Goal: Task Accomplishment & Management: Complete application form

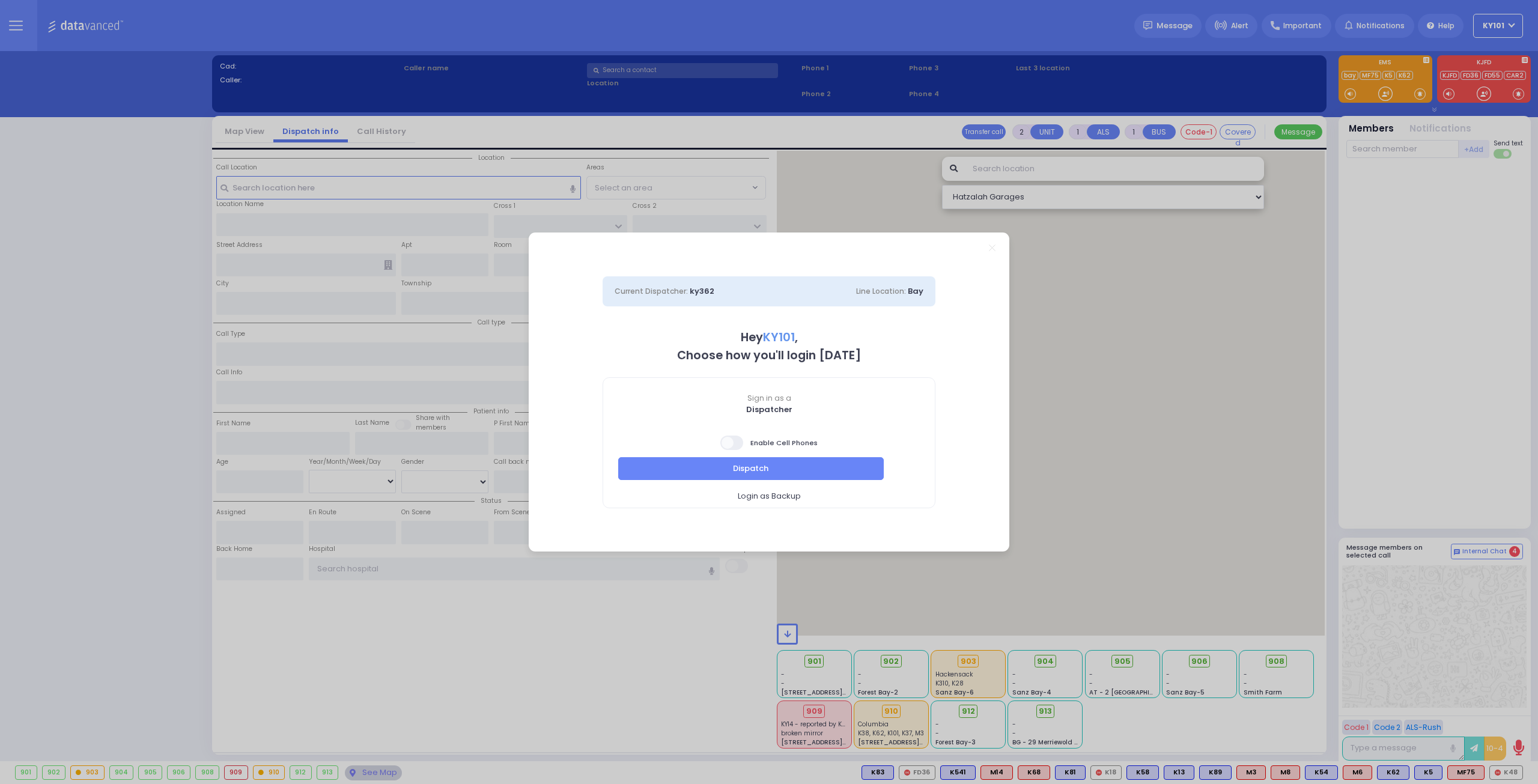
select select "14"
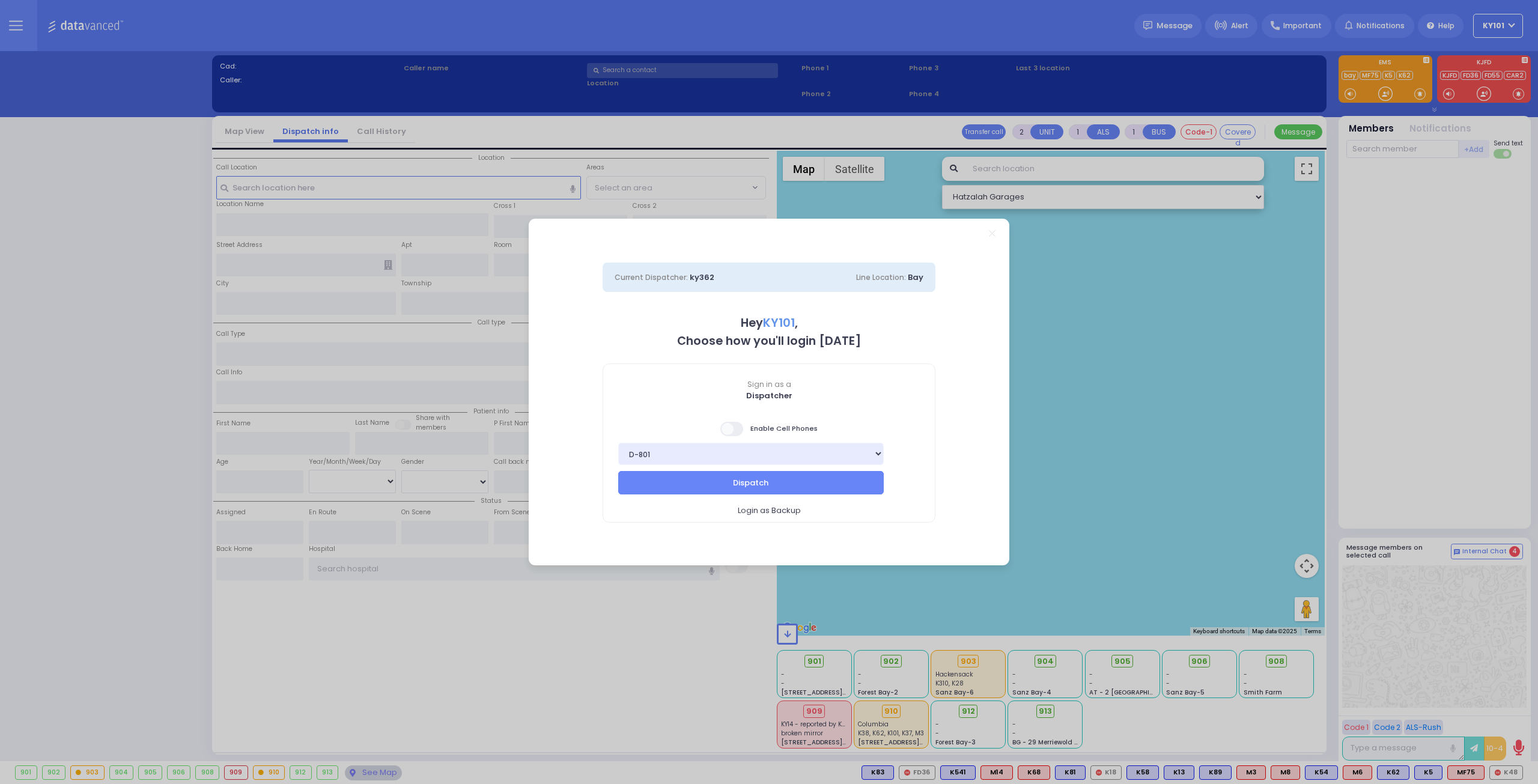
click at [738, 429] on span at bounding box center [732, 429] width 24 height 15
click at [120, 420] on input "checkbox" at bounding box center [120, 420] width 0 height 0
click at [821, 483] on button "Dispatch" at bounding box center [751, 482] width 266 height 23
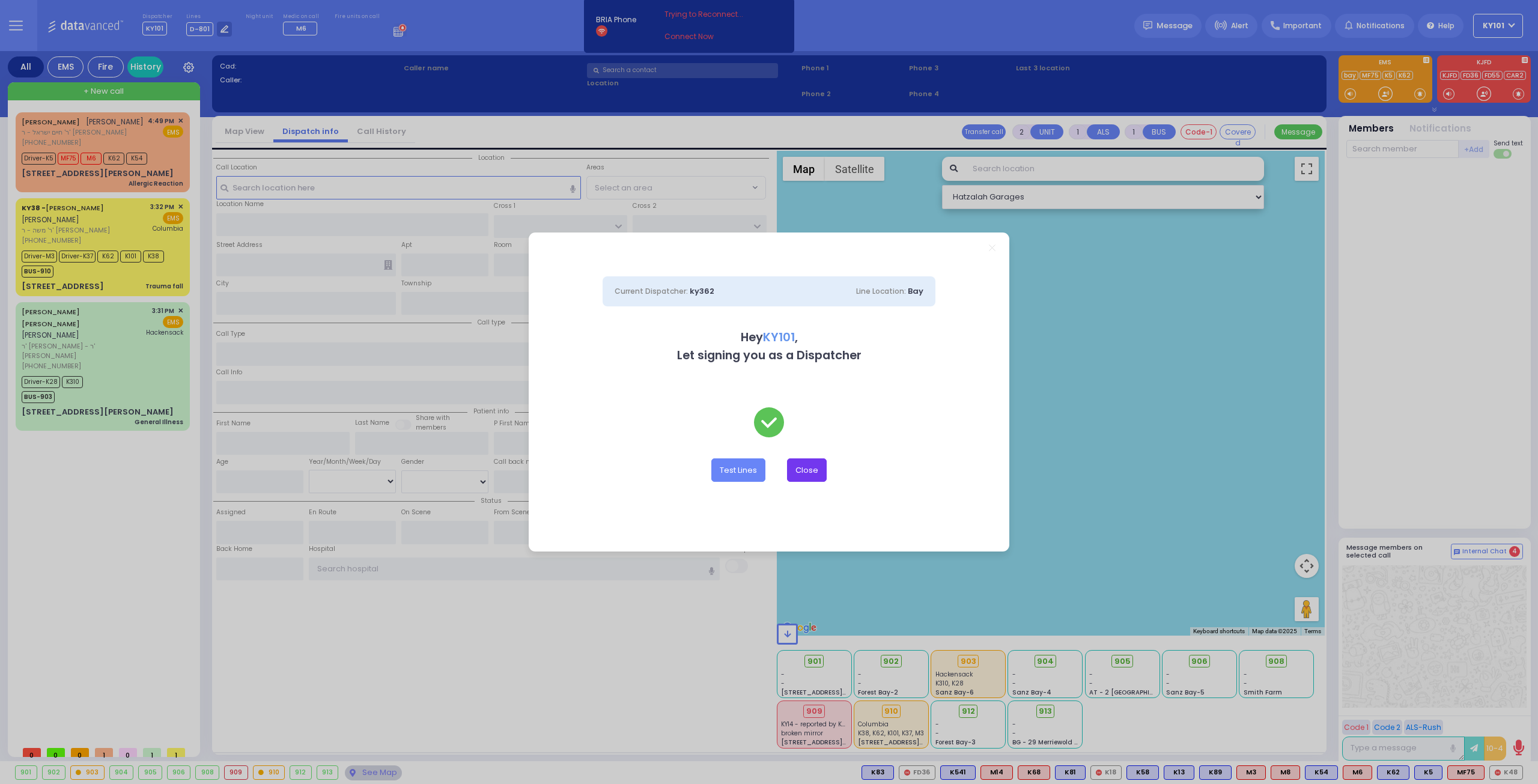
click at [812, 470] on button "Close" at bounding box center [807, 470] width 40 height 23
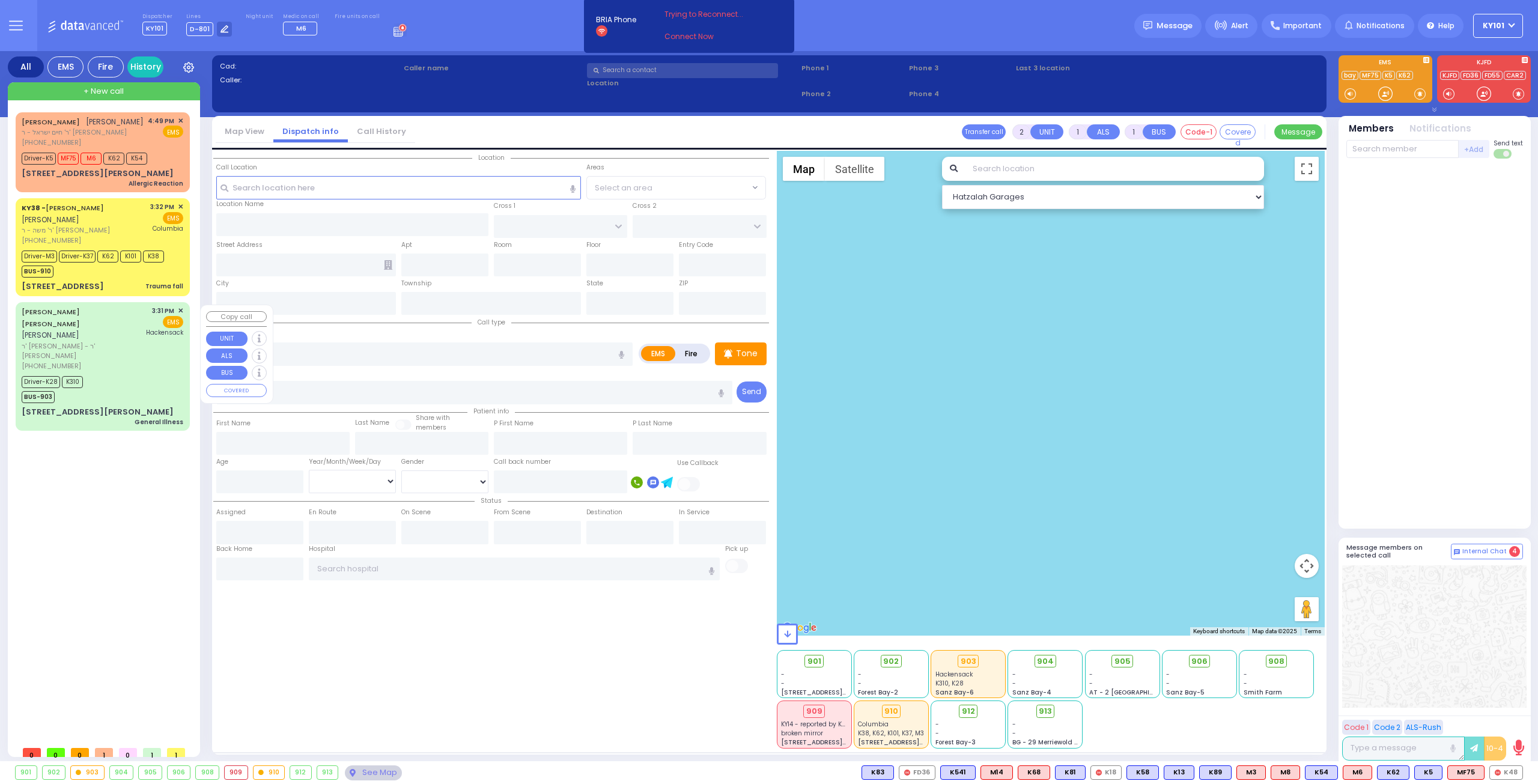
click at [110, 341] on span "ר' [PERSON_NAME] - ר' [PERSON_NAME]" at bounding box center [82, 351] width 121 height 20
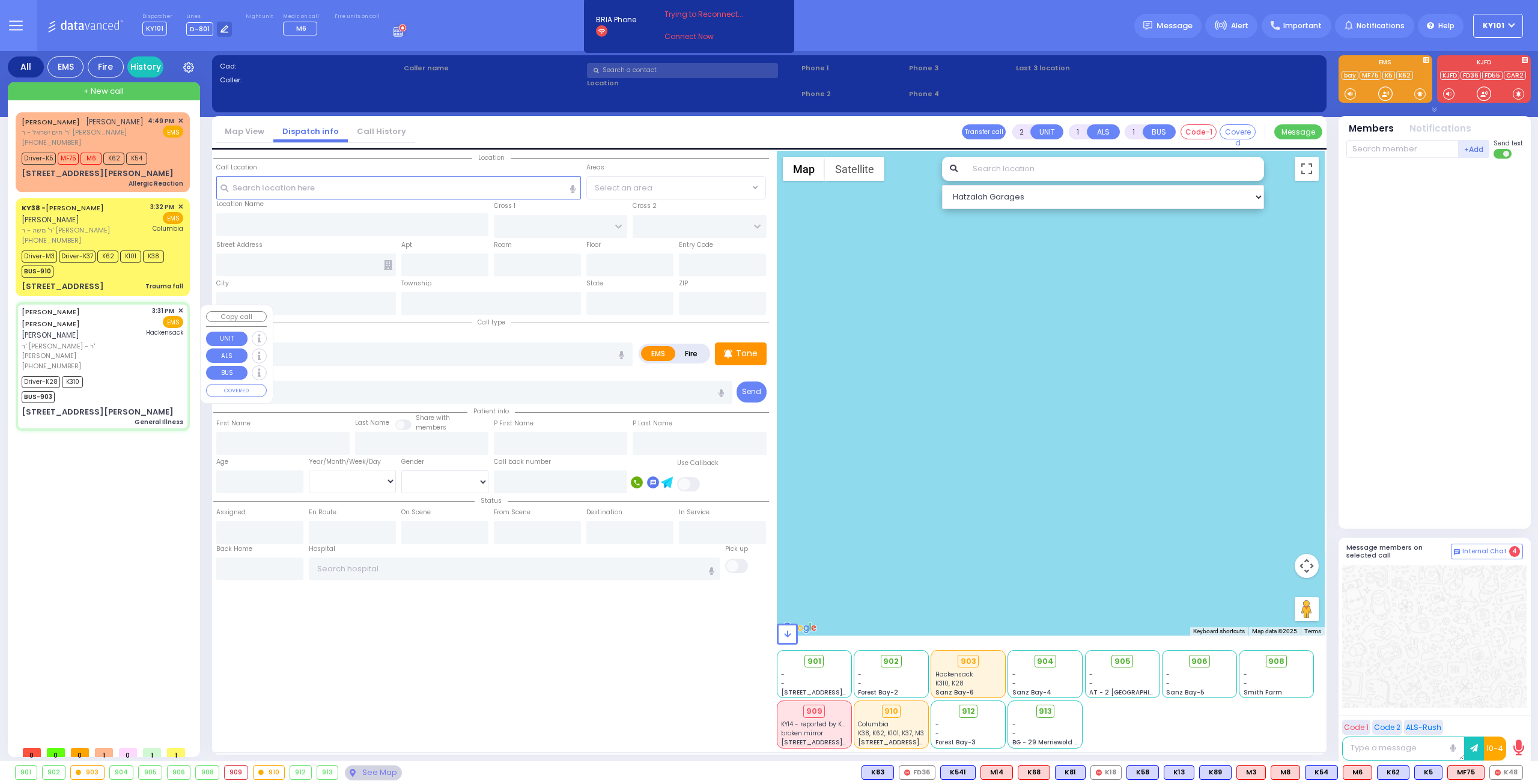
type input "6"
select select
type input "General Illness"
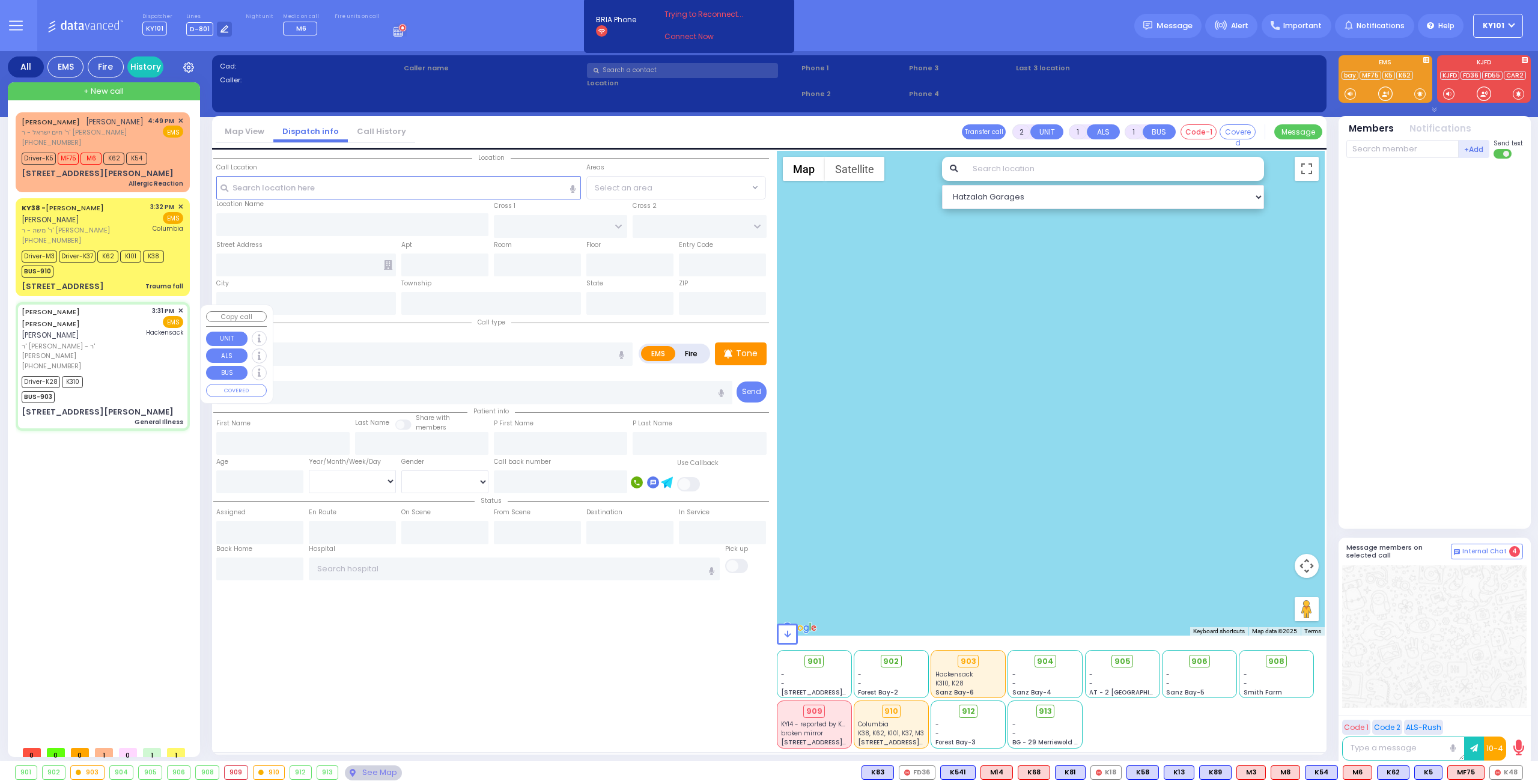
radio input "true"
type input "[PERSON_NAME]"
type input "Fradel"
type input "[PERSON_NAME]"
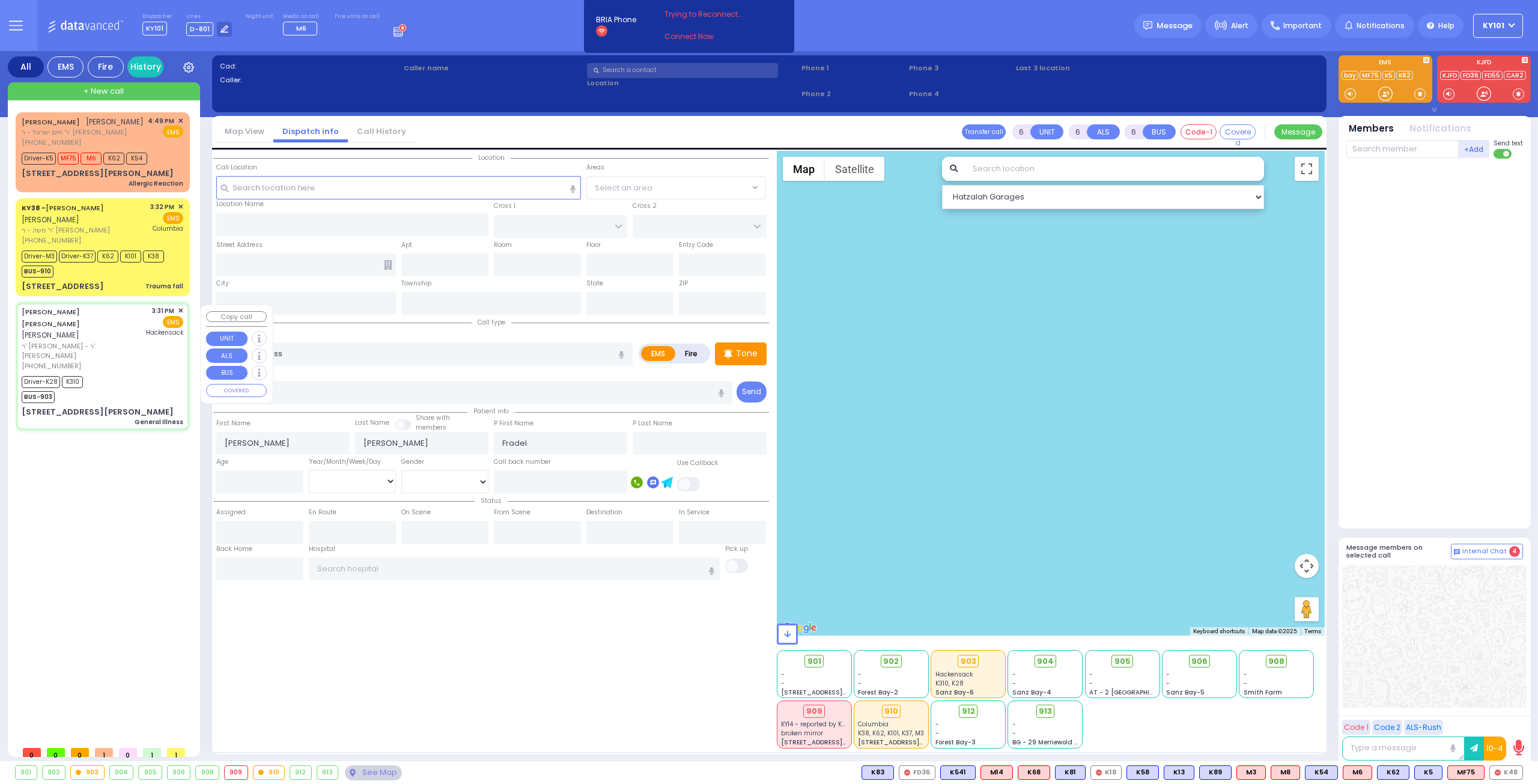
type input "76"
select select "Year"
select select "[DEMOGRAPHIC_DATA]"
type input "15:31"
type input "15:32"
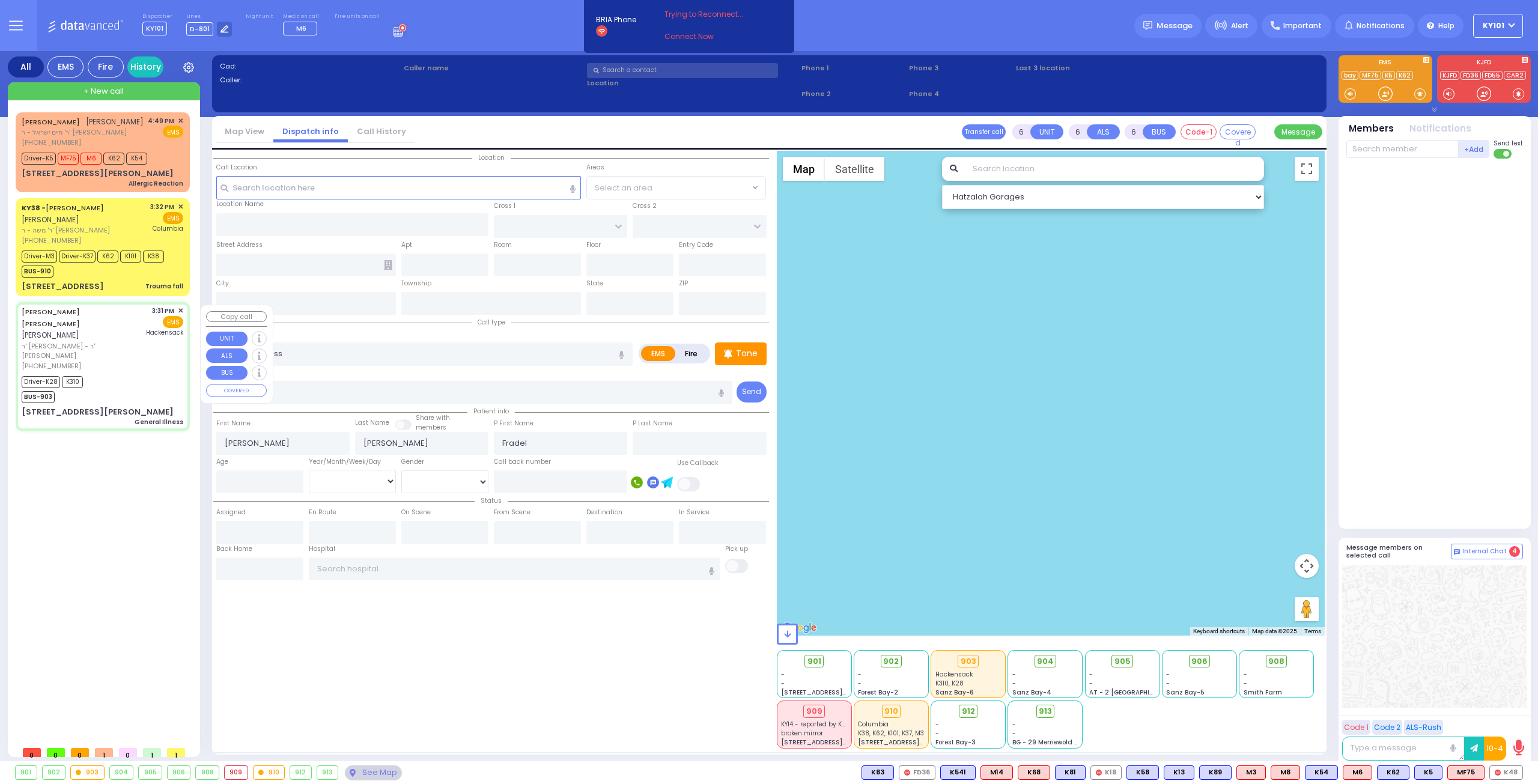
type input "15:35"
type input "15:45"
type input "16:30"
type input "16:54"
type input "[GEOGRAPHIC_DATA]"
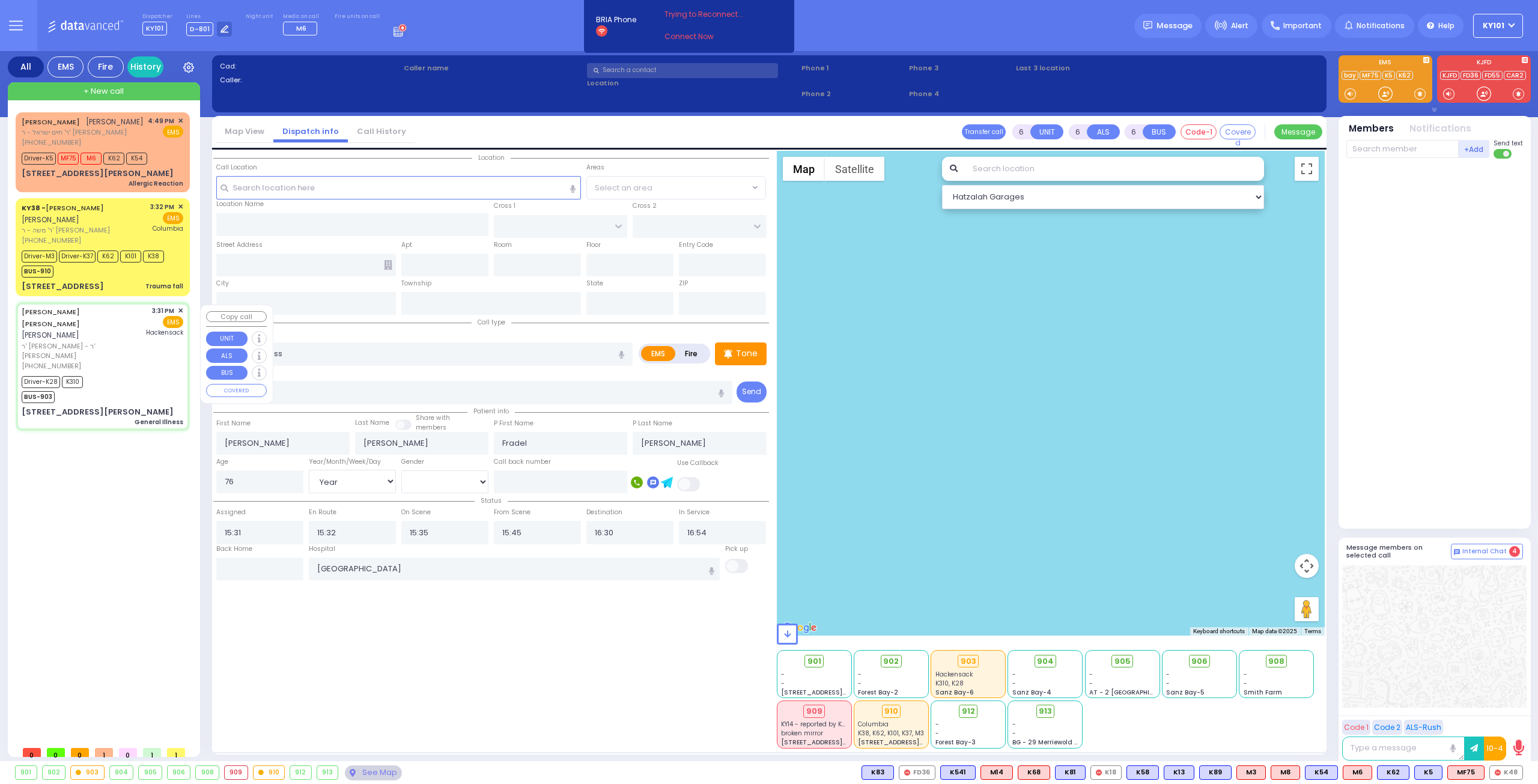
select select "Hatzalah Garages"
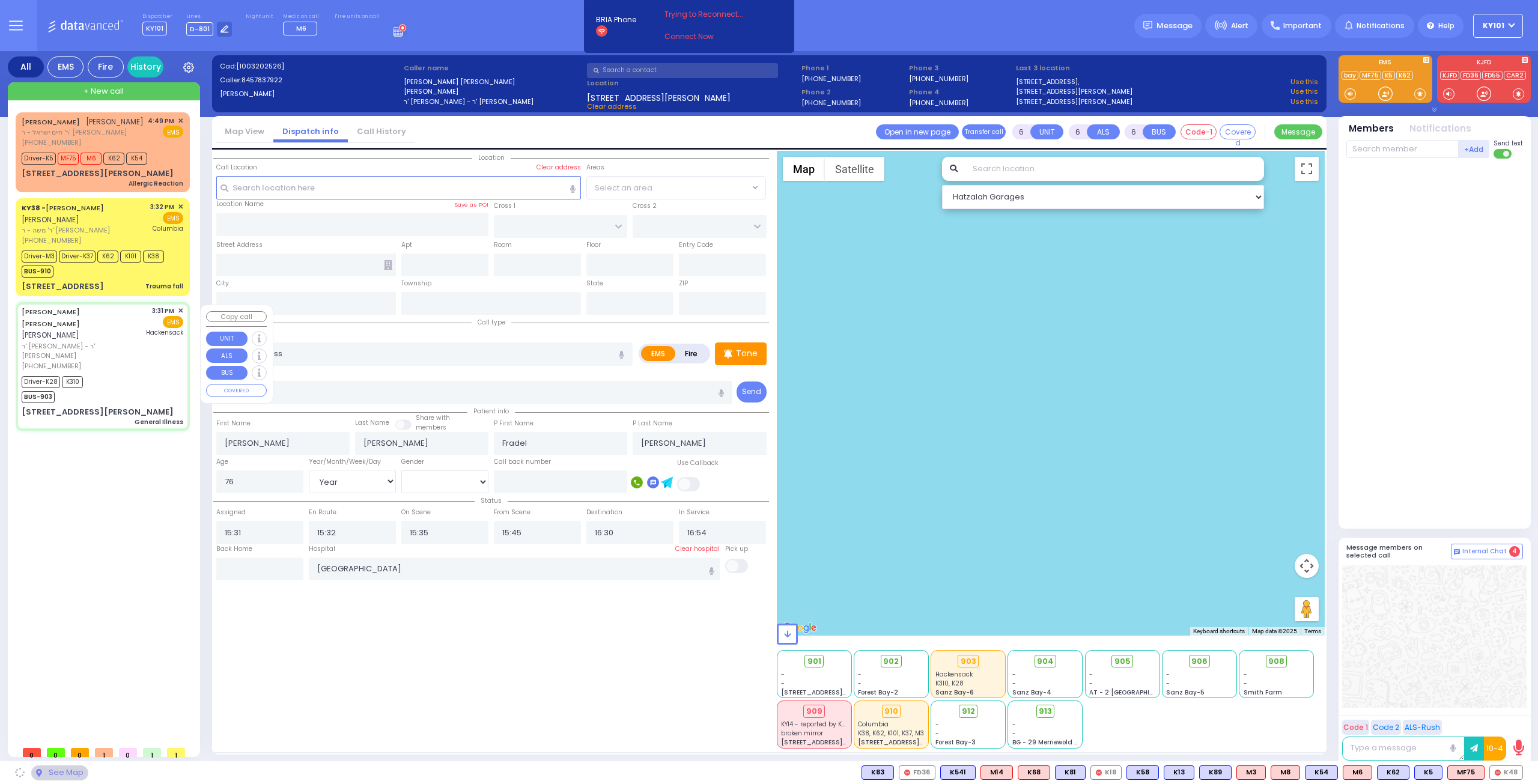
type input "SATMAR DR"
type input "TAYLOR COURT"
type input "19 [PERSON_NAME] CT"
type input "203"
type input "Monroe"
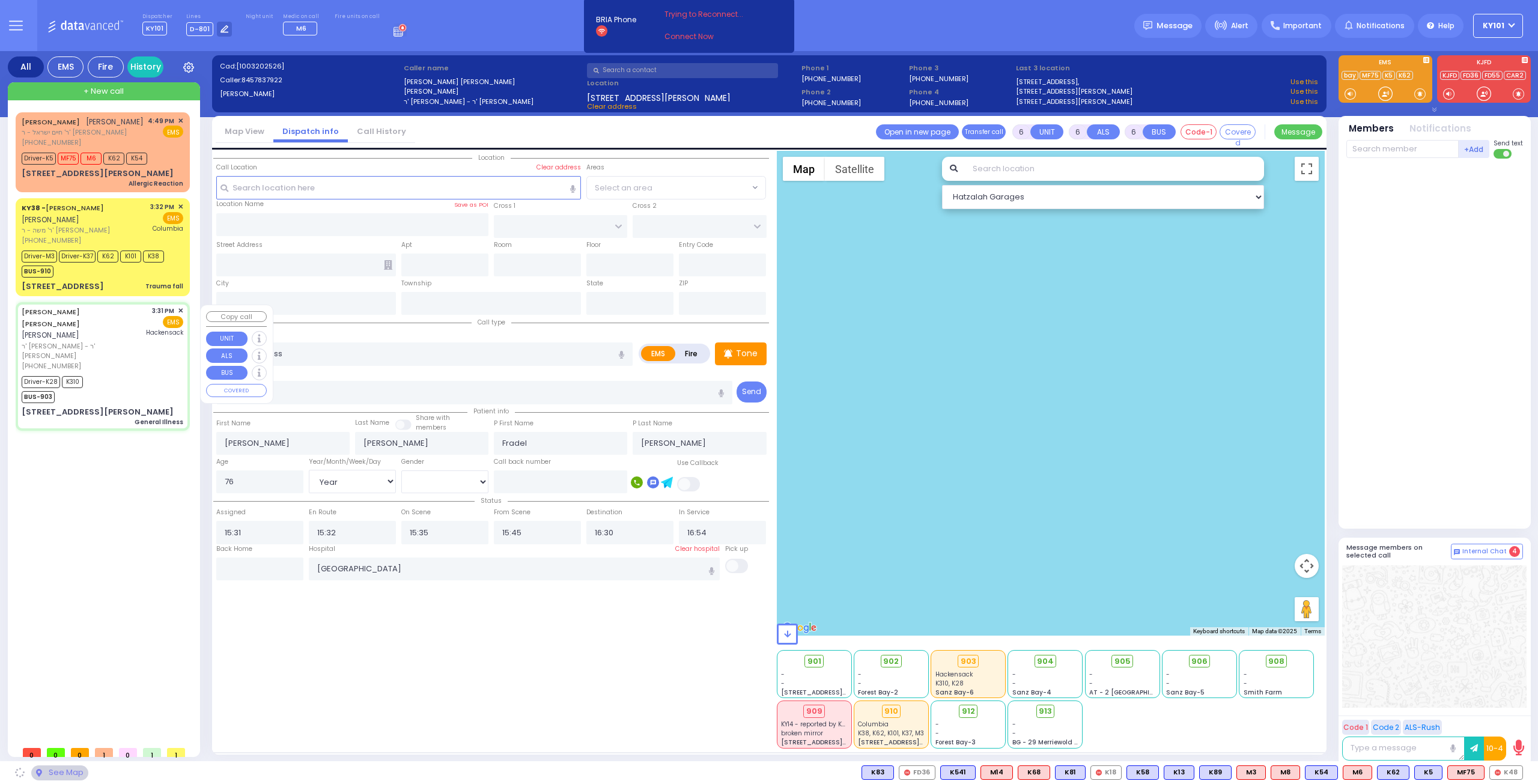
type input "[US_STATE]"
type input "10950"
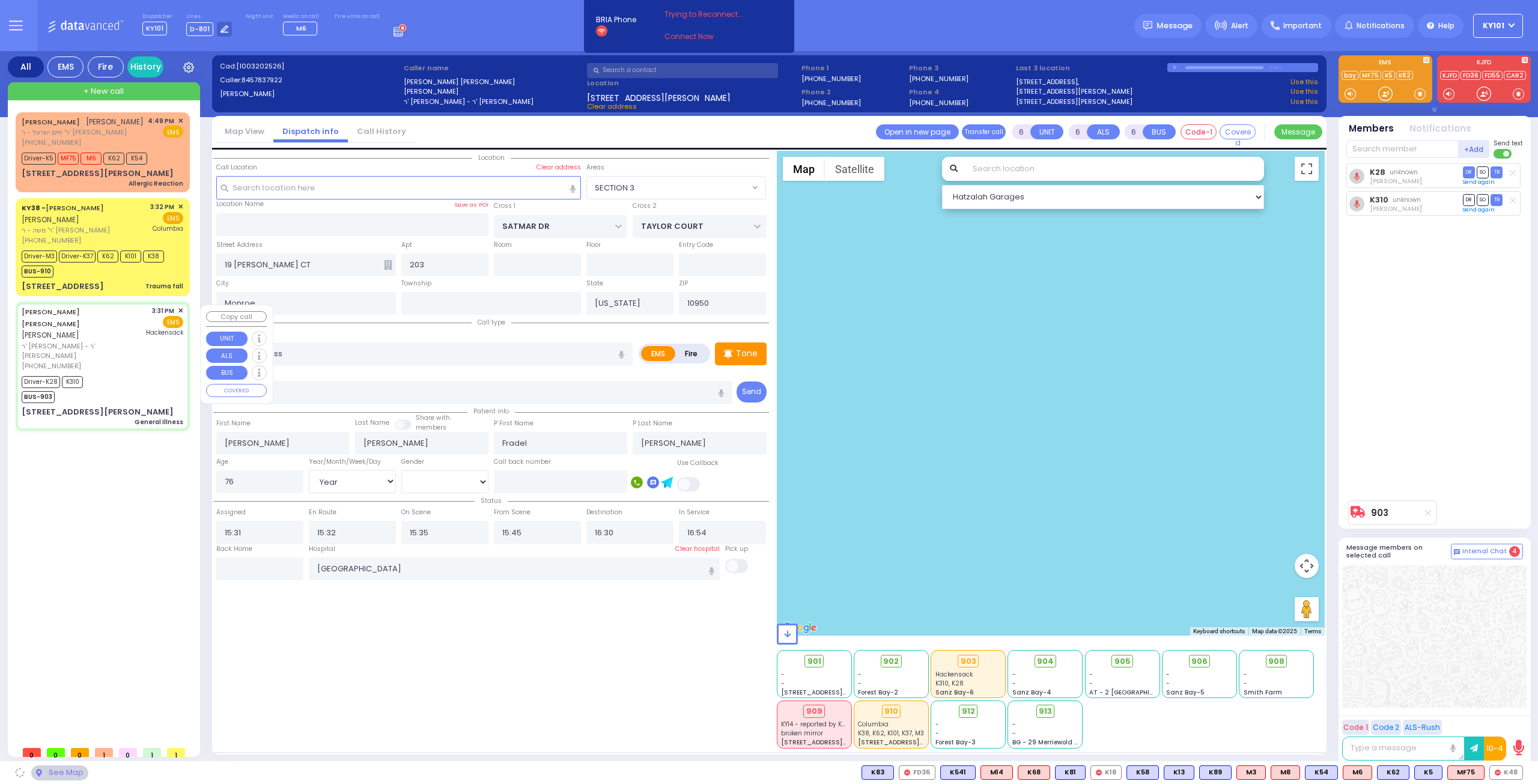
select select "SECTION 3"
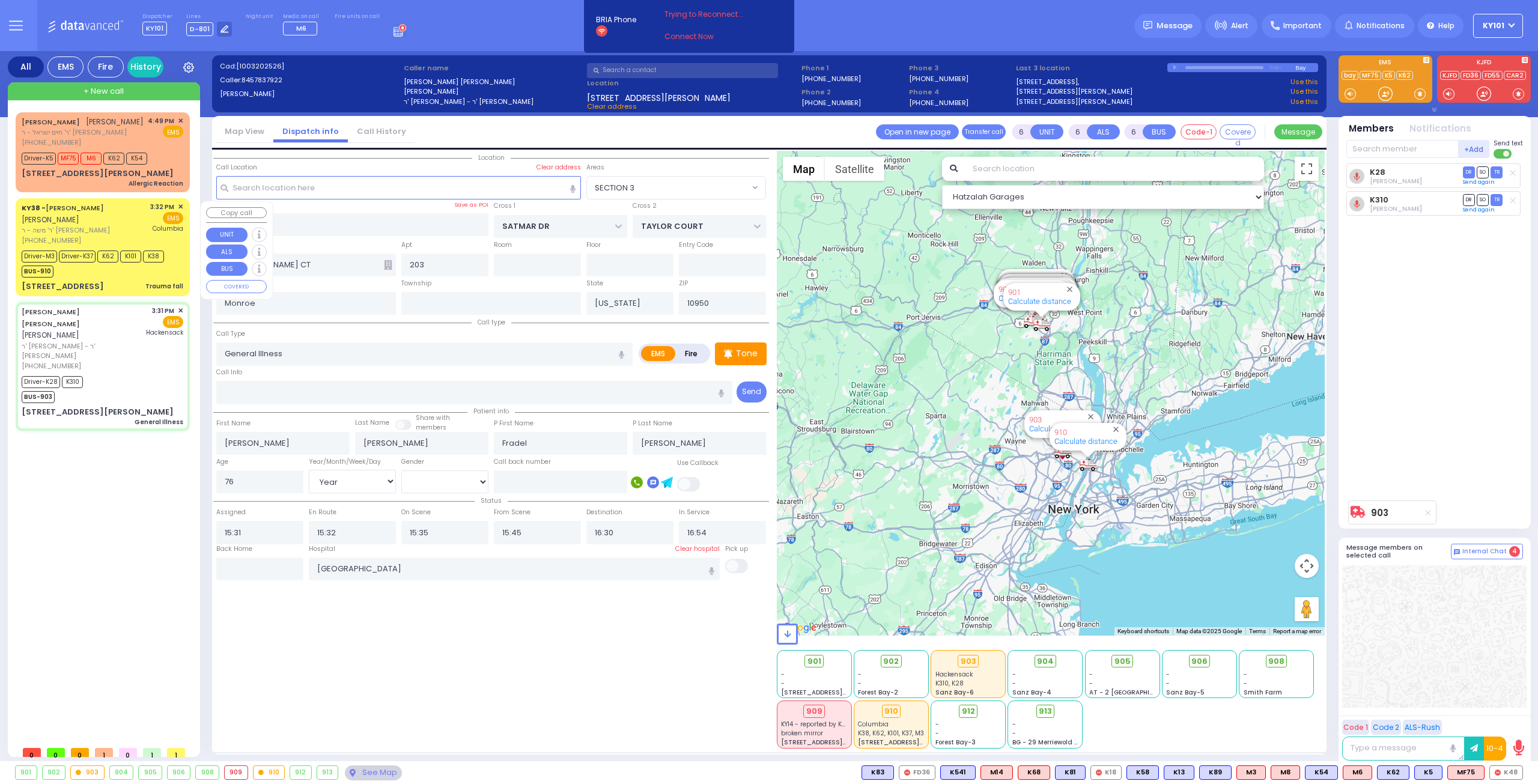
click at [89, 222] on div "KY38 - [PERSON_NAME] [PERSON_NAME]" at bounding box center [84, 213] width 125 height 23
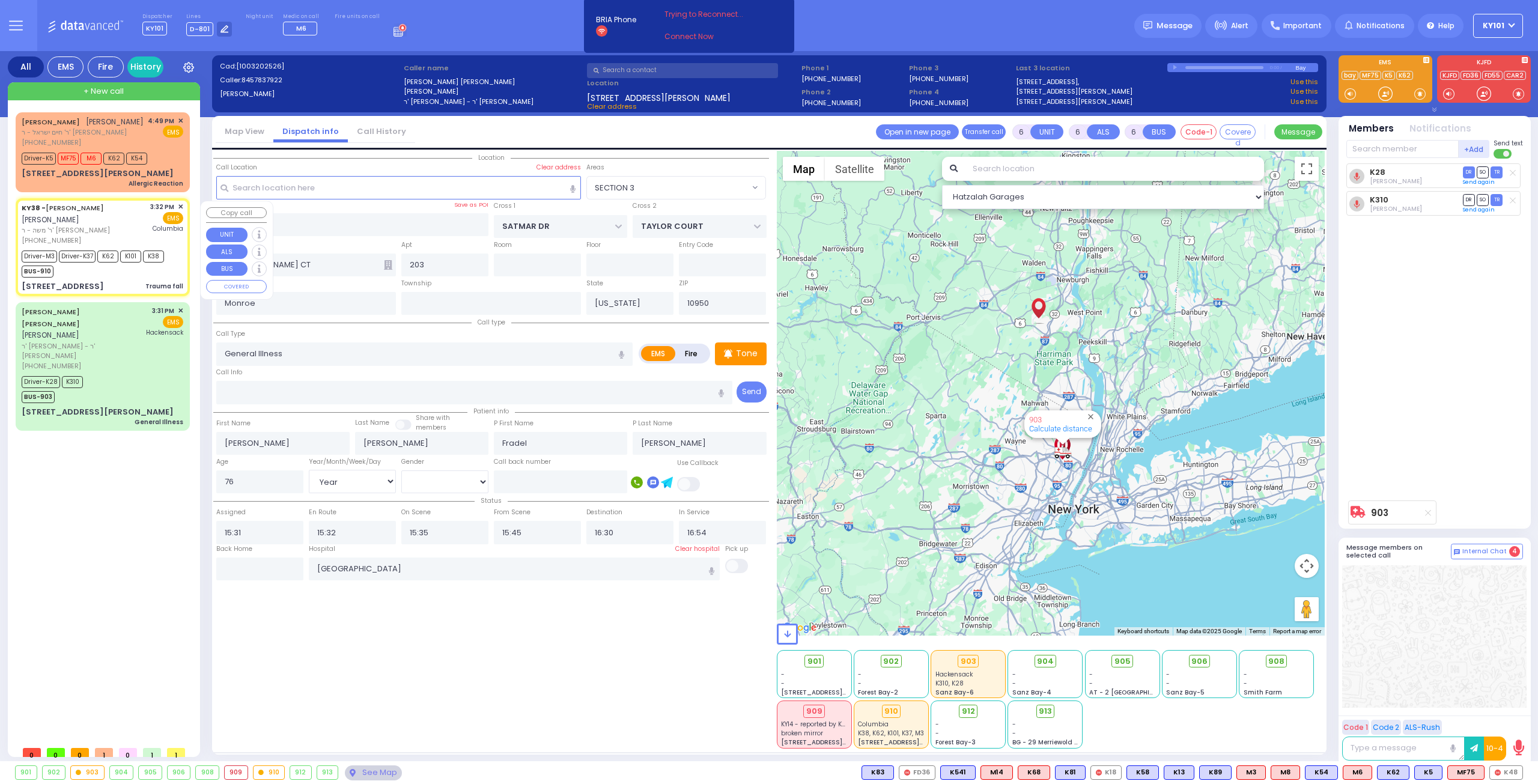
select select
type input "Trauma fall"
radio input "true"
type input "[PERSON_NAME]"
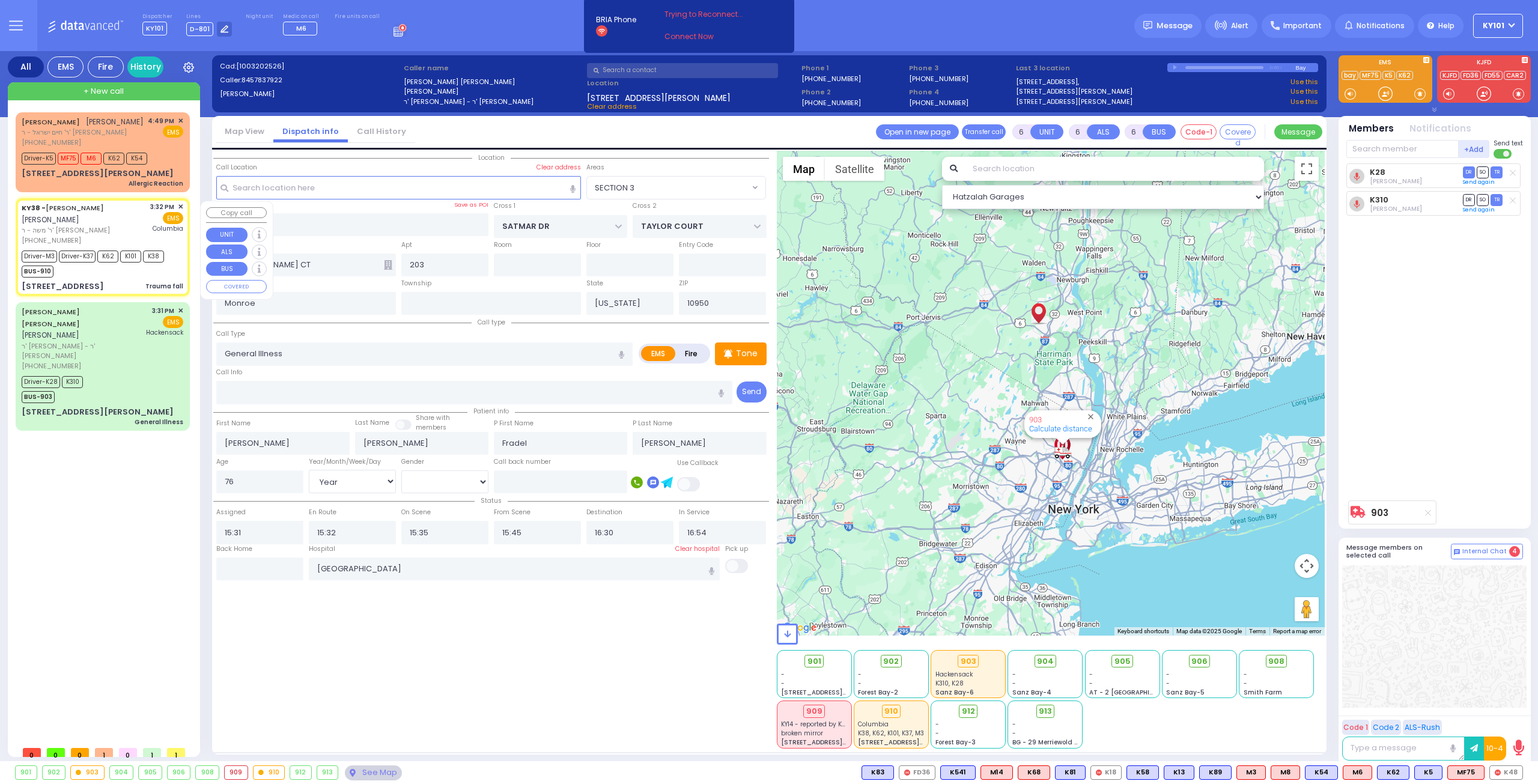
type input "Morrecha"
type input "[PERSON_NAME]"
type input "20"
select select "Year"
select select "[DEMOGRAPHIC_DATA]"
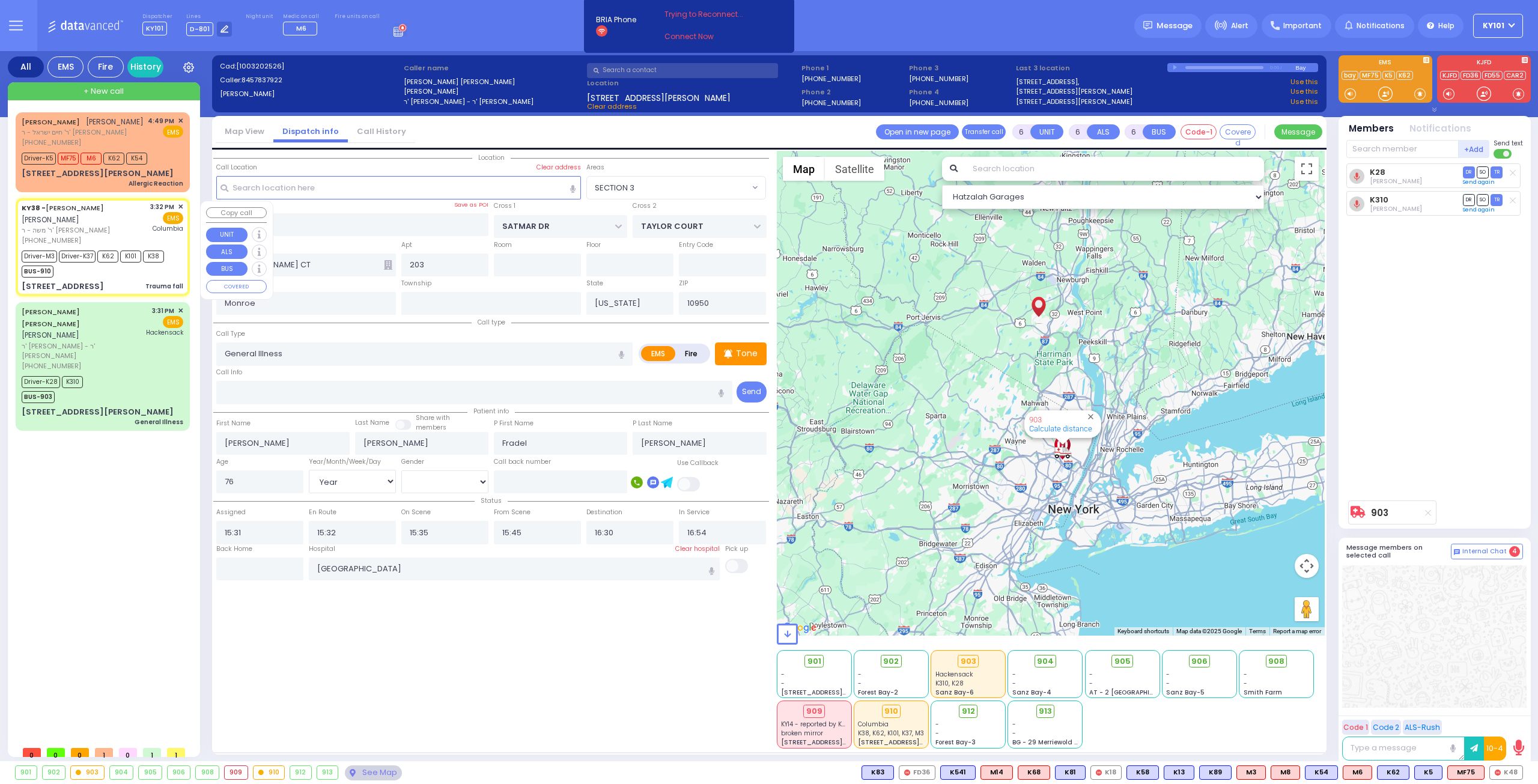
type input "15:32"
type input "15:34"
type input "15:42"
type input "15:59"
type input "[US_STATE][GEOGRAPHIC_DATA]- [GEOGRAPHIC_DATA]"
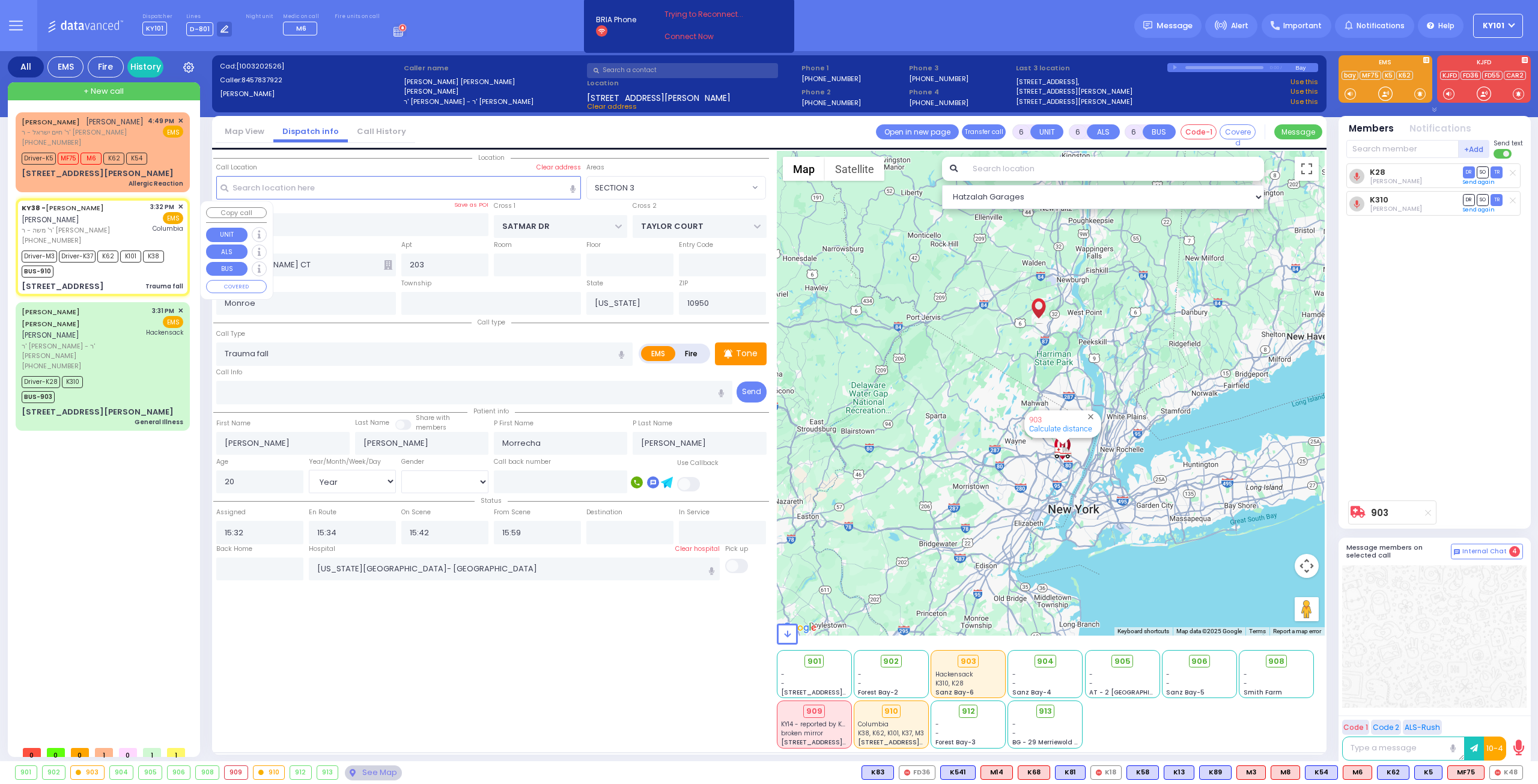
select select "Hatzalah Garages"
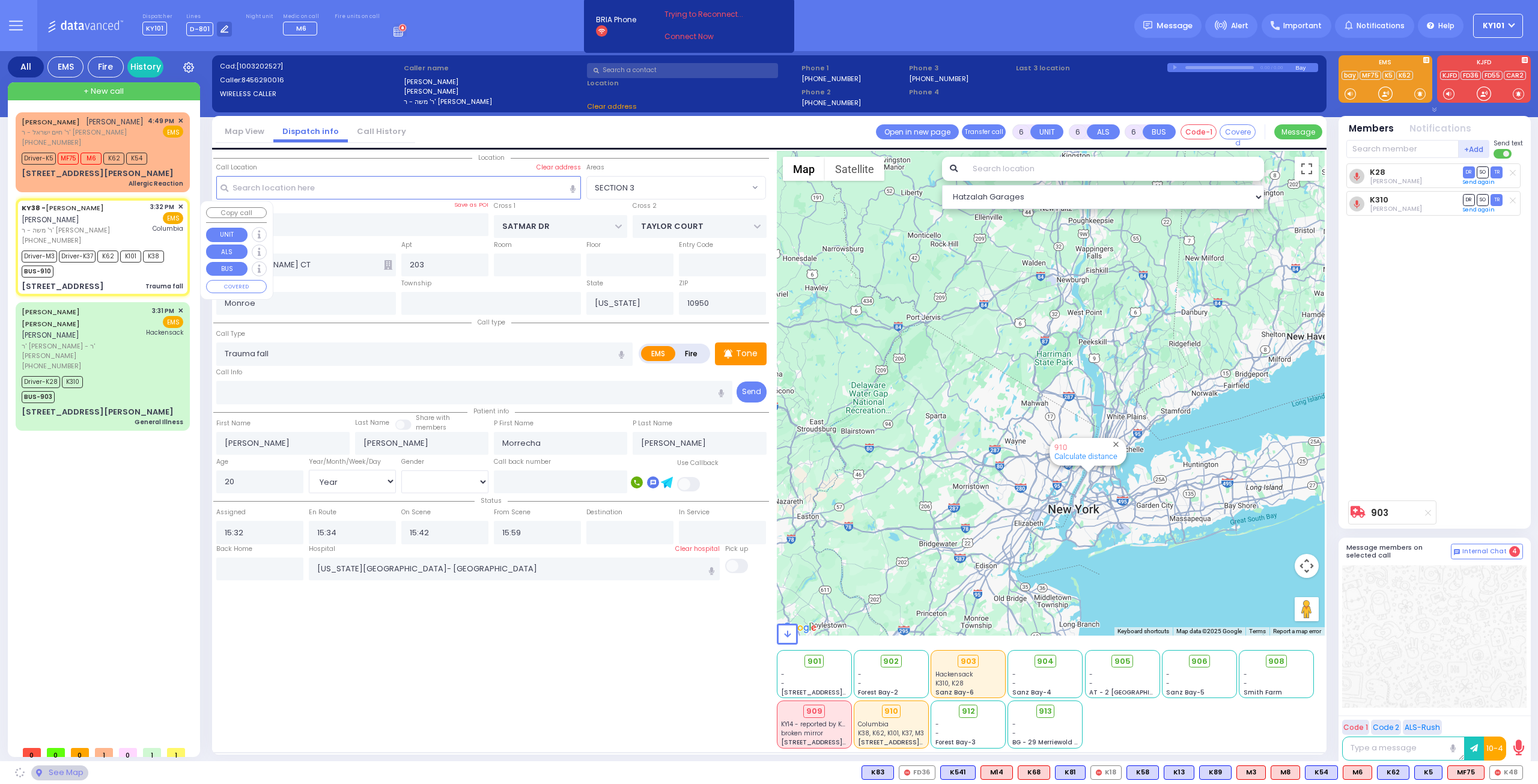
type input "KAHAN DR"
type input "PRAG BLVD"
type input "[STREET_ADDRESS]"
type input "202"
type input "10950 Cross Streets: : KAHAN DR/DAJ BLVD"
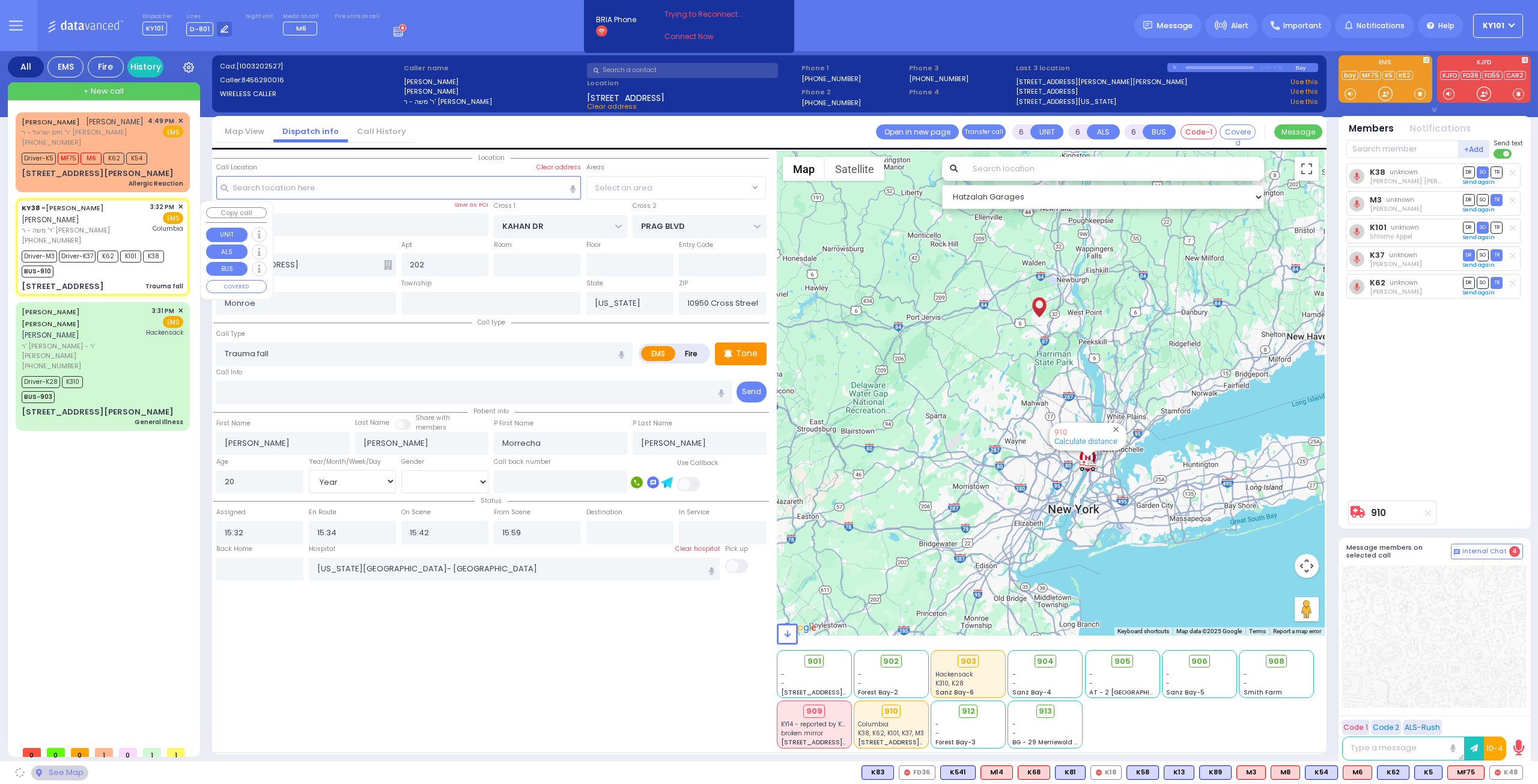
select select "SECTION 4"
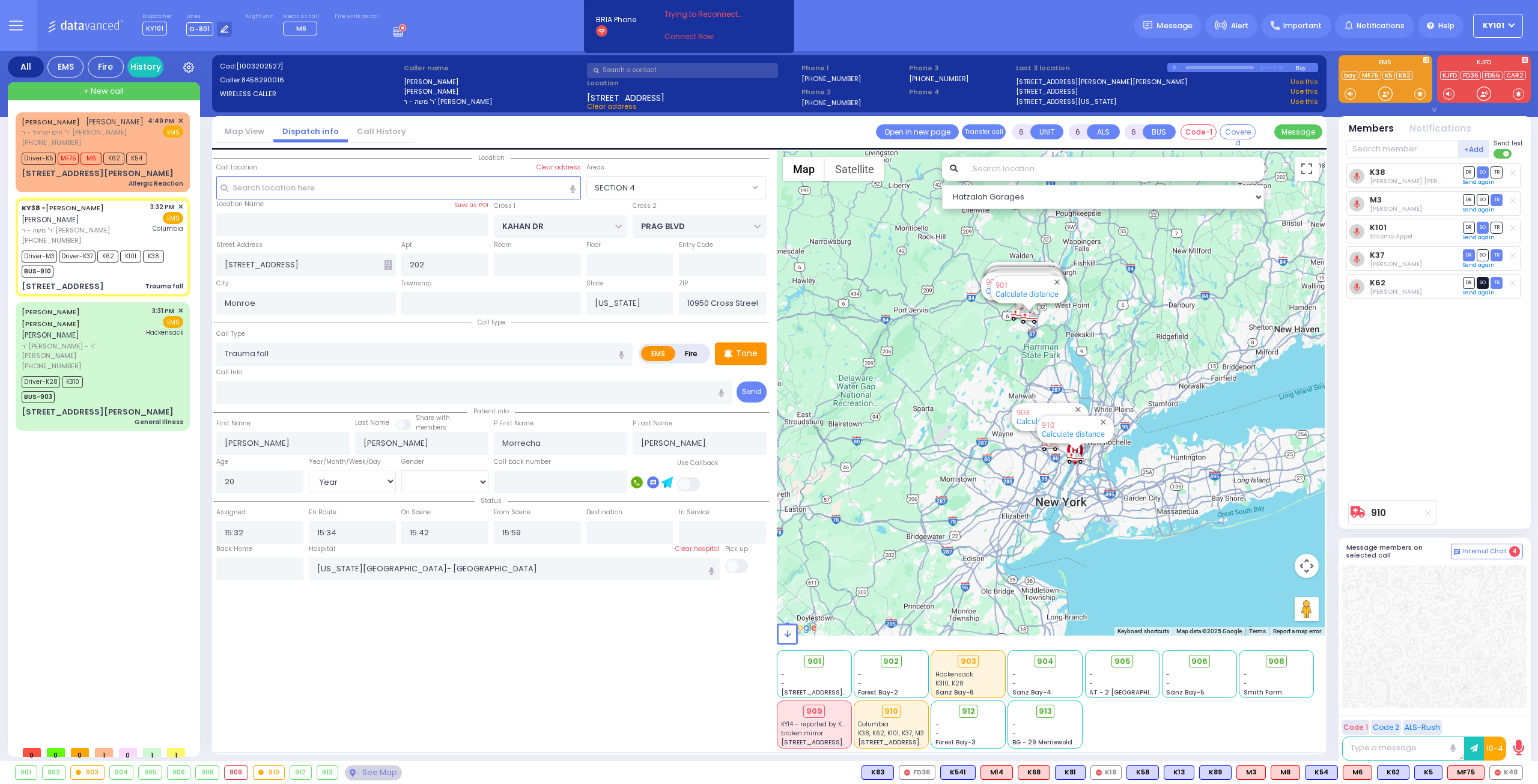
click at [1481, 281] on span "SO" at bounding box center [1483, 282] width 12 height 12
select select
radio input "true"
select select "Year"
select select "[DEMOGRAPHIC_DATA]"
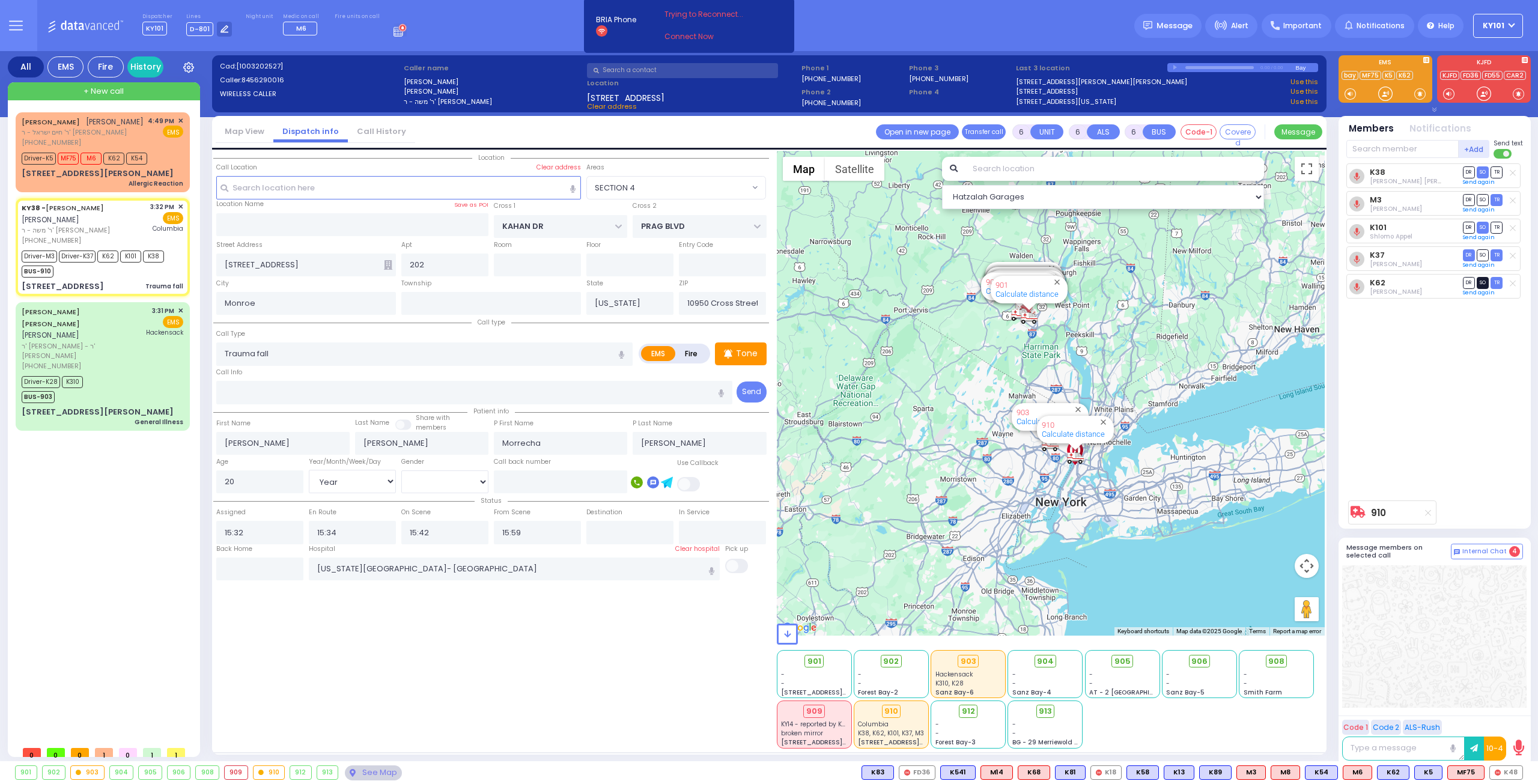
select select "Hatzalah Garages"
select select "SECTION 4"
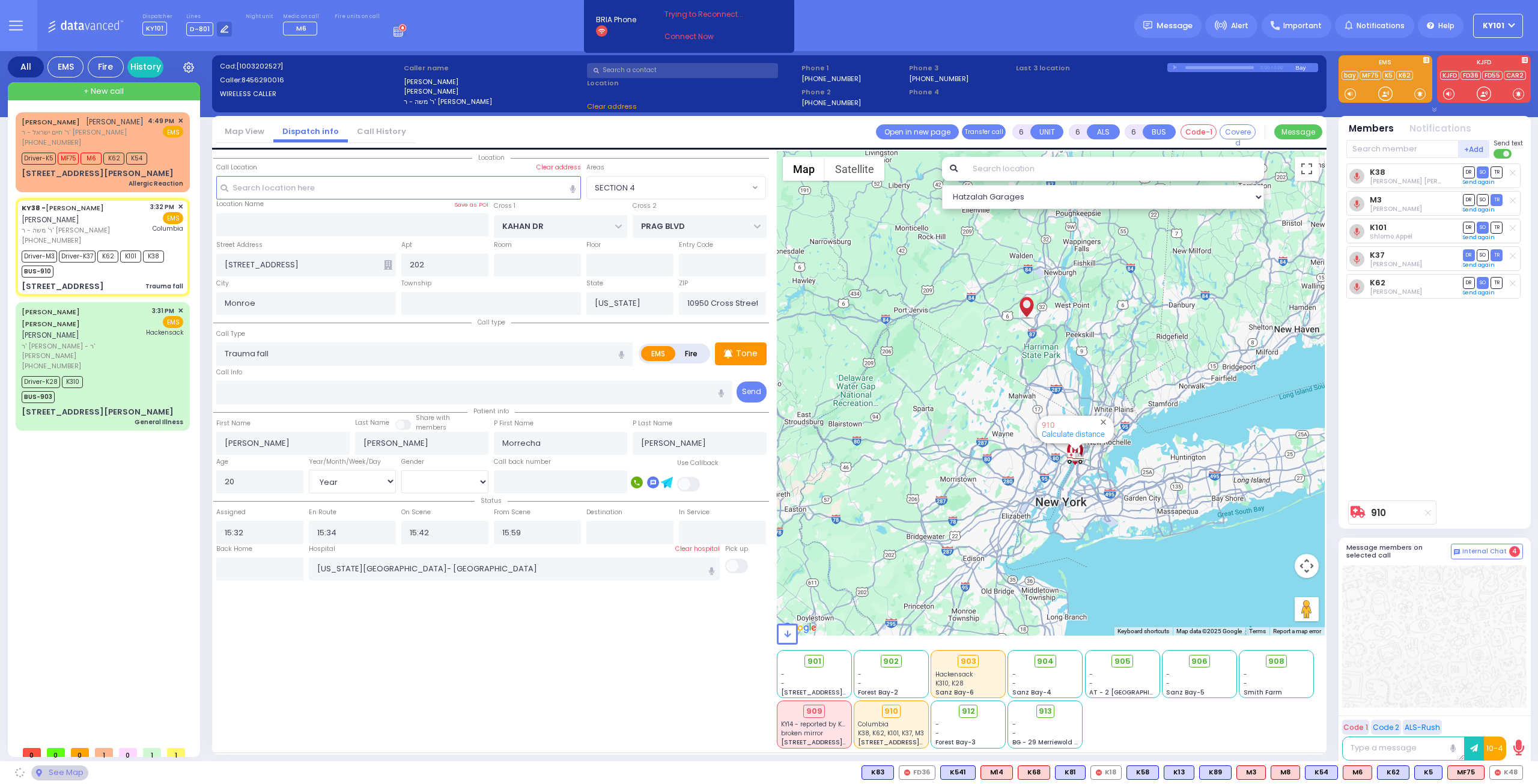
select select
radio input "true"
select select "Year"
select select "[DEMOGRAPHIC_DATA]"
select select "Hatzalah Garages"
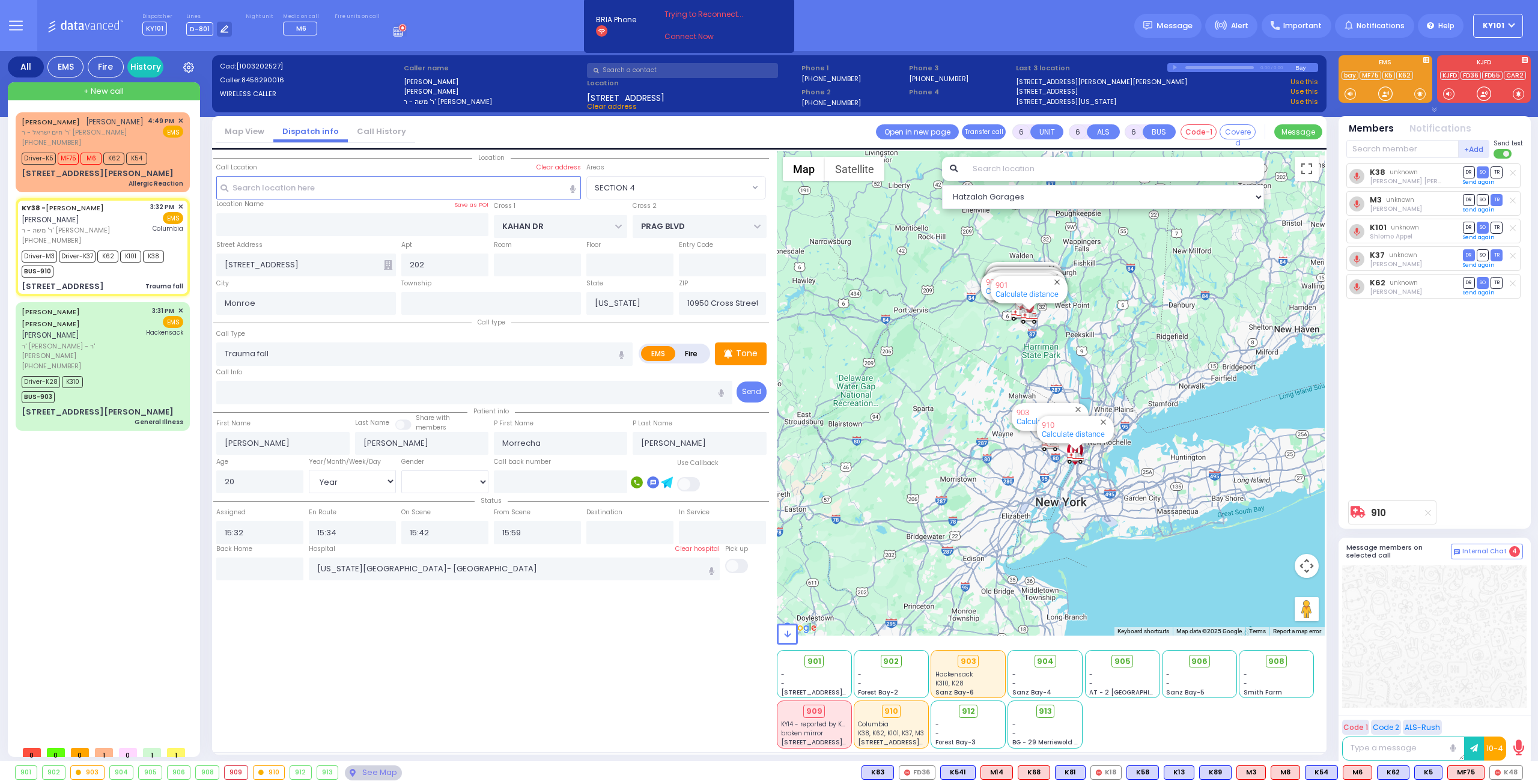
select select "SECTION 4"
click at [114, 122] on div "[PERSON_NAME] [PERSON_NAME]" at bounding box center [82, 122] width 122 height 12
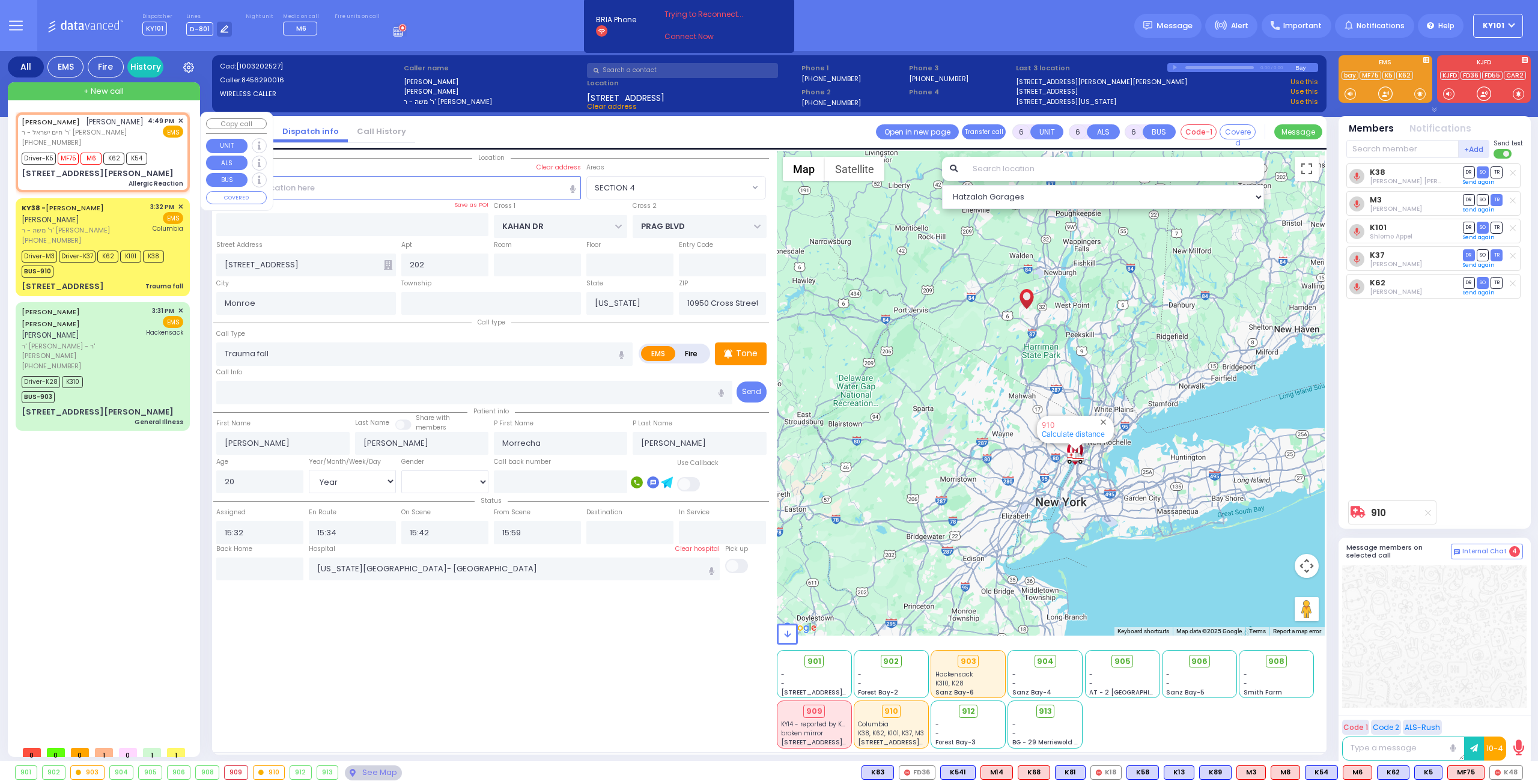
type input "2"
type input "1"
select select
type input "Allergic Reaction"
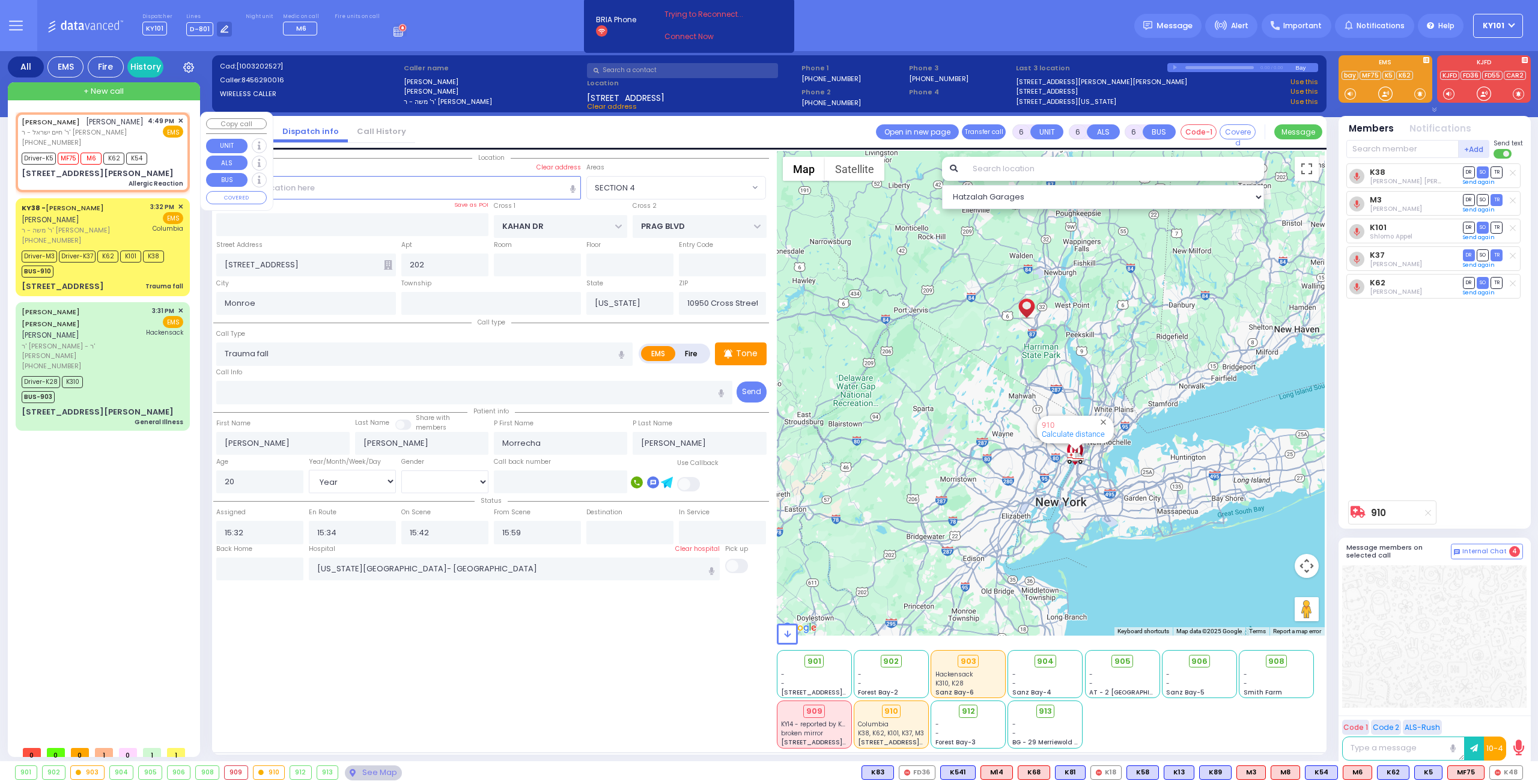
radio input "true"
type input "[PERSON_NAME]"
type input "30"
select select "Year"
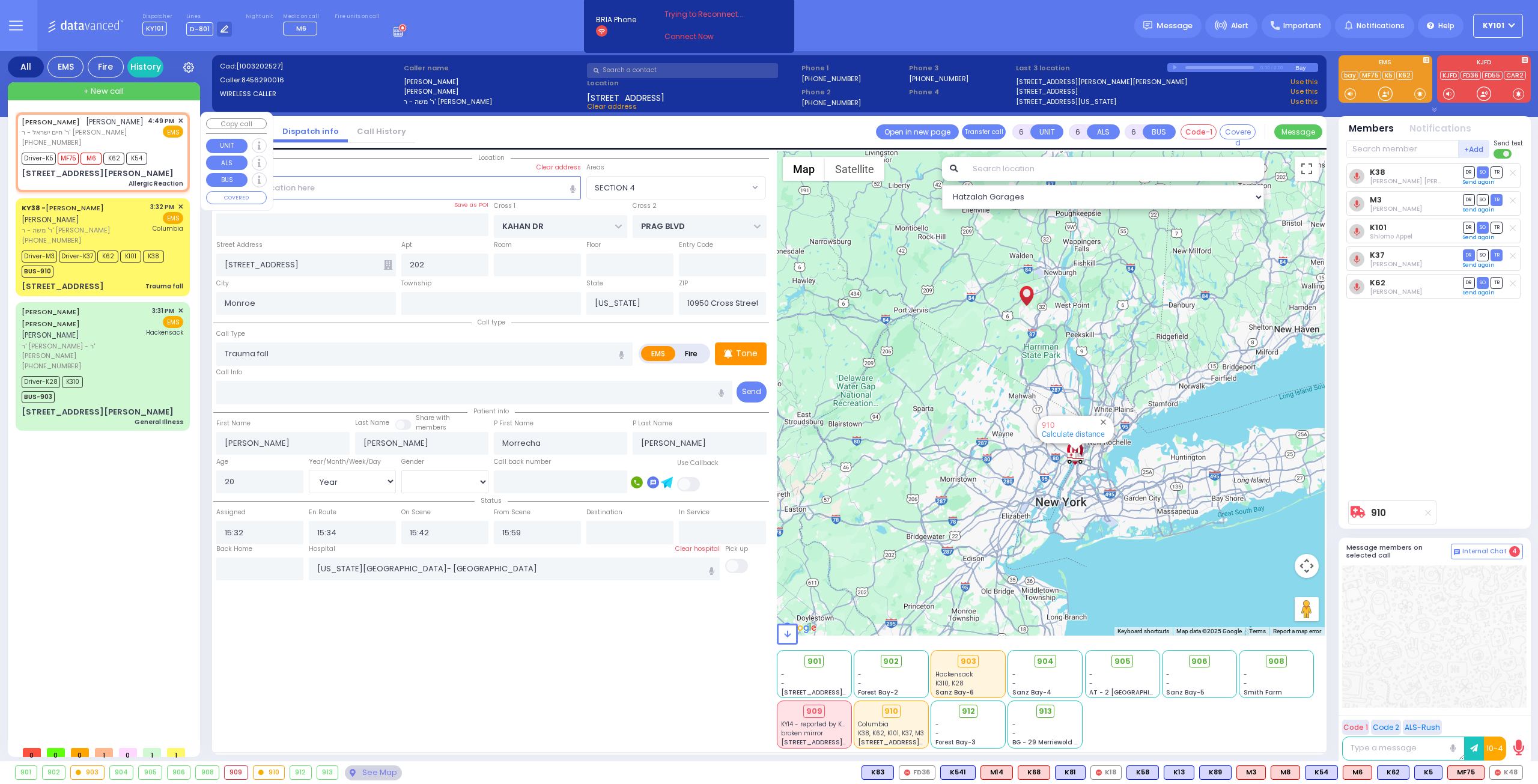
select select "[DEMOGRAPHIC_DATA]"
type input "16:49"
type input "16:51"
select select "Hatzalah Garages"
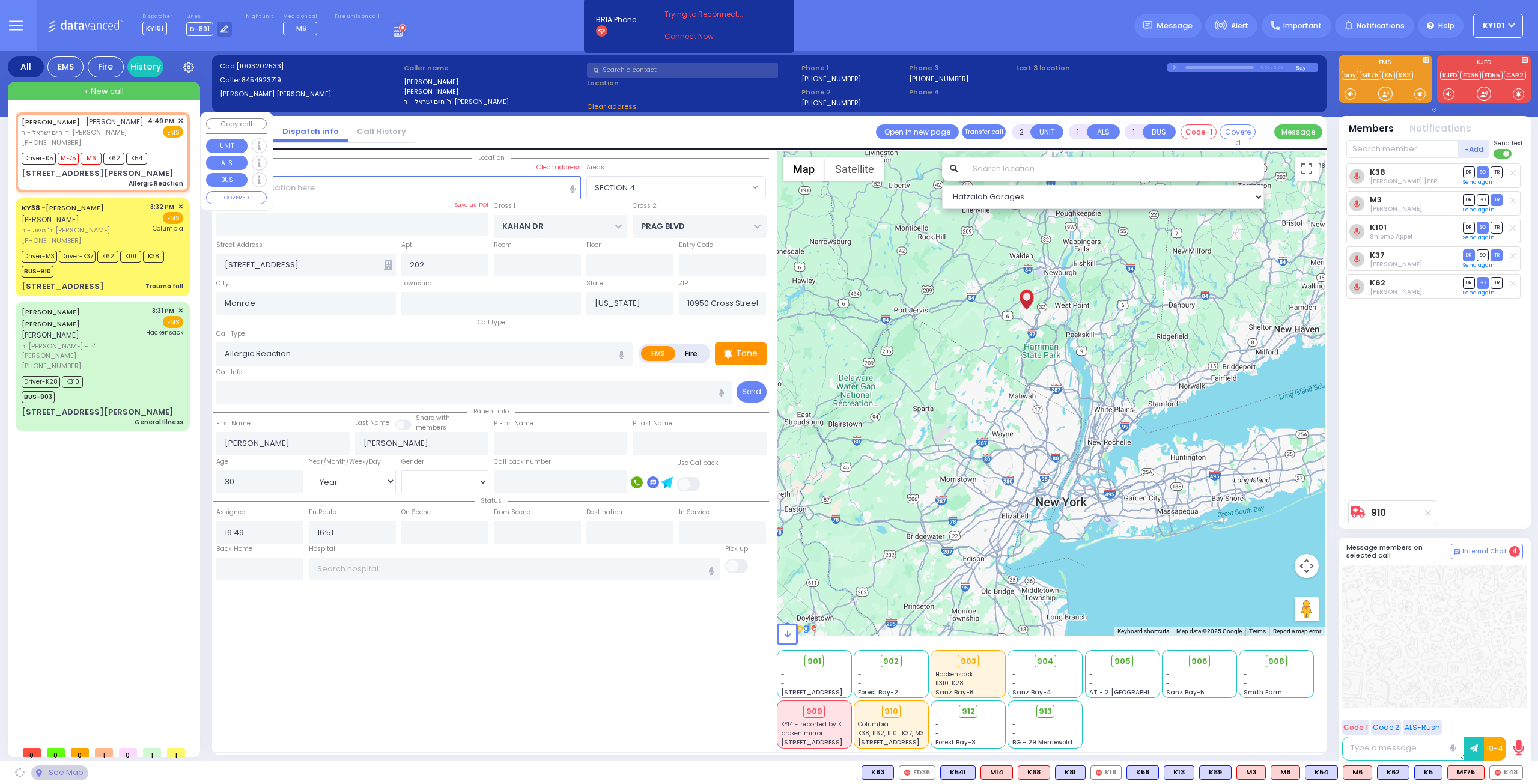
type input "GETZIL BERGER BLVD"
type input "KAHAN DR"
type input "15 [PERSON_NAME] BLVD"
type input "112"
type input "10950"
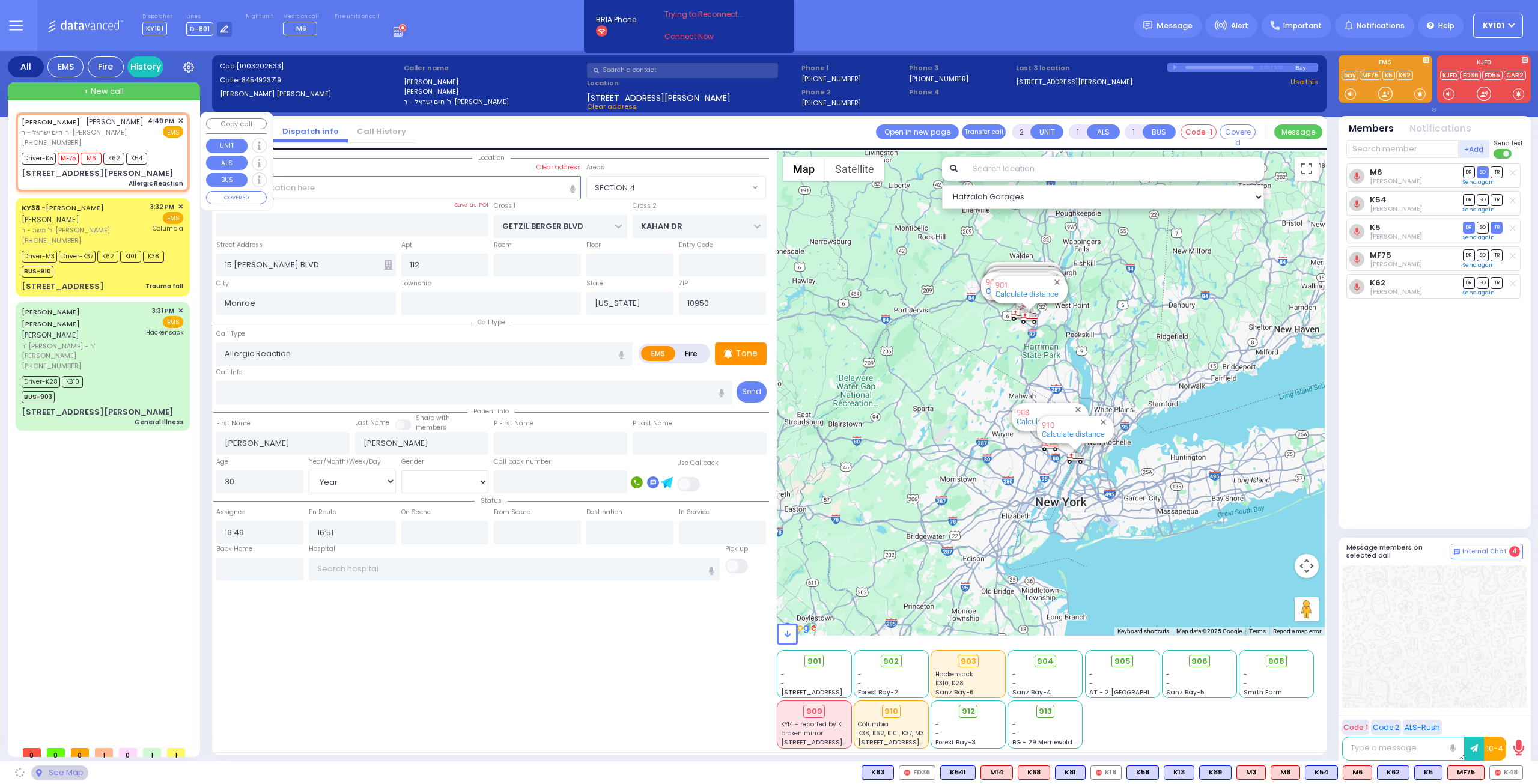
select select "SECTION 4"
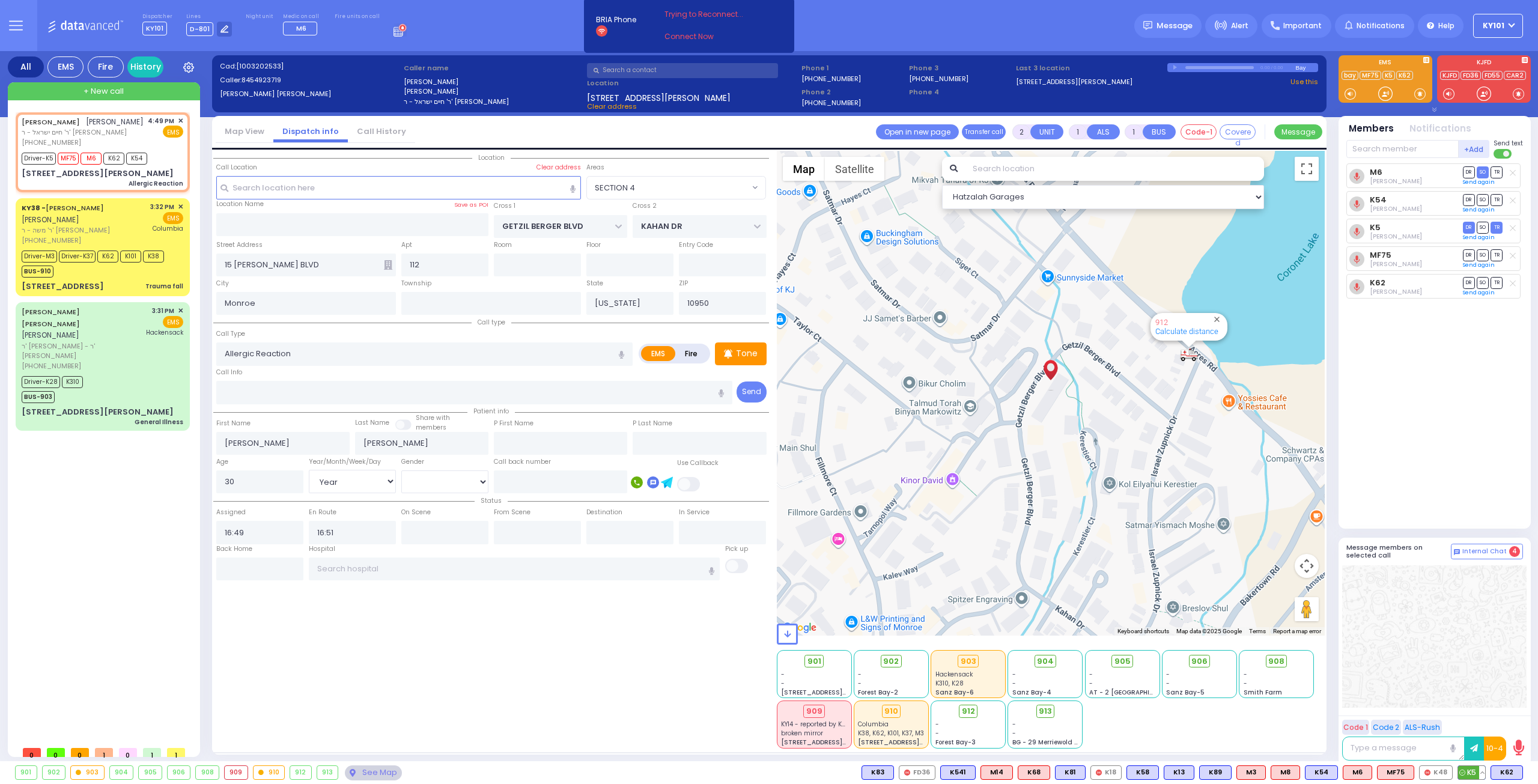
click at [1485, 769] on button at bounding box center [1483, 772] width 6 height 13
click at [1477, 702] on icon at bounding box center [1473, 702] width 12 height 12
click at [1351, 603] on div at bounding box center [1435, 636] width 185 height 142
click at [968, 709] on span "912" at bounding box center [972, 711] width 13 height 12
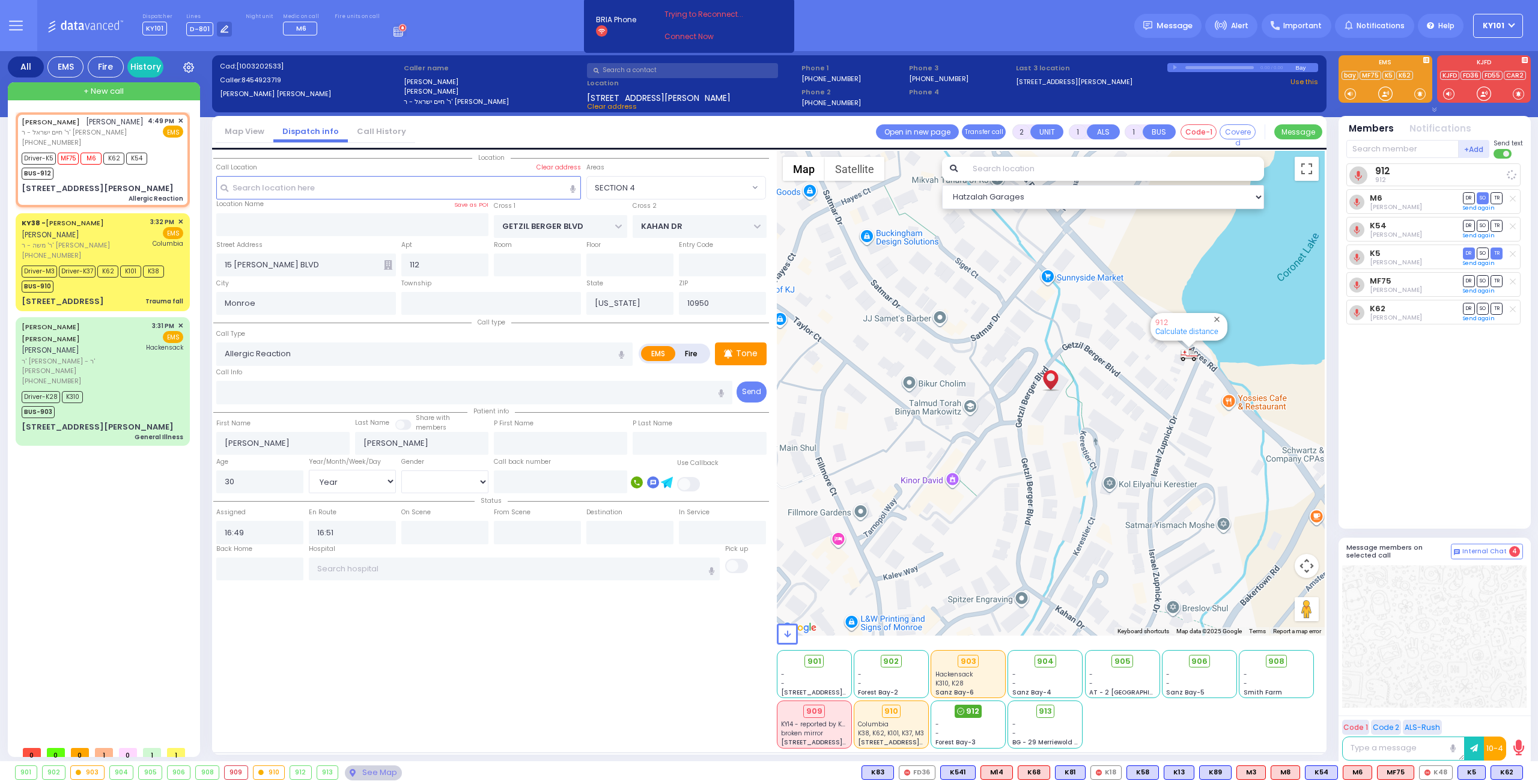
select select
radio input "true"
select select "Year"
select select "[DEMOGRAPHIC_DATA]"
select select "Hatzalah Garages"
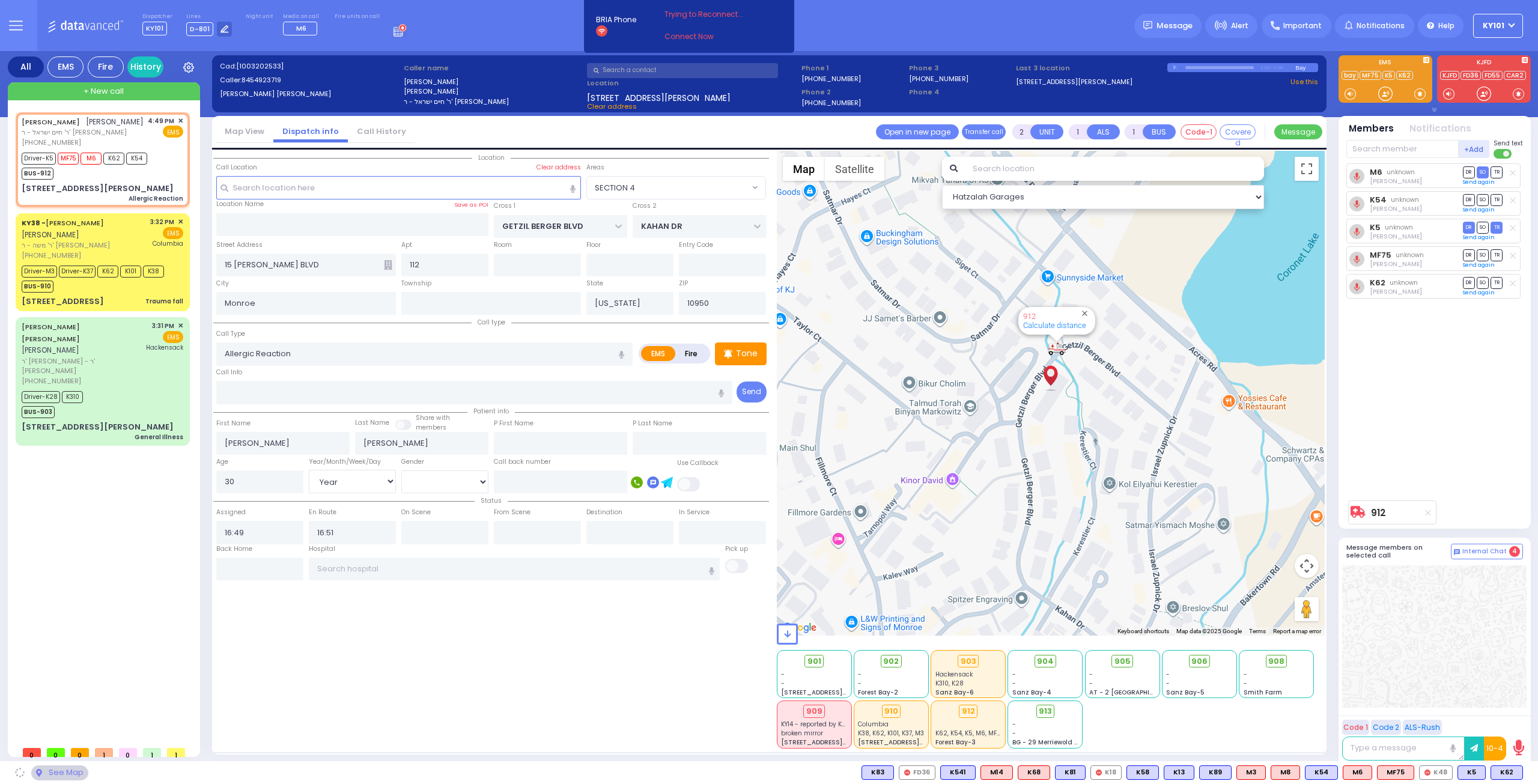
select select "SECTION 4"
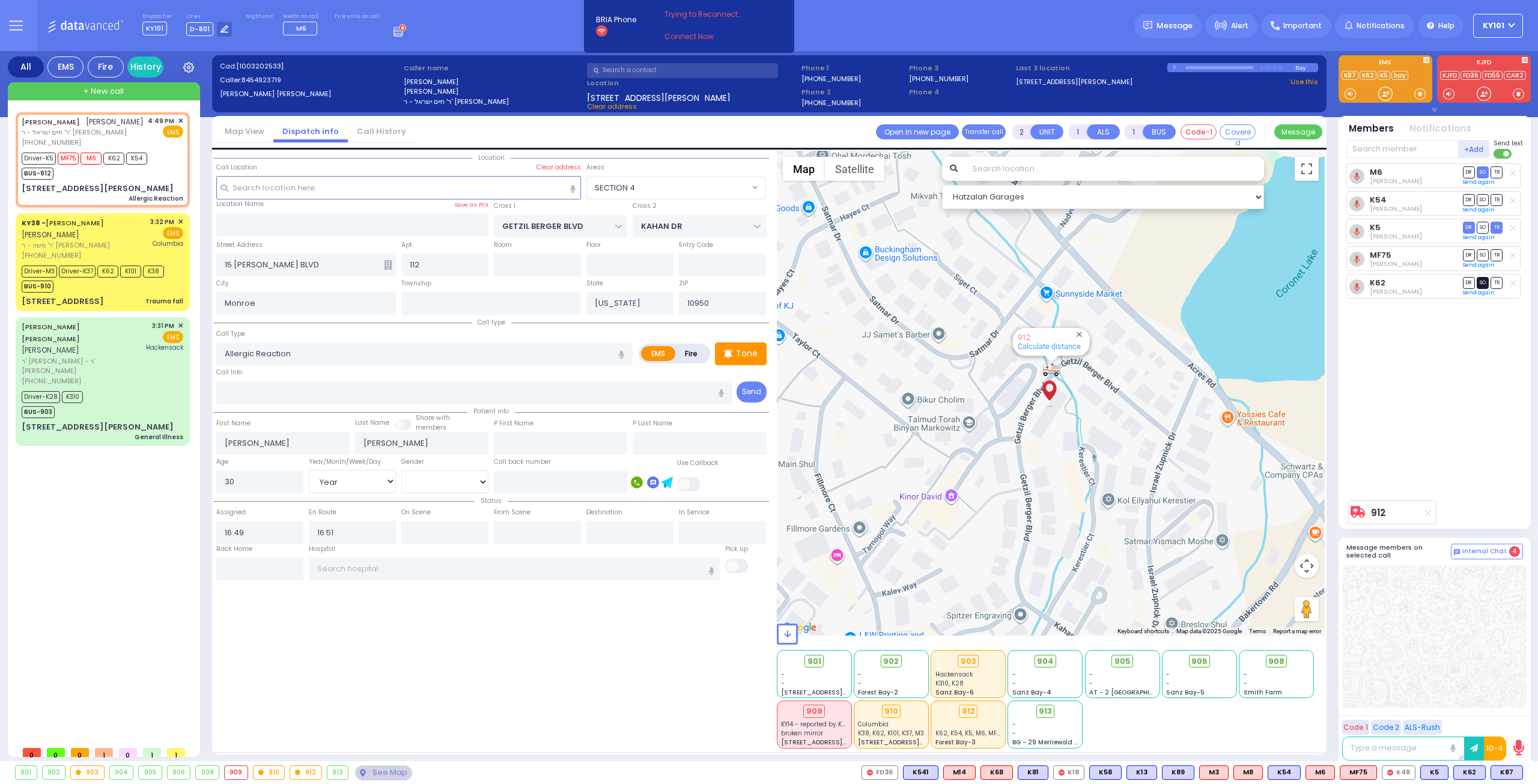
click at [1483, 281] on span "SO" at bounding box center [1483, 282] width 12 height 12
select select
radio input "true"
select select "Year"
select select "[DEMOGRAPHIC_DATA]"
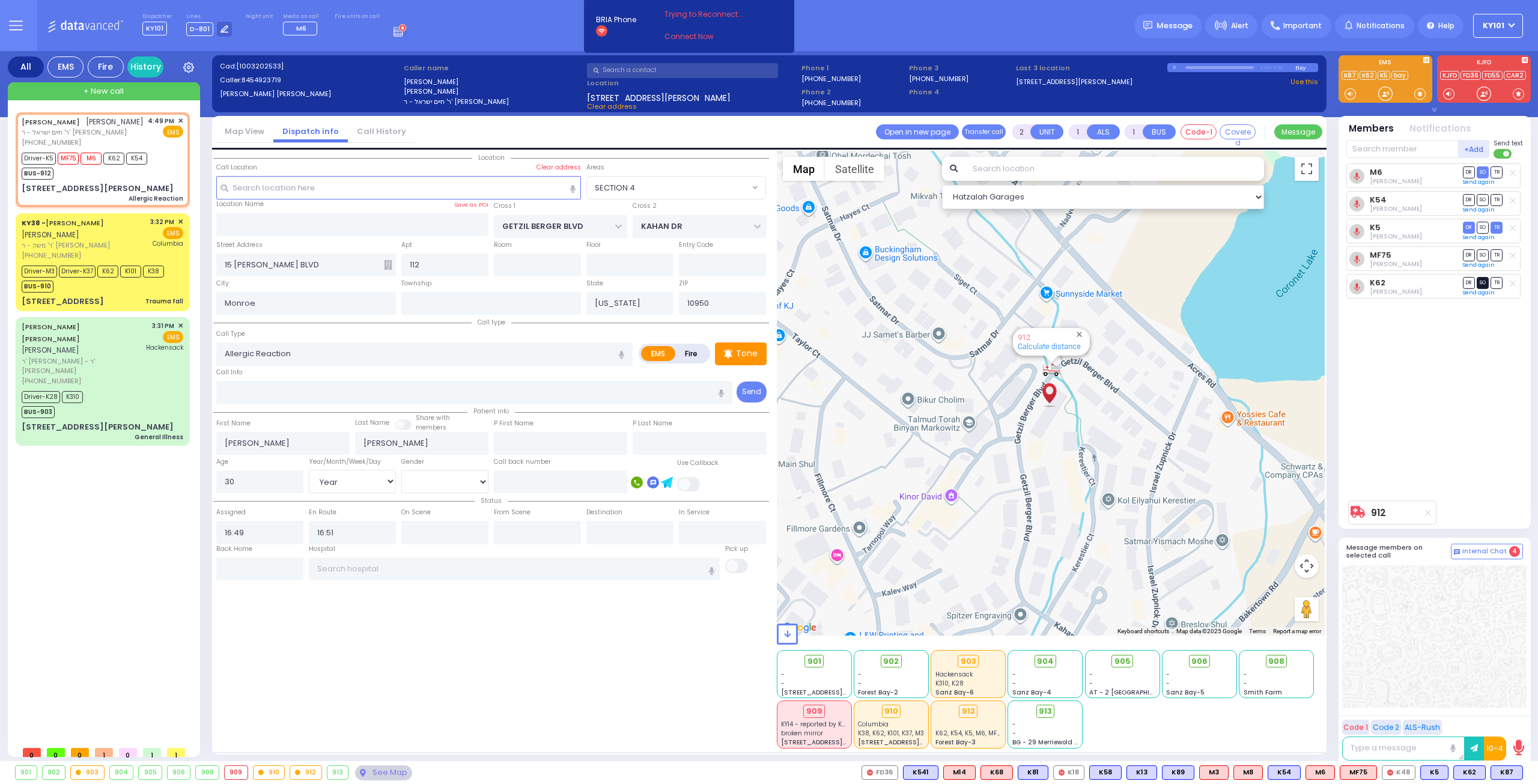
select select "Hatzalah Garages"
select select "SECTION 4"
click at [455, 521] on input "text" at bounding box center [444, 532] width 87 height 23
type input "16:52"
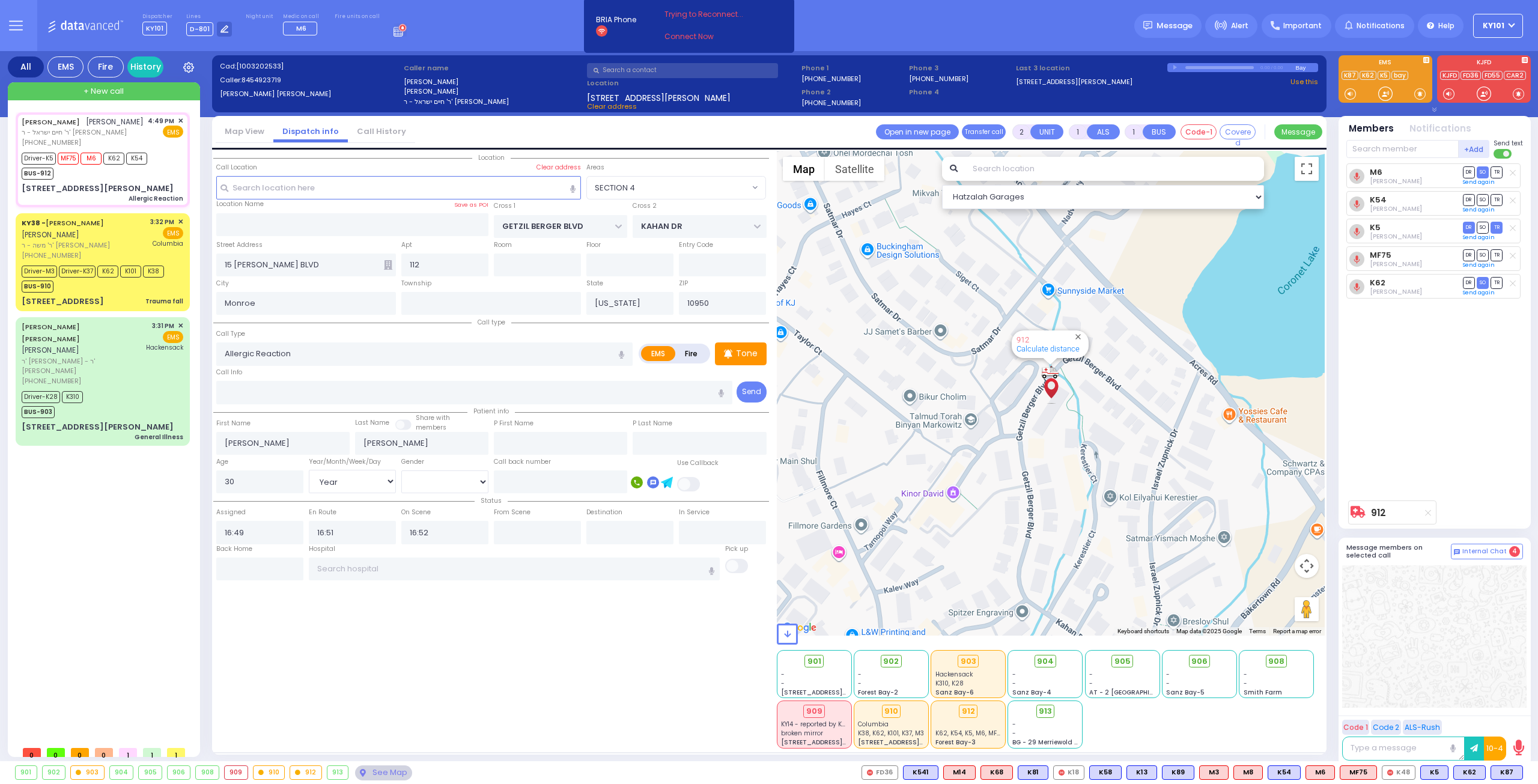
select select
radio input "true"
select select "Year"
select select "[DEMOGRAPHIC_DATA]"
select select "Hatzalah Garages"
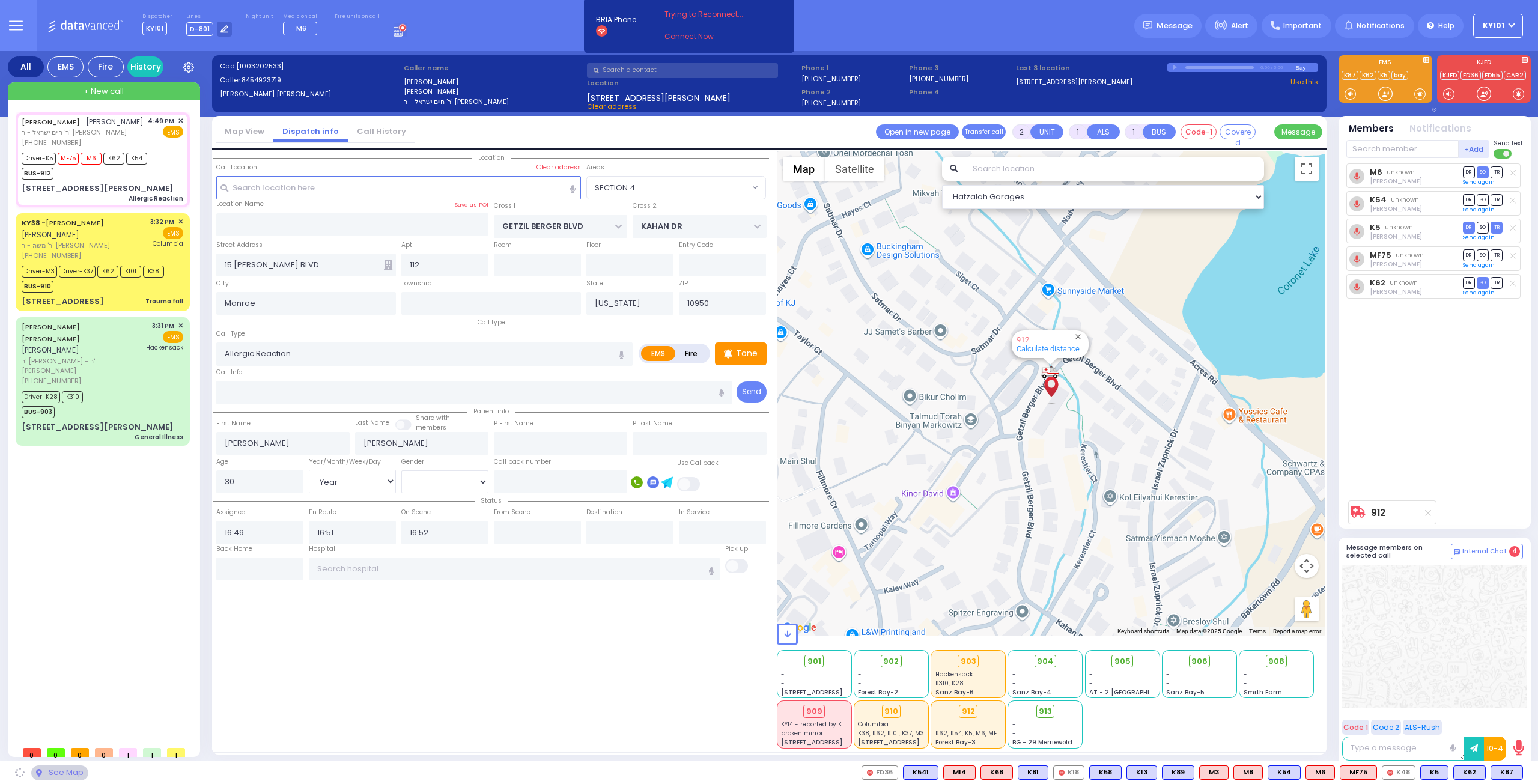
select select "SECTION 4"
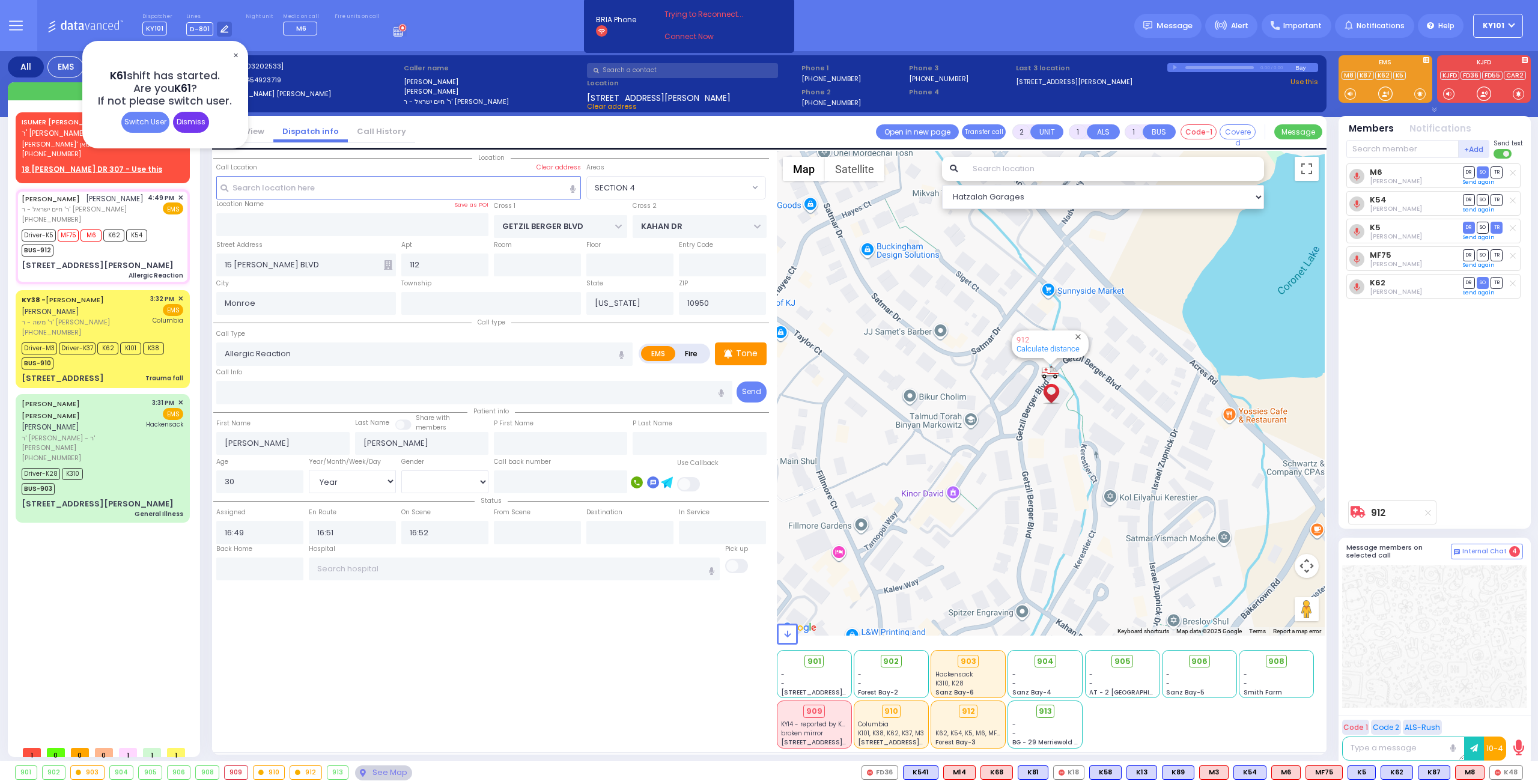
click at [186, 122] on div "Dismiss" at bounding box center [191, 122] width 36 height 21
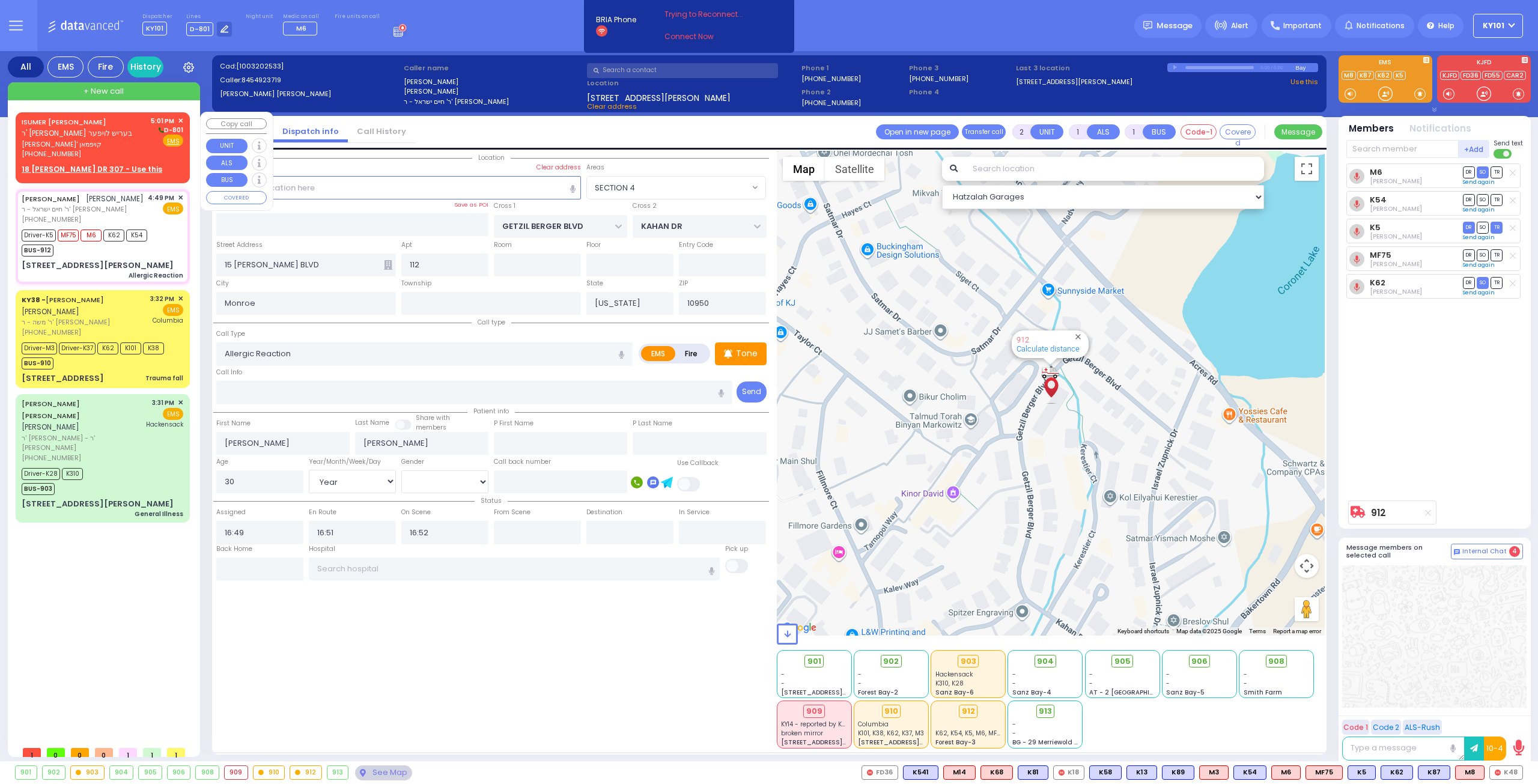
click at [82, 128] on span "ר' [PERSON_NAME] בעריש לויפער" at bounding box center [77, 132] width 111 height 10
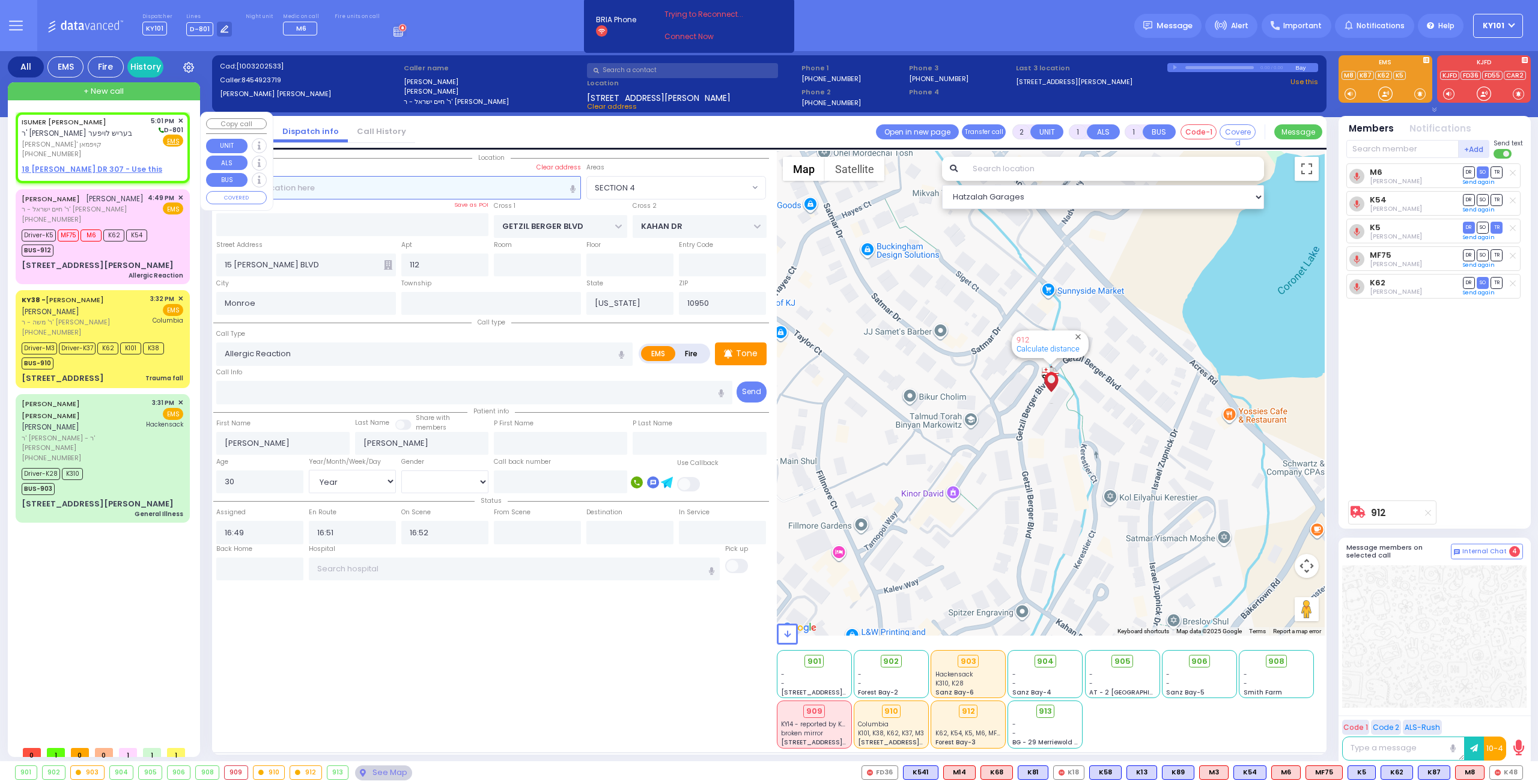
select select
radio input "true"
type input "ISUMER TOVYA"
type input "[PERSON_NAME]"
select select
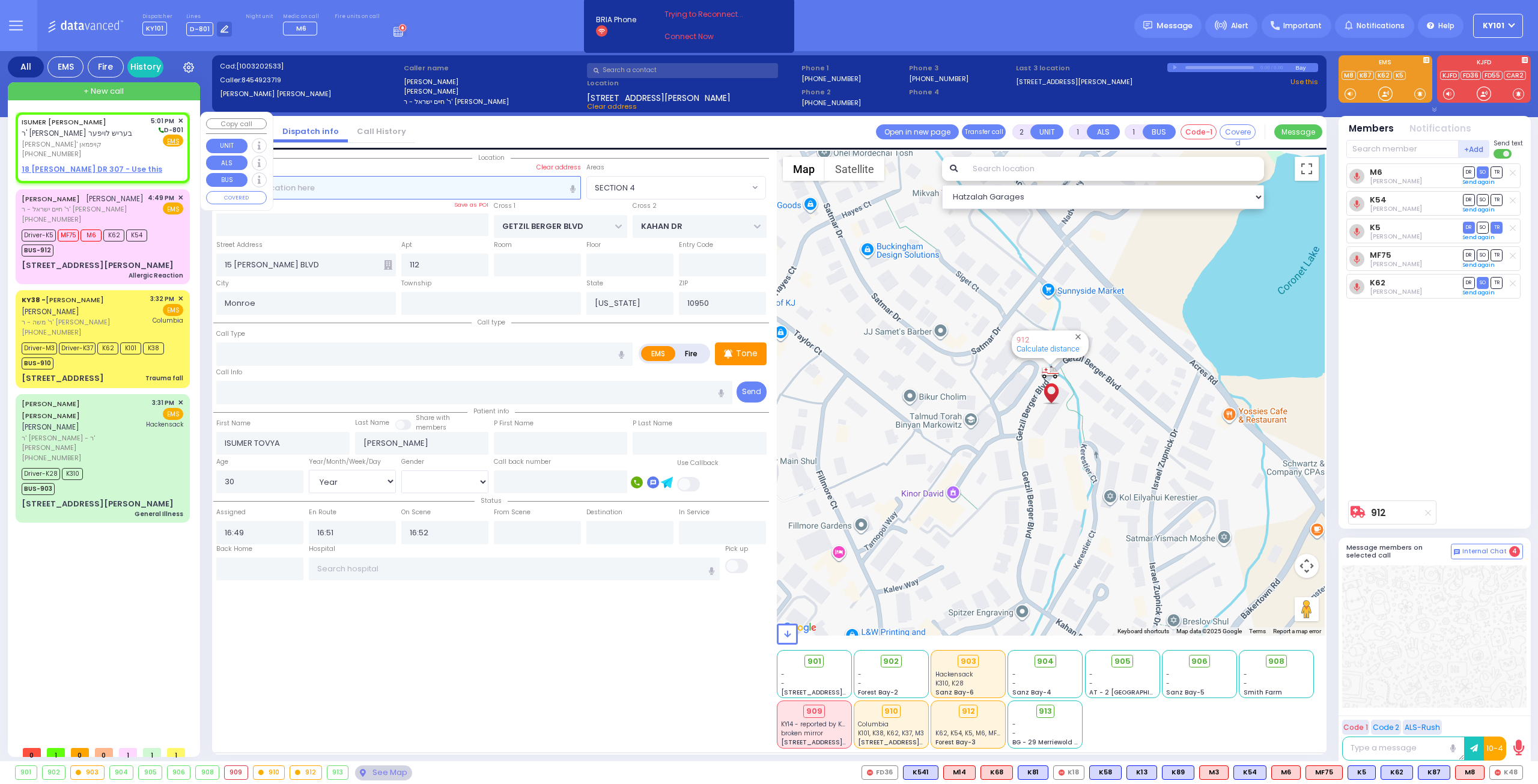
select select
type input "17:01"
select select "Hatzalah Garages"
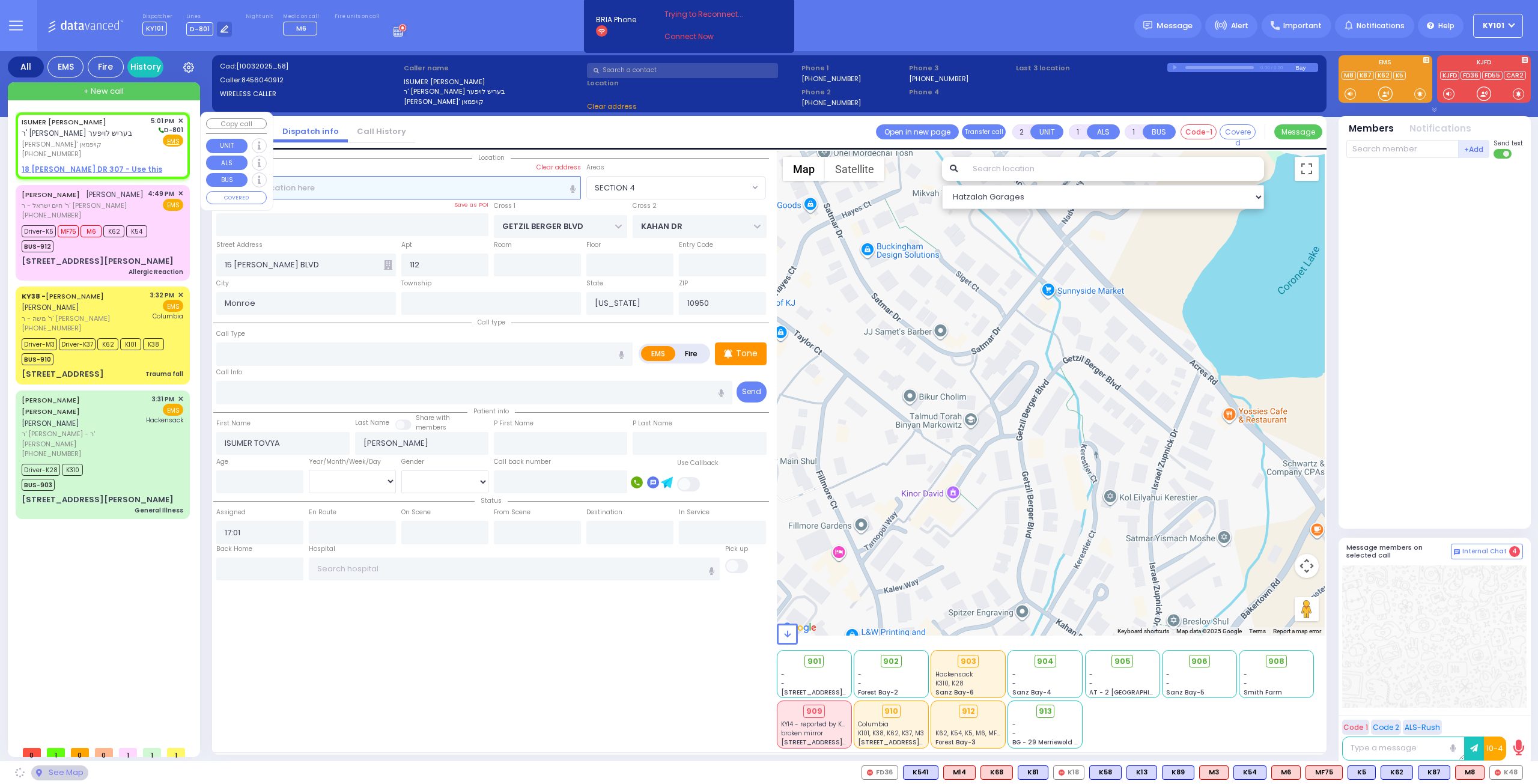
select select
radio input "true"
select select
select select "Hatzalah Garages"
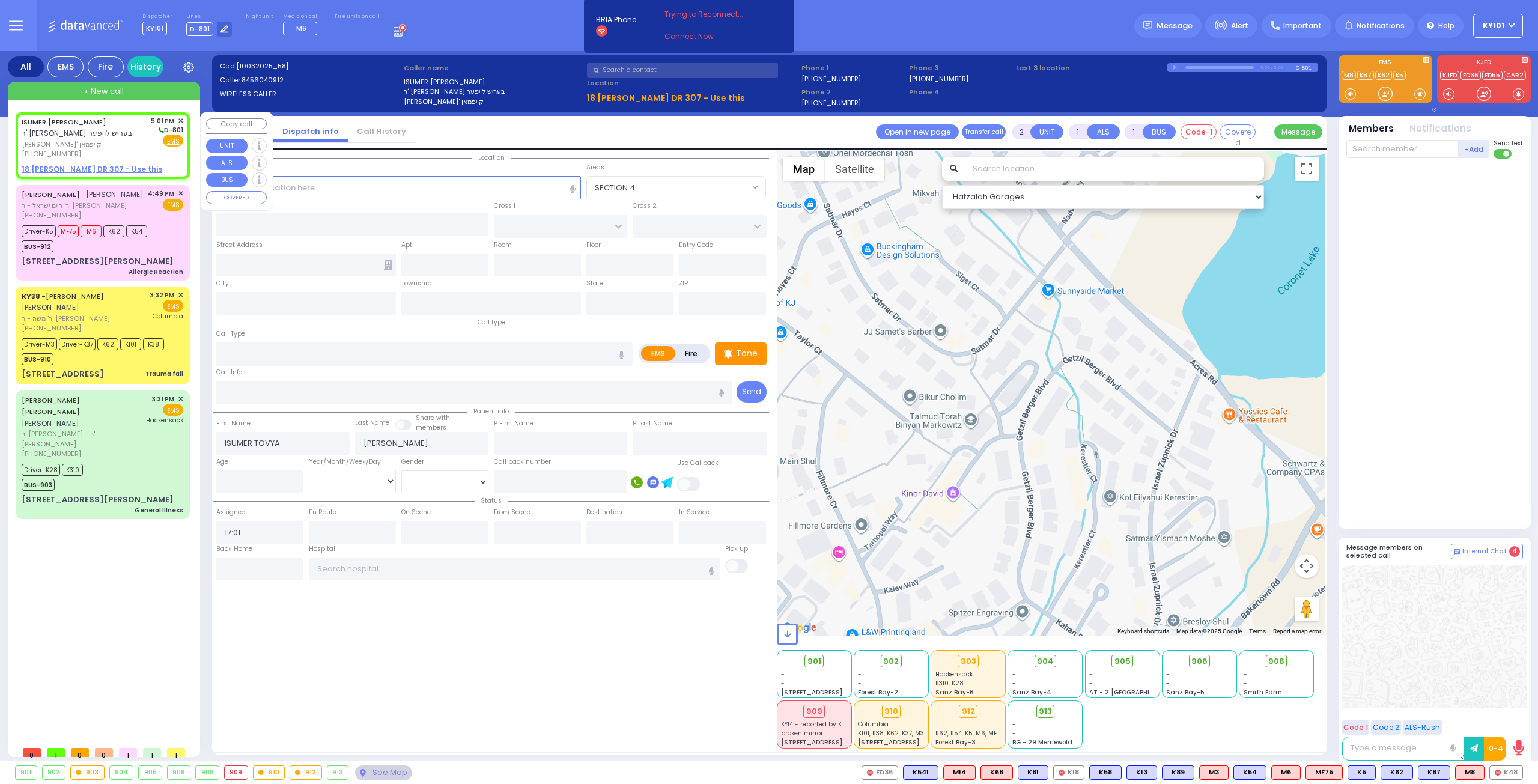
click at [94, 171] on u "18 [PERSON_NAME] DR 307 - Use this" at bounding box center [92, 168] width 141 height 10
select select
radio input "true"
select select
select select "Hatzalah Garages"
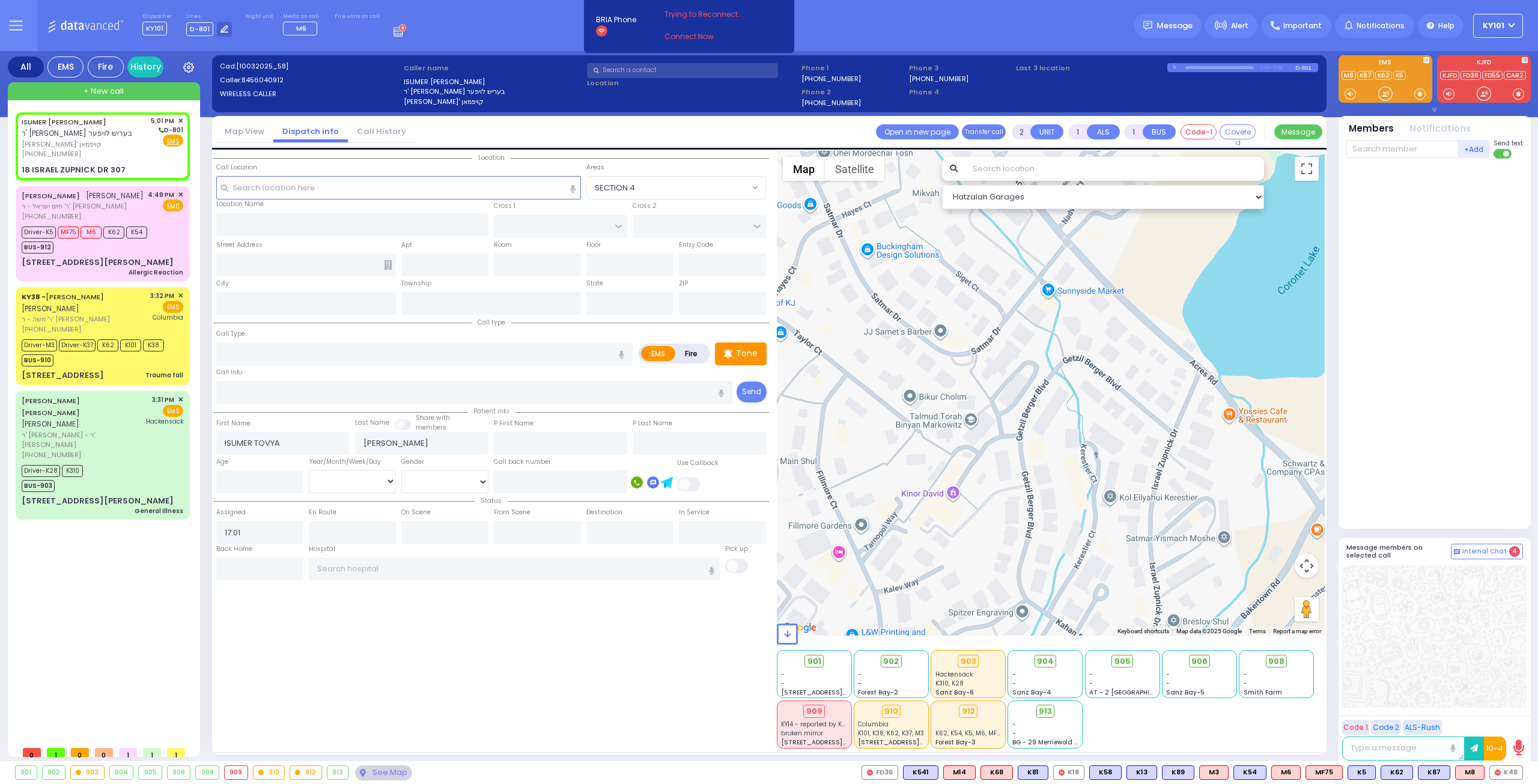
select select
radio input "true"
select select
select select "Hatzalah Garages"
type input "GETZIL BERGER BLVD"
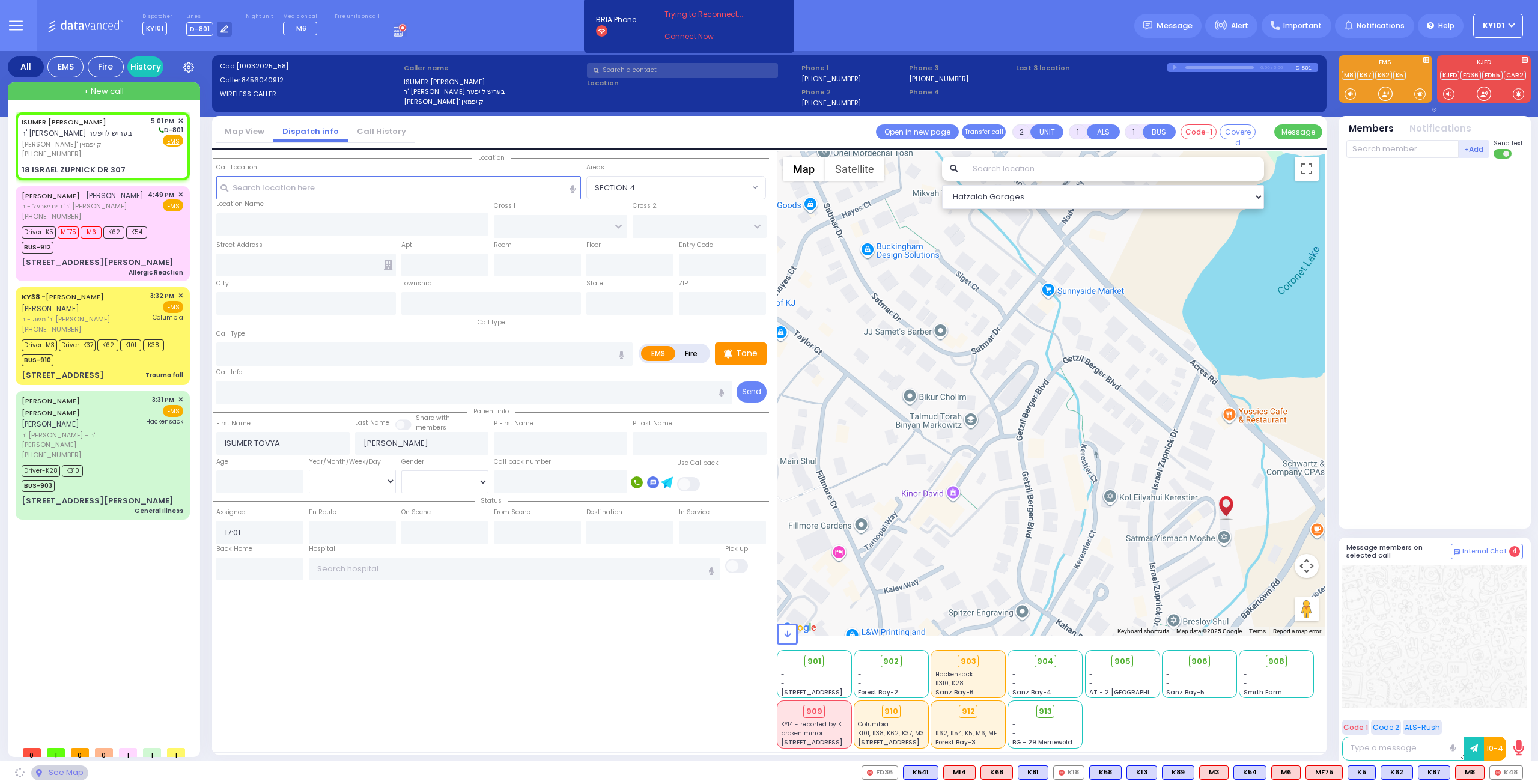
type input "ACRES RD"
type input "18 ISRAEL ZUPNICK DR"
type input "307"
type input "Monroe"
type input "[US_STATE]"
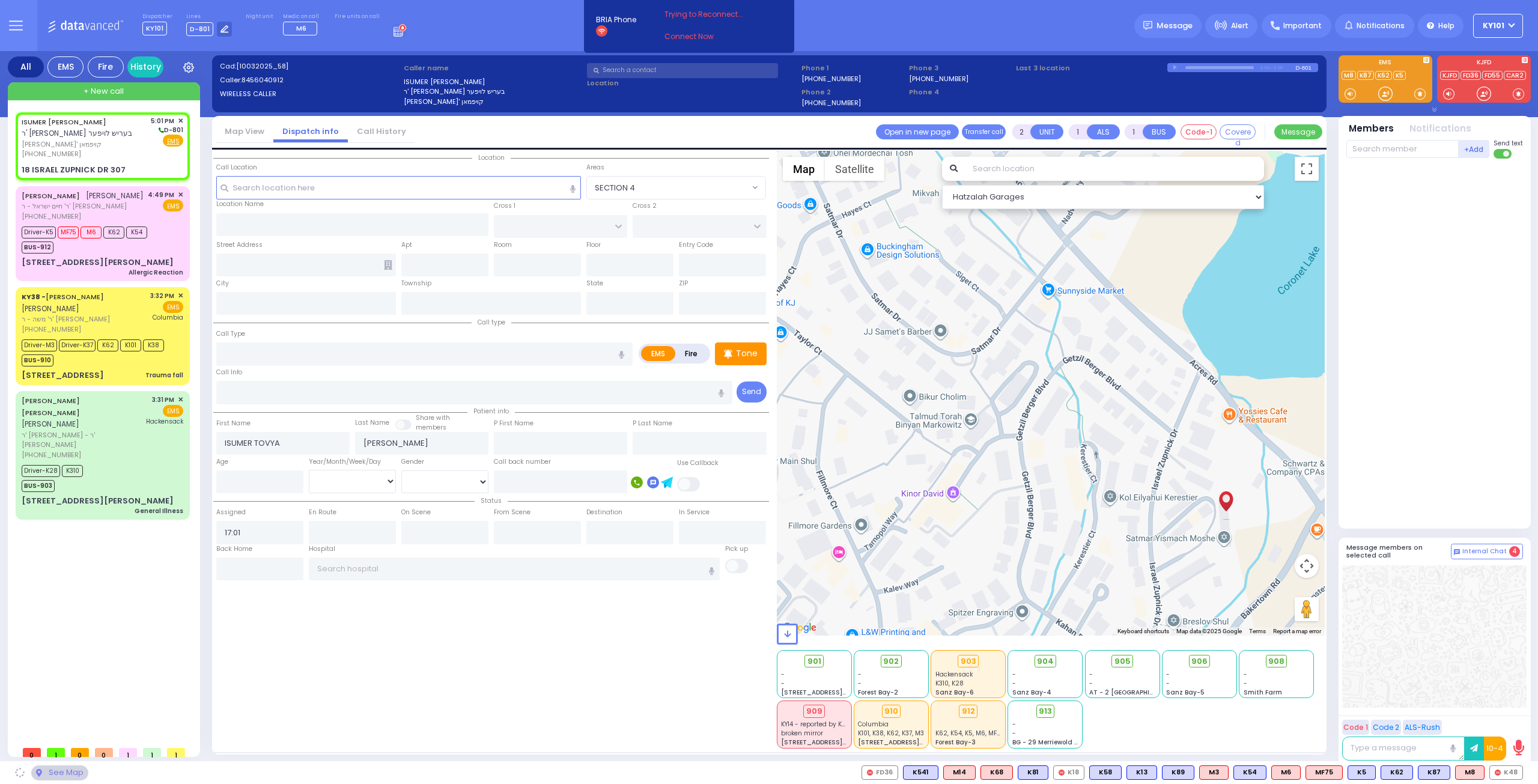
type input "10950"
select select "SECTION 4"
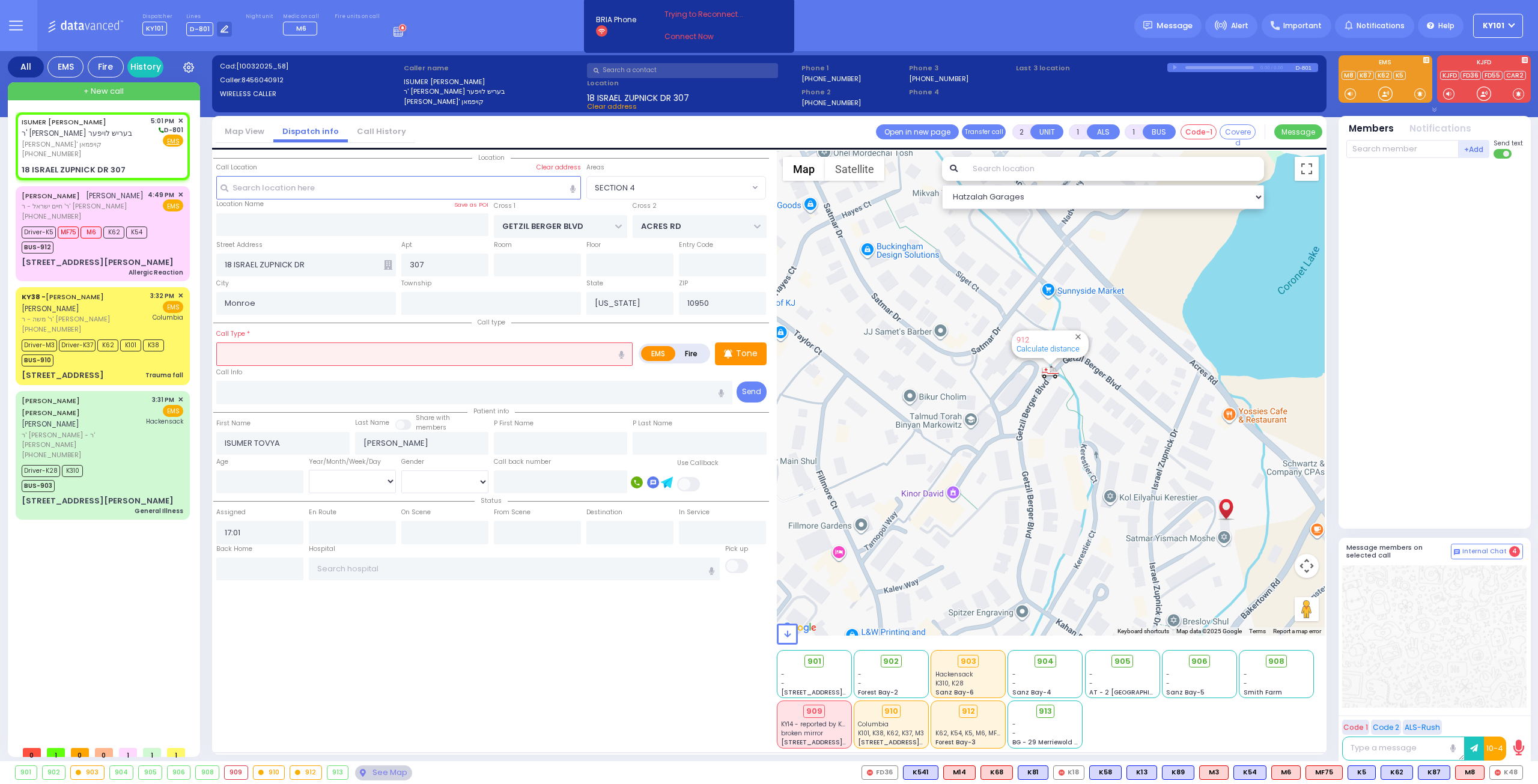
click at [323, 356] on input "text" at bounding box center [424, 354] width 416 height 23
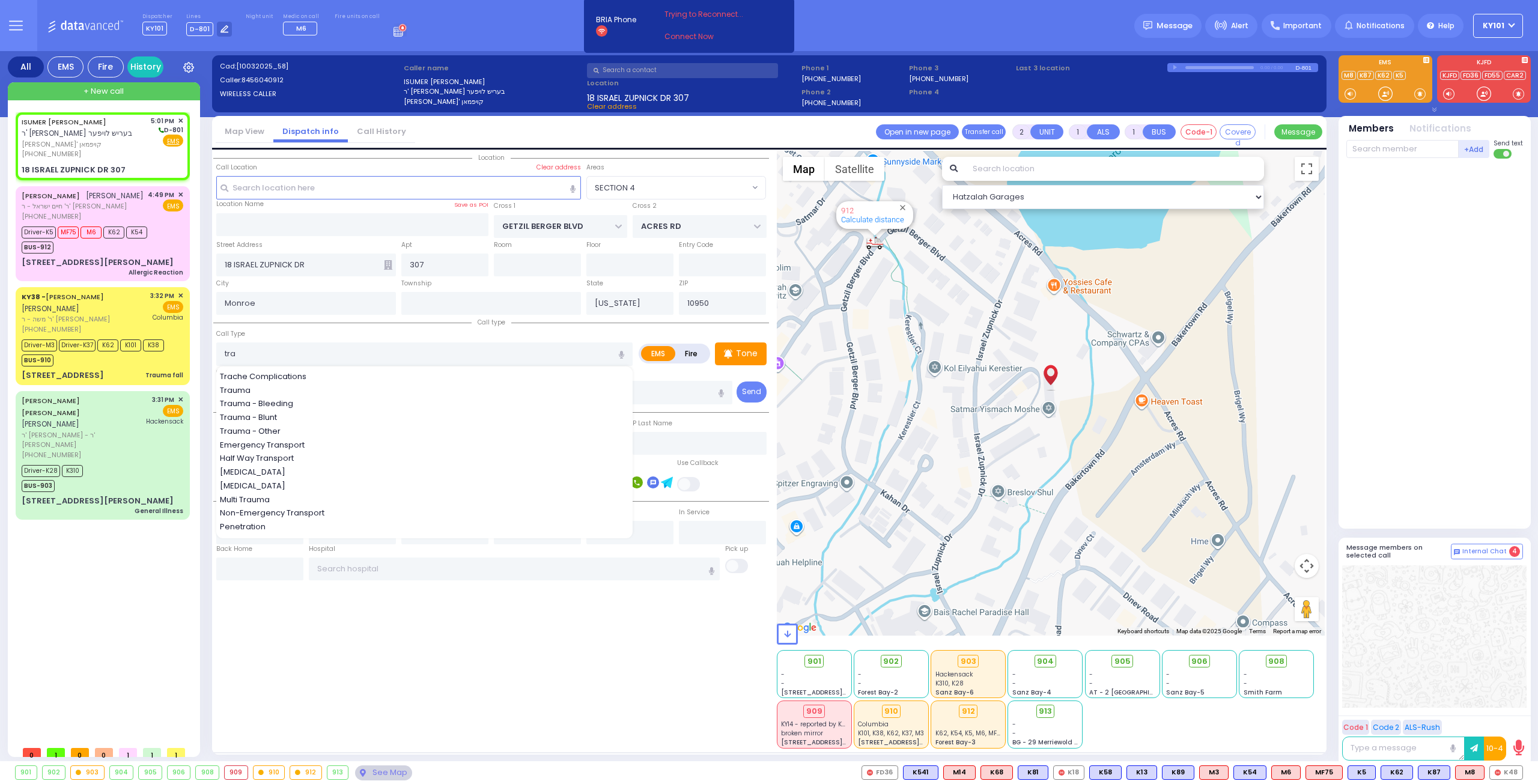
click at [313, 401] on div "Trauma - Bleeding" at bounding box center [425, 404] width 410 height 12
type input "Trauma - Bleeding"
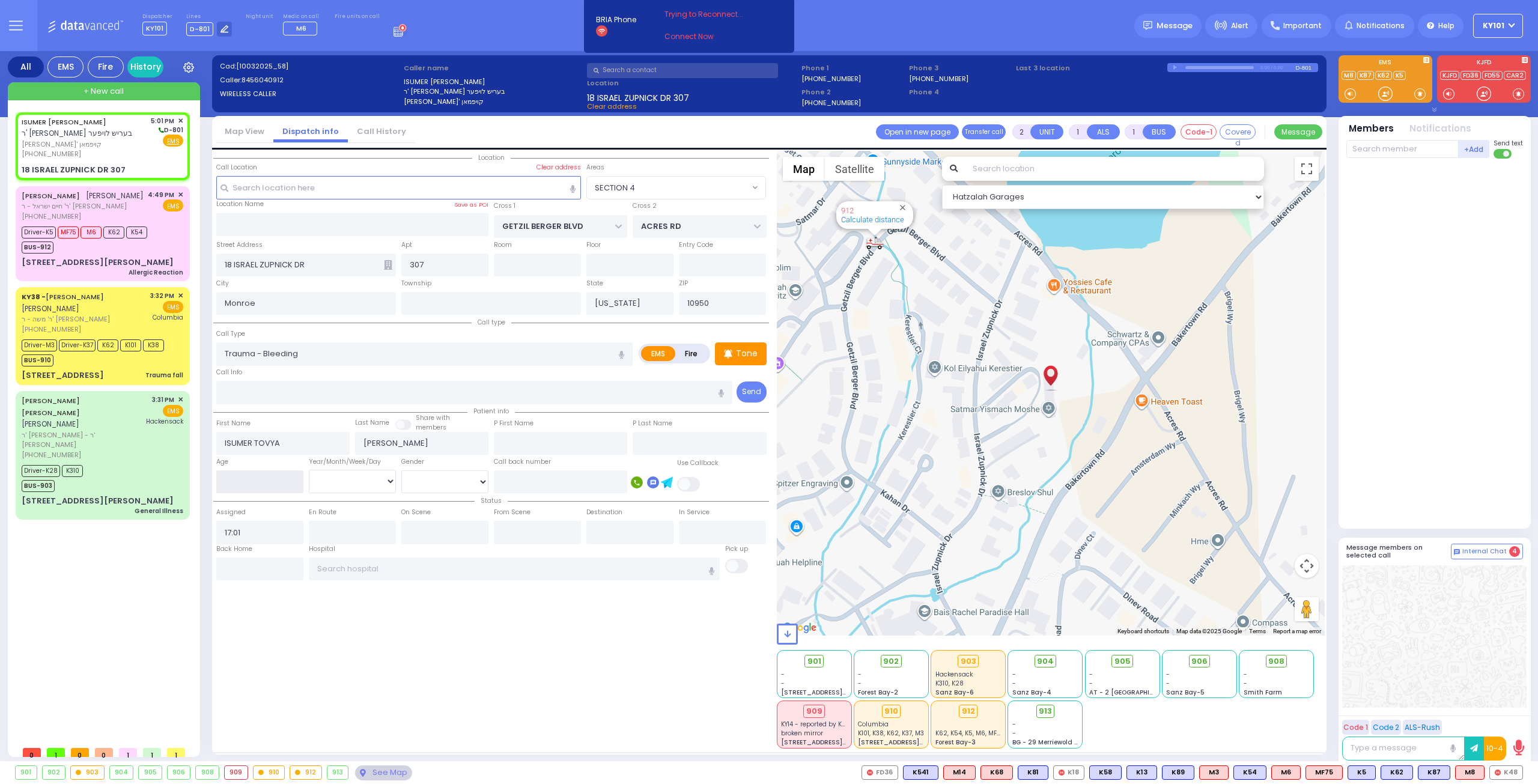
click at [259, 484] on input "number" at bounding box center [259, 482] width 87 height 23
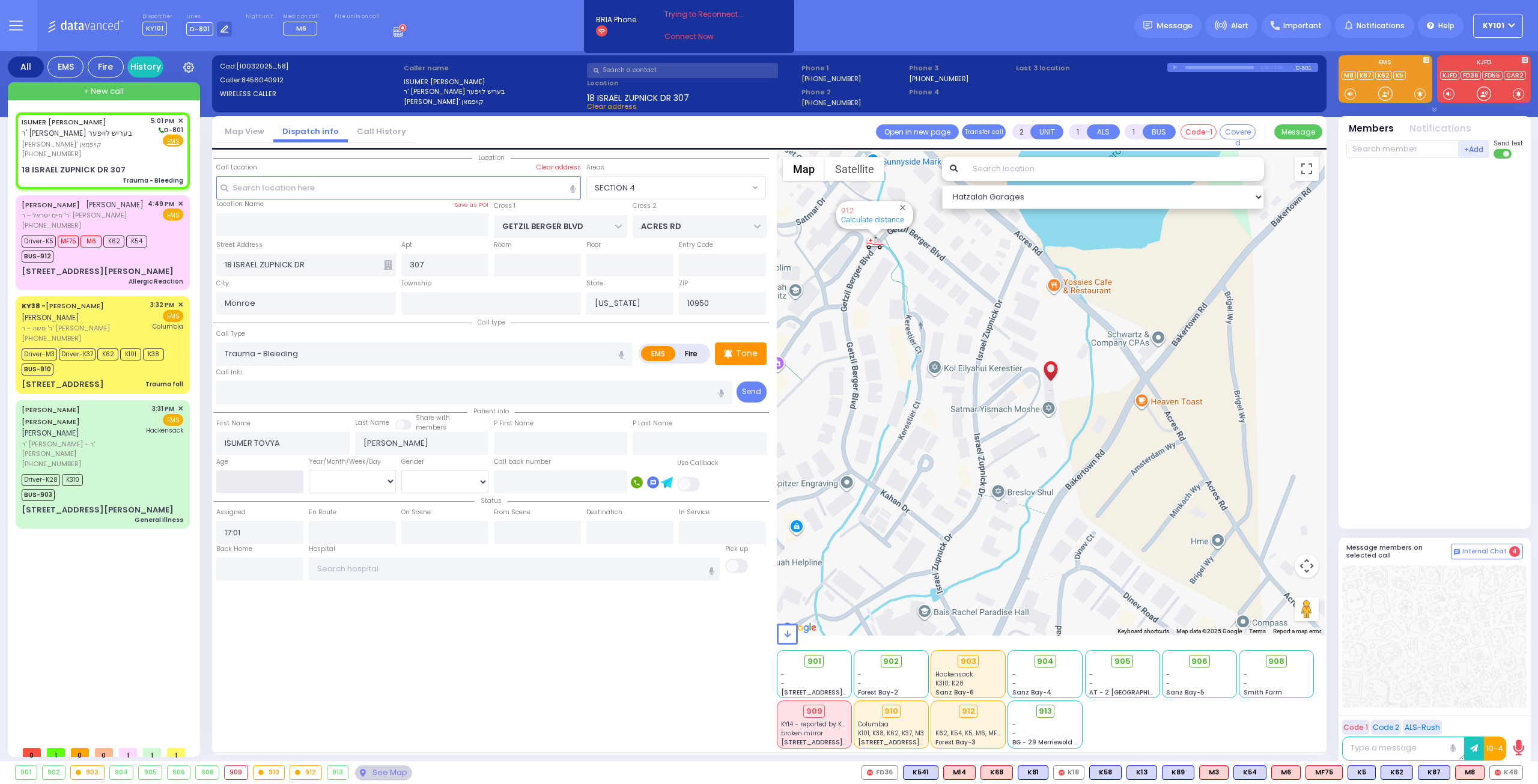
select select
radio input "true"
select select
select select "Hatzalah Garages"
select select "SECTION 4"
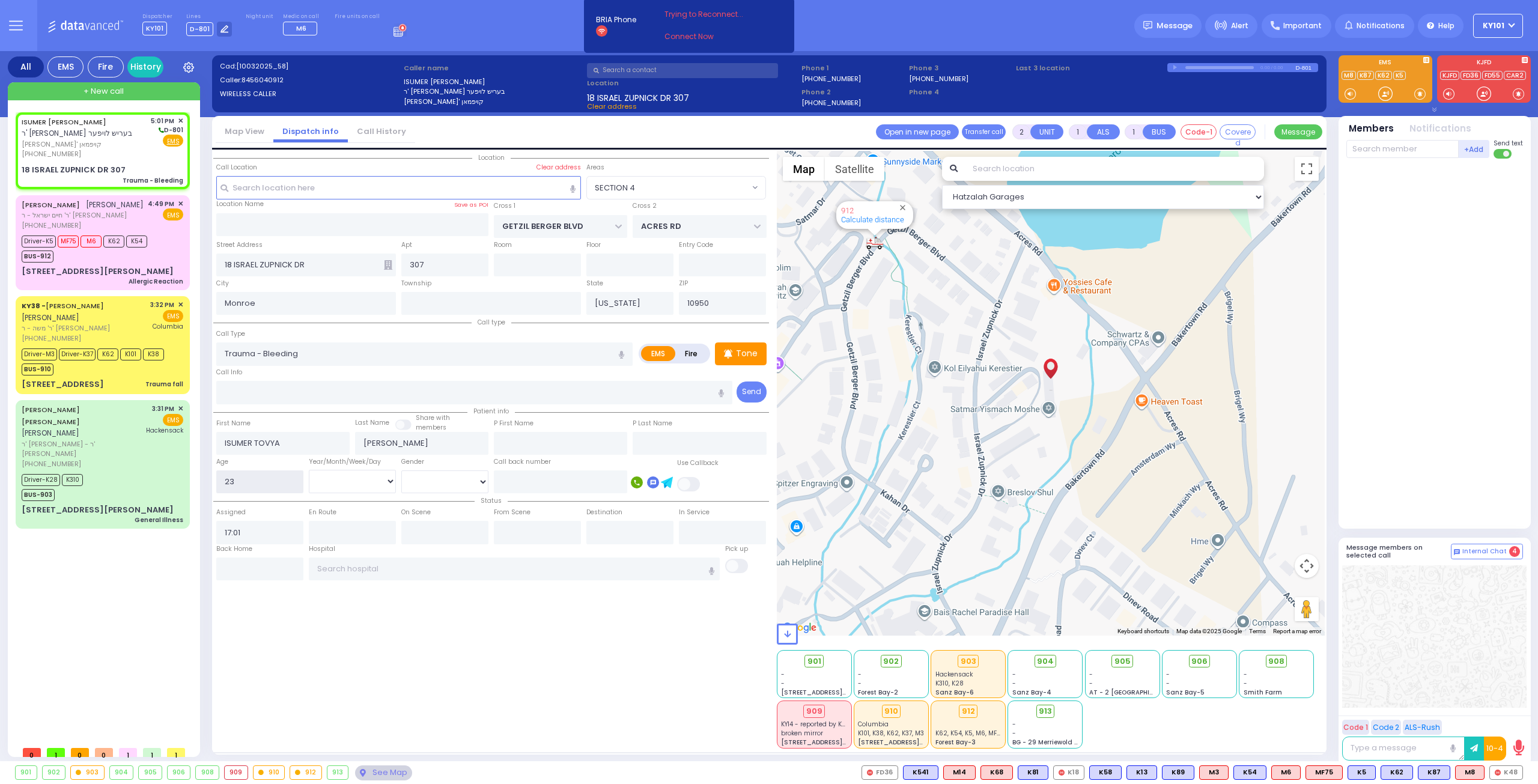
type input "23"
click at [373, 479] on select "Year Month Week Day" at bounding box center [352, 481] width 87 height 23
select select "Year"
click at [309, 469] on select "Year Month Week Day" at bounding box center [352, 481] width 87 height 23
select select
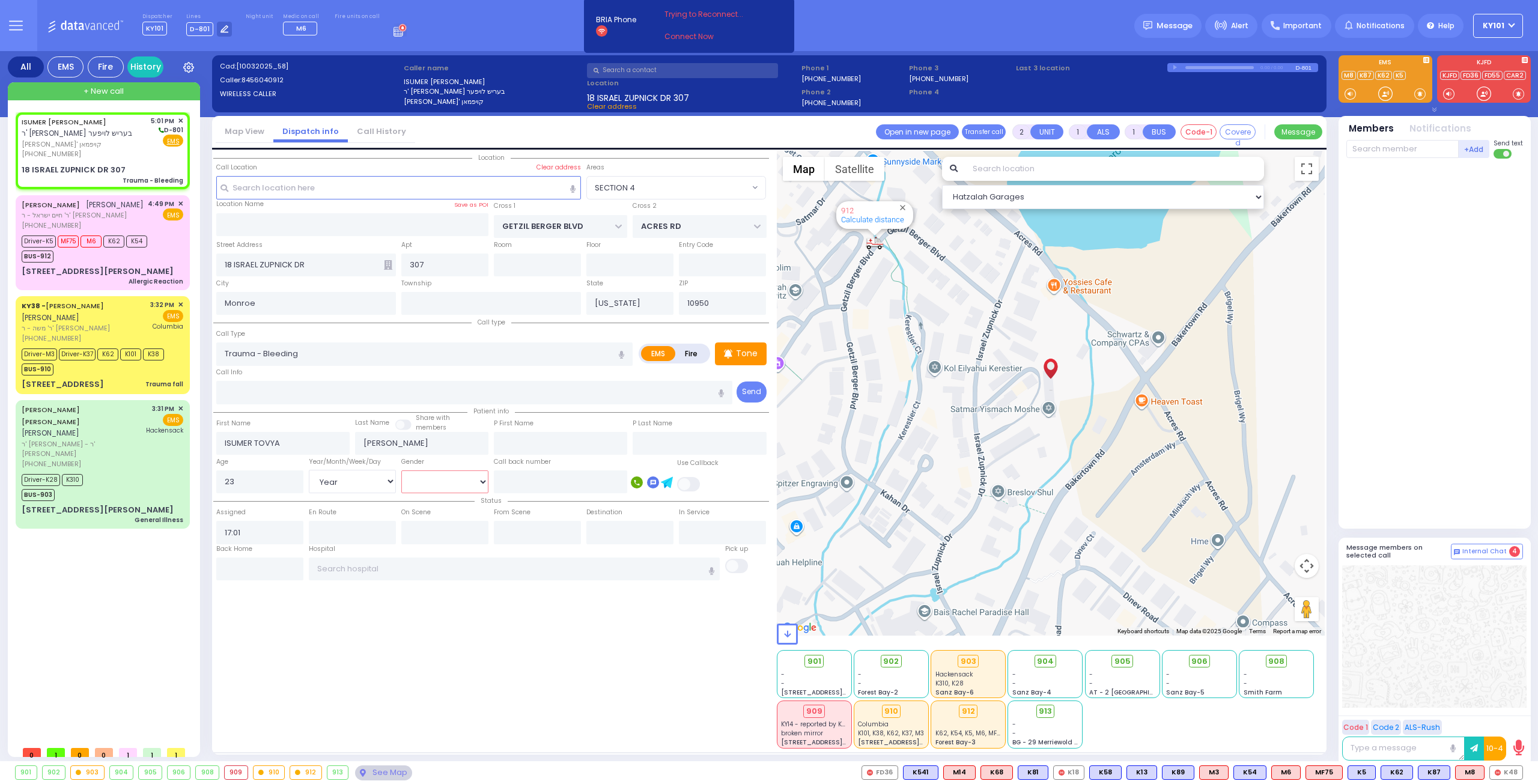
radio input "true"
select select
click at [434, 482] on select "[DEMOGRAPHIC_DATA] [DEMOGRAPHIC_DATA]" at bounding box center [444, 482] width 87 height 23
select select "Hatzalah Garages"
select select "SECTION 4"
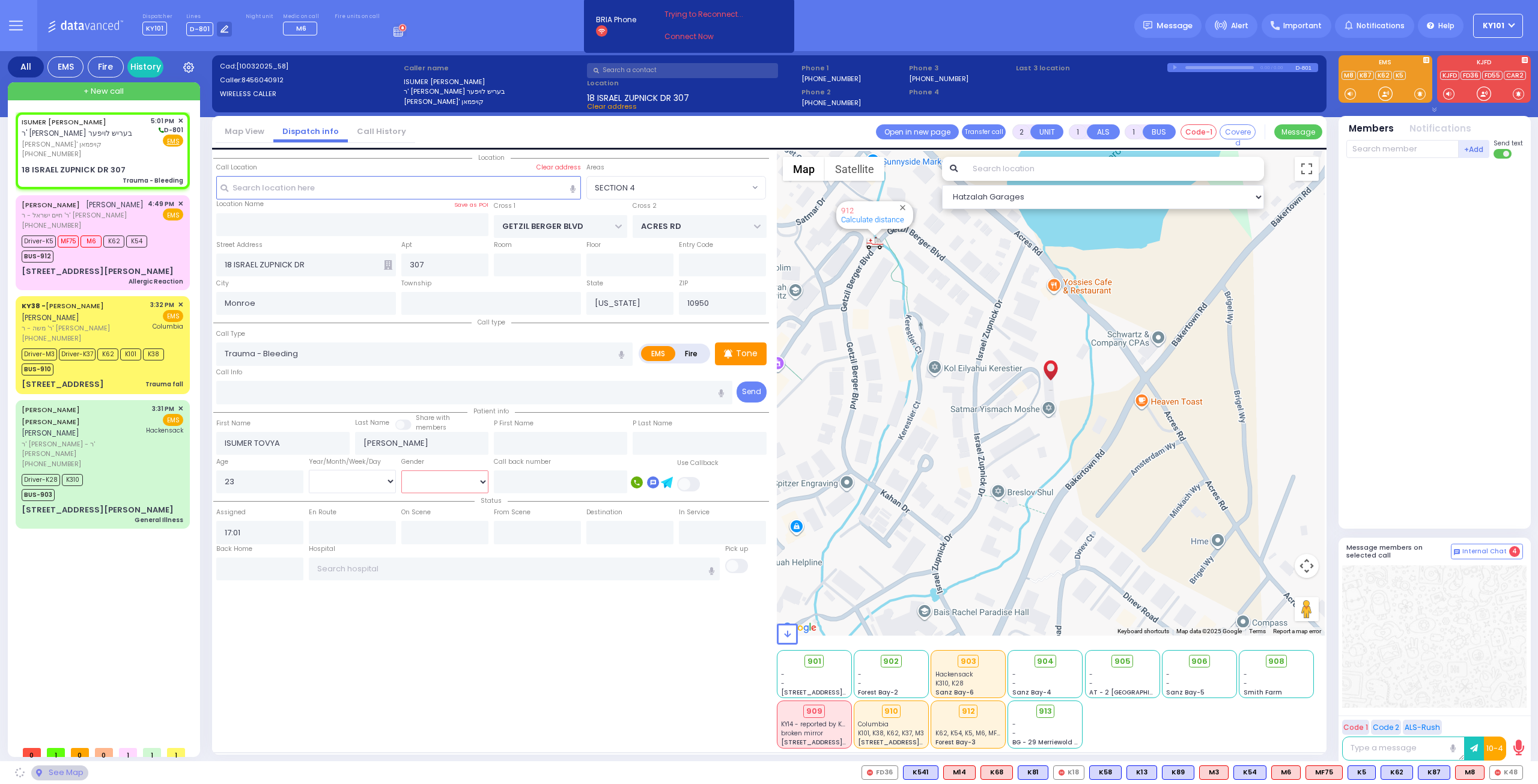
select select
radio input "true"
select select "Year"
select select "Hatzalah Garages"
select select "SECTION 4"
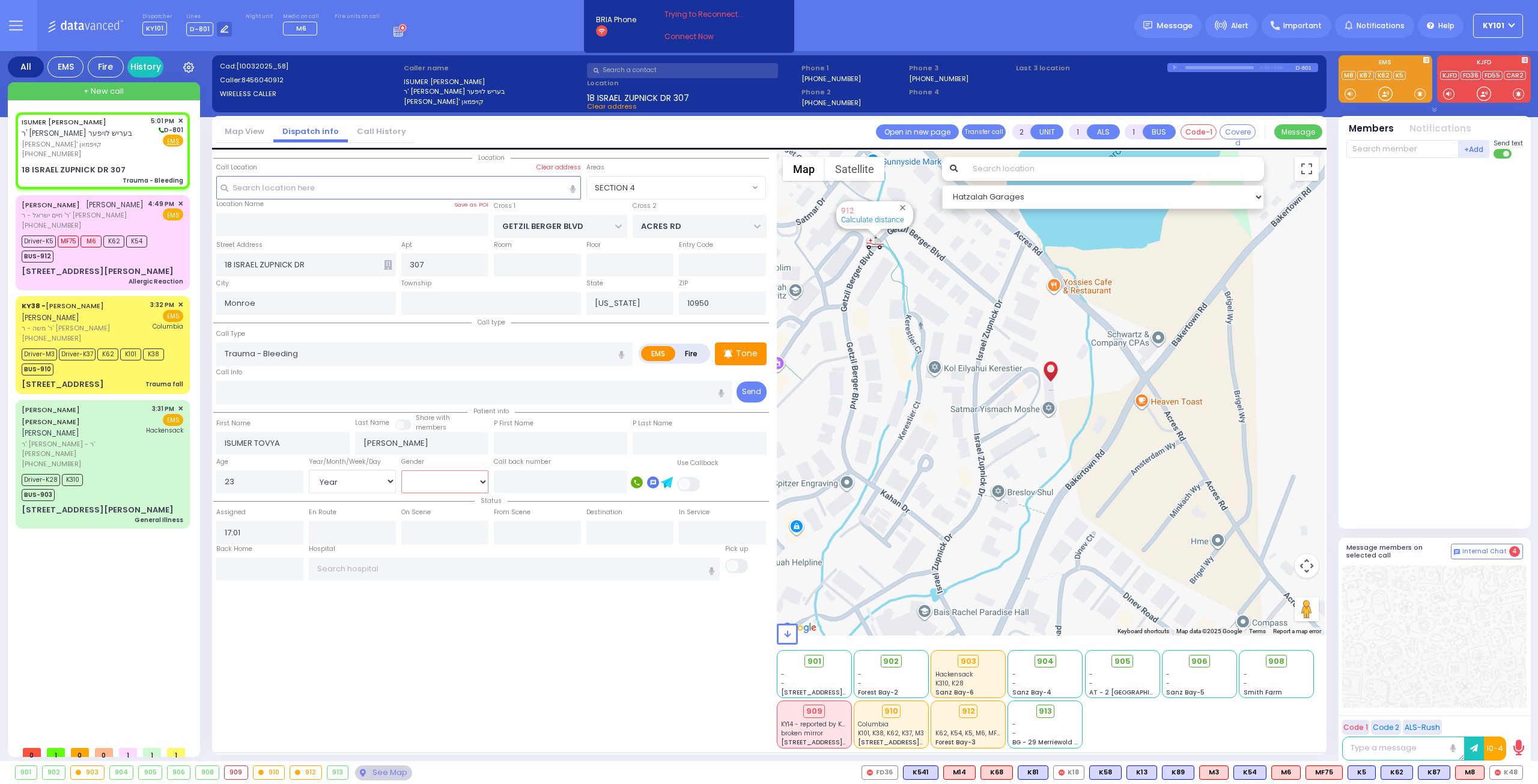
select select "[DEMOGRAPHIC_DATA]"
click at [401, 470] on select "[DEMOGRAPHIC_DATA] [DEMOGRAPHIC_DATA]" at bounding box center [444, 482] width 87 height 23
click at [408, 618] on div "Location All areas" at bounding box center [491, 449] width 556 height 598
select select
radio input "true"
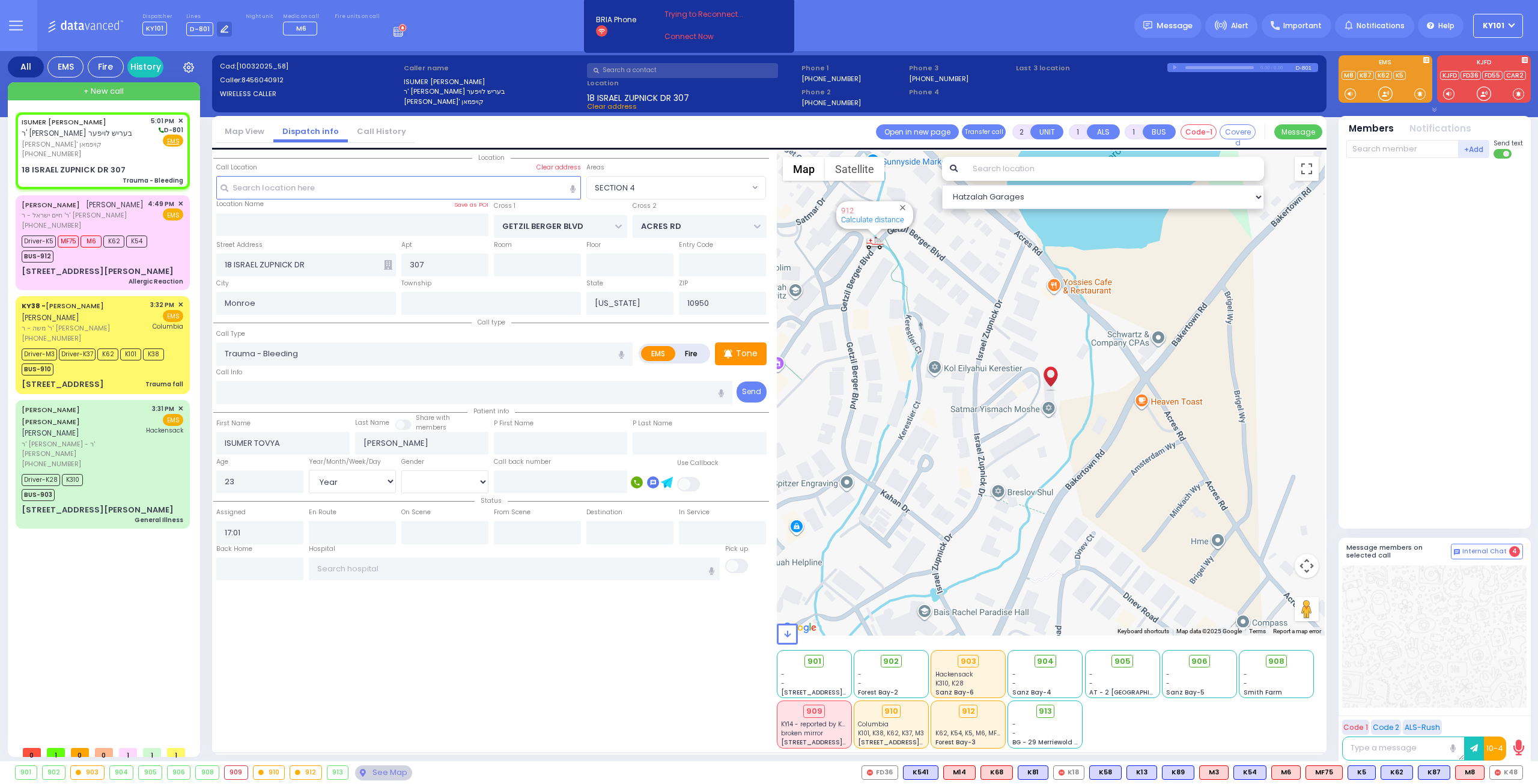
select select "Year"
select select "[DEMOGRAPHIC_DATA]"
select select "Hatzalah Garages"
select select "SECTION 4"
select select
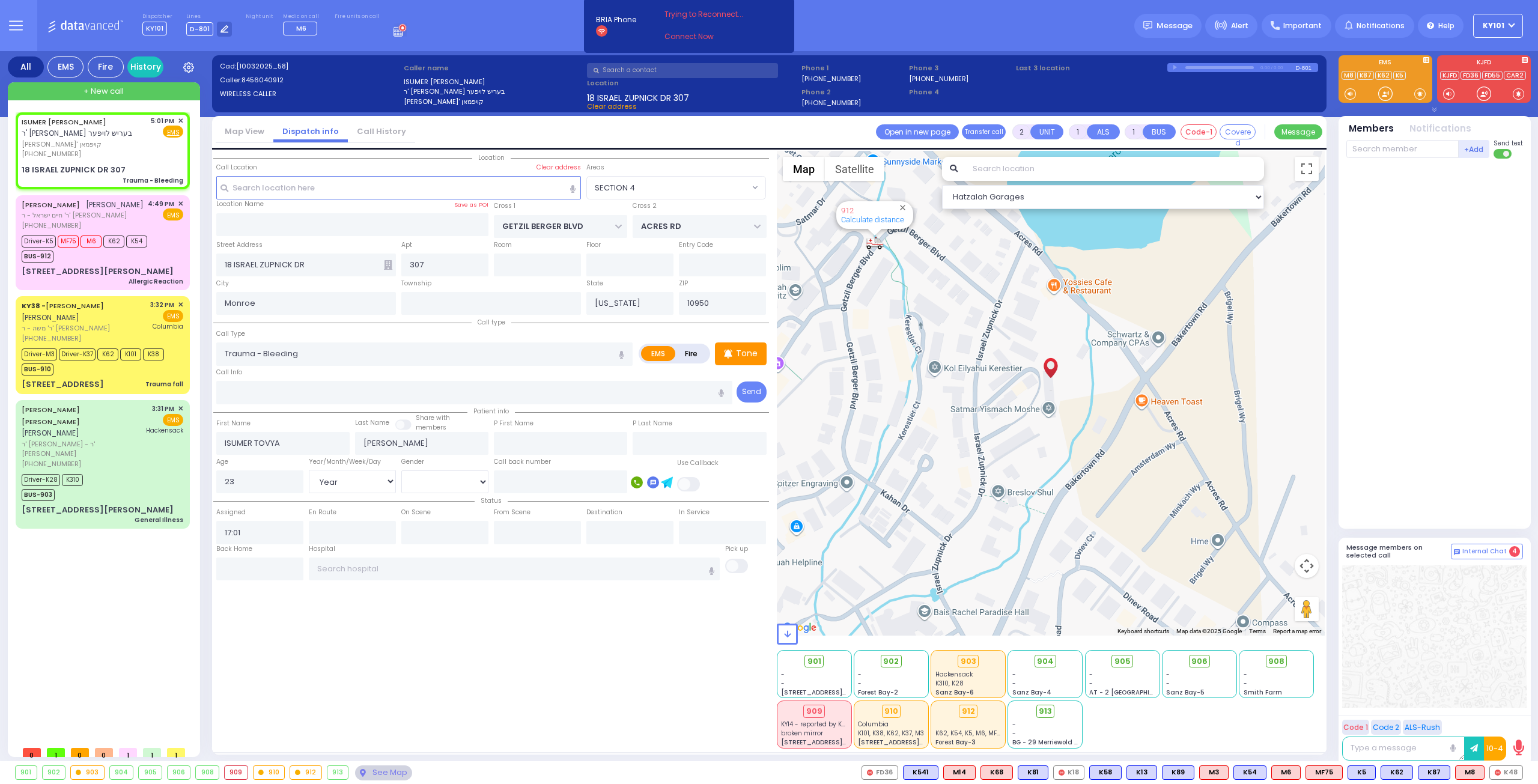
radio input "true"
select select "Year"
select select "[DEMOGRAPHIC_DATA]"
select select "Hatzalah Garages"
select select "SECTION 4"
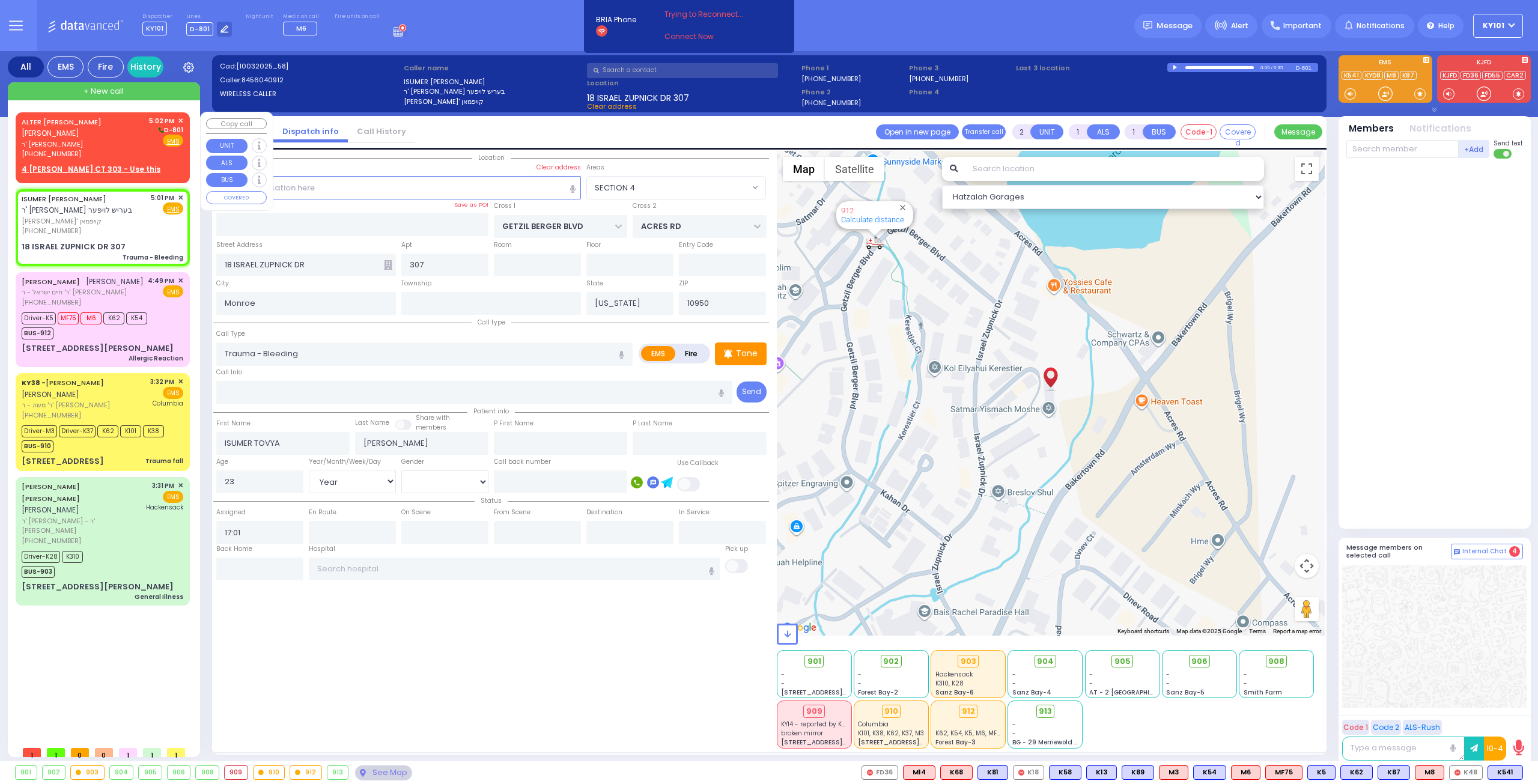
click at [92, 139] on span "ר' [PERSON_NAME]" at bounding box center [83, 144] width 123 height 10
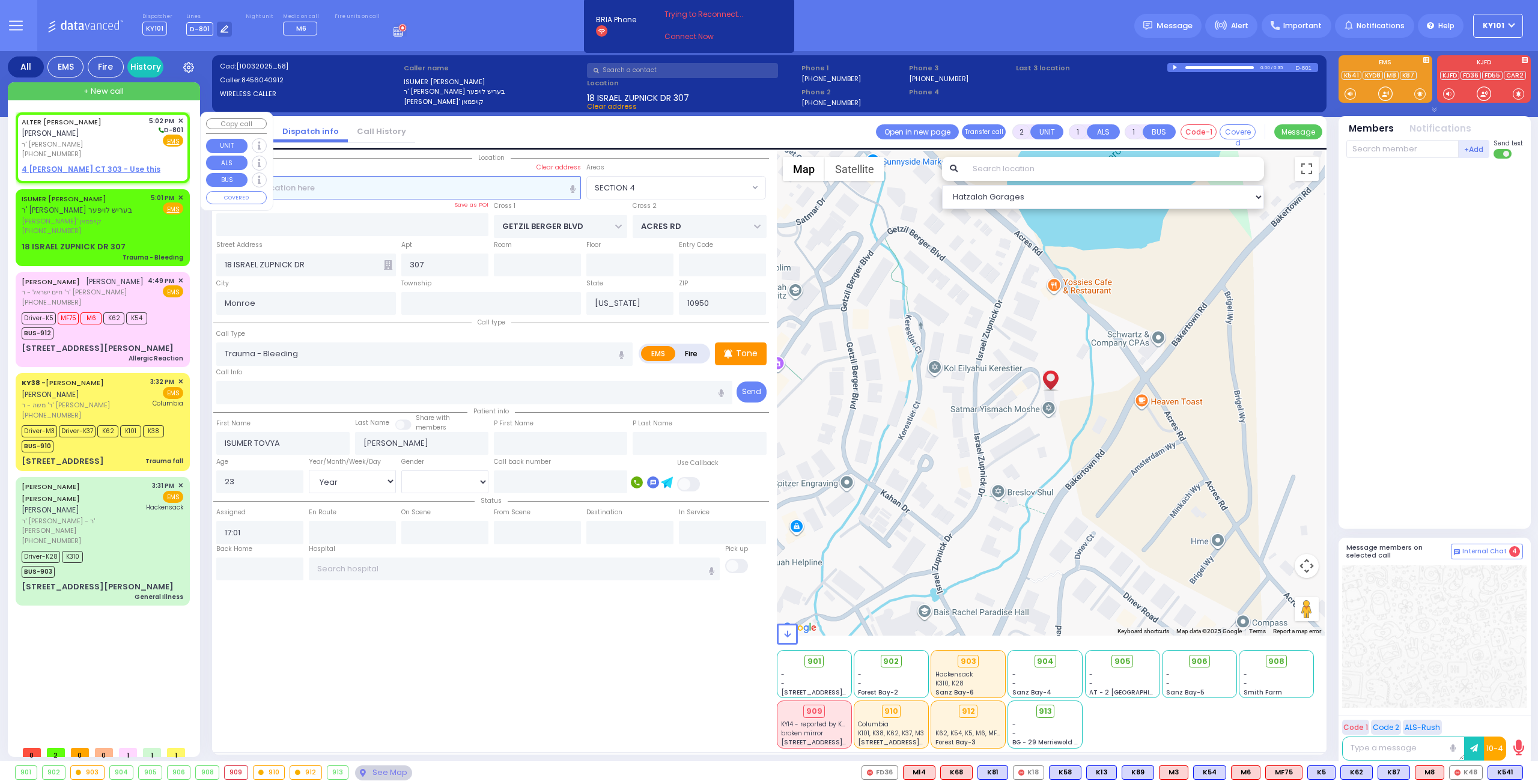
select select
radio input "true"
type input "[PERSON_NAME]"
select select
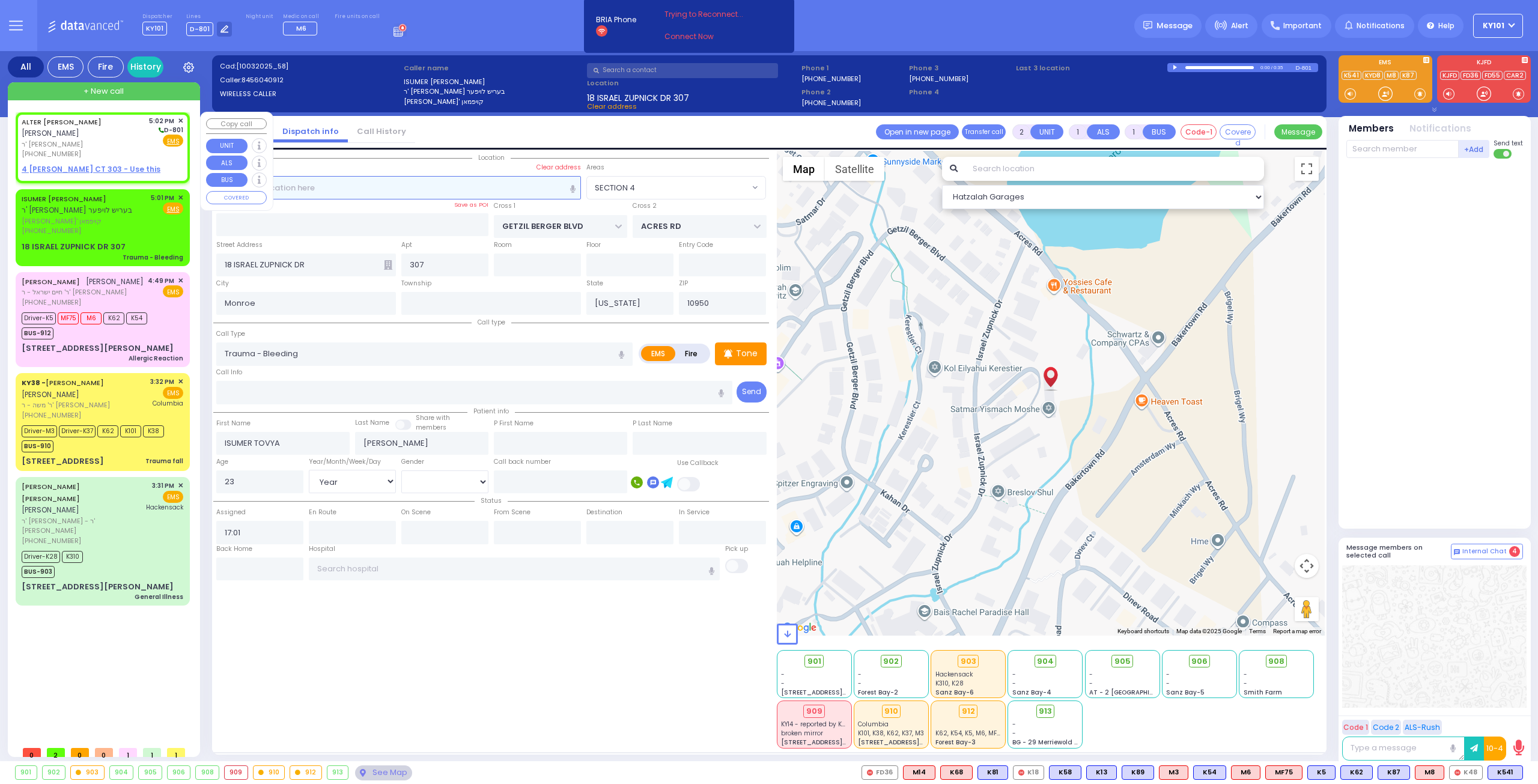
select select
type input "17:02"
select select "Hatzalah Garages"
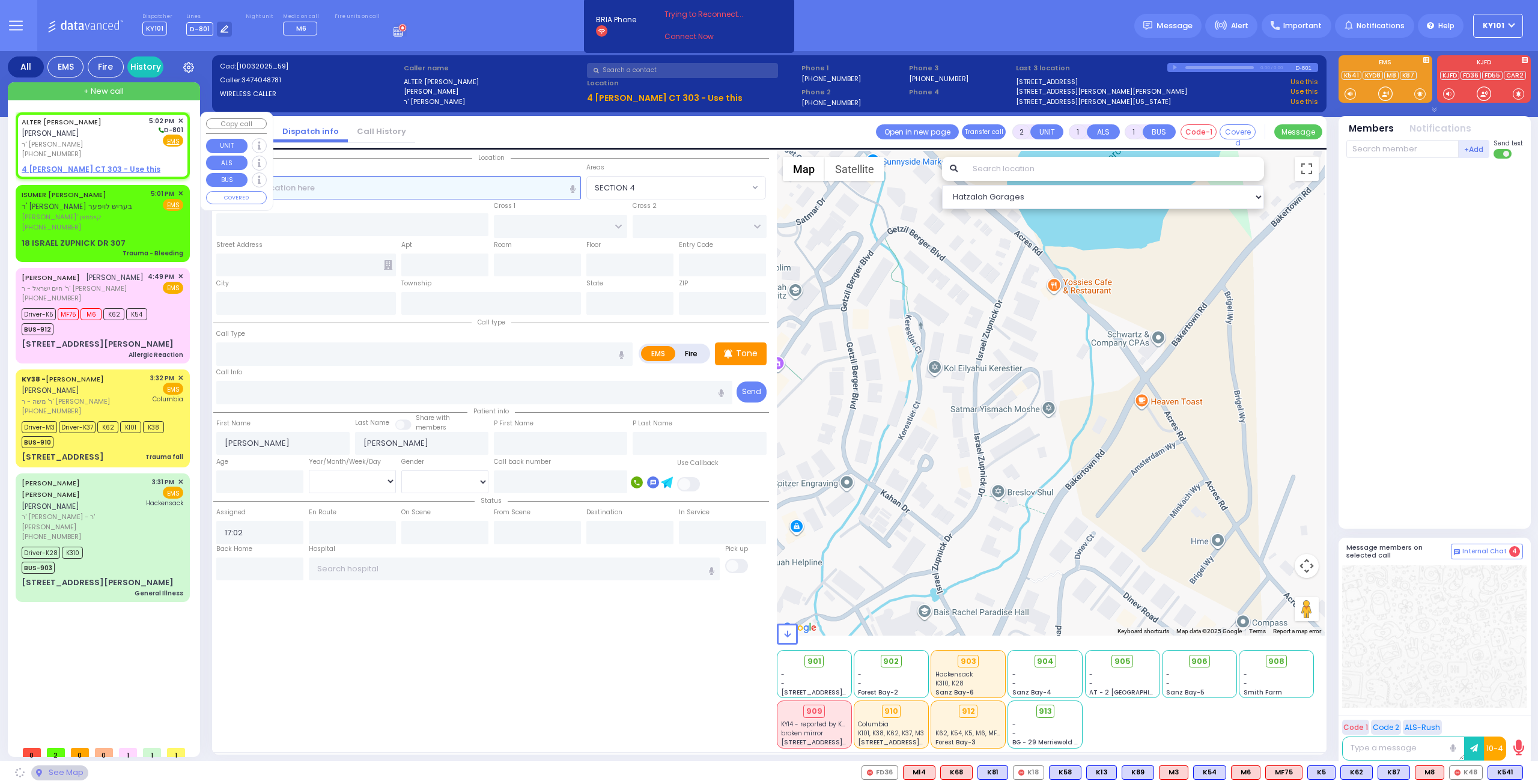
select select
radio input "true"
select select
click at [94, 164] on u "4 [PERSON_NAME] CT 303 - Use this" at bounding box center [91, 168] width 139 height 10
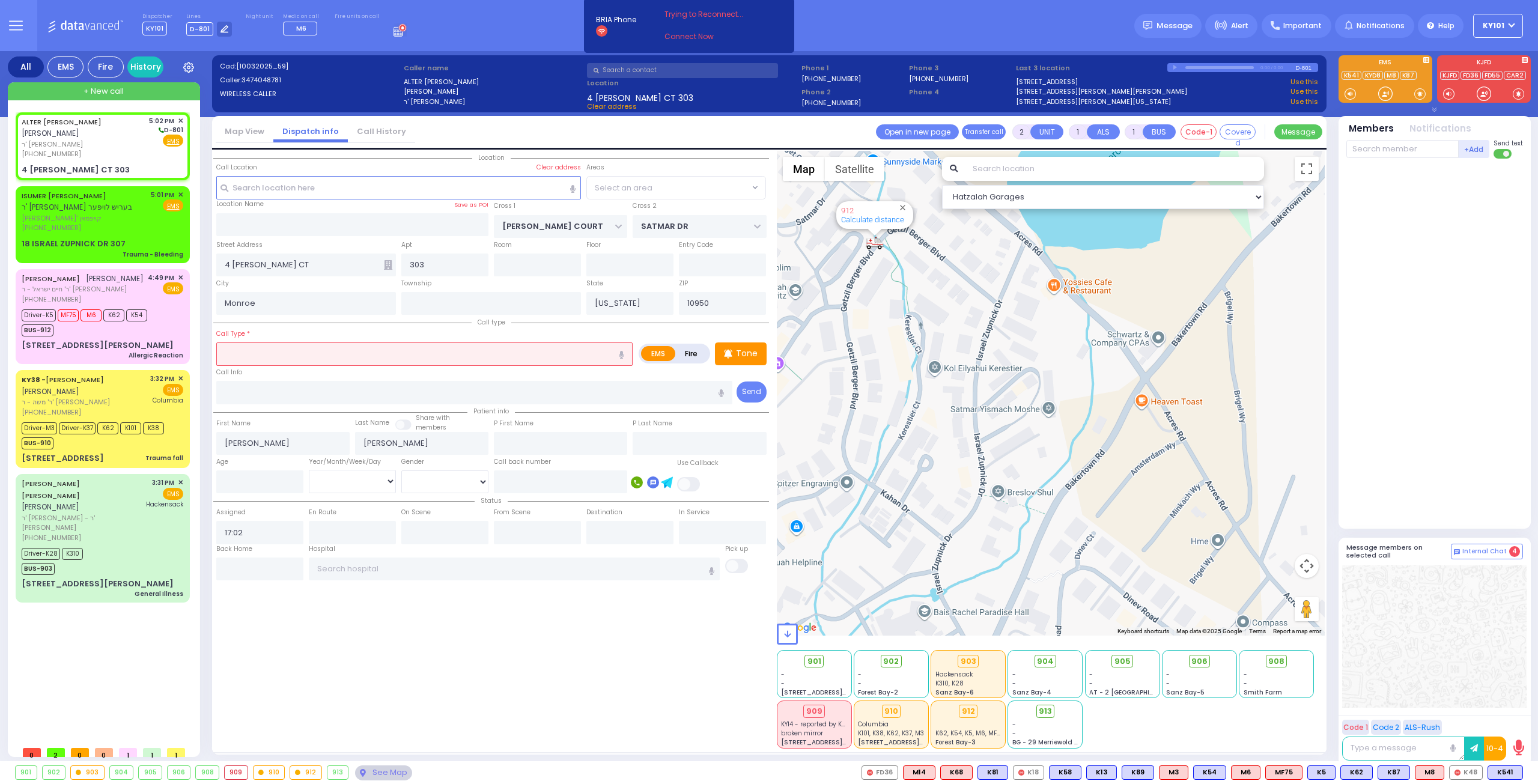
click at [327, 350] on input "text" at bounding box center [424, 354] width 416 height 23
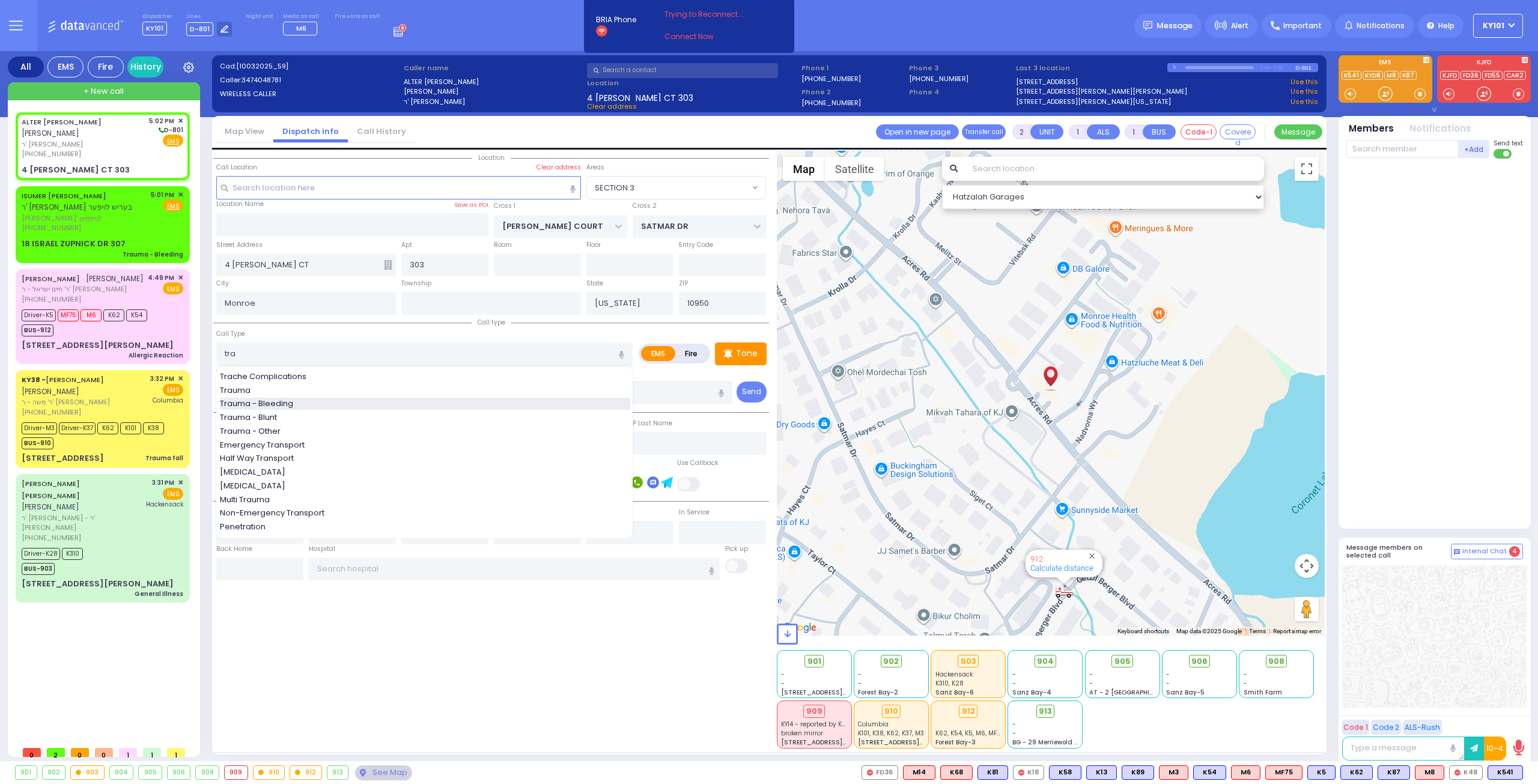
click at [307, 398] on div "Trauma - Bleeding" at bounding box center [425, 404] width 410 height 12
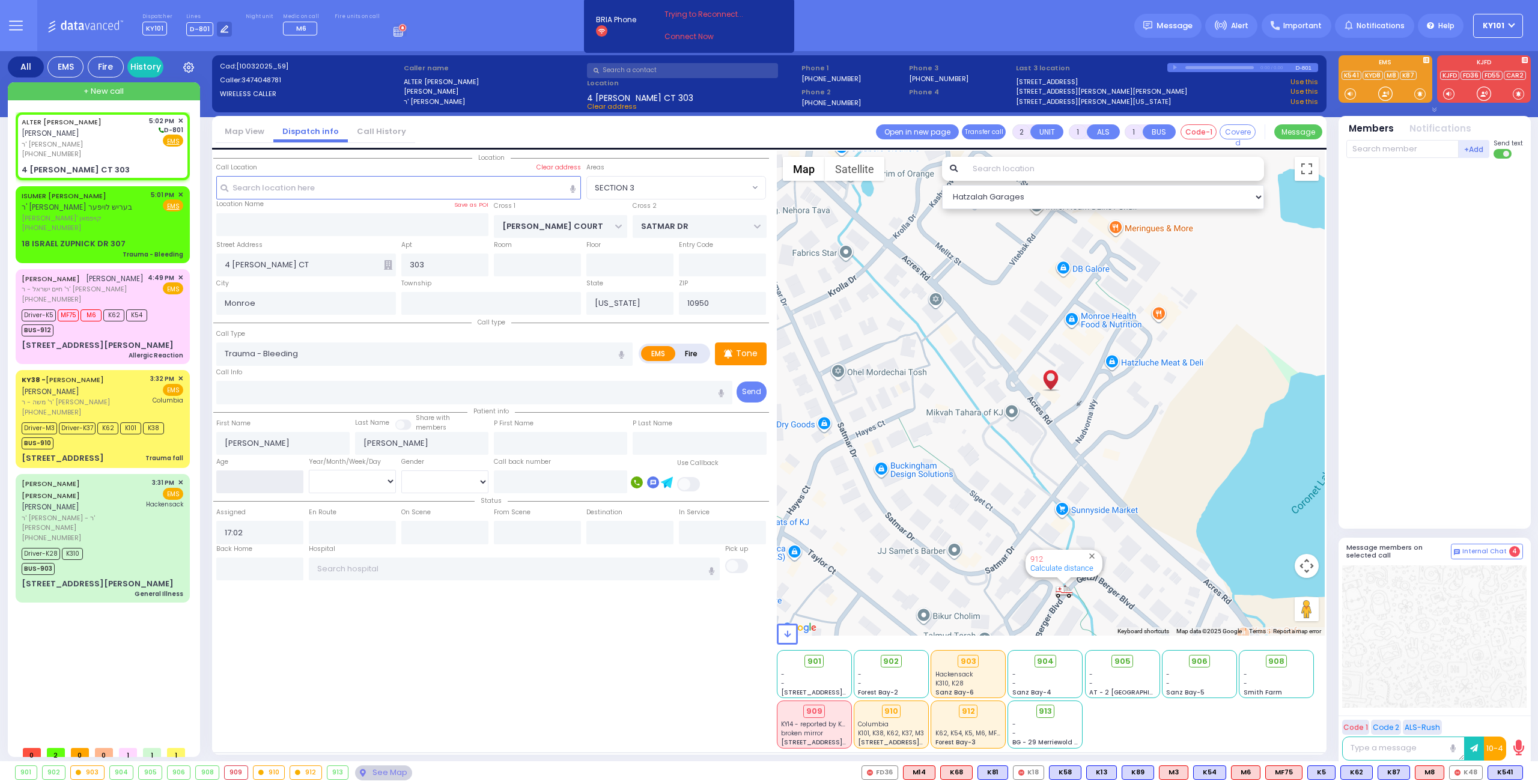
click at [253, 474] on input "number" at bounding box center [259, 482] width 87 height 23
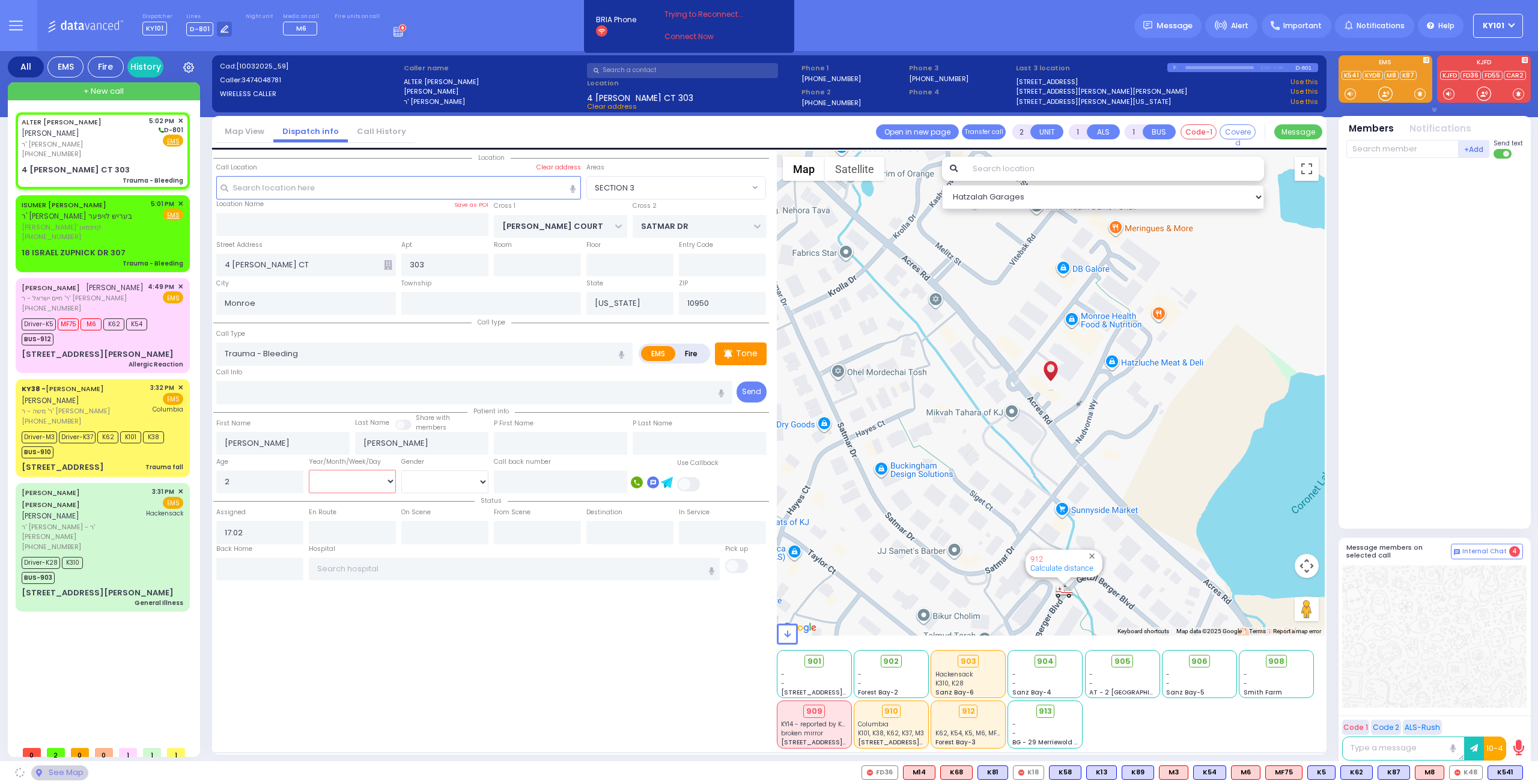
click at [336, 486] on select "Year Month Week Day" at bounding box center [352, 481] width 87 height 23
click at [309, 469] on select "Year Month Week Day" at bounding box center [352, 481] width 87 height 23
click at [387, 368] on div "Call Info" at bounding box center [474, 385] width 517 height 38
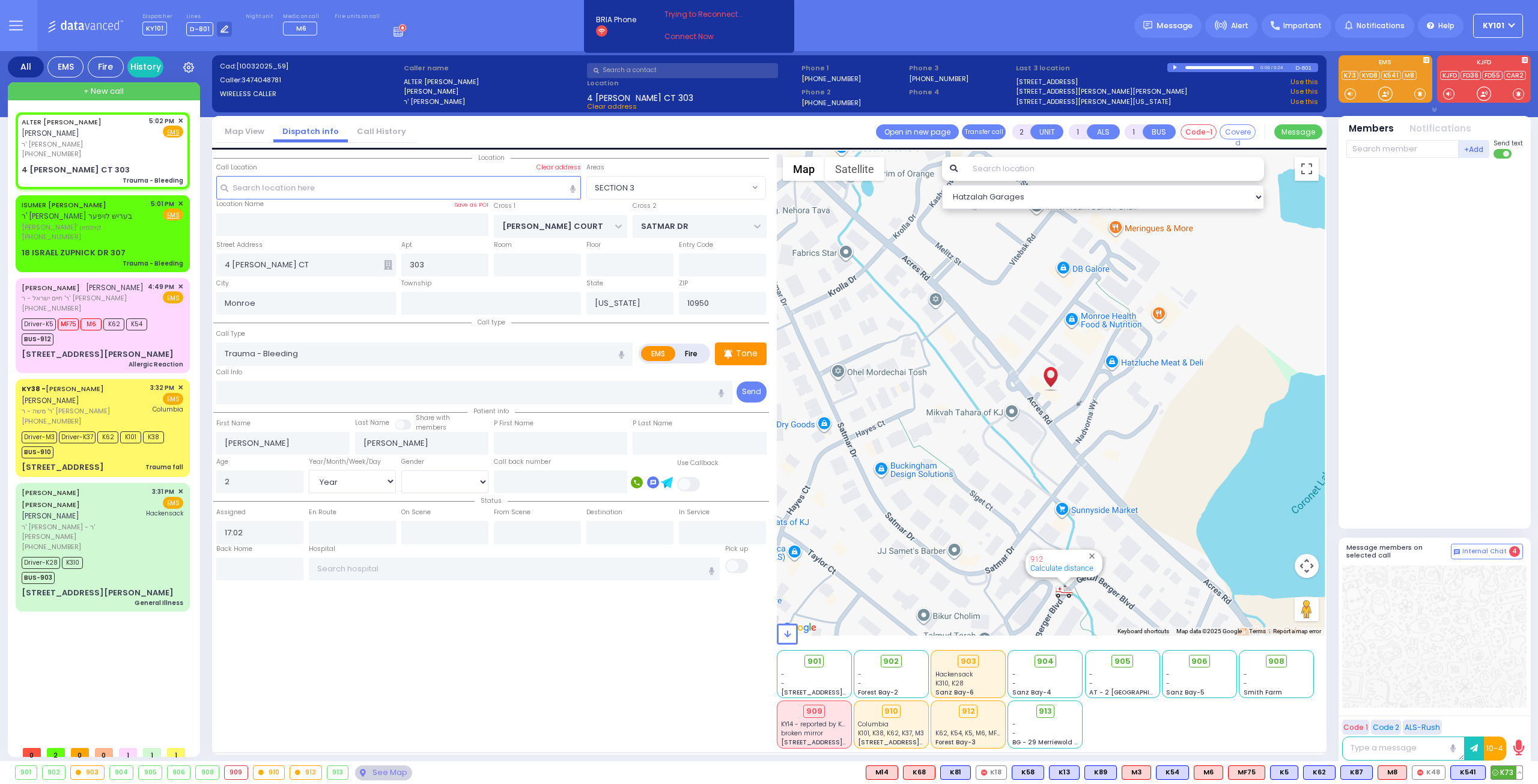
click at [1501, 767] on span "K73" at bounding box center [1506, 772] width 32 height 13
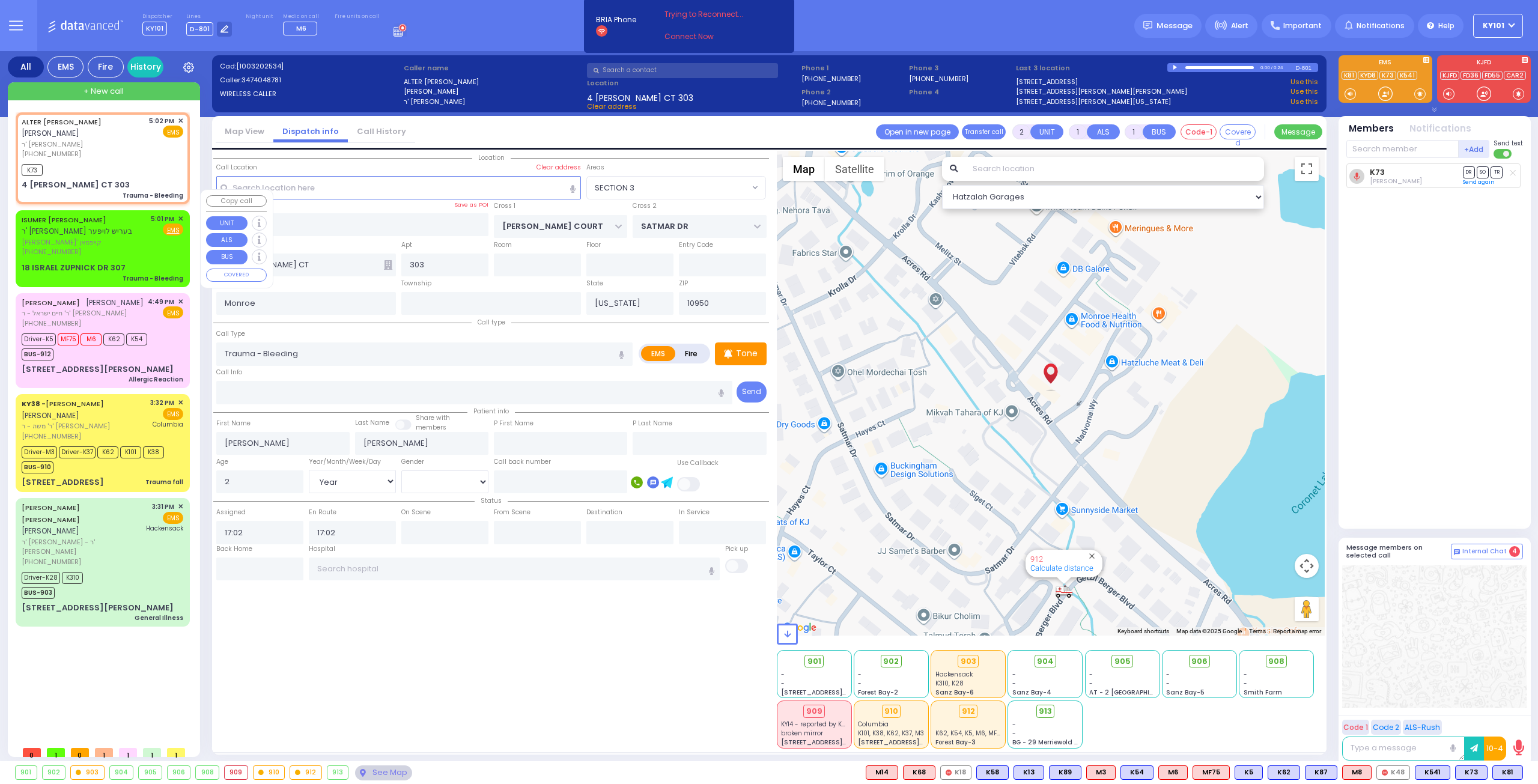
click at [105, 237] on span "[PERSON_NAME]' קויפמאן" at bounding box center [84, 242] width 125 height 10
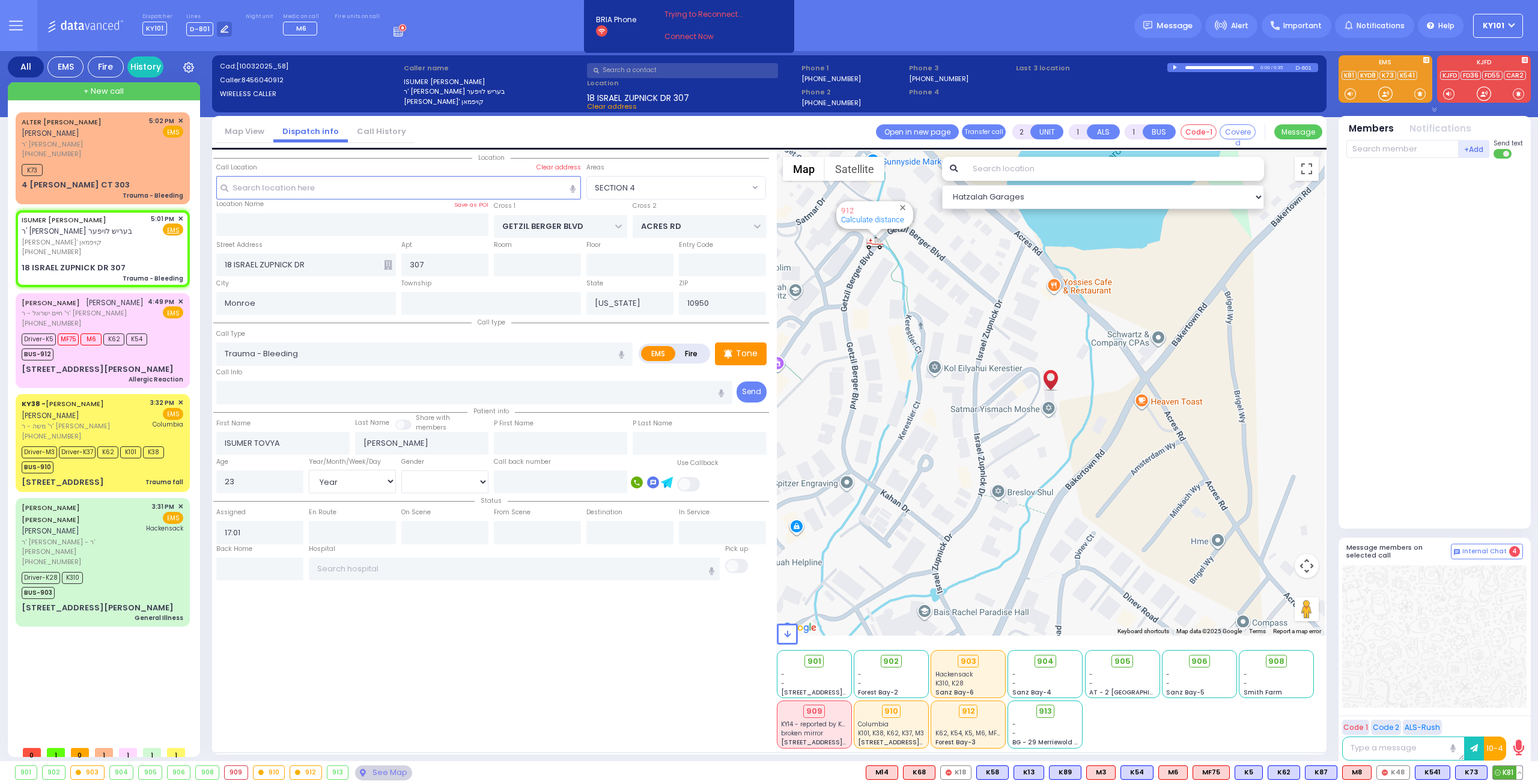
click at [1506, 773] on span "K81" at bounding box center [1508, 772] width 29 height 13
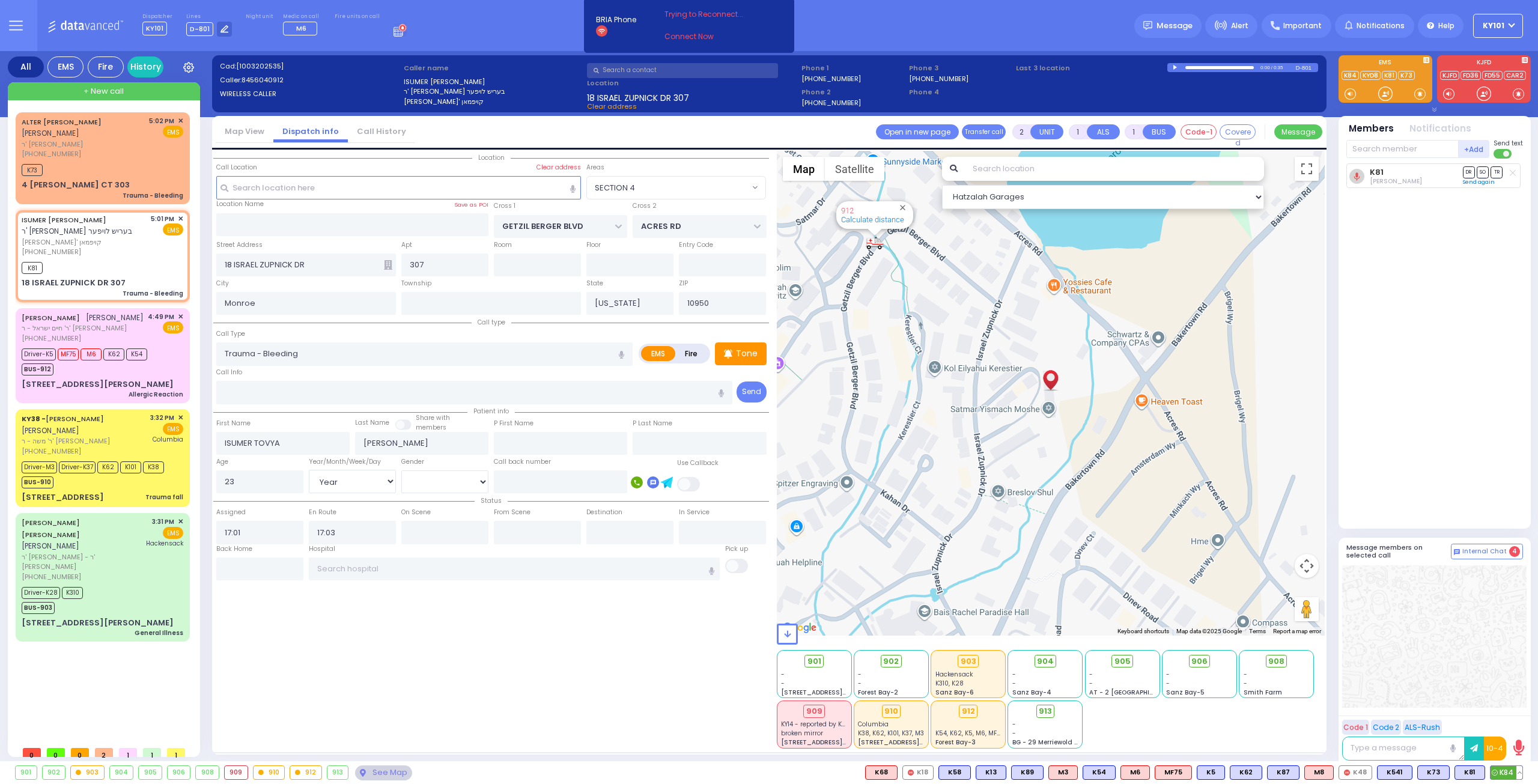
click at [1500, 768] on span "K84" at bounding box center [1506, 772] width 32 height 13
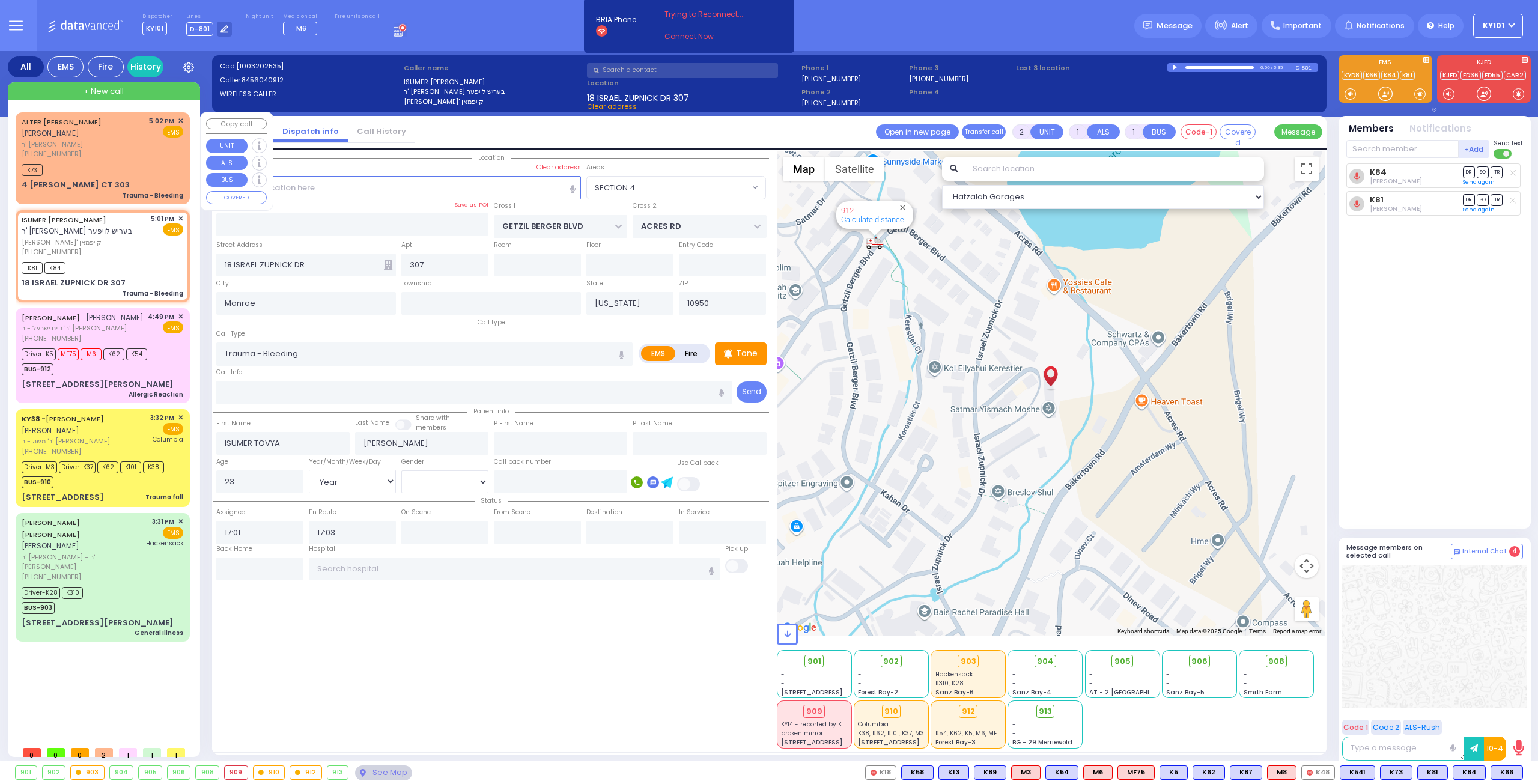
click at [92, 149] on div "[PHONE_NUMBER]" at bounding box center [83, 154] width 123 height 10
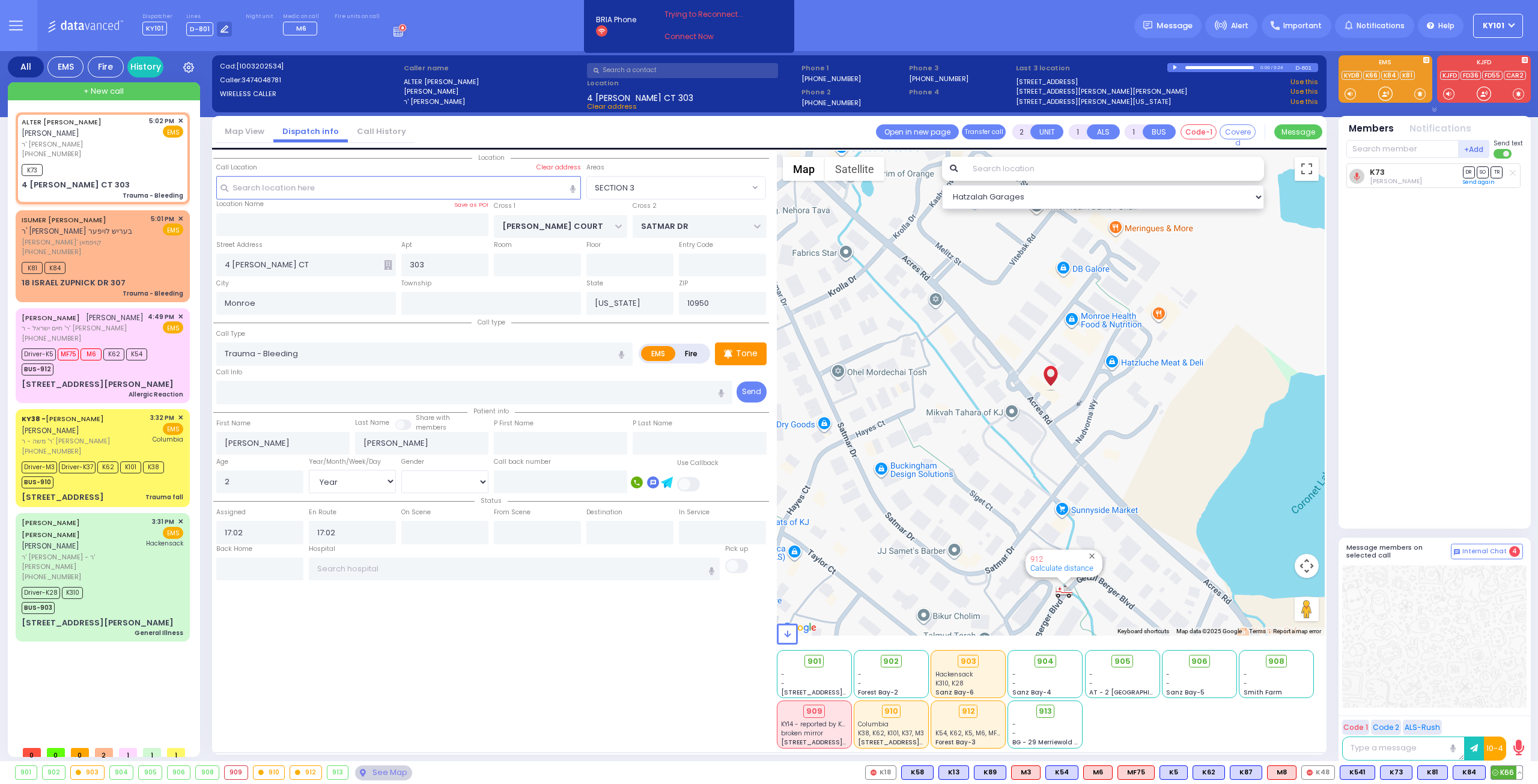
click at [1496, 773] on icon at bounding box center [1496, 772] width 6 height 6
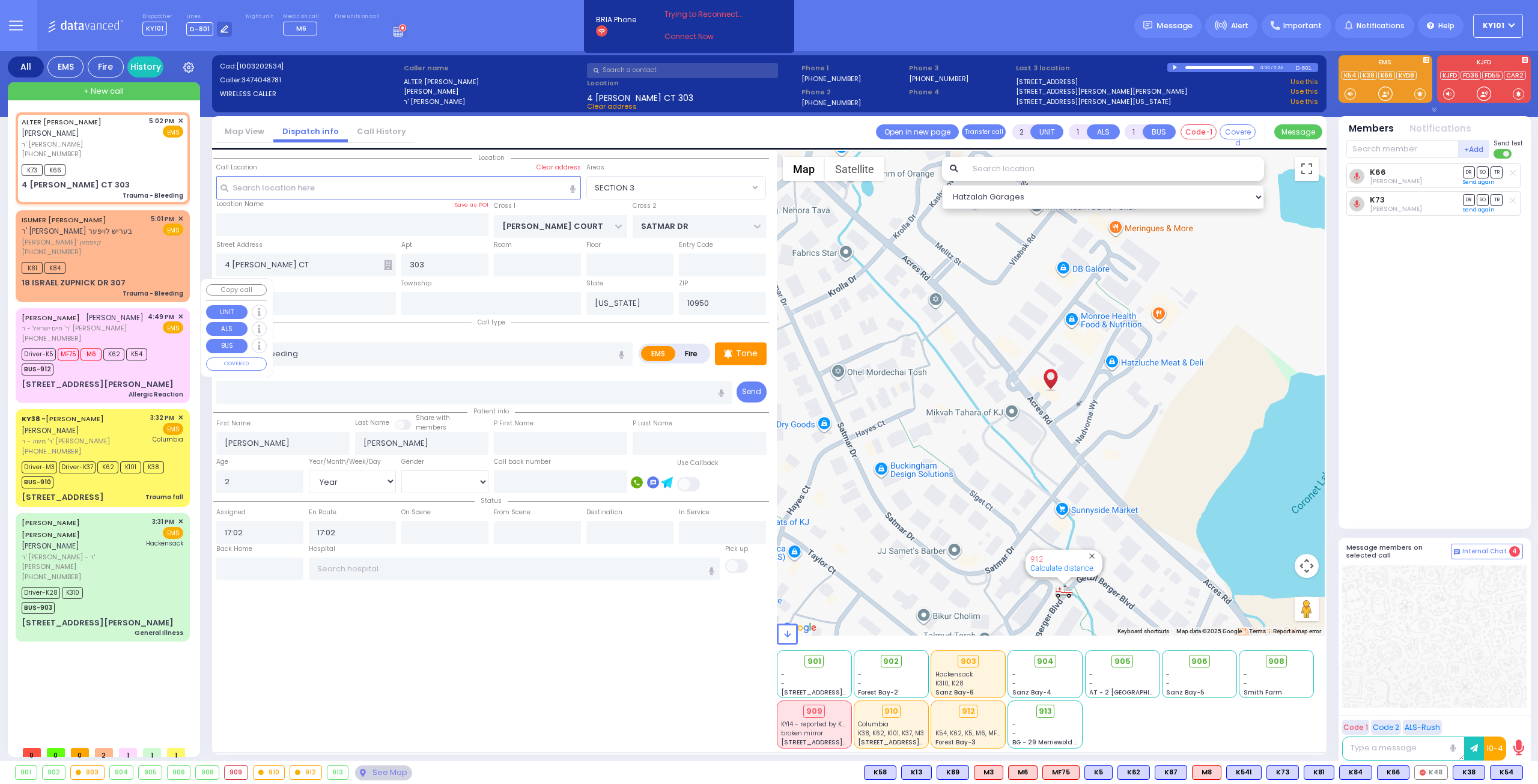
click at [70, 323] on span "ר' חיים ישראל - ר' [PERSON_NAME]" at bounding box center [82, 328] width 122 height 10
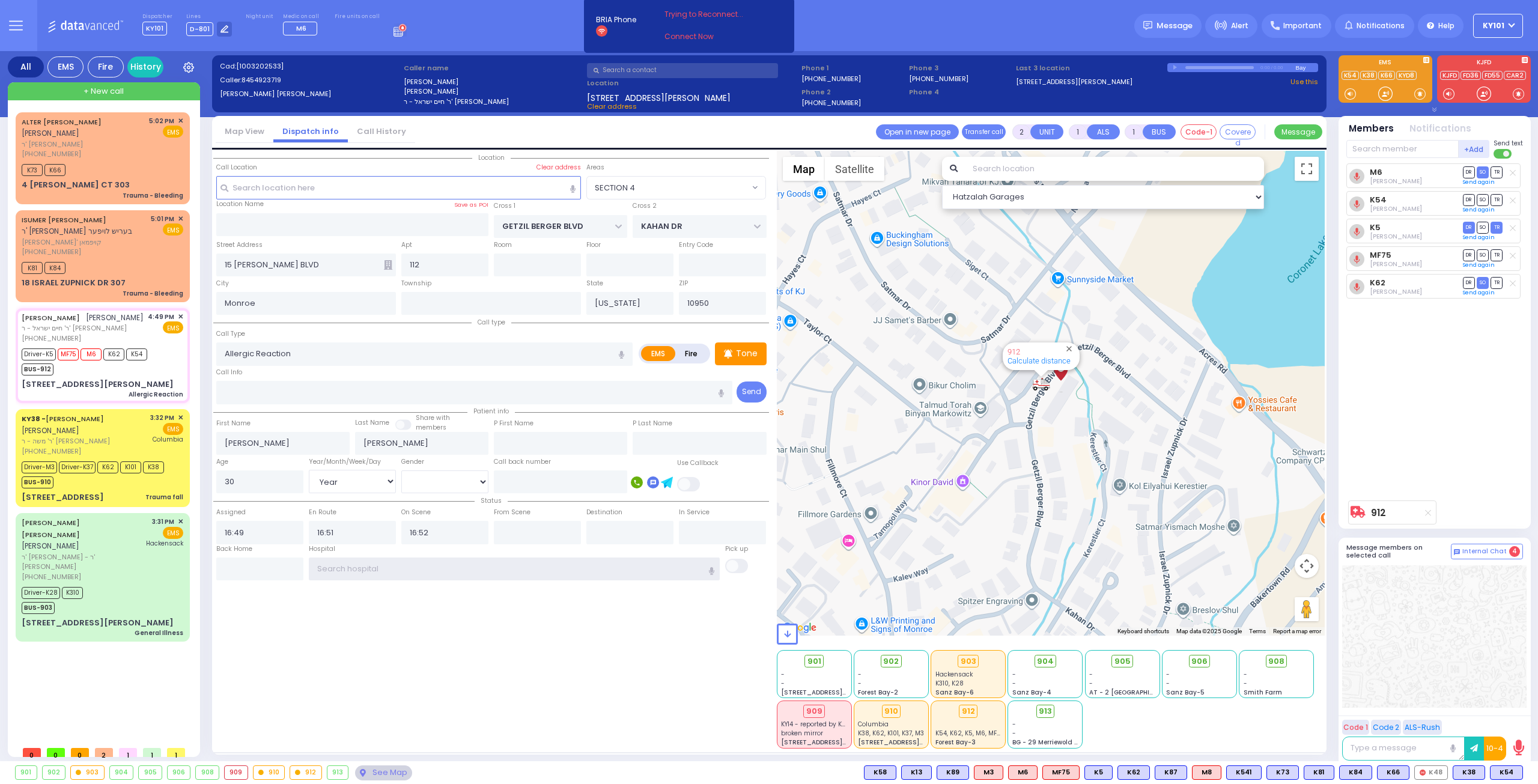
click at [490, 560] on input "text" at bounding box center [514, 569] width 412 height 23
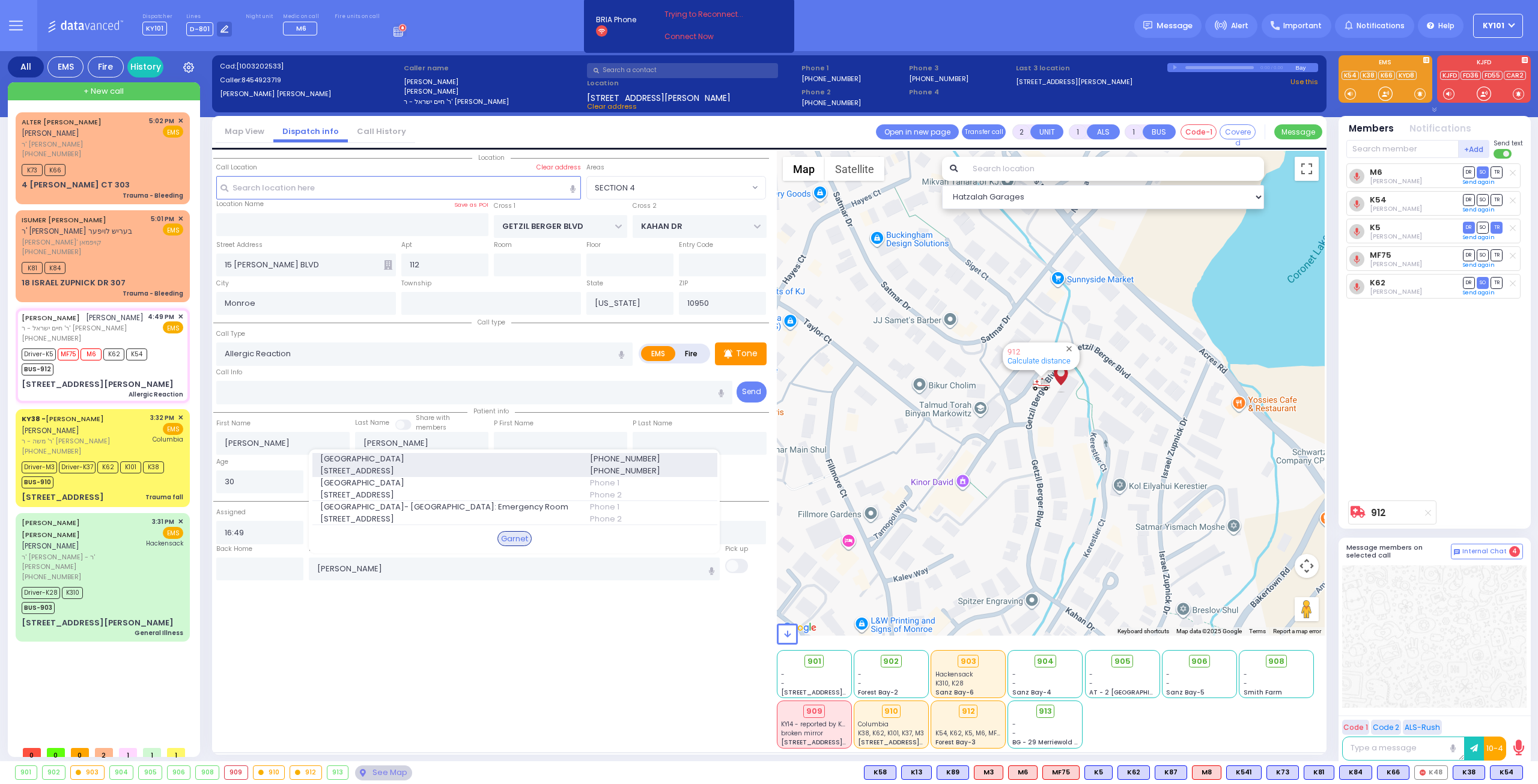
click at [524, 469] on span "[STREET_ADDRESS]" at bounding box center [448, 471] width 256 height 12
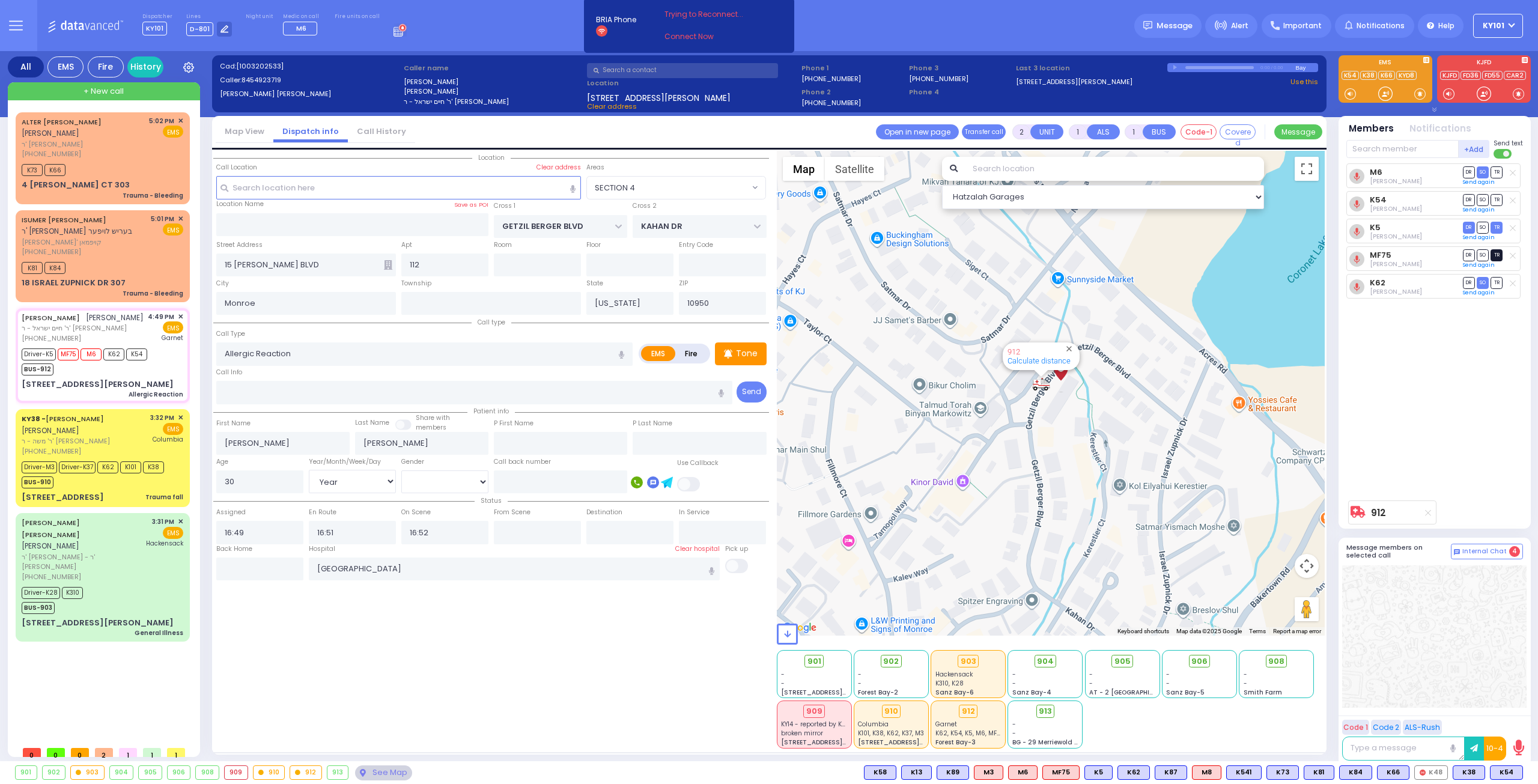
click at [1501, 253] on span "TR" at bounding box center [1497, 255] width 12 height 12
click at [1467, 223] on span "DR" at bounding box center [1469, 227] width 12 height 12
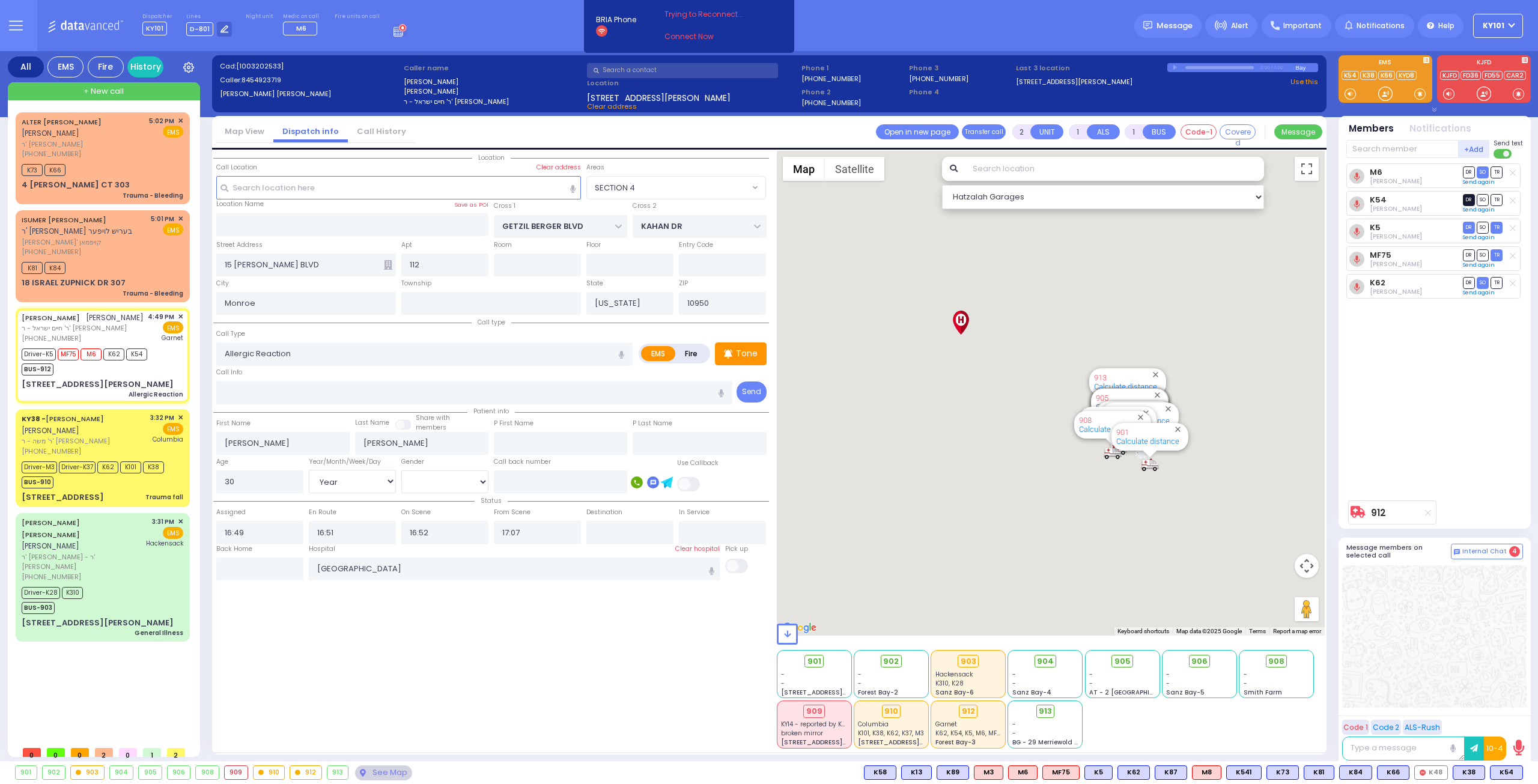
click at [1463, 200] on span "DR" at bounding box center [1469, 199] width 12 height 12
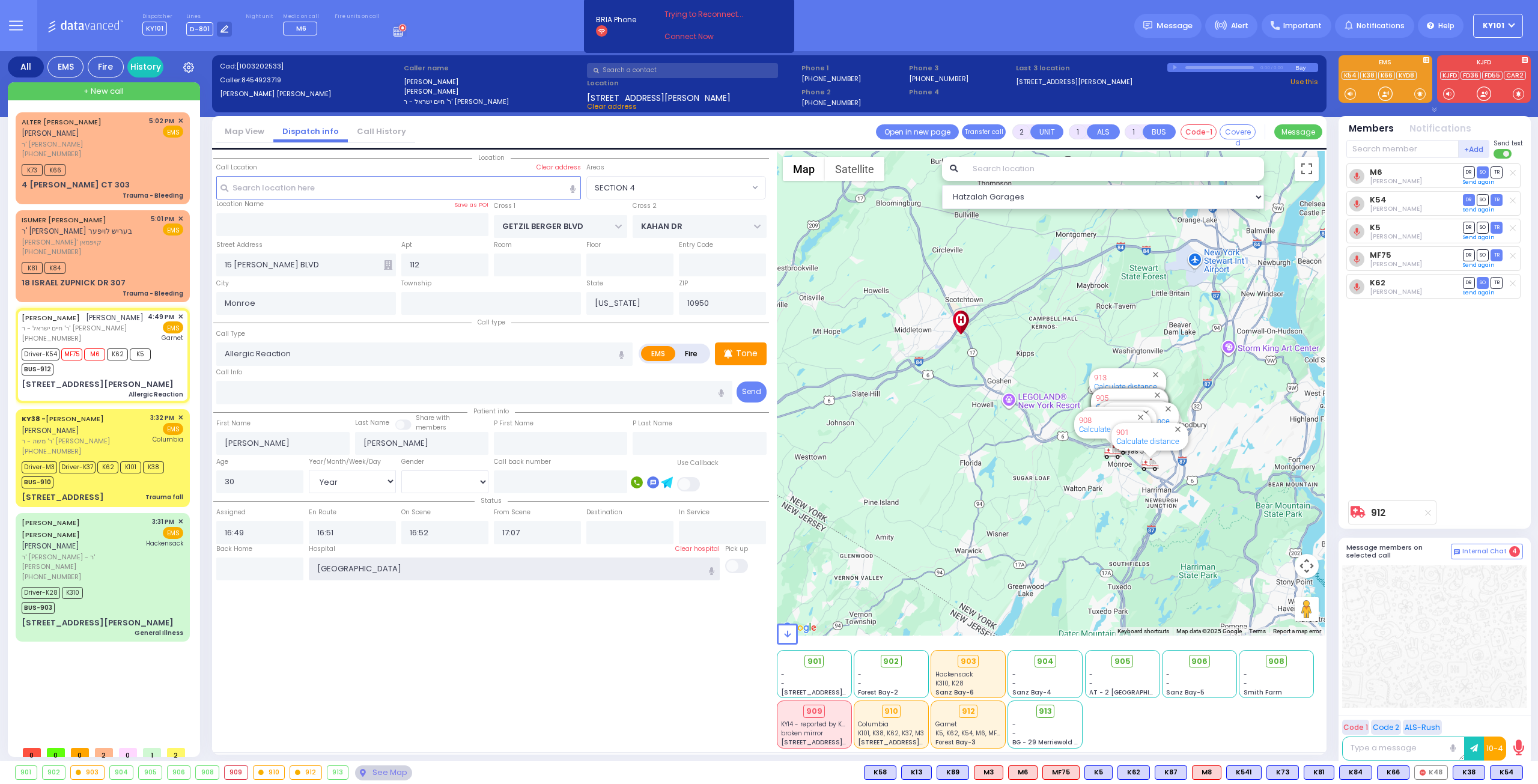
drag, startPoint x: 440, startPoint y: 564, endPoint x: 233, endPoint y: 562, distance: 207.0
click at [230, 562] on div "Back Home Hospital [GEOGRAPHIC_DATA] Garnet" at bounding box center [491, 562] width 556 height 37
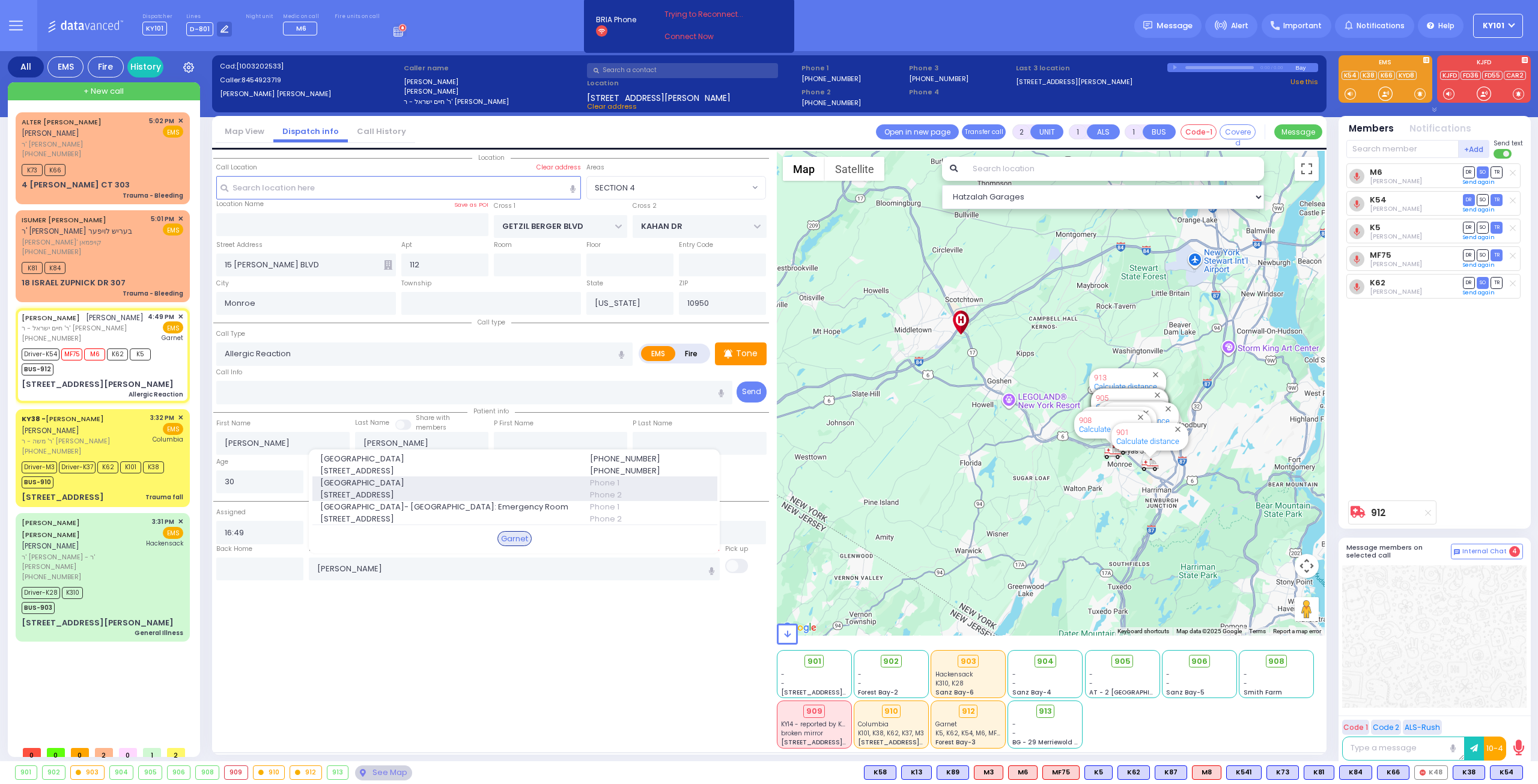
click at [366, 489] on span "[STREET_ADDRESS]" at bounding box center [448, 495] width 256 height 12
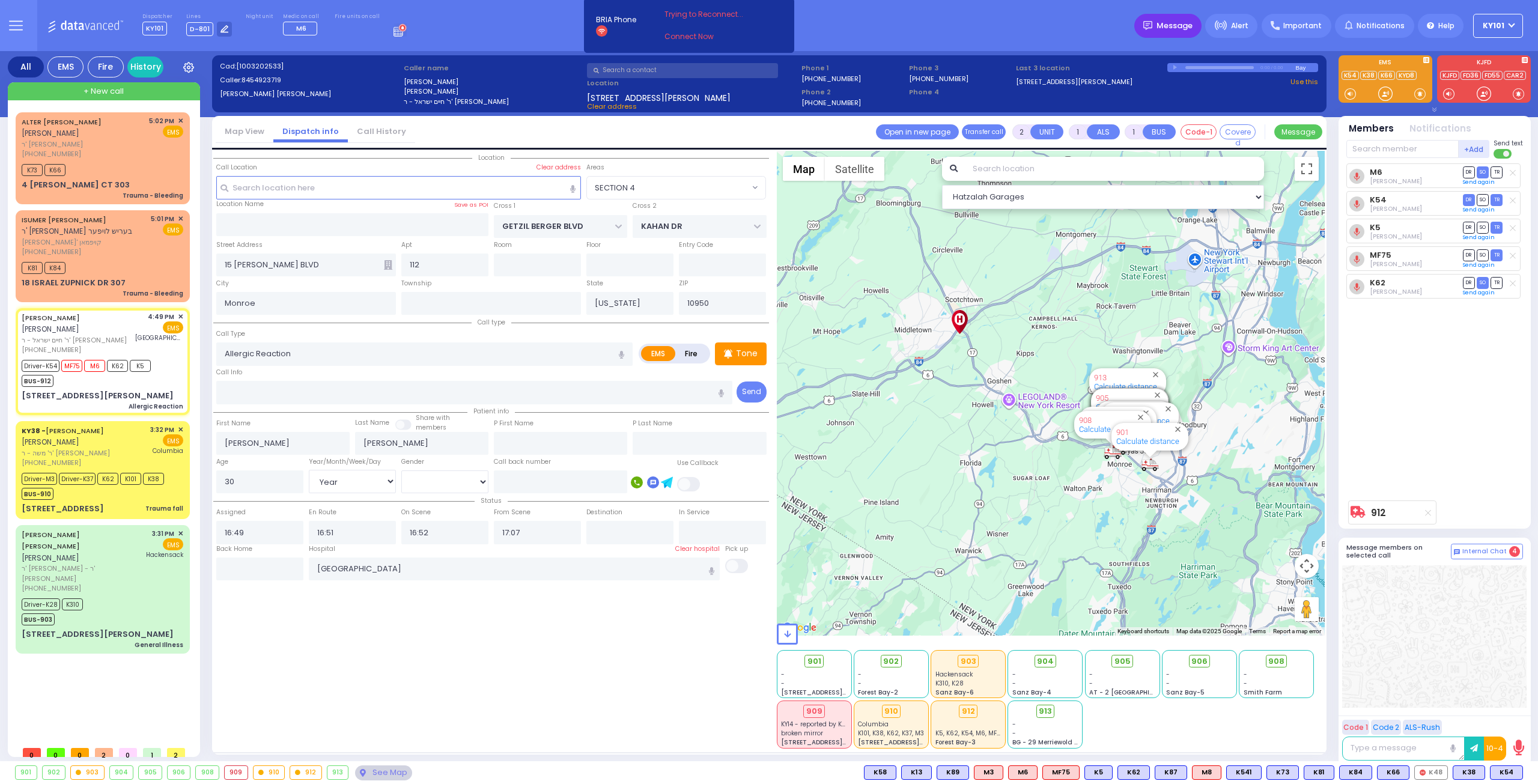
click at [1175, 26] on span "Message" at bounding box center [1175, 26] width 36 height 12
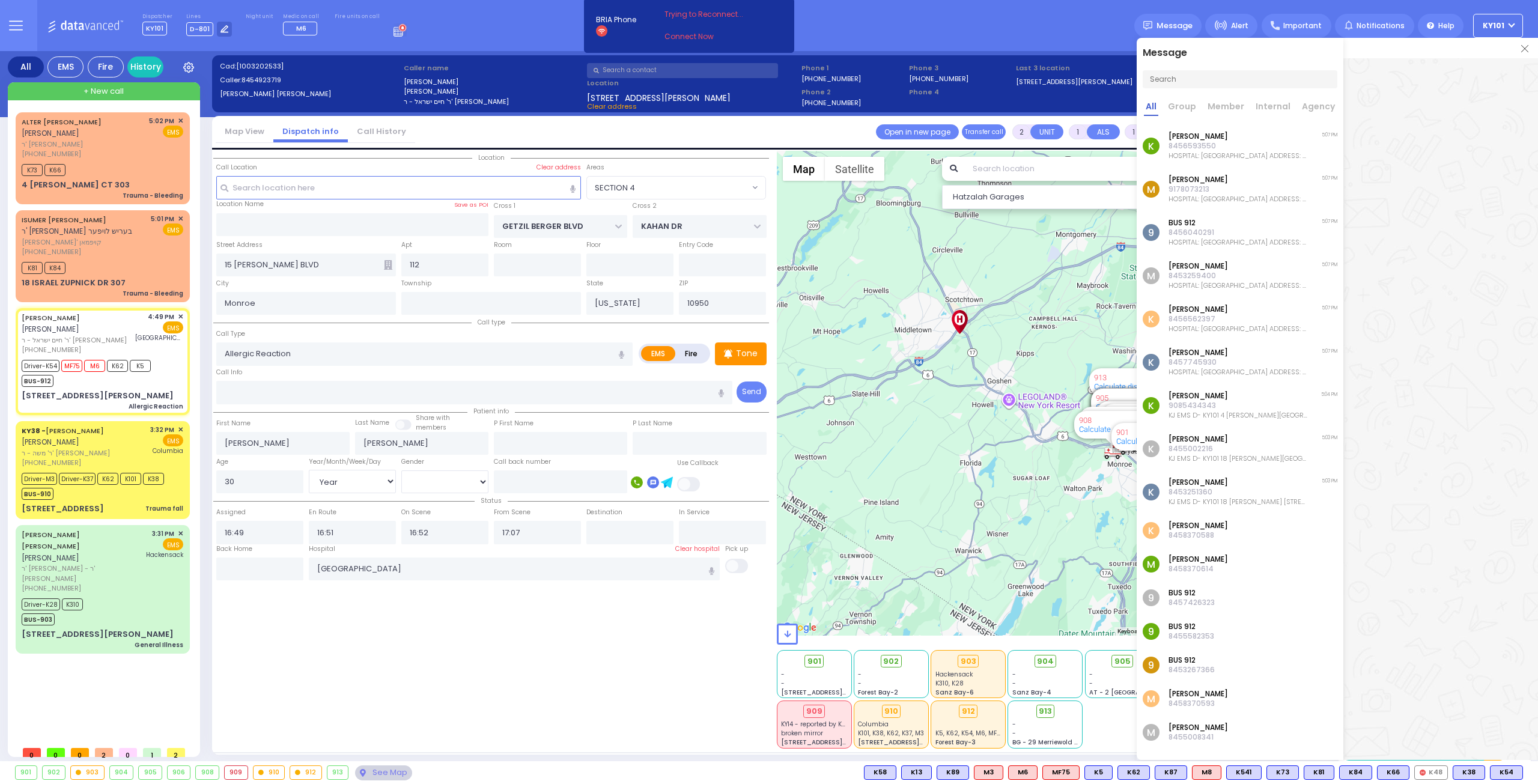
click at [1524, 49] on img at bounding box center [1524, 48] width 7 height 7
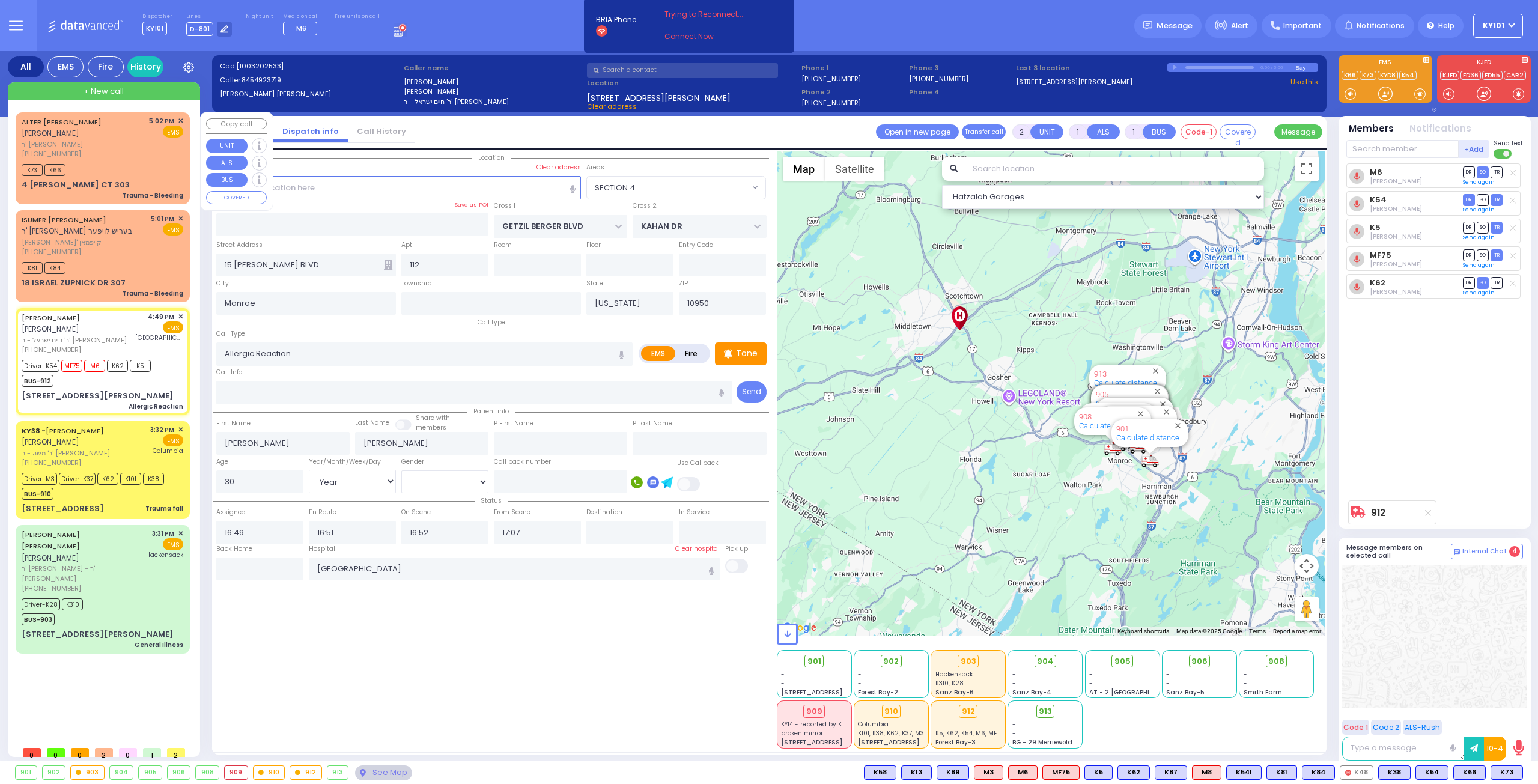
click at [101, 161] on div "K73 K66" at bounding box center [102, 168] width 162 height 15
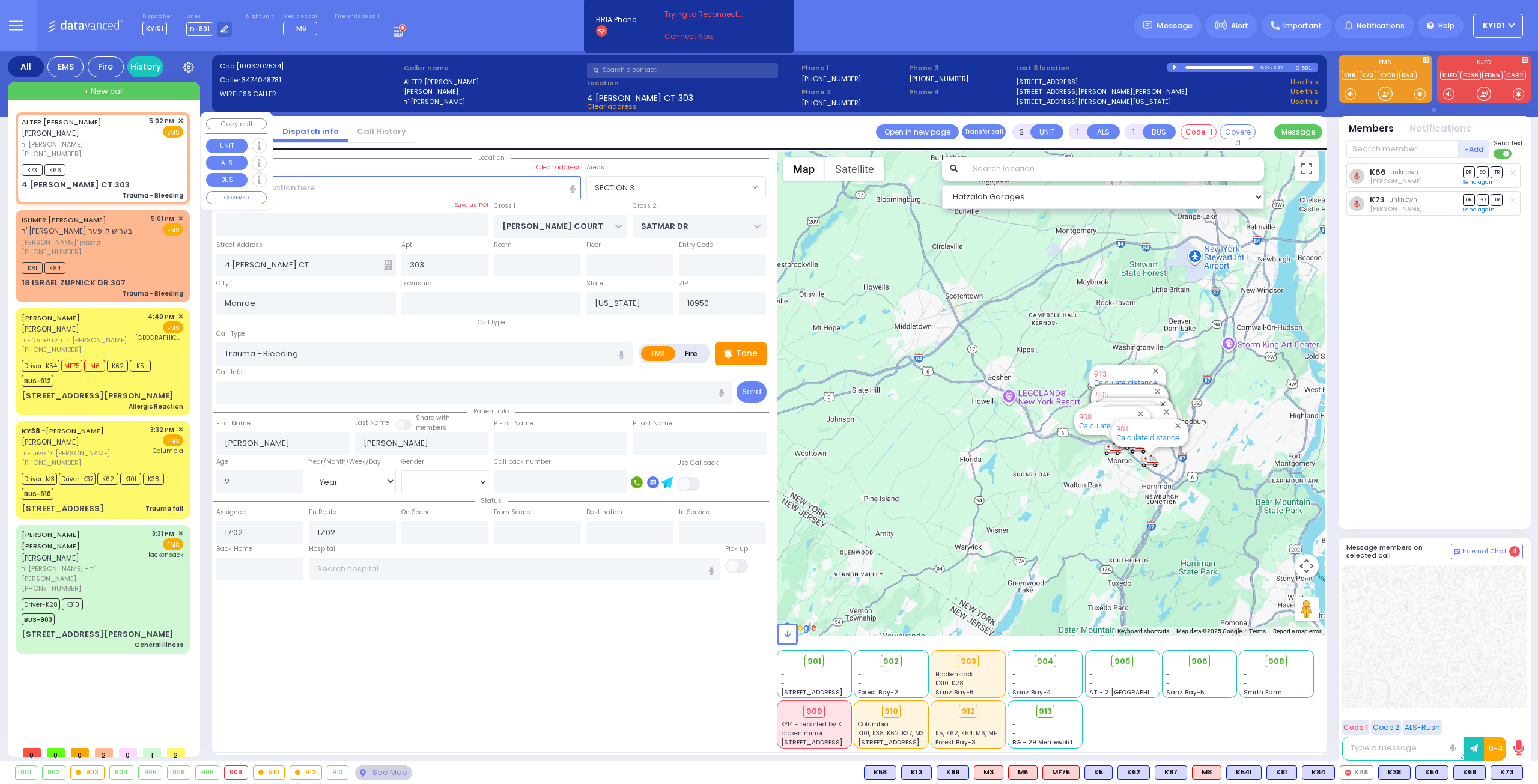
click at [179, 121] on span "✕" at bounding box center [180, 121] width 5 height 10
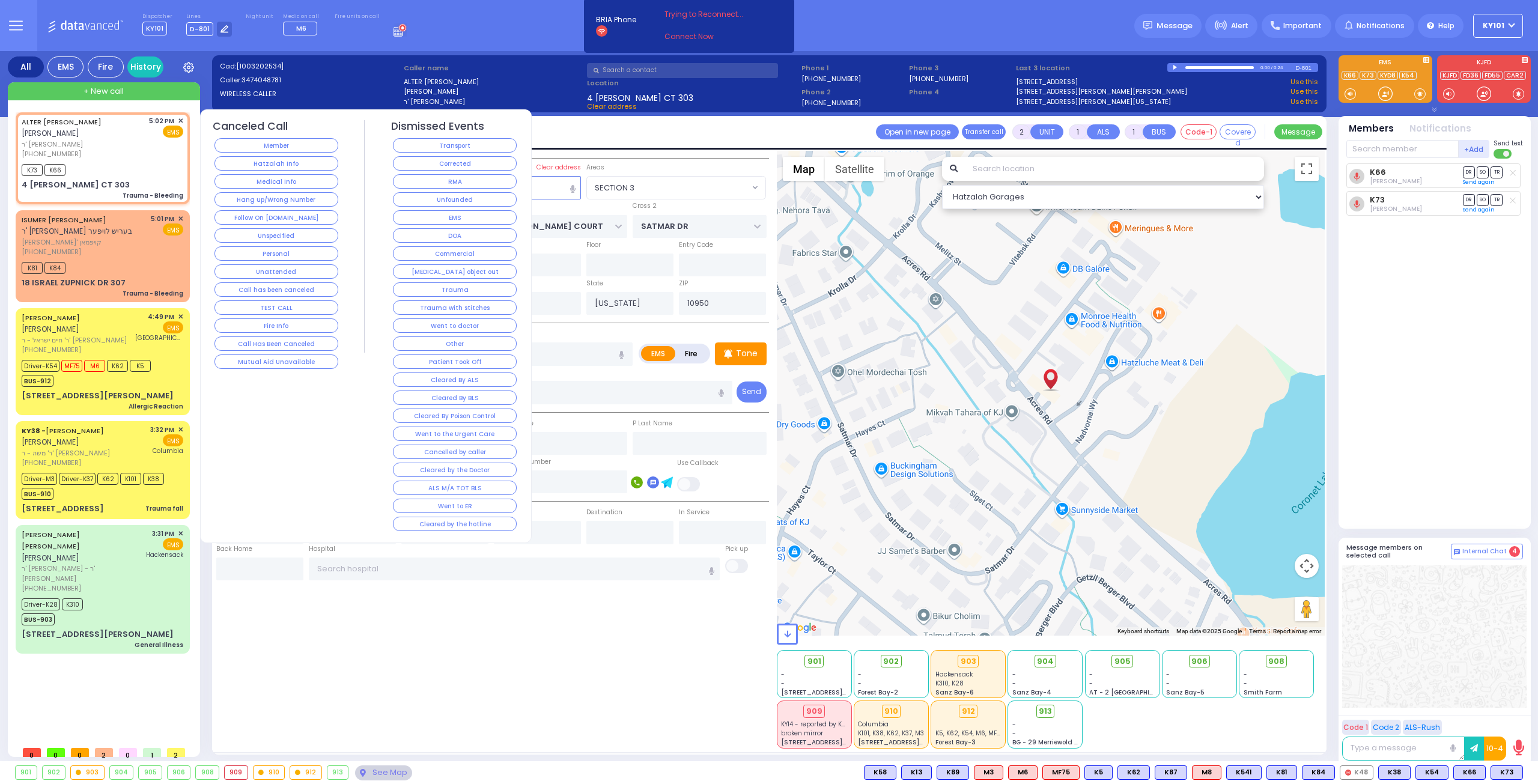
click at [464, 319] on button "Went to doctor" at bounding box center [454, 325] width 124 height 15
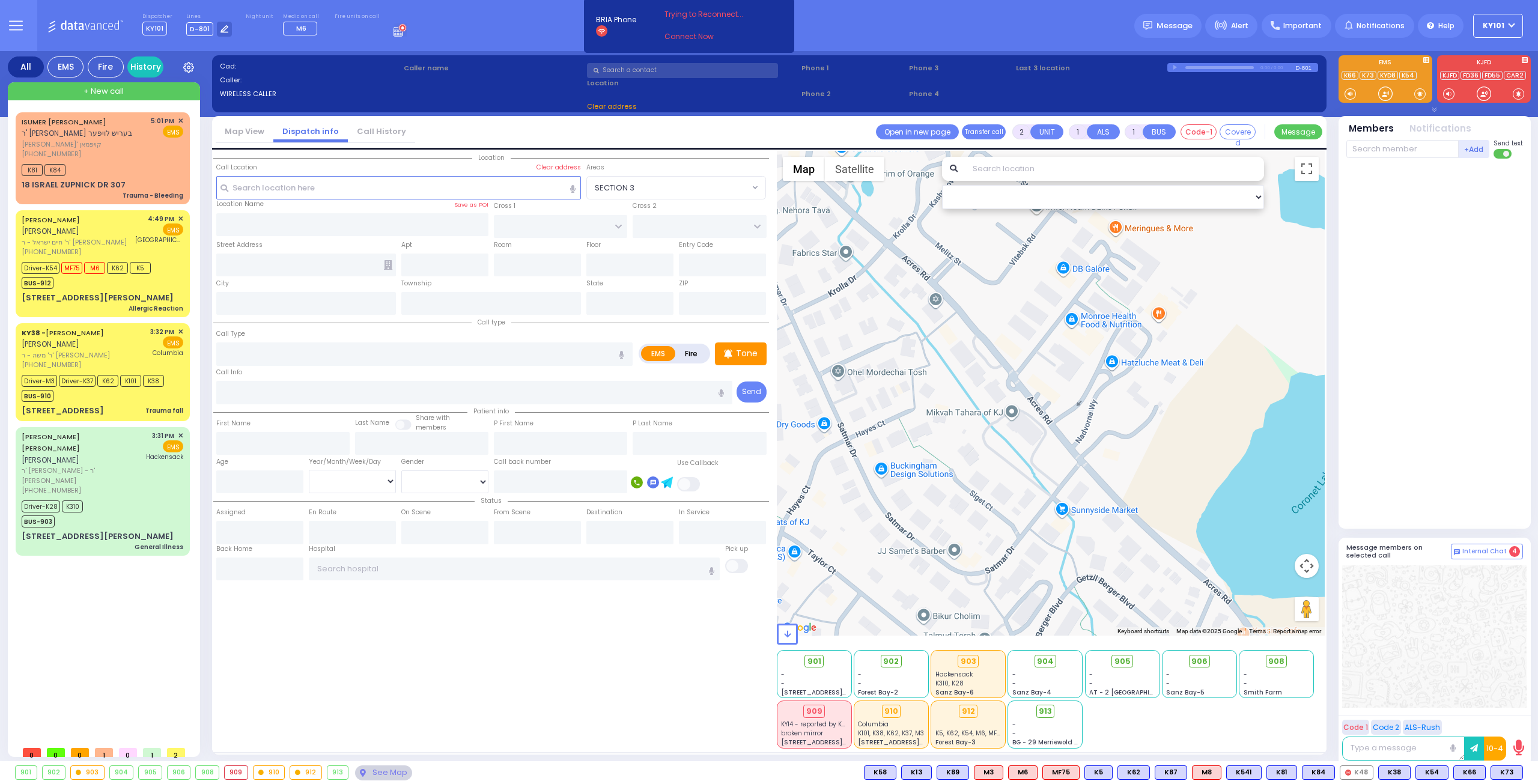
select select
click at [180, 118] on span "✕" at bounding box center [180, 121] width 5 height 10
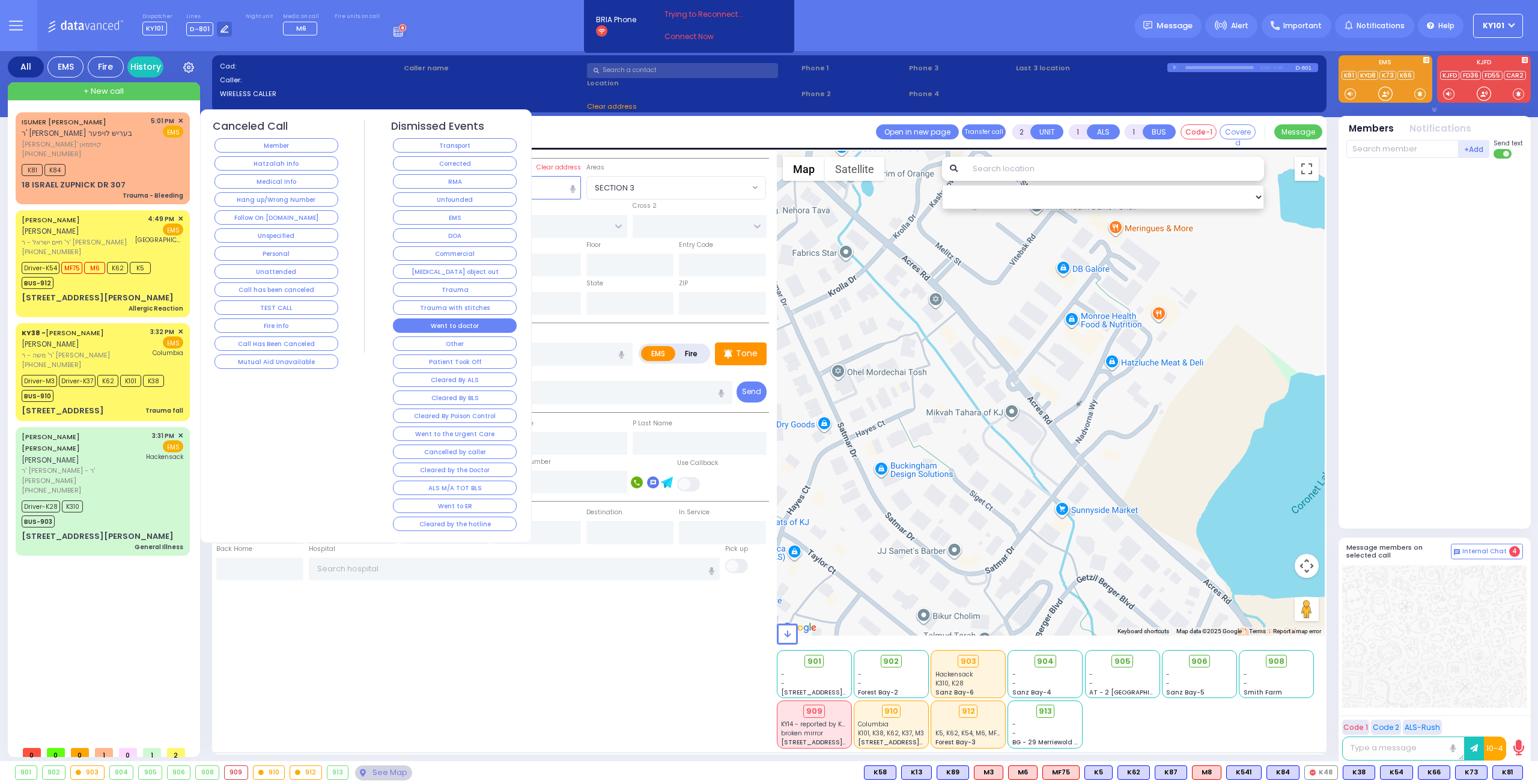
click at [453, 322] on button "Went to doctor" at bounding box center [454, 325] width 124 height 15
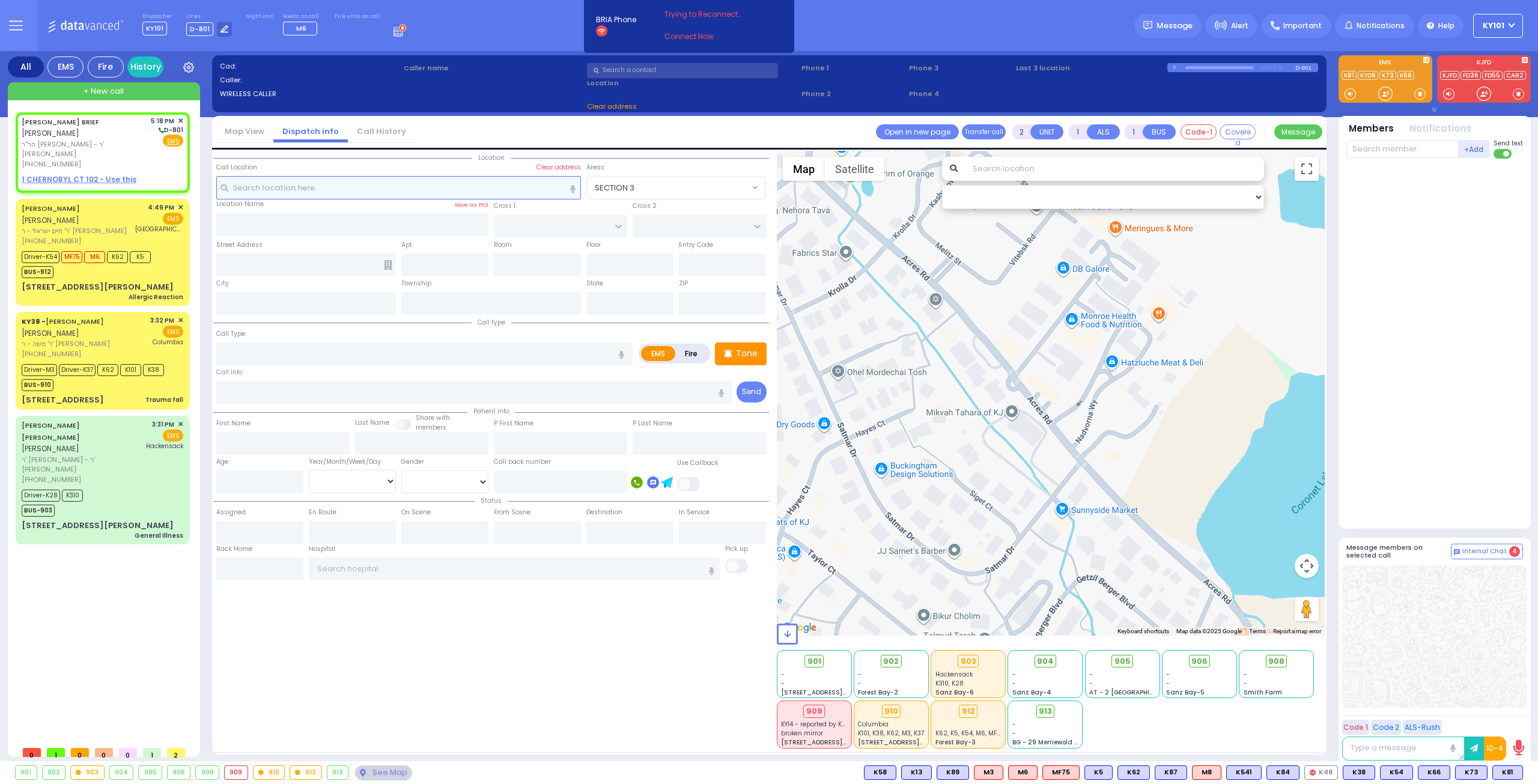
select select
radio input "true"
type input "JOEL"
type input "BRIEF"
select select
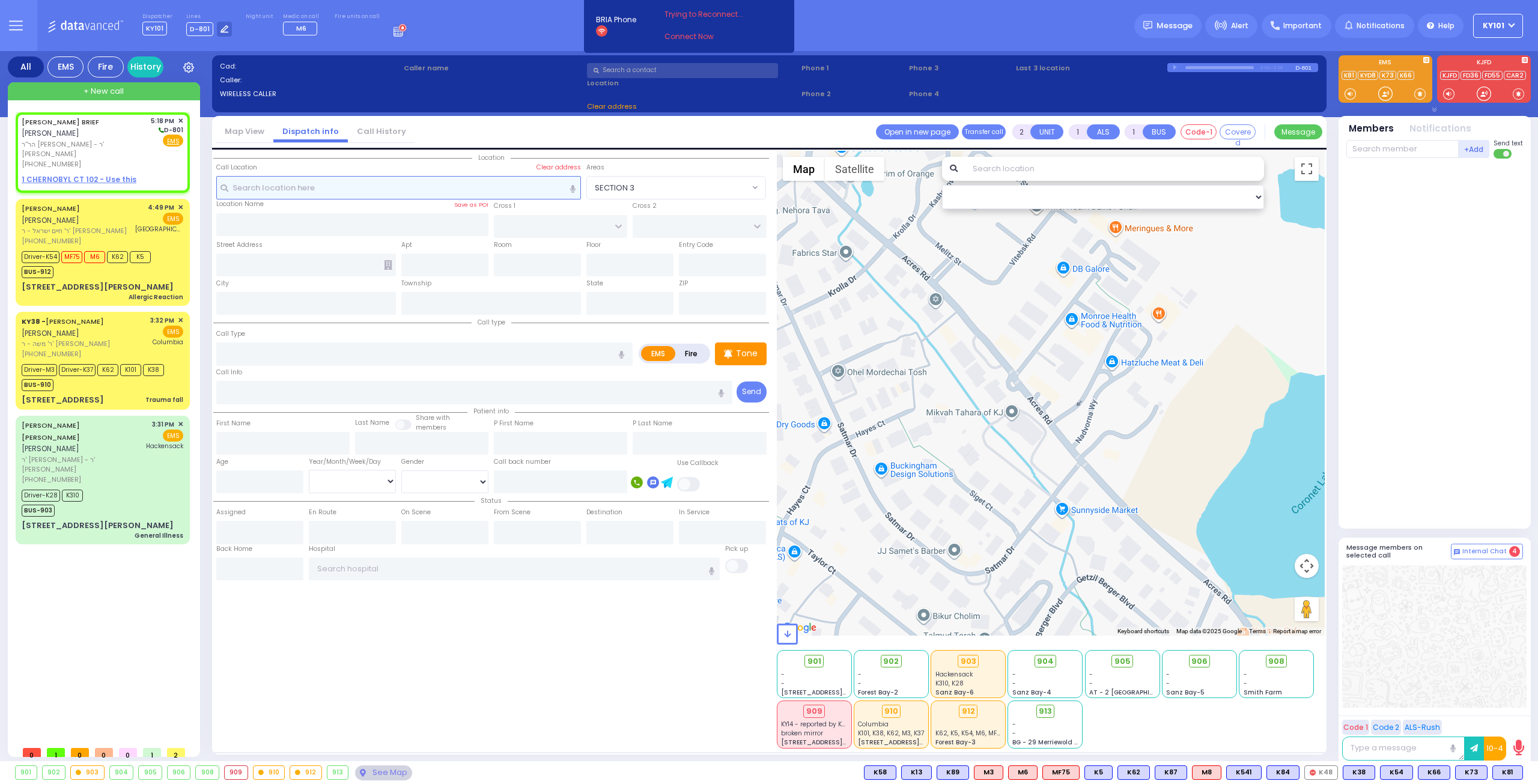
type input "17:18"
select select "Hatzalah Garages"
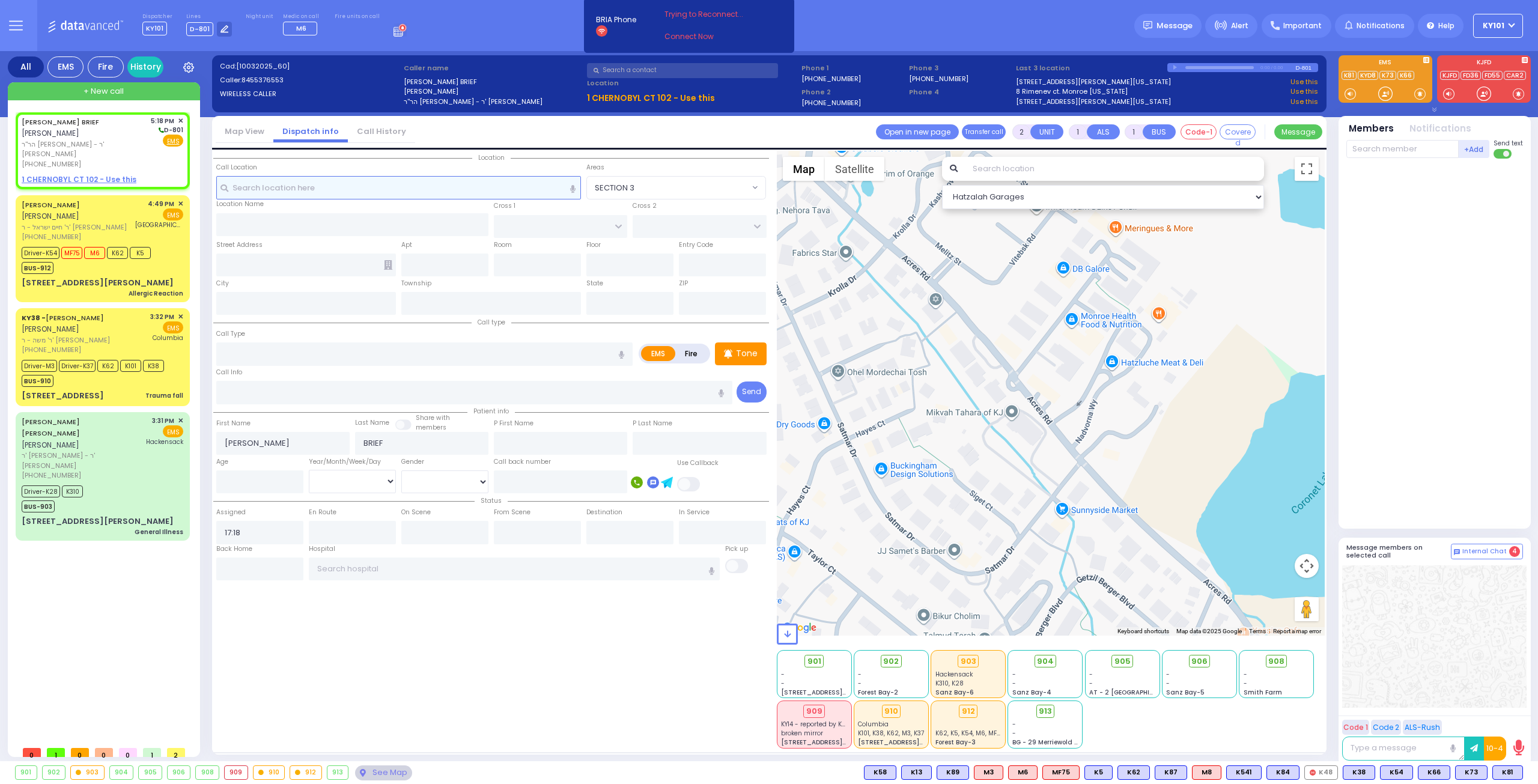
select select
radio input "true"
select select
select select "Hatzalah Garages"
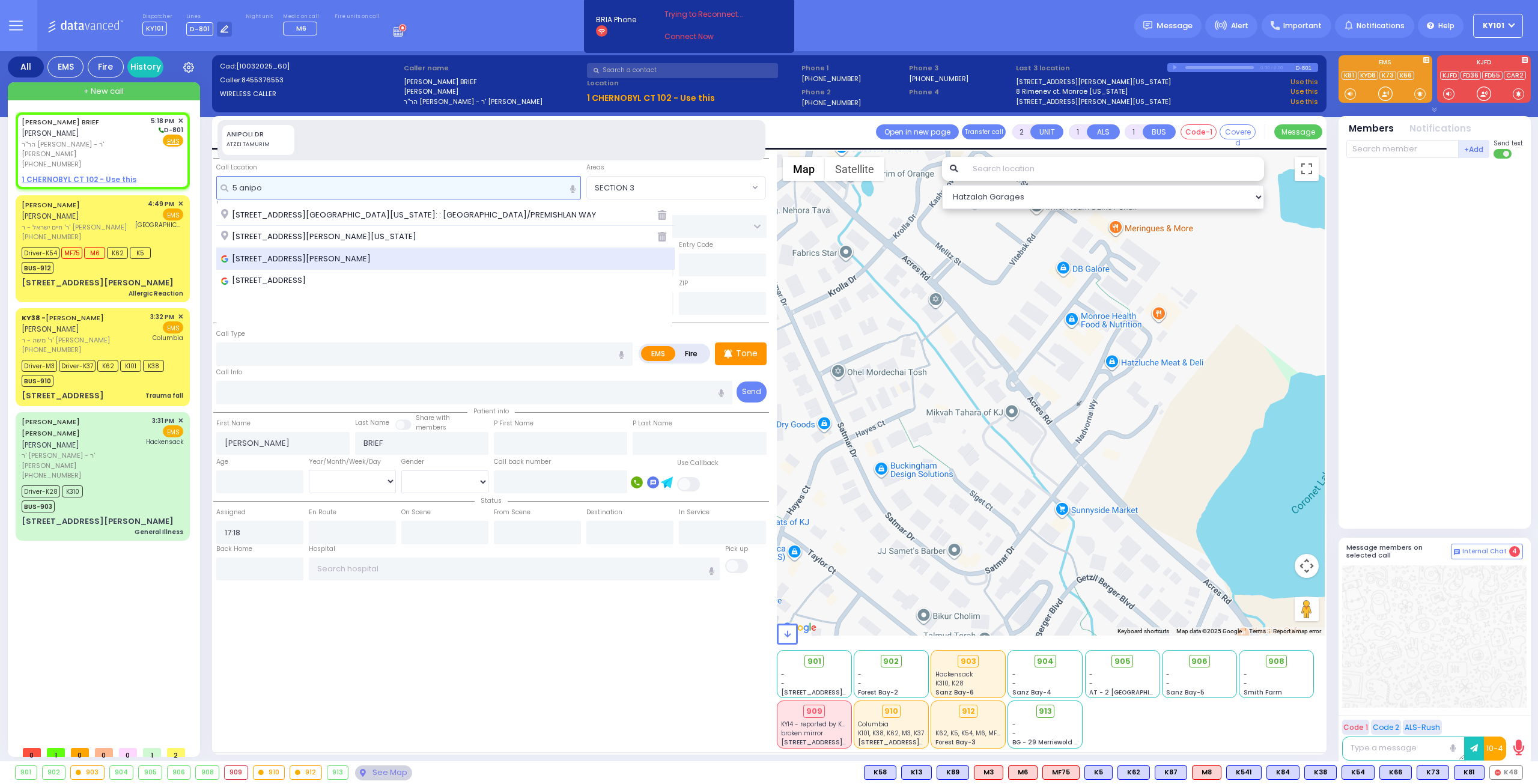
type input "5 anipo"
click at [357, 248] on div "5 Anipoli Drive, Kiryas Joel, NY, USA" at bounding box center [446, 259] width 459 height 22
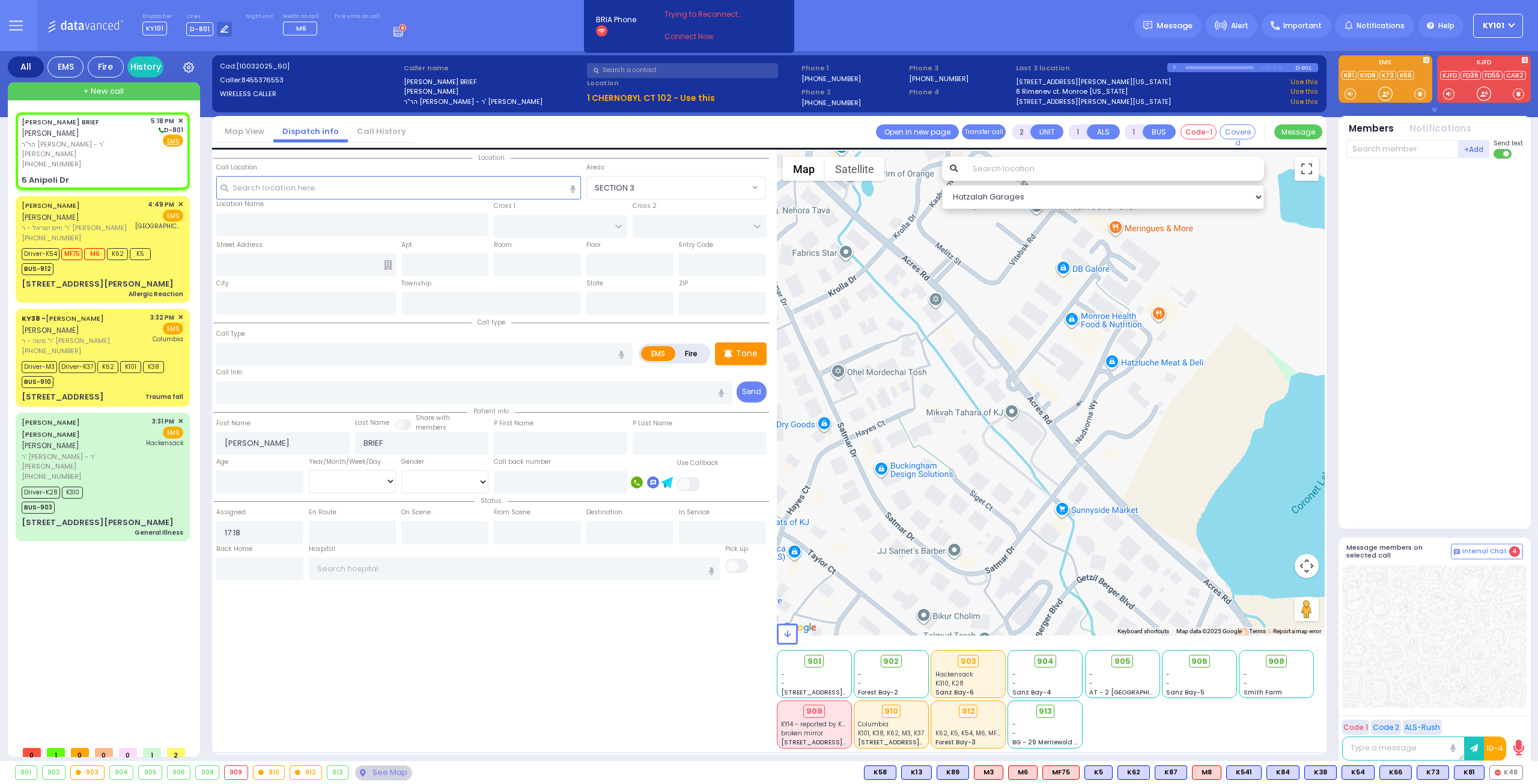
select select
radio input "true"
select select
select select "Hatzalah Garages"
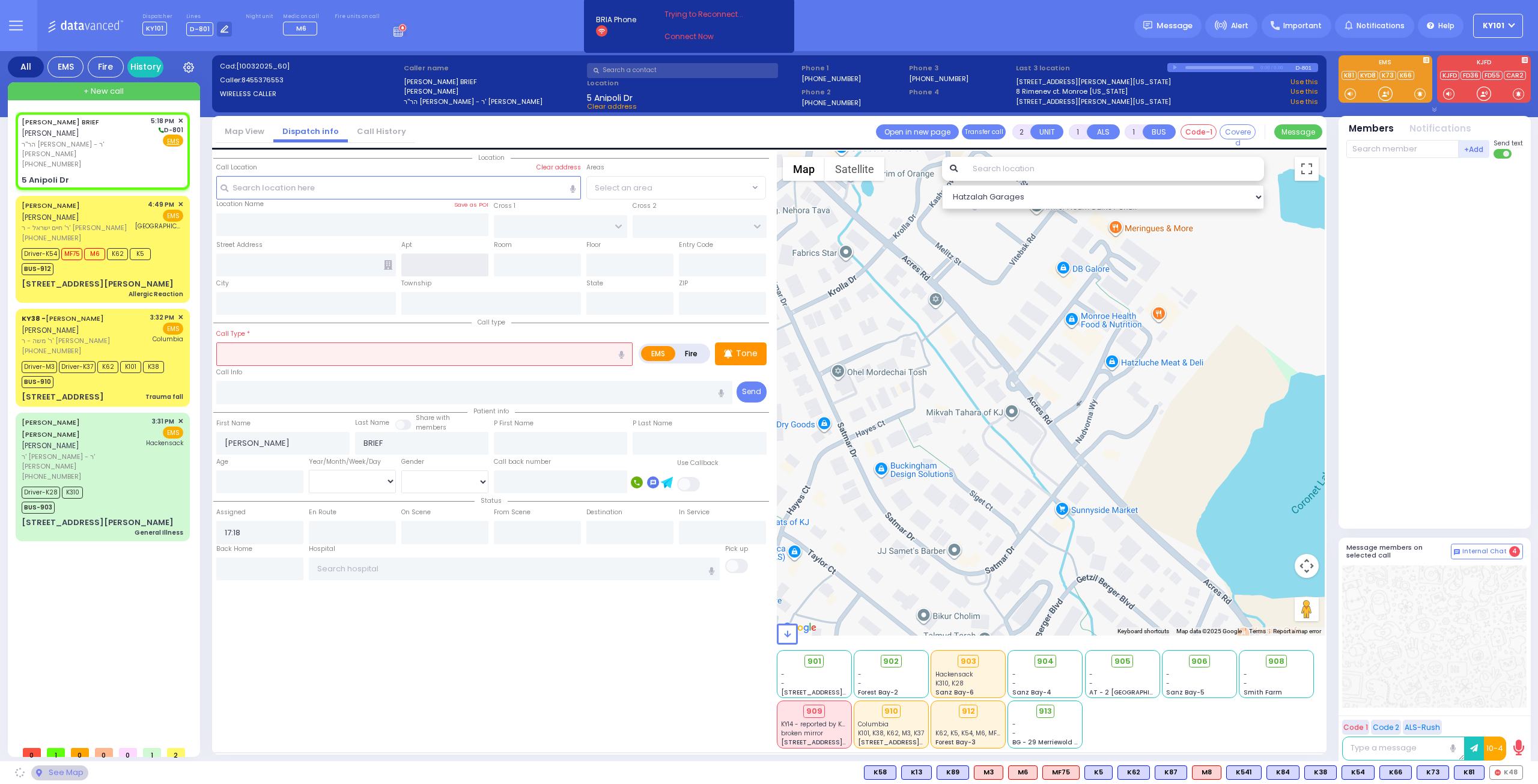
type input "RUZHIN RD"
type input "5 Anipoli Dr"
type input "Kiryas Joel"
type input "[US_STATE]"
type input "10950"
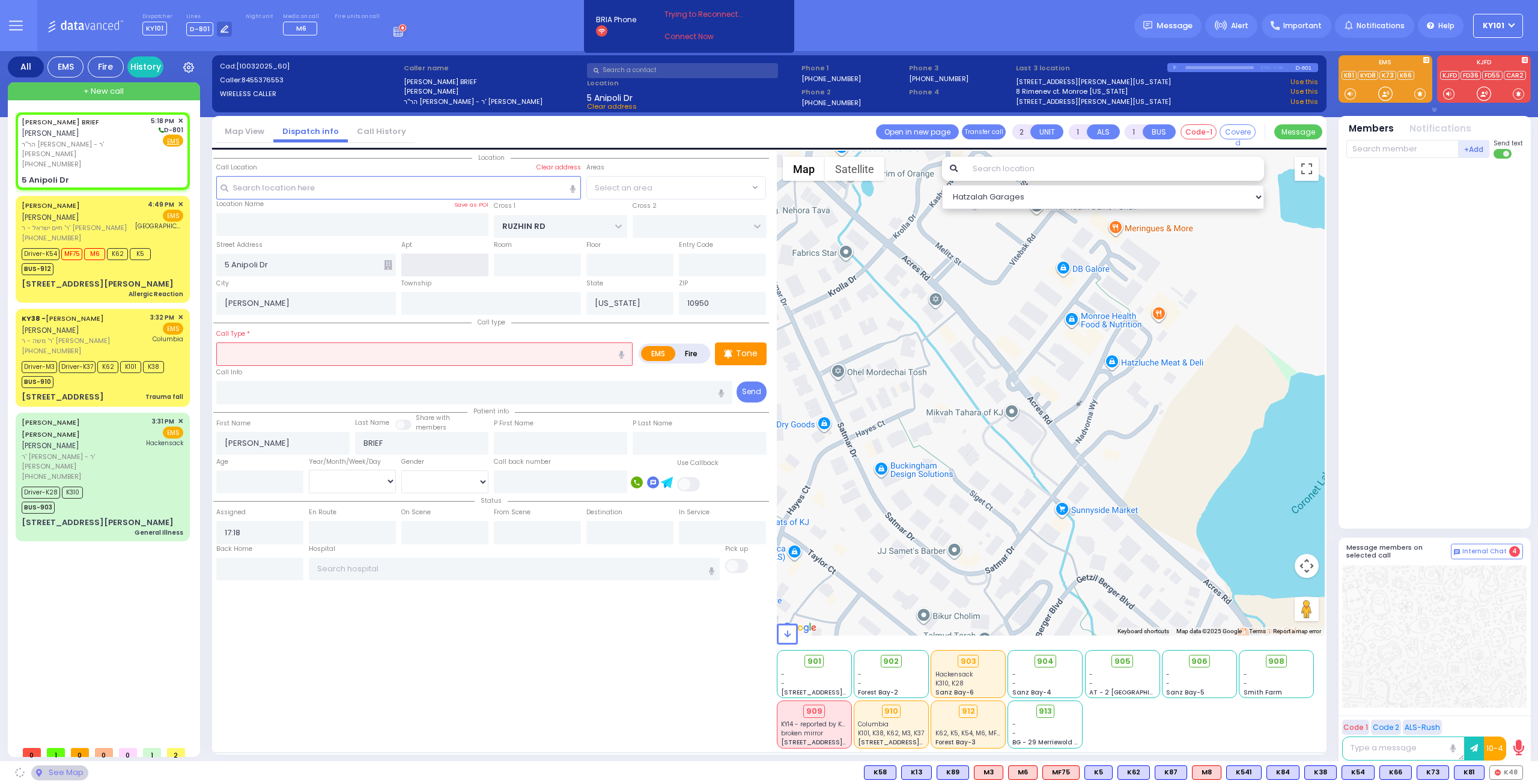
select select "ATZEI TAMURIM"
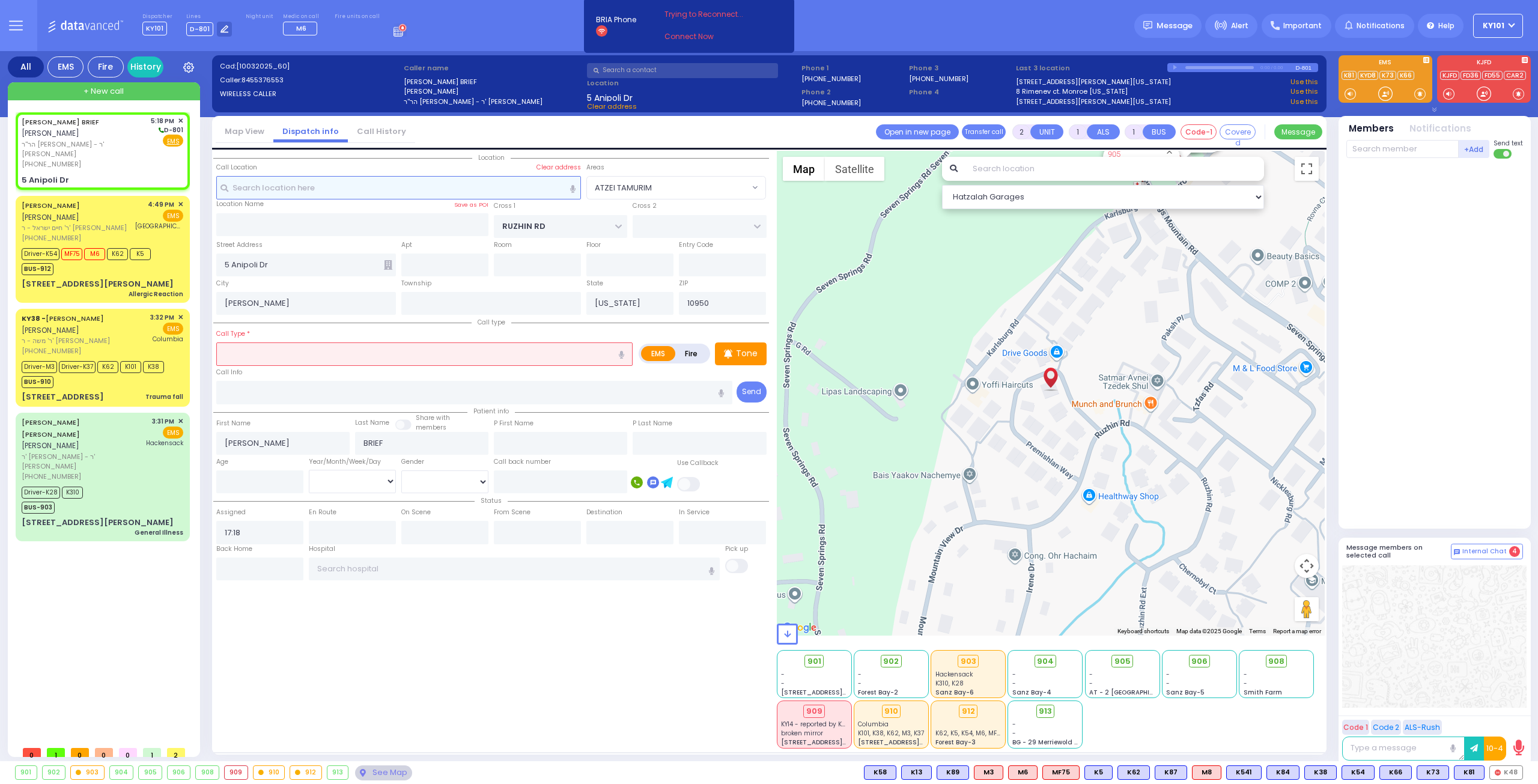
click at [340, 185] on input "text" at bounding box center [399, 188] width 366 height 23
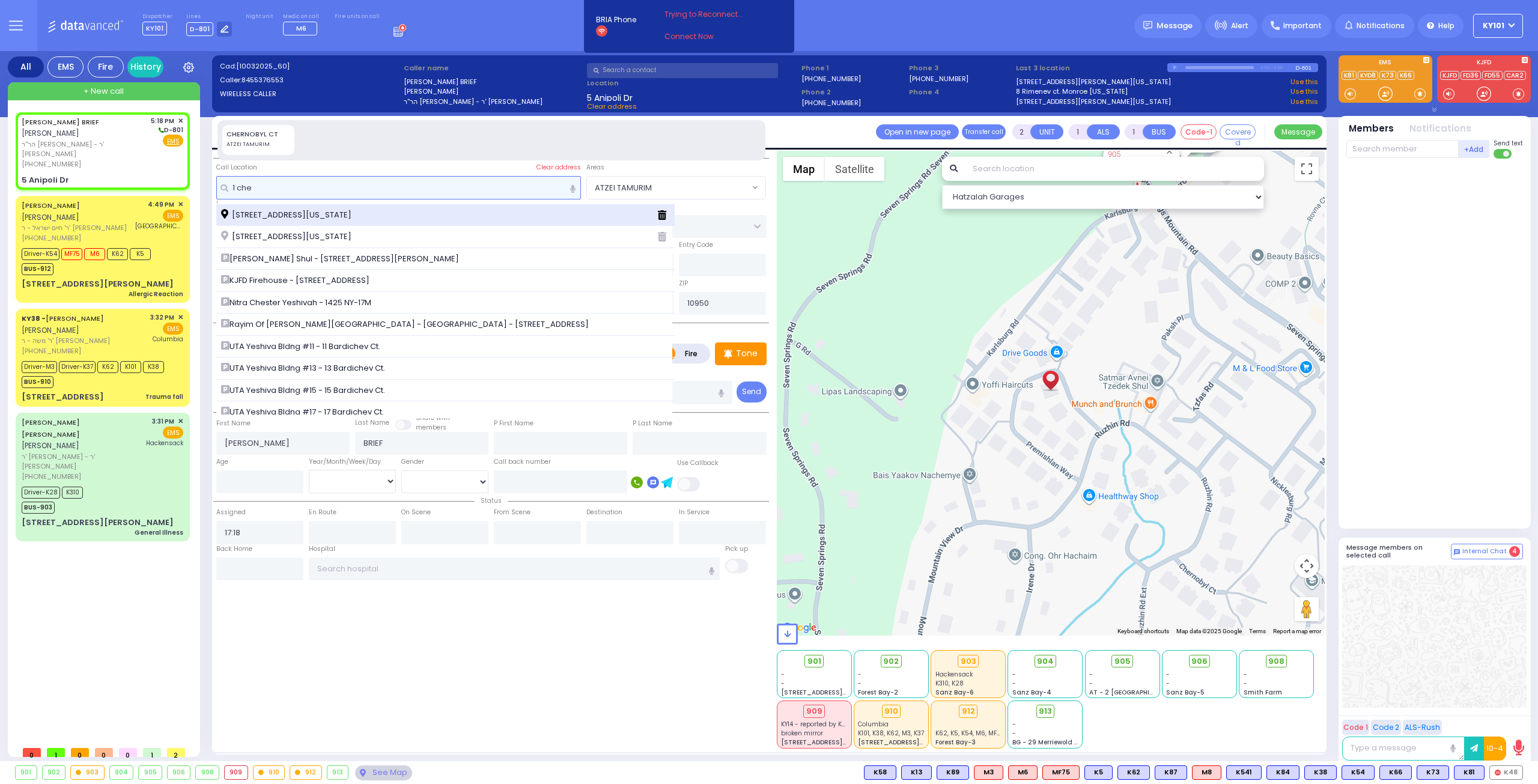
type input "1 che"
click at [352, 213] on span "1 Chernobyl Court Monroe New York 10950" at bounding box center [288, 215] width 135 height 12
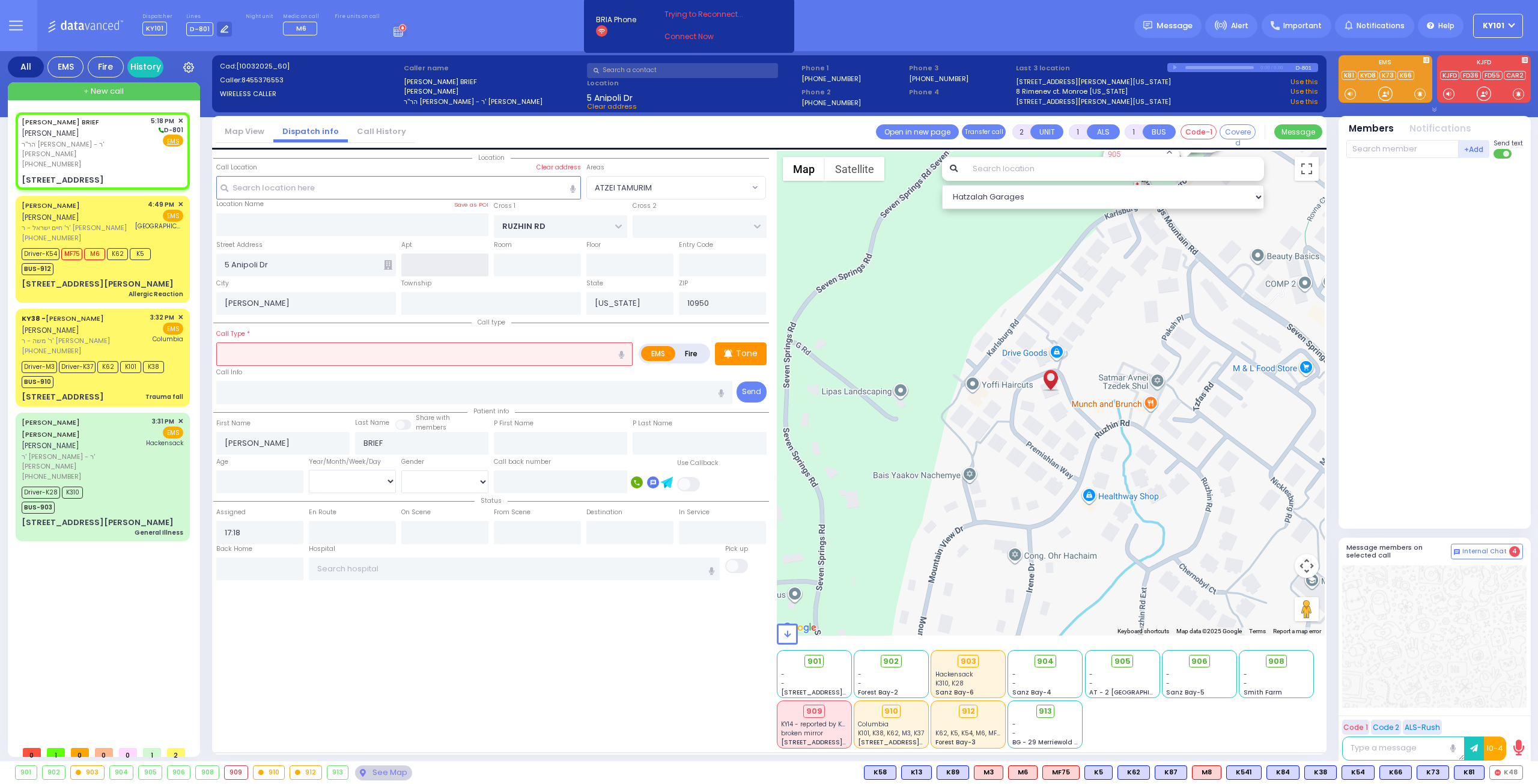
click at [446, 264] on input "text" at bounding box center [444, 265] width 87 height 23
select select
radio input "true"
select select
select select "Hatzalah Garages"
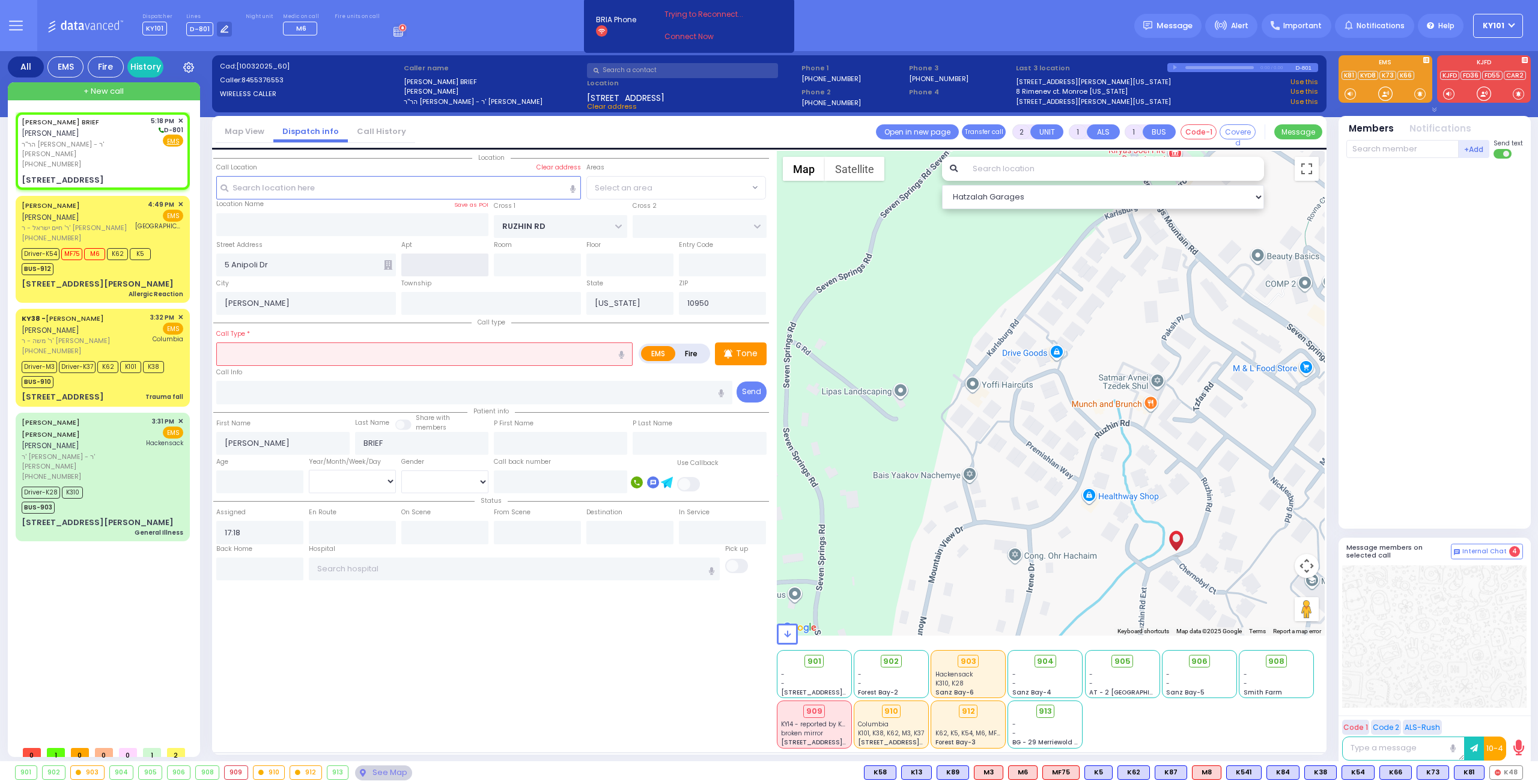
type input "1 Chernobyl Court"
type input "Monroe"
select select "ATZEI TAMURIM"
type input "102"
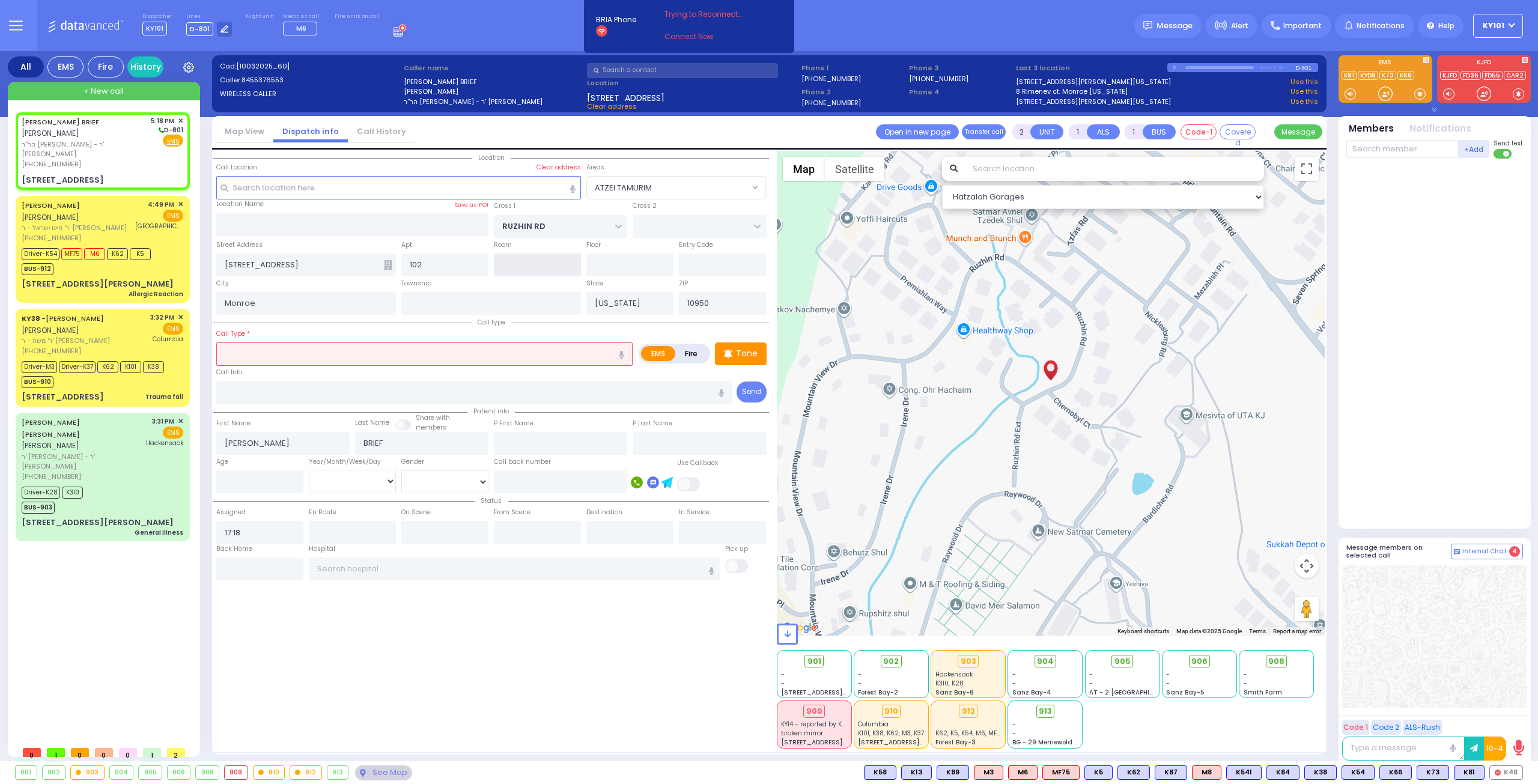
select select
radio input "true"
select select
select select "Hatzalah Garages"
click at [385, 264] on icon at bounding box center [388, 265] width 8 height 9
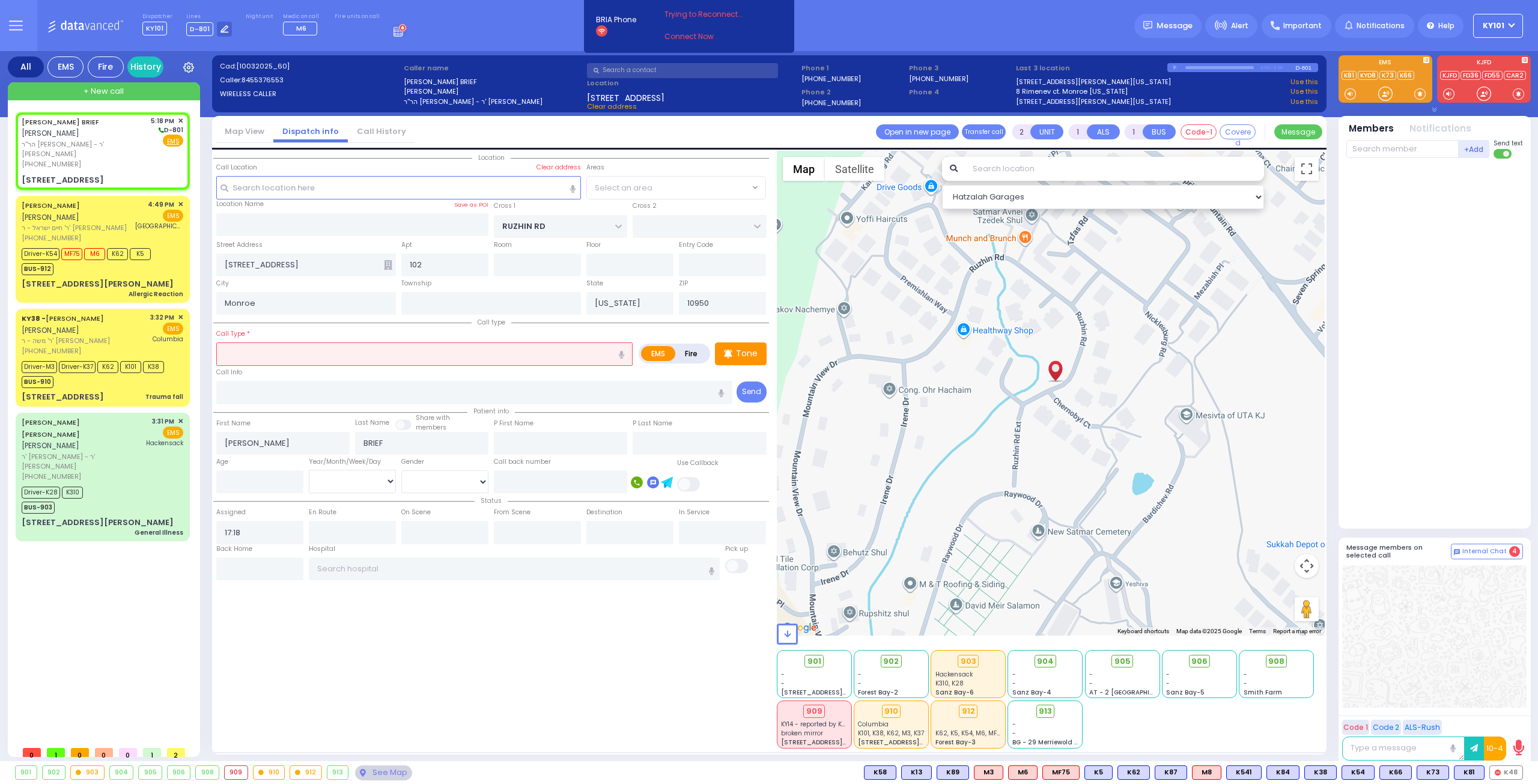
select select "ATZEI TAMURIM"
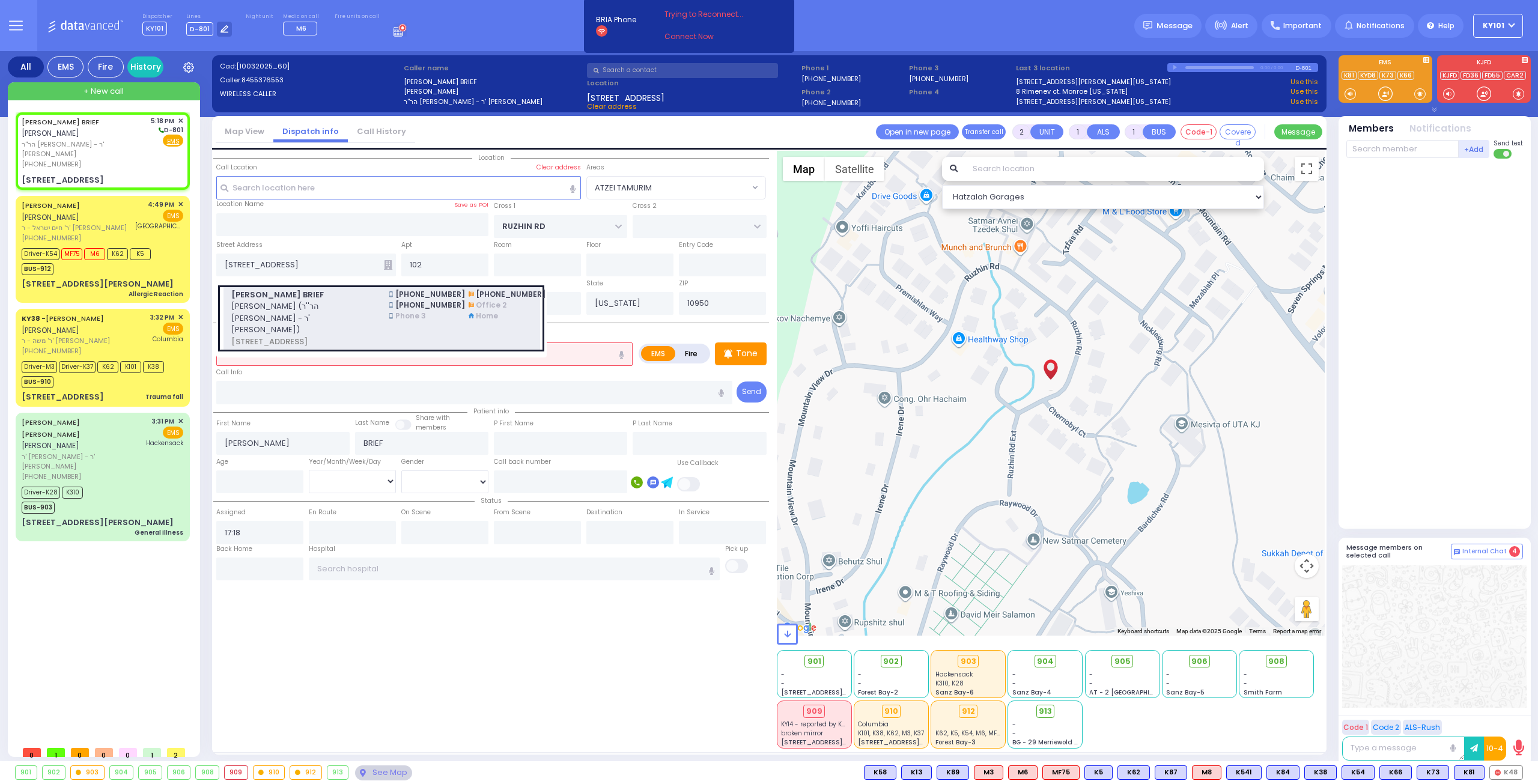
click at [356, 305] on span "יואל בריעף (הר''ר משה מאיר - ר' משה יודא עקשטיין)" at bounding box center [303, 318] width 144 height 35
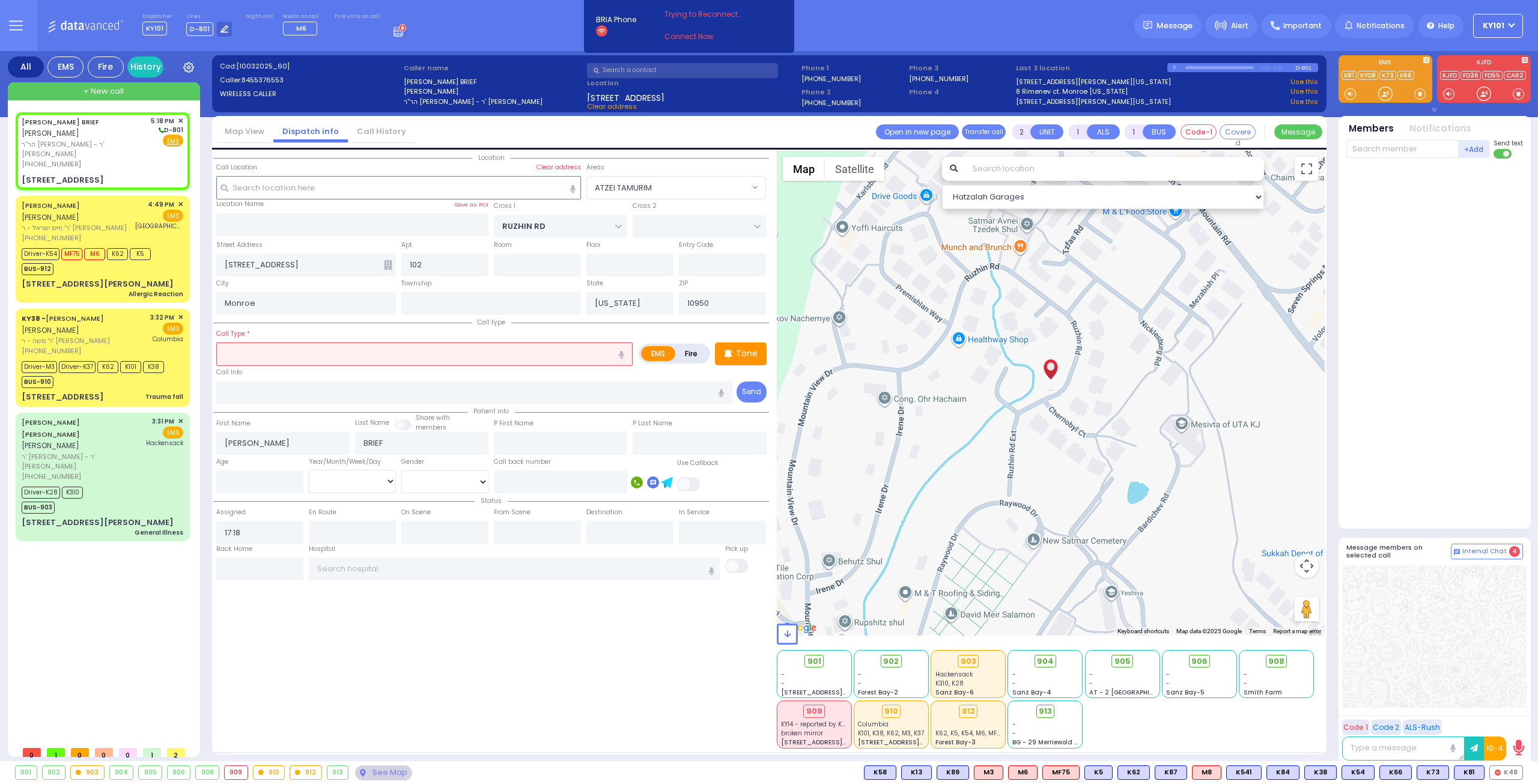
click at [308, 349] on input "text" at bounding box center [424, 354] width 416 height 23
type input "tr"
select select
type input "tra"
radio input "true"
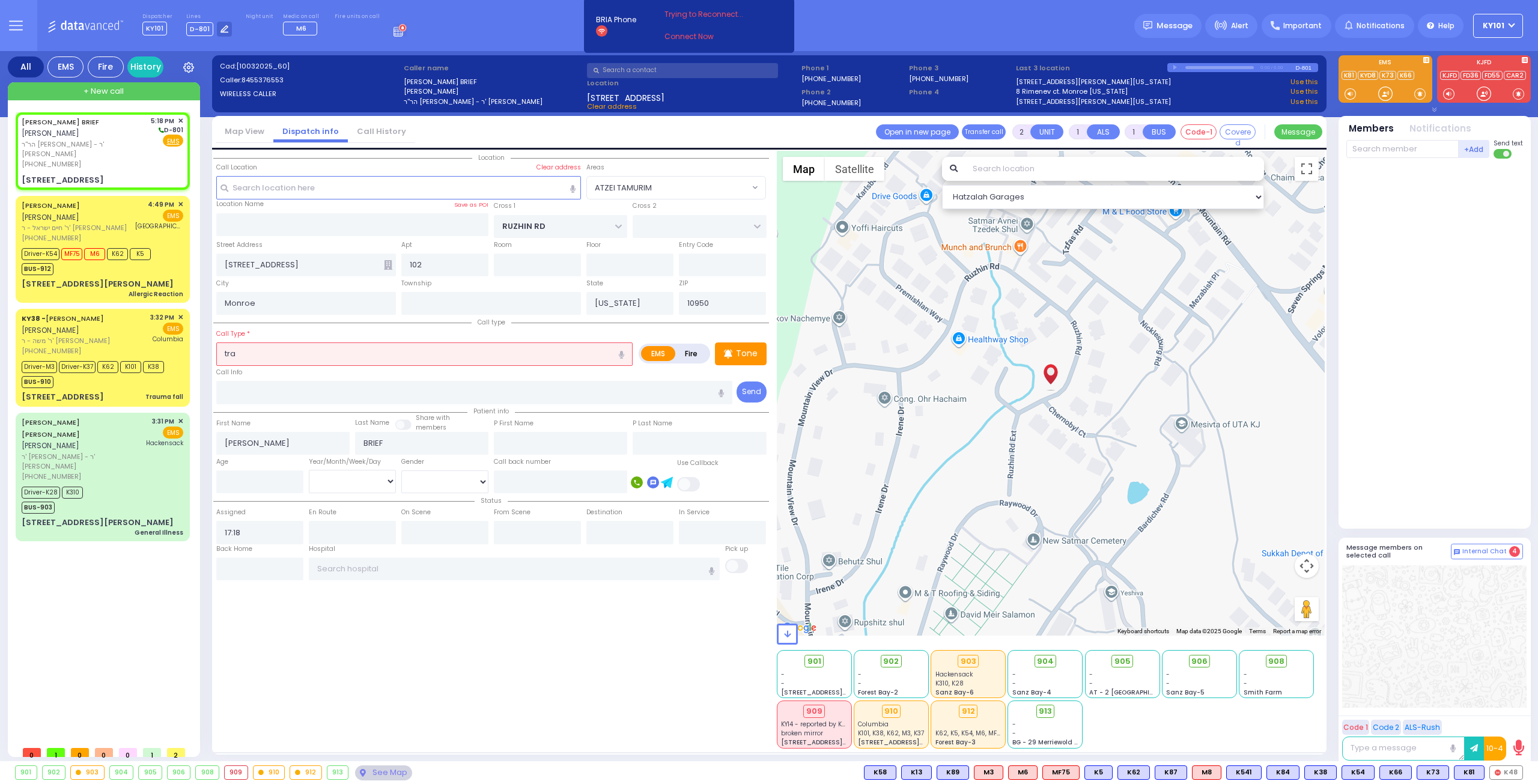
select select
select select "Hatzalah Garages"
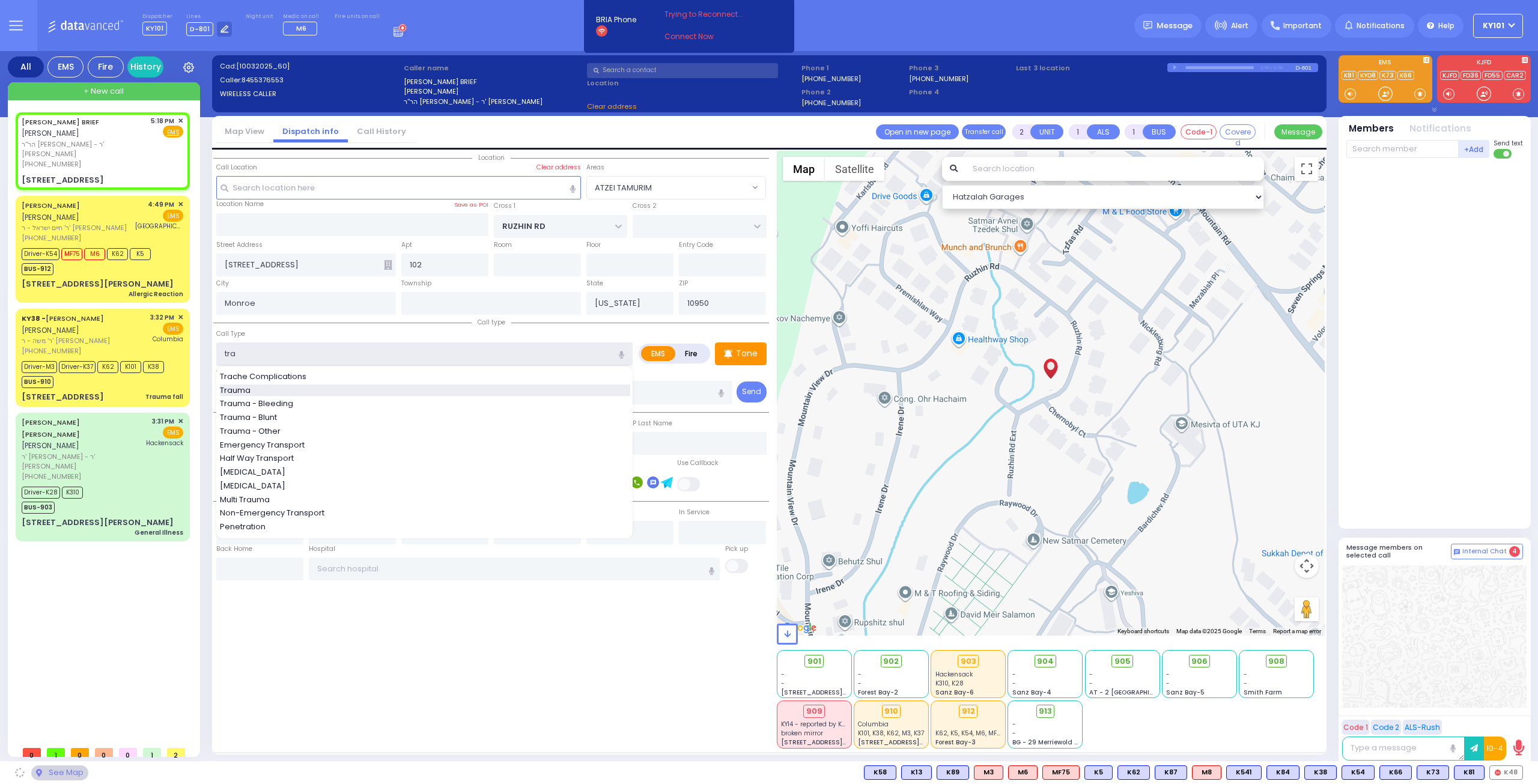
type input "CHERNOBYL COURT"
type input "KRAKOW BLVD"
type input "1 CHERNOBYL CT"
radio input "true"
select select
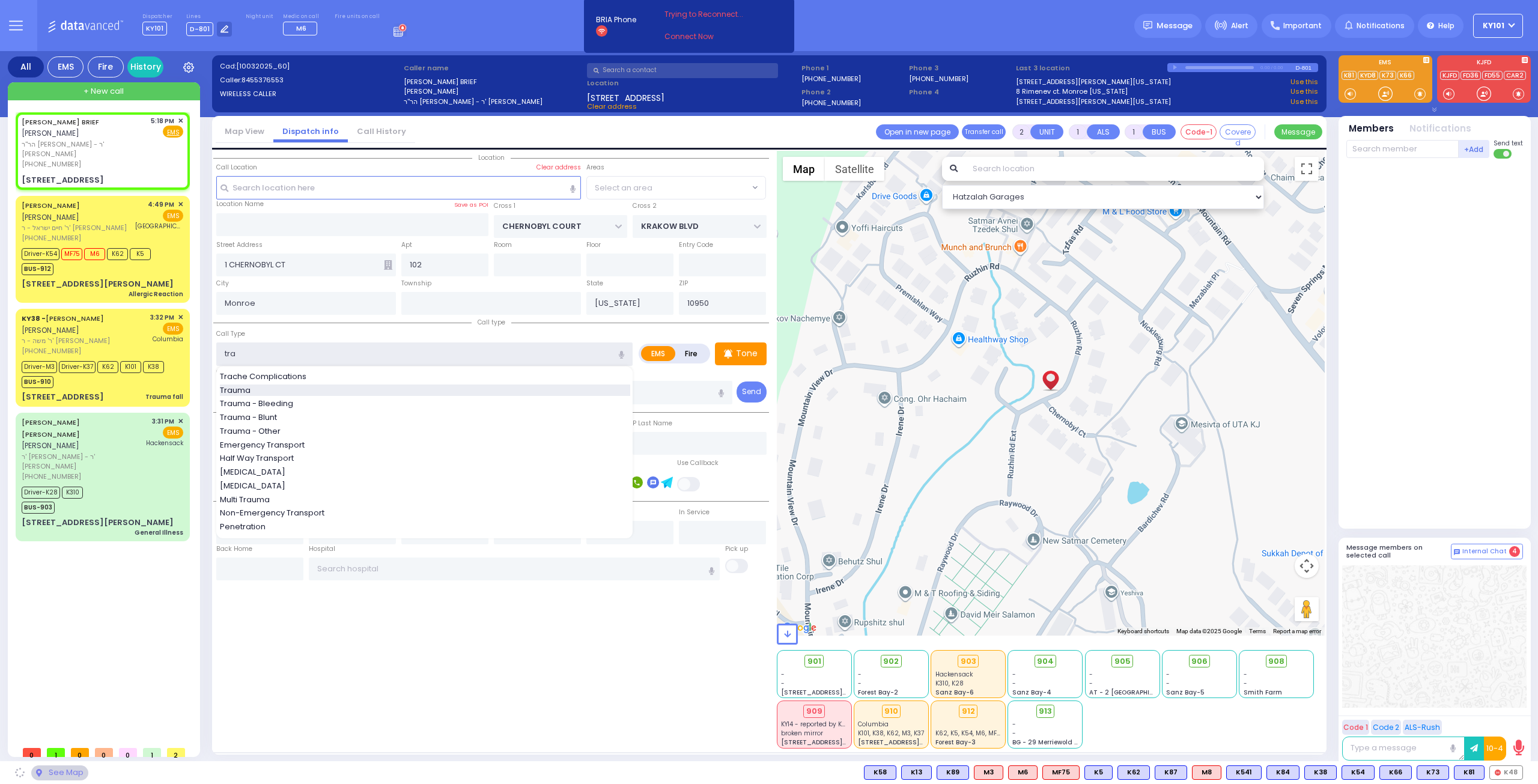
type input "tra"
select select
select select "Hatzalah Garages"
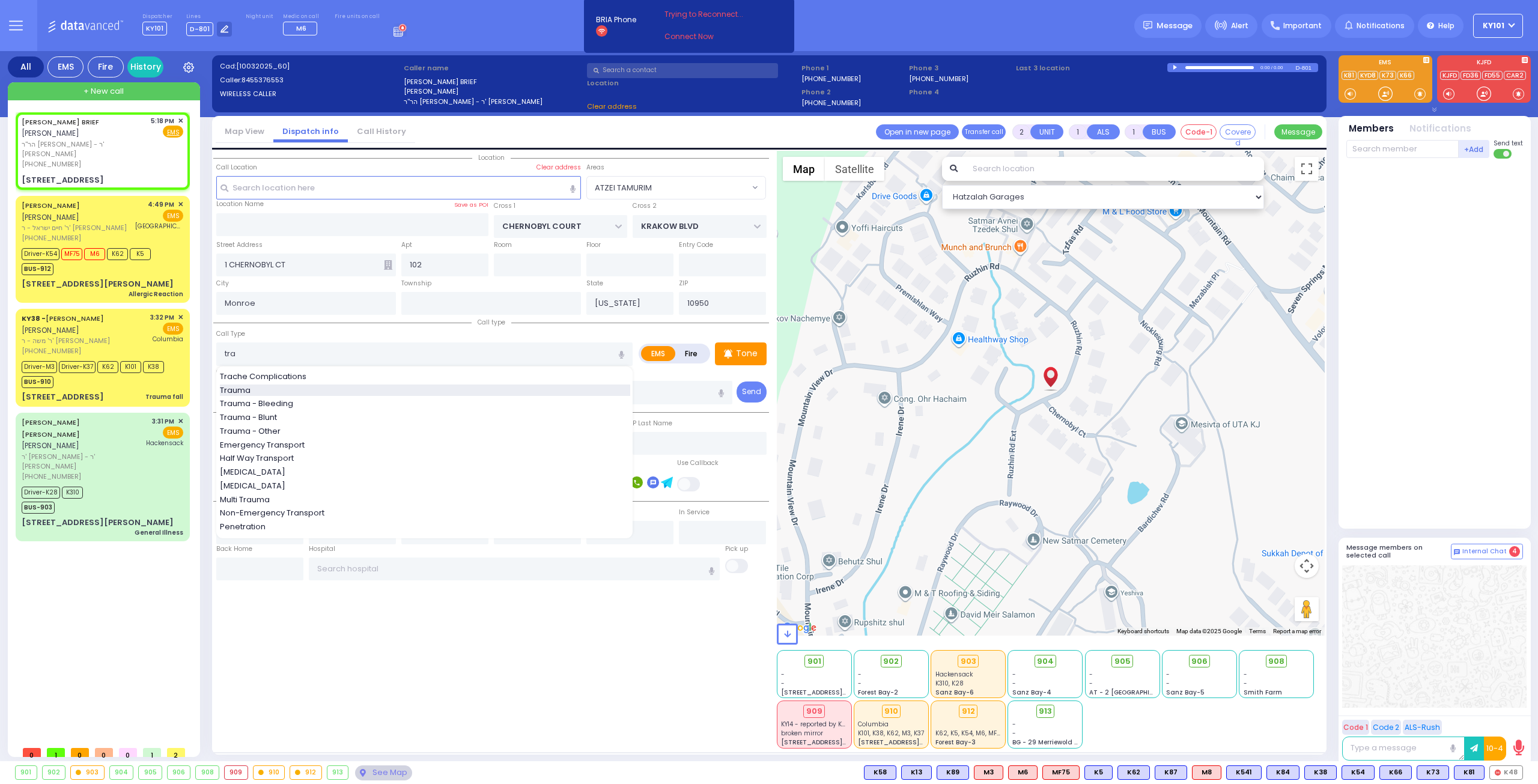
click at [297, 386] on div "Trauma" at bounding box center [425, 391] width 410 height 12
type input "Trauma"
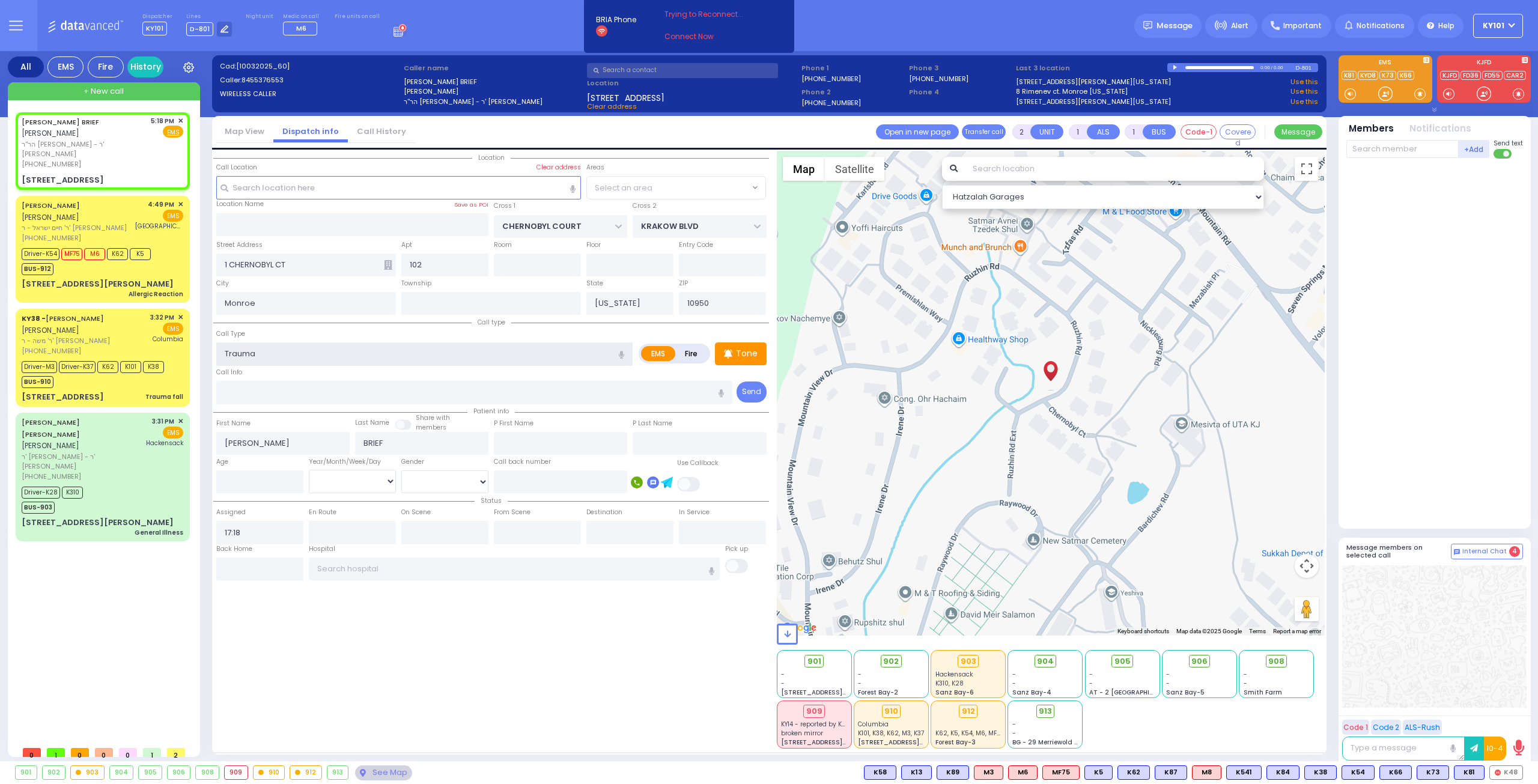
type input "0"
select select "ATZEI TAMURIM"
click at [325, 331] on div "Call Type Trauma Trauma Trauma - Bleeding Trauma - Blunt Trauma - Other" at bounding box center [424, 346] width 416 height 38
select select
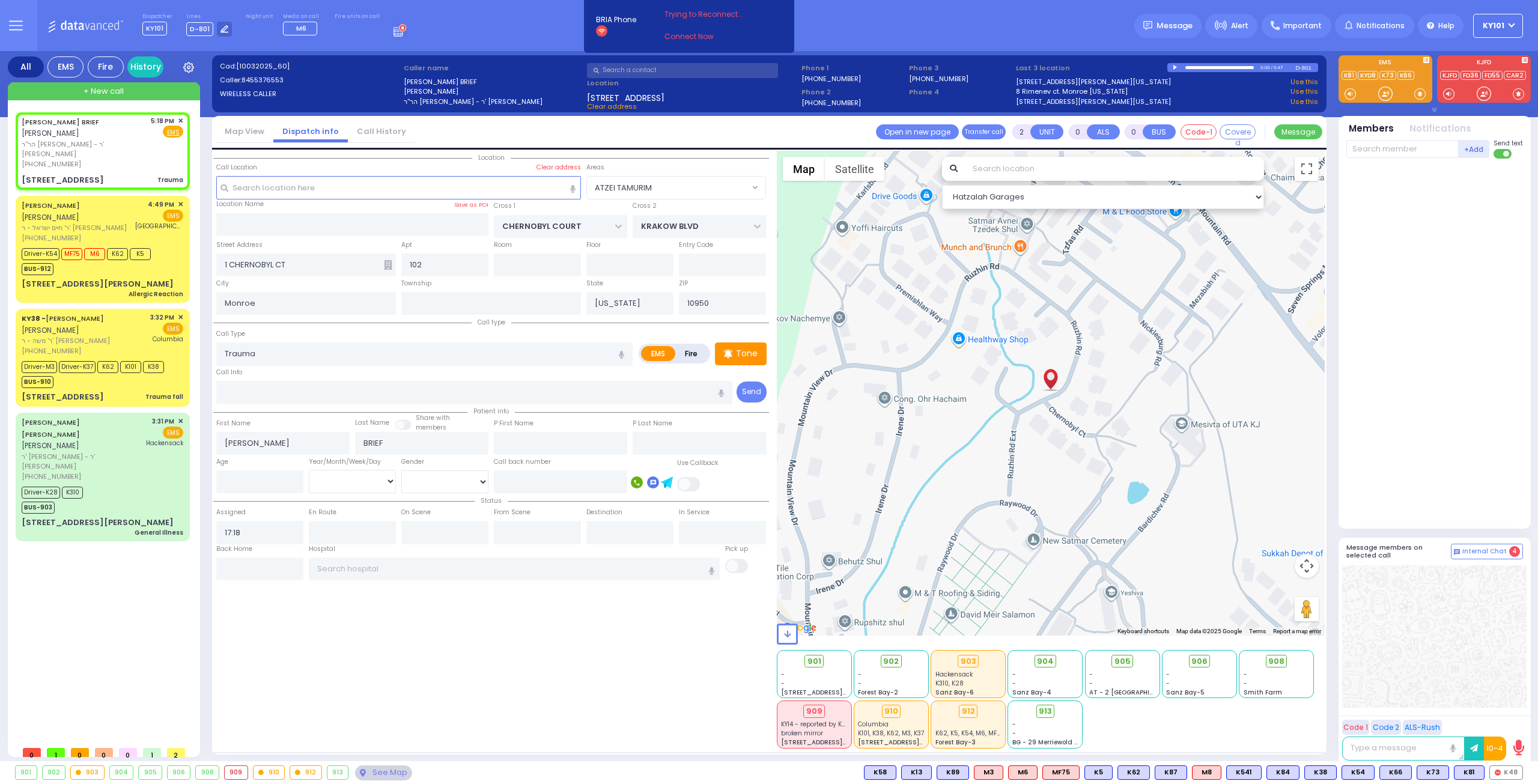
radio input "true"
select select
select select "Hatzalah Garages"
select select "ATZEI TAMURIM"
click at [1507, 773] on span "K4" at bounding box center [1509, 772] width 28 height 13
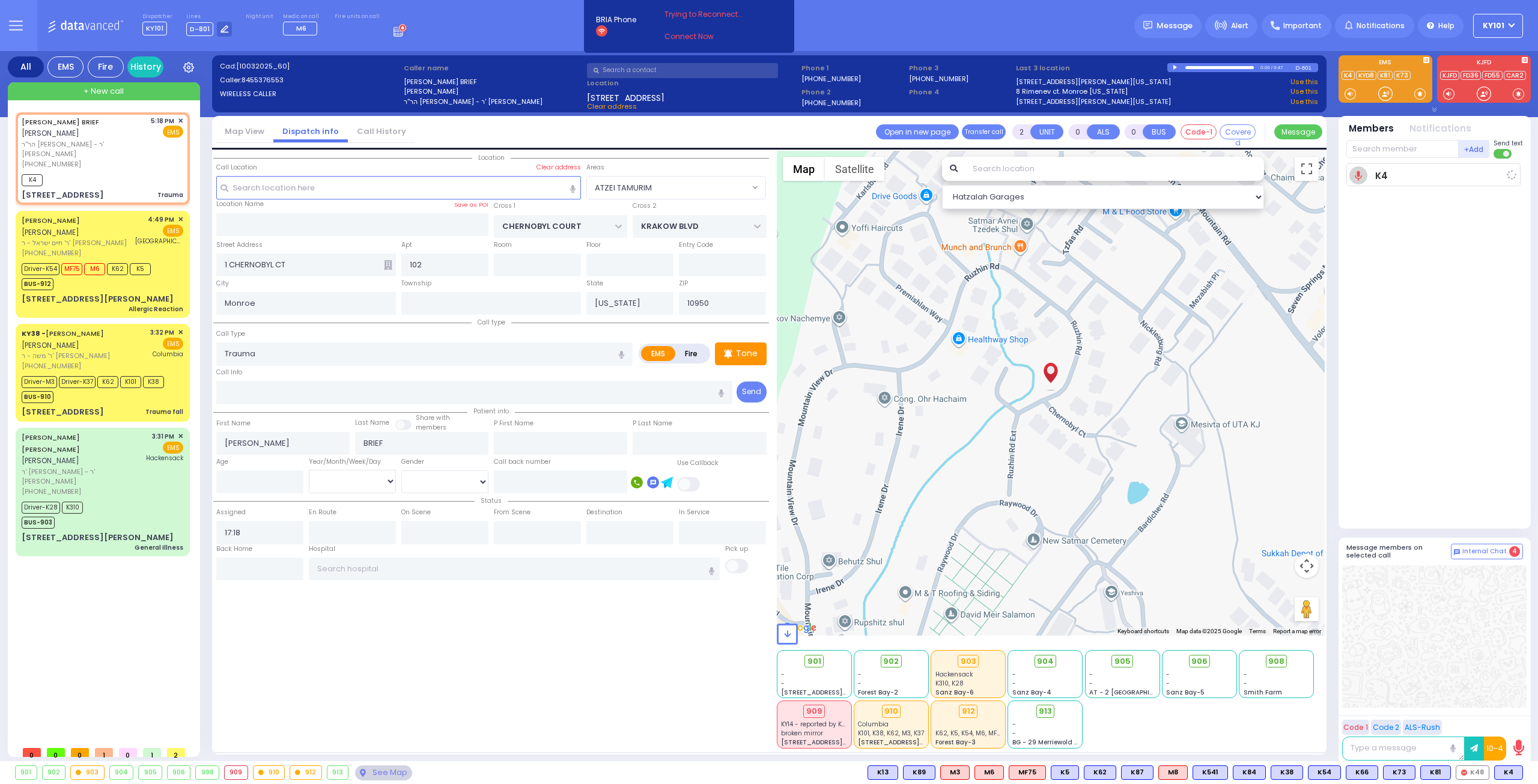
select select
radio input "true"
select select
type input "17:19"
select select "Hatzalah Garages"
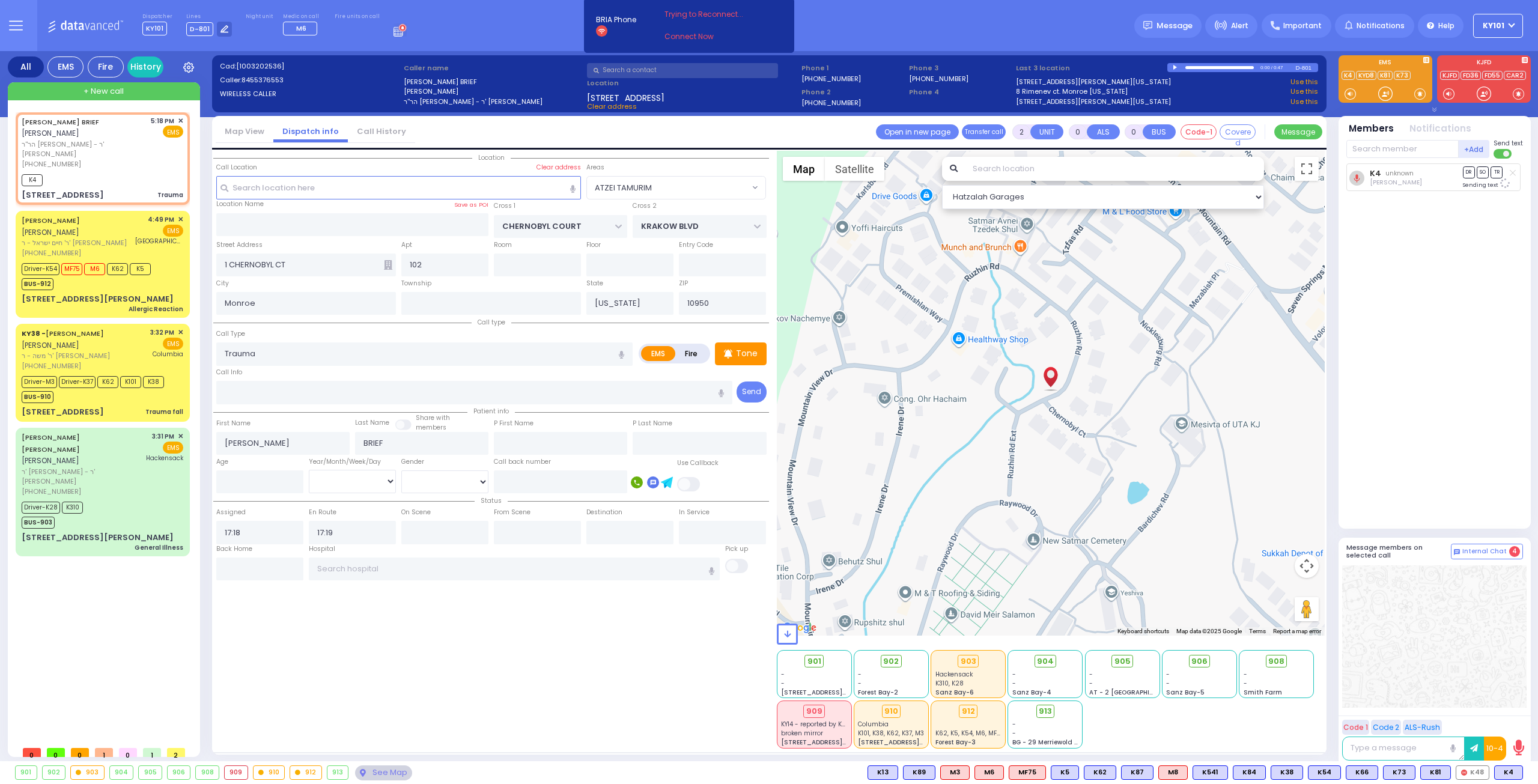
select select "ATZEI TAMURIM"
click at [115, 91] on span "+ New call" at bounding box center [103, 92] width 40 height 12
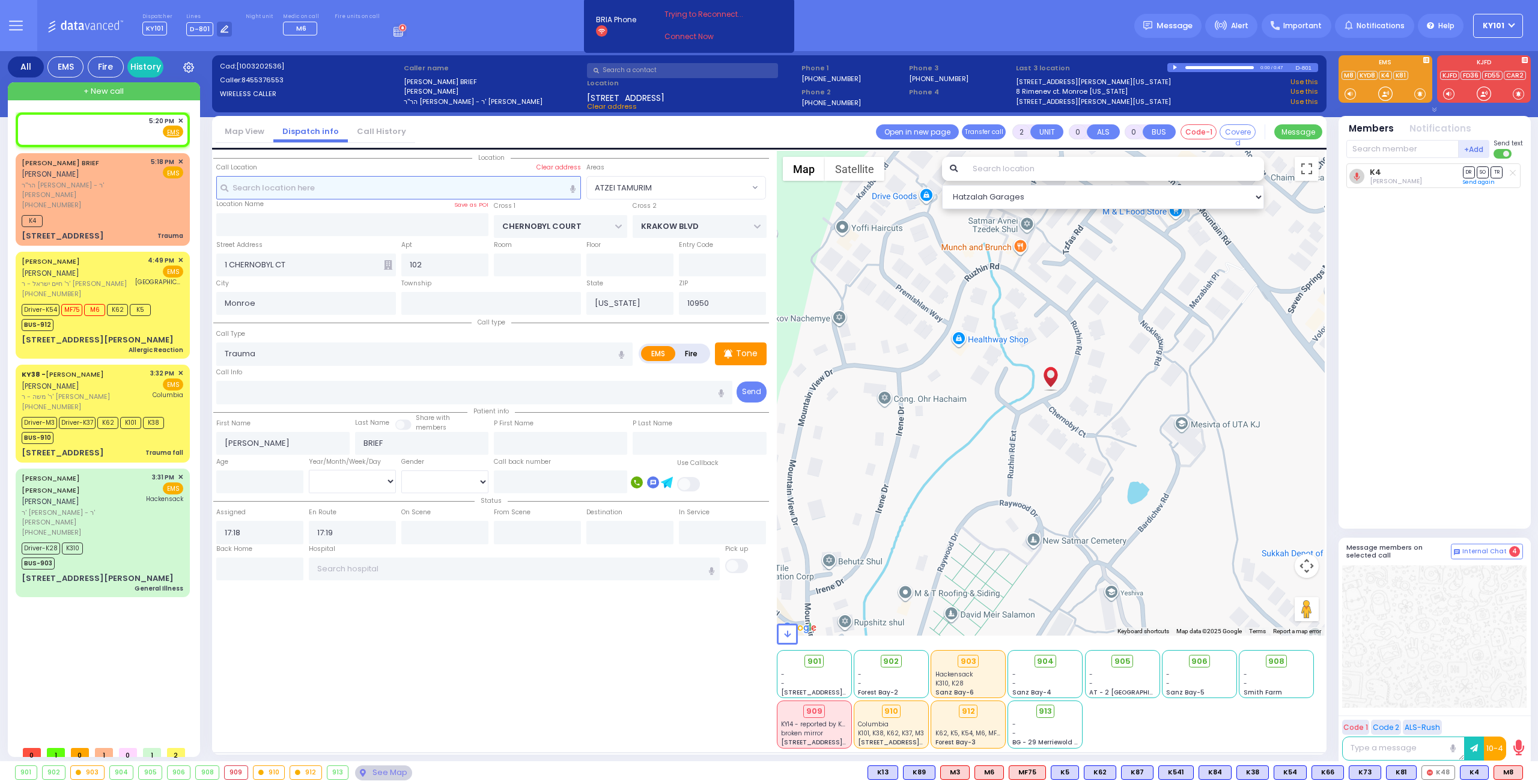
type input "1"
select select
radio input "true"
select select
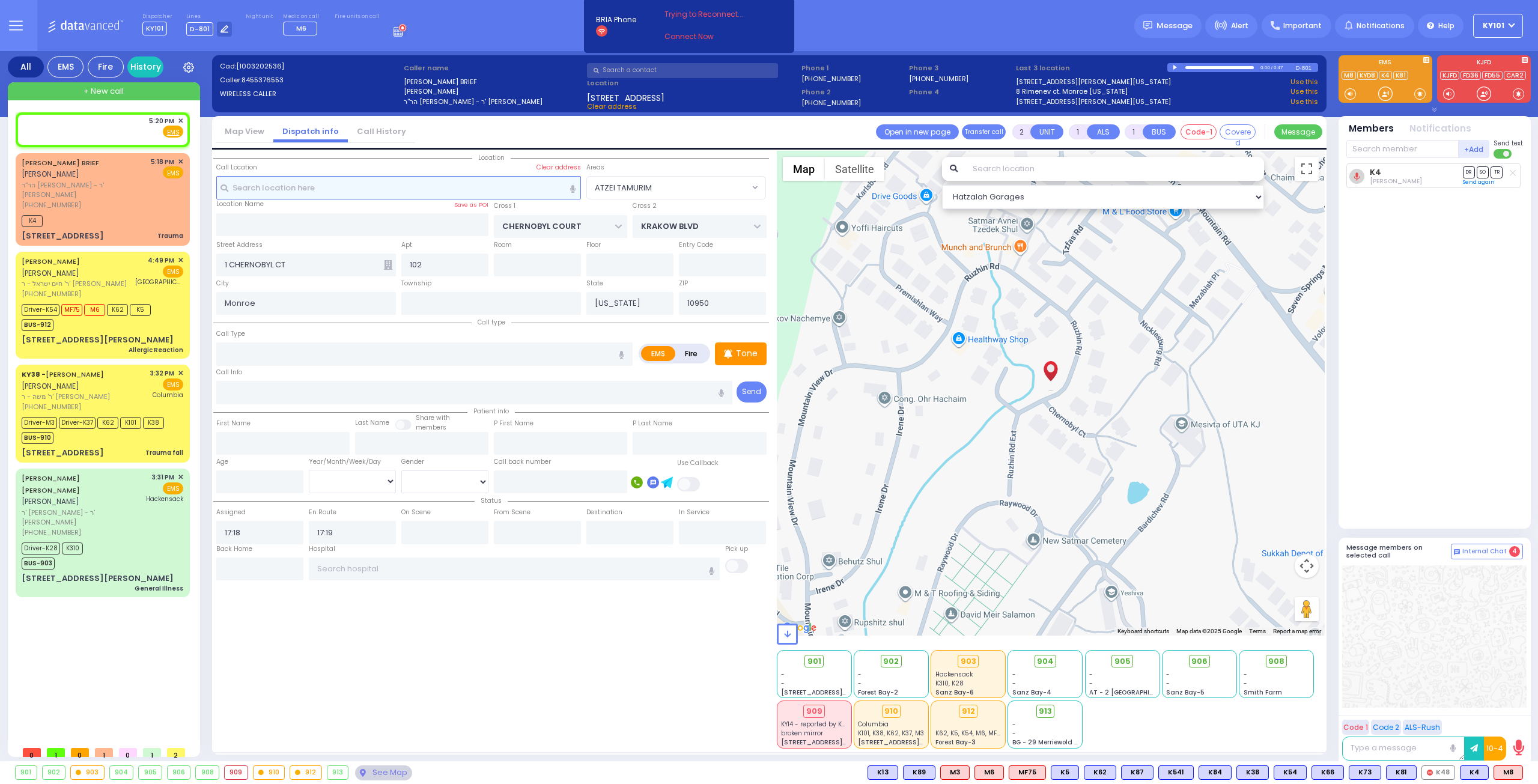
type input "17:20"
select select "Hatzalah Garages"
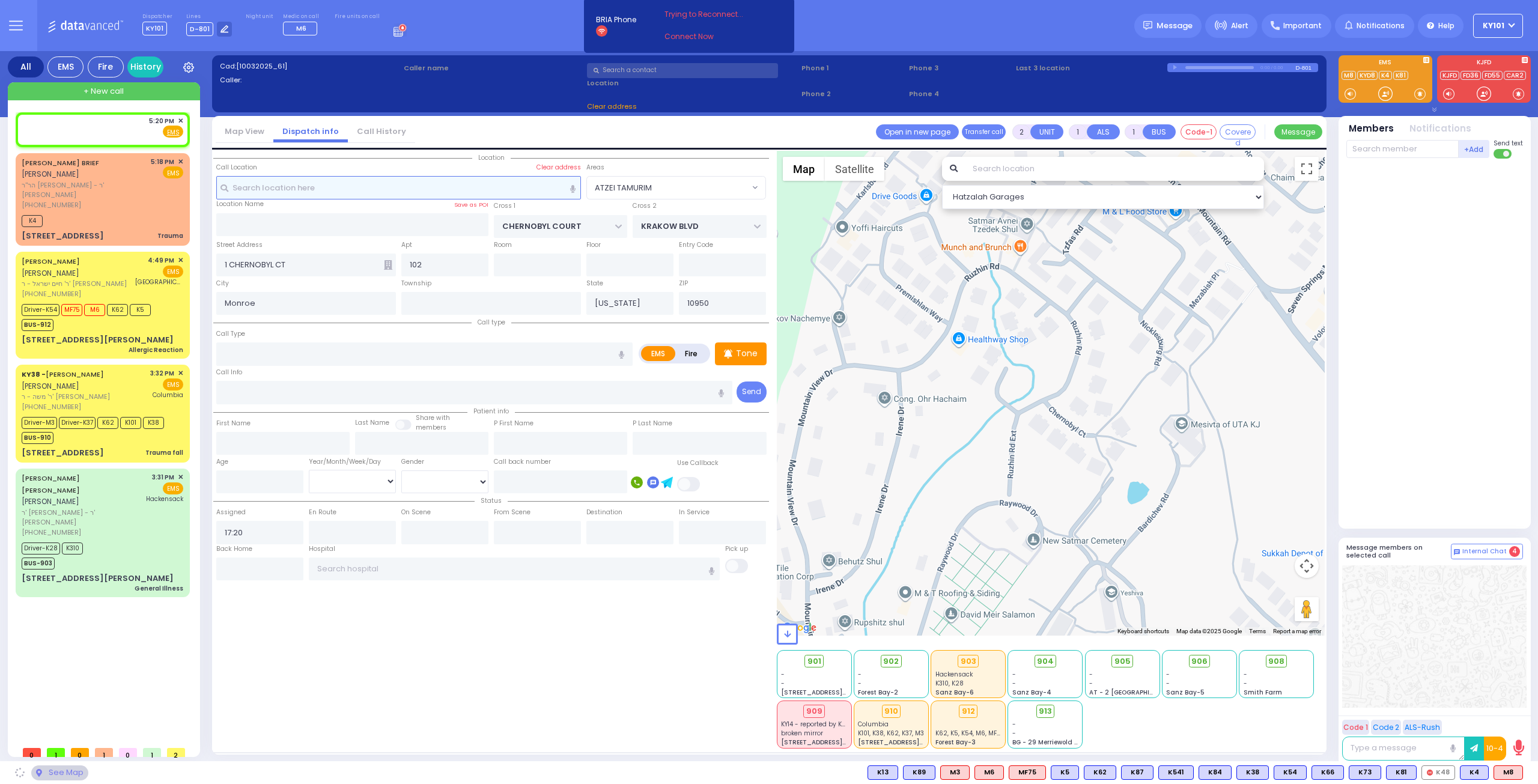
select select
radio input "true"
select select
select select "Hatzalah Garages"
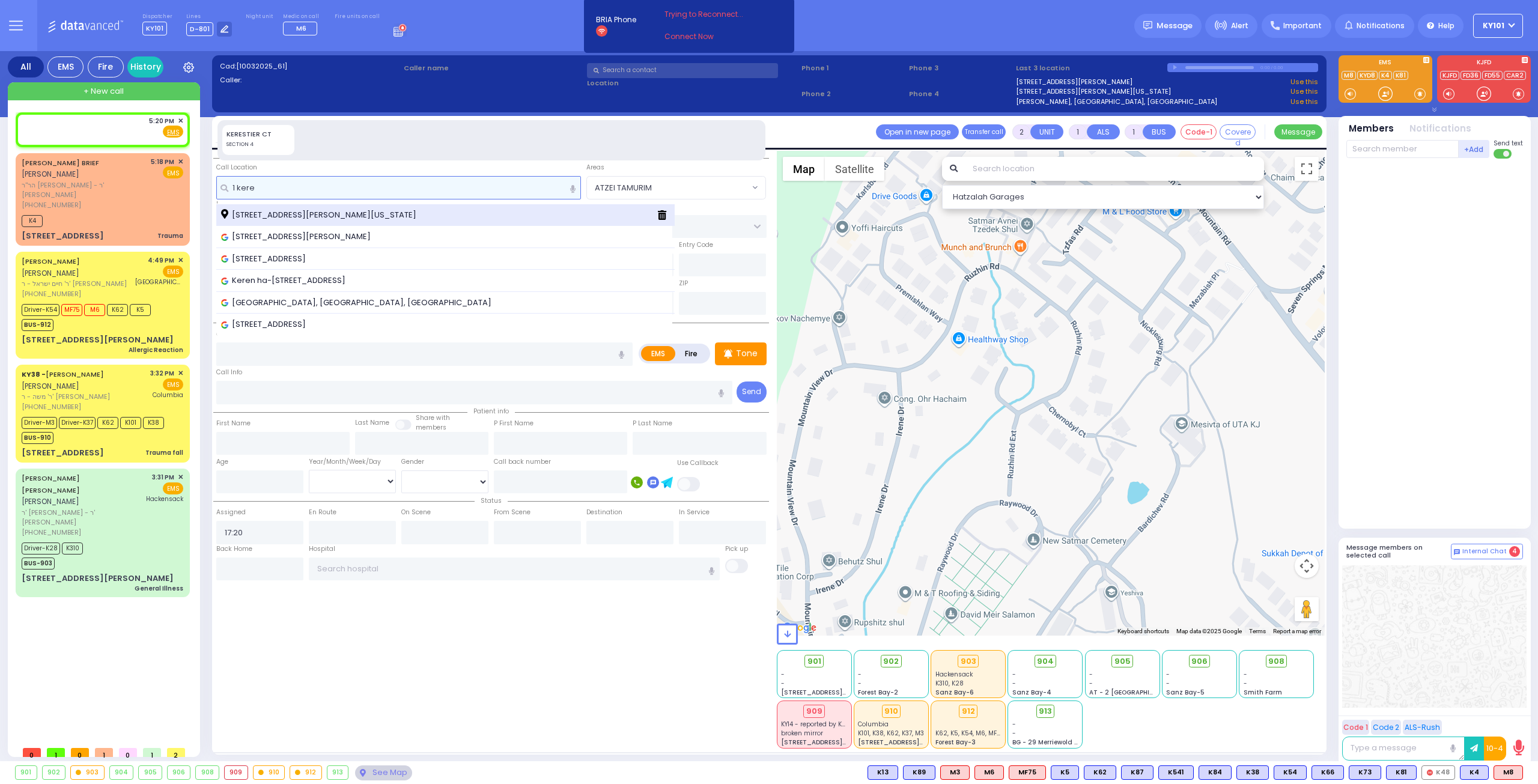
type input "1 kere"
click at [376, 212] on span "1 Kerestier Court Kiryas Joel New York 10950" at bounding box center [320, 215] width 199 height 12
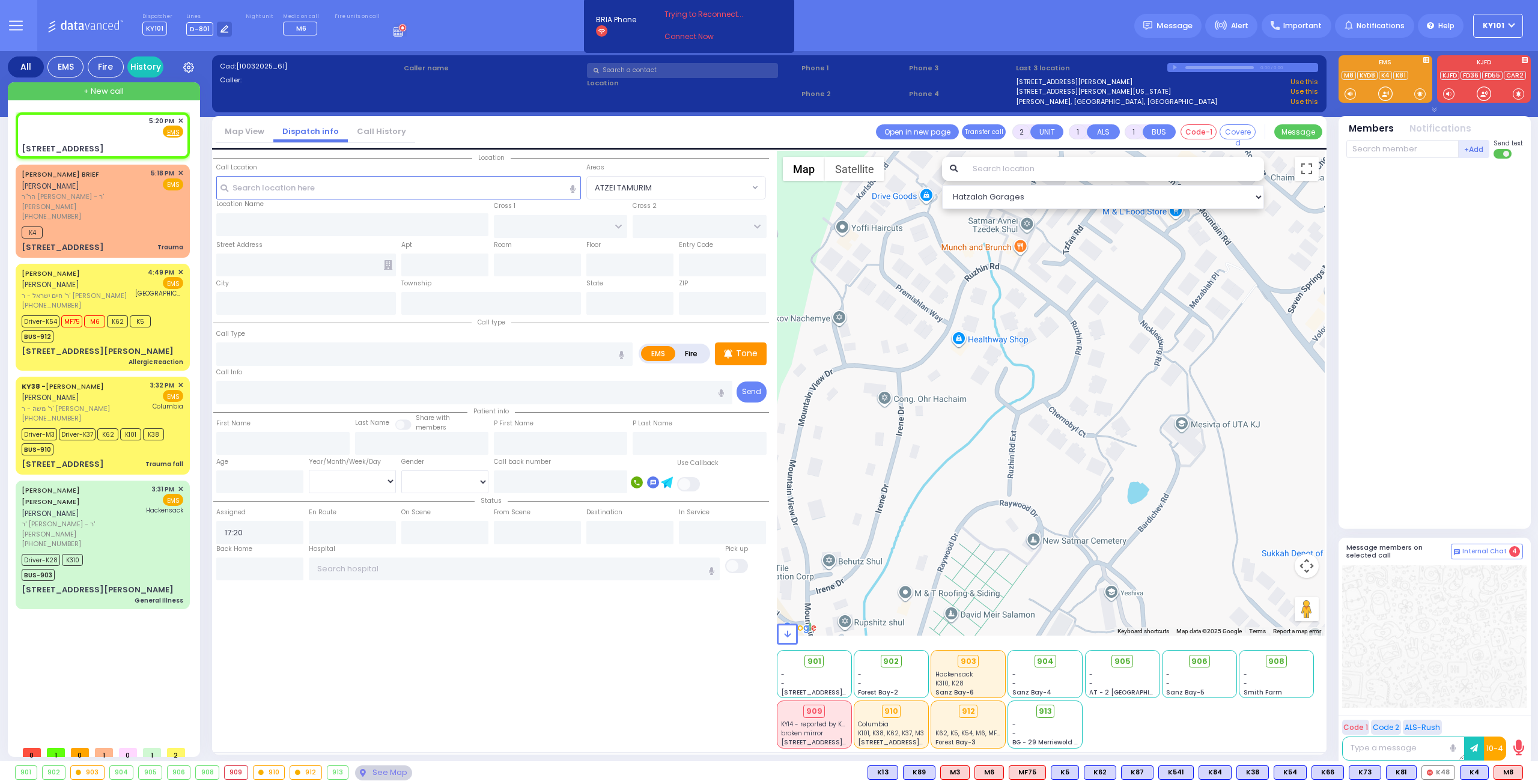
select select
radio input "true"
select select
select select "Hatzalah Garages"
type input "KAHAN DR"
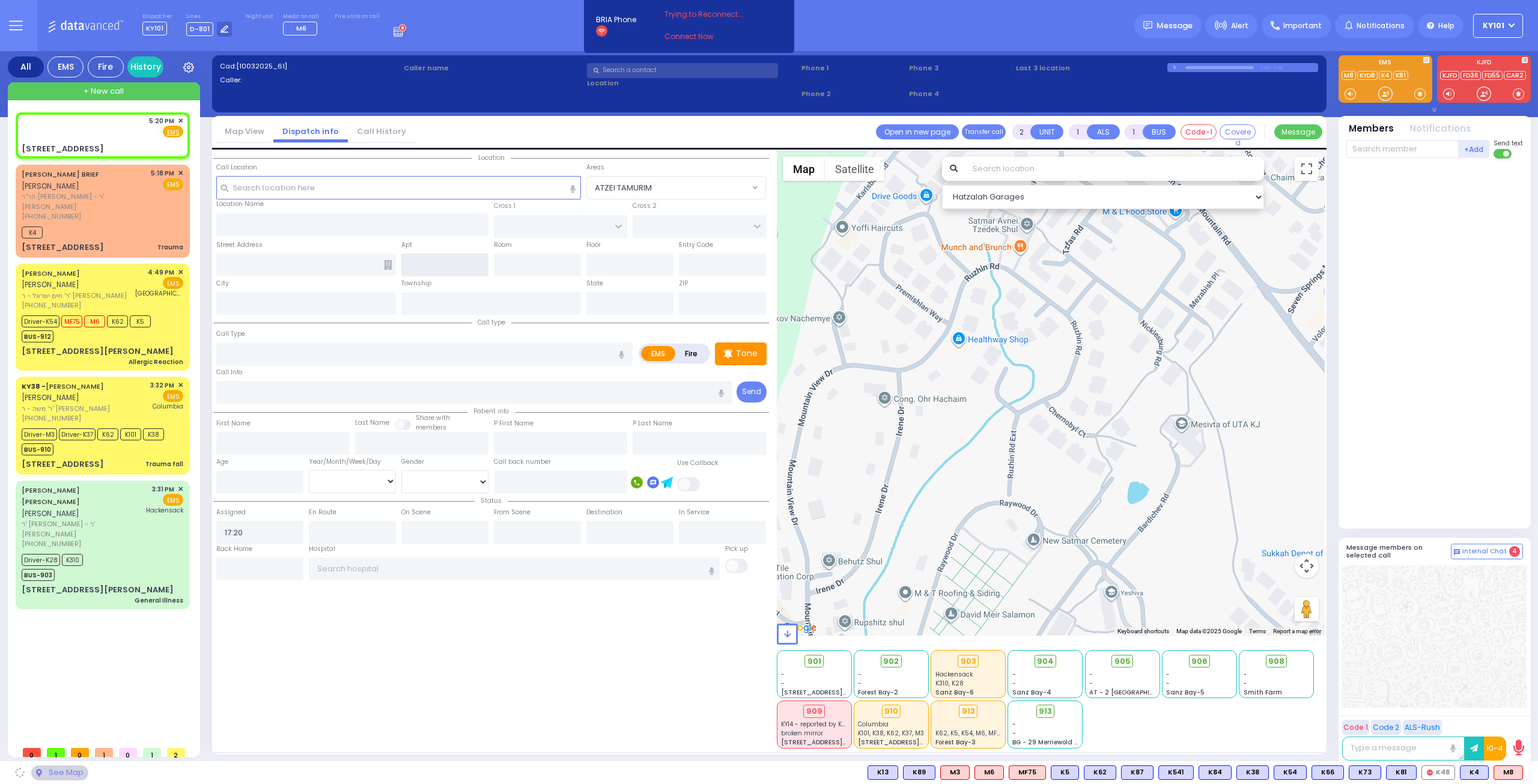
type input "GETZIL BERGER BLVD"
type input "1 Kerestier Court"
type input "Kiryas Joel"
type input "[US_STATE]"
type input "10950"
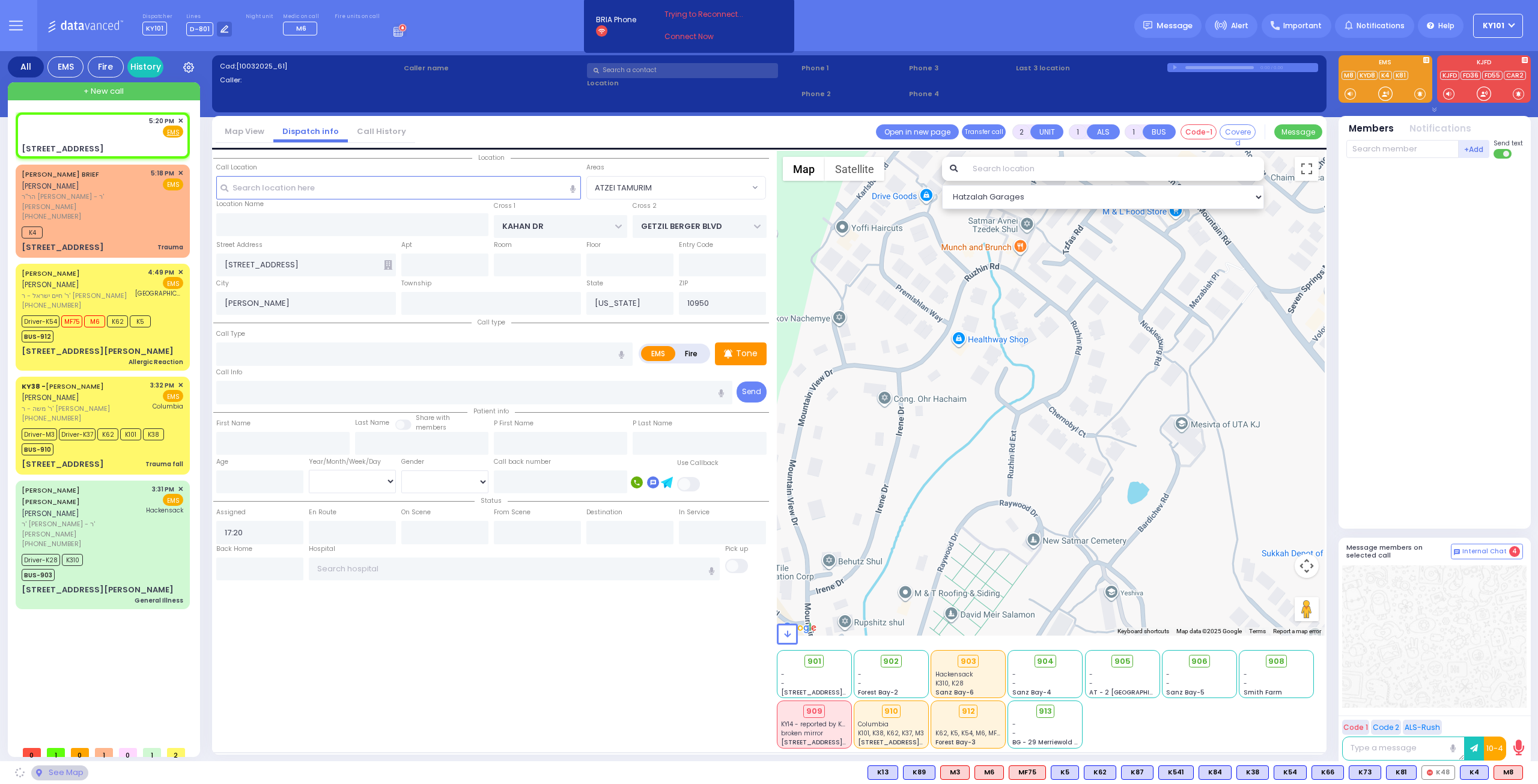
click at [386, 264] on icon at bounding box center [388, 265] width 8 height 9
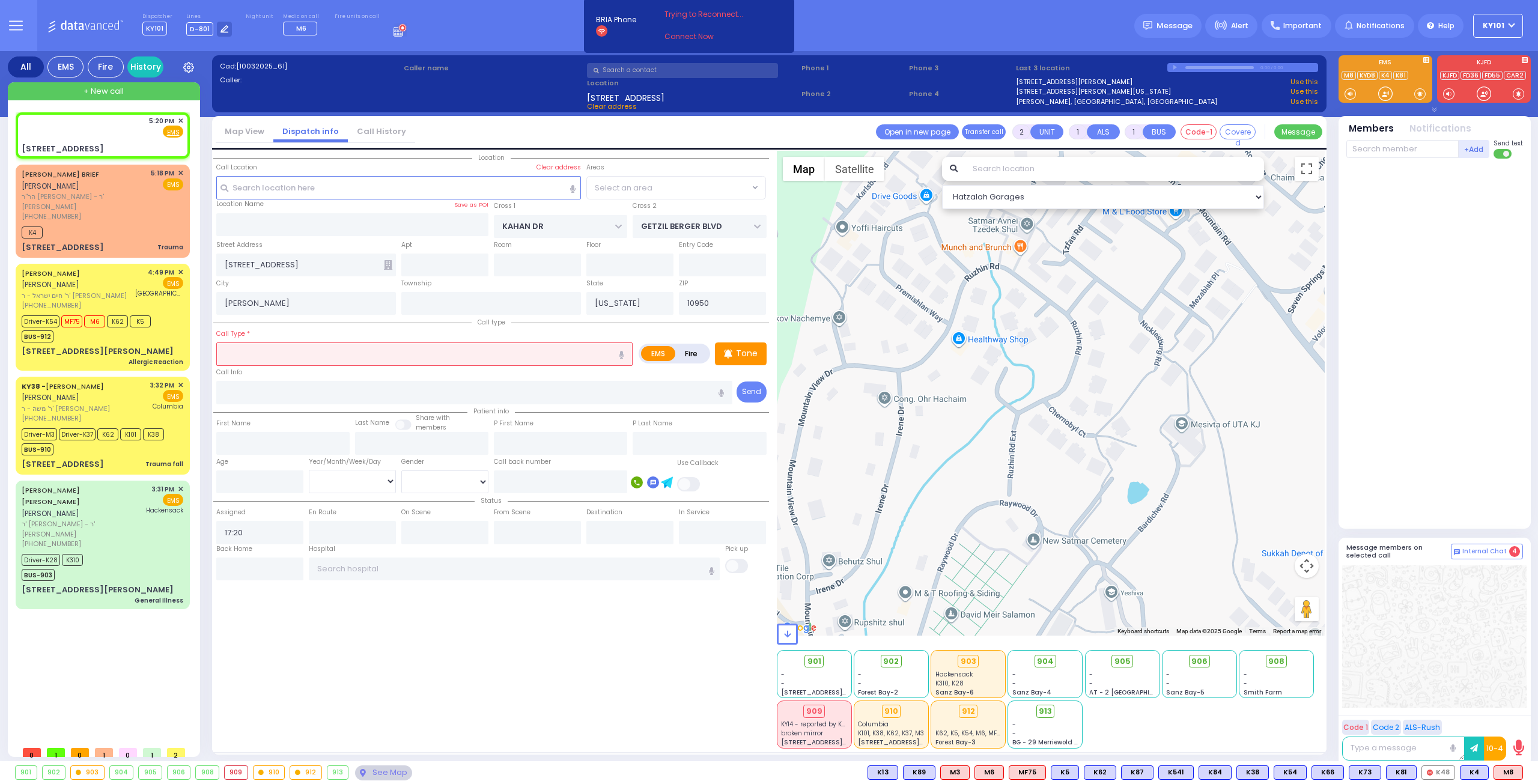
select select "SECTION 4"
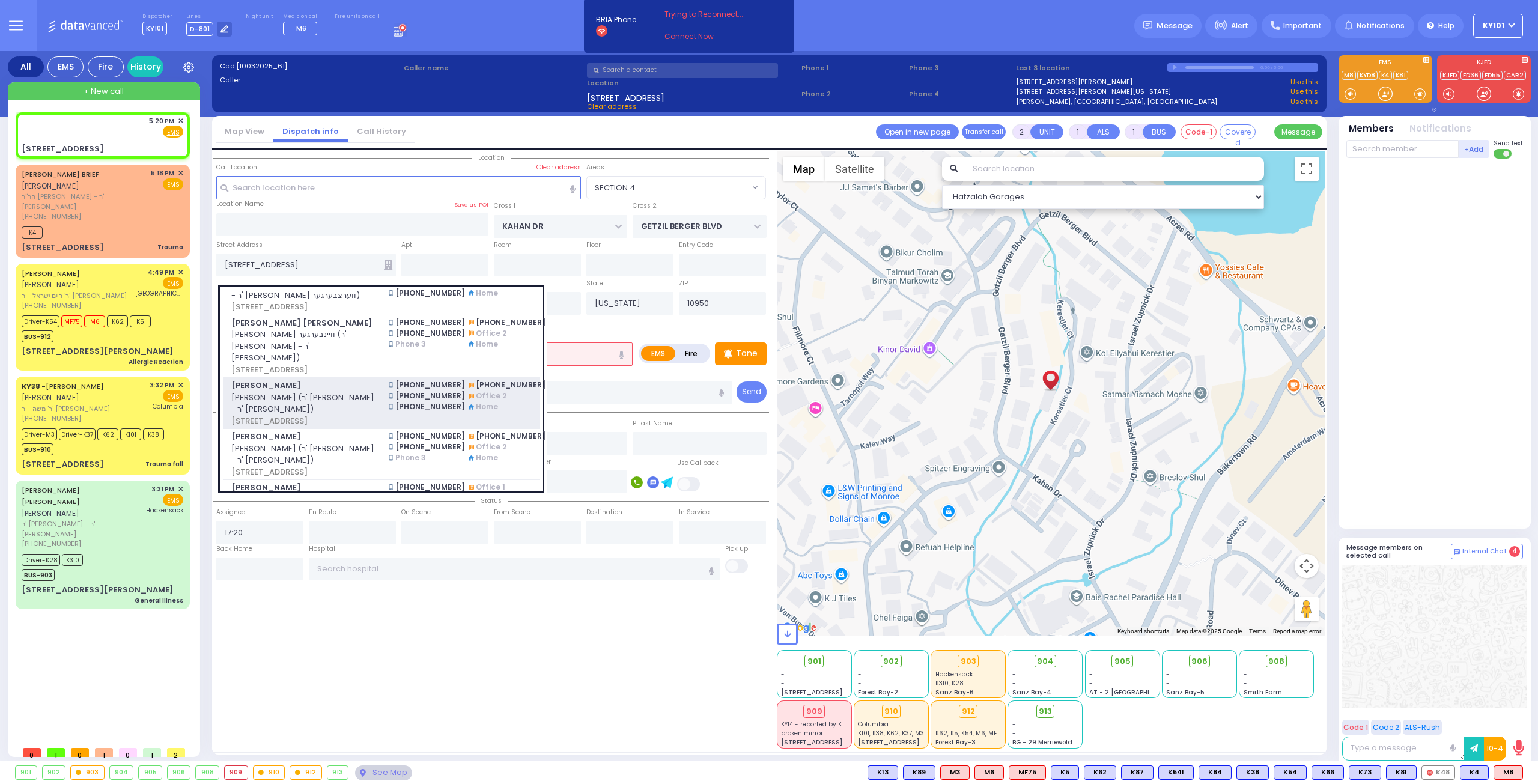
scroll to position [420, 0]
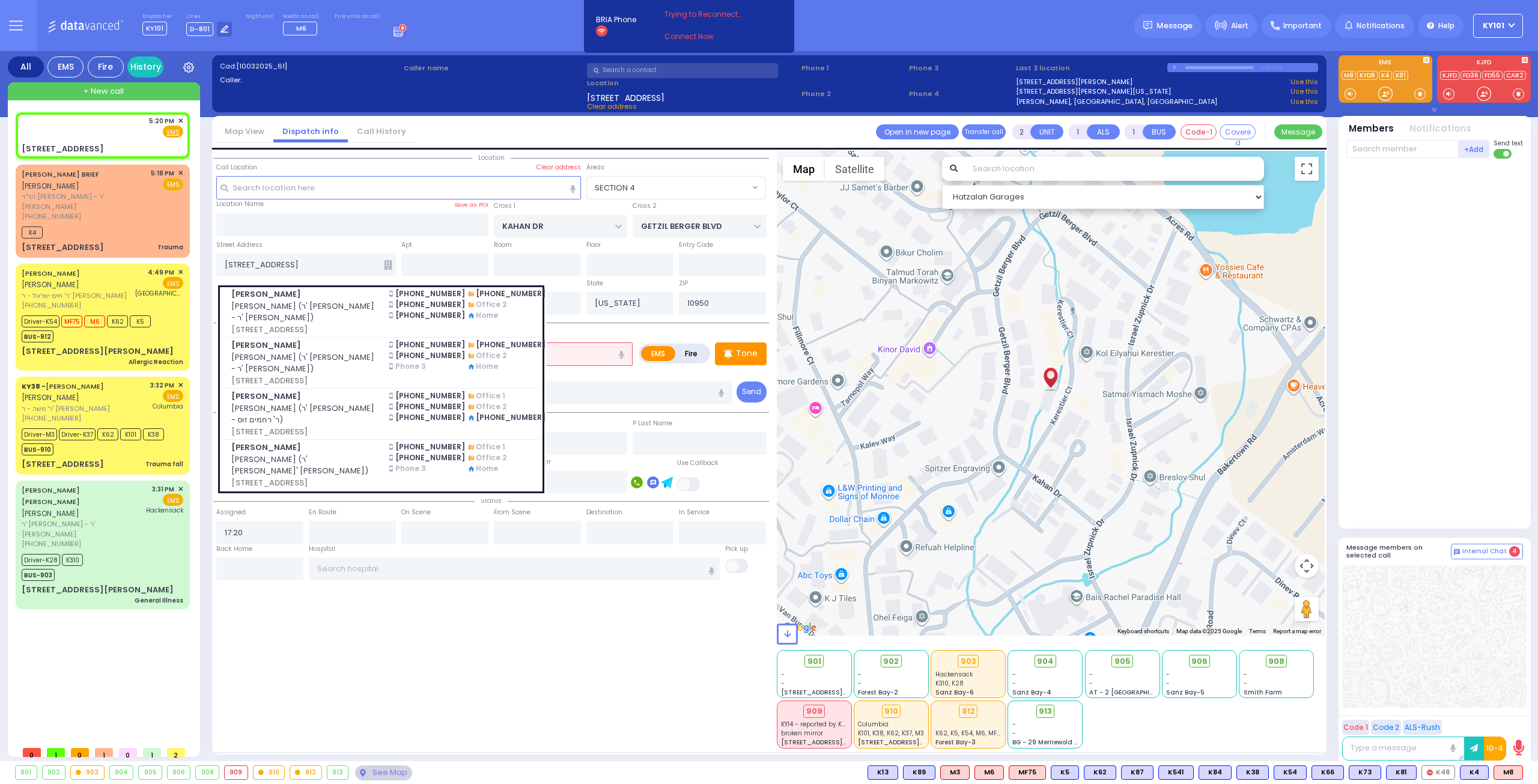
click at [357, 649] on div "Location" at bounding box center [491, 449] width 556 height 598
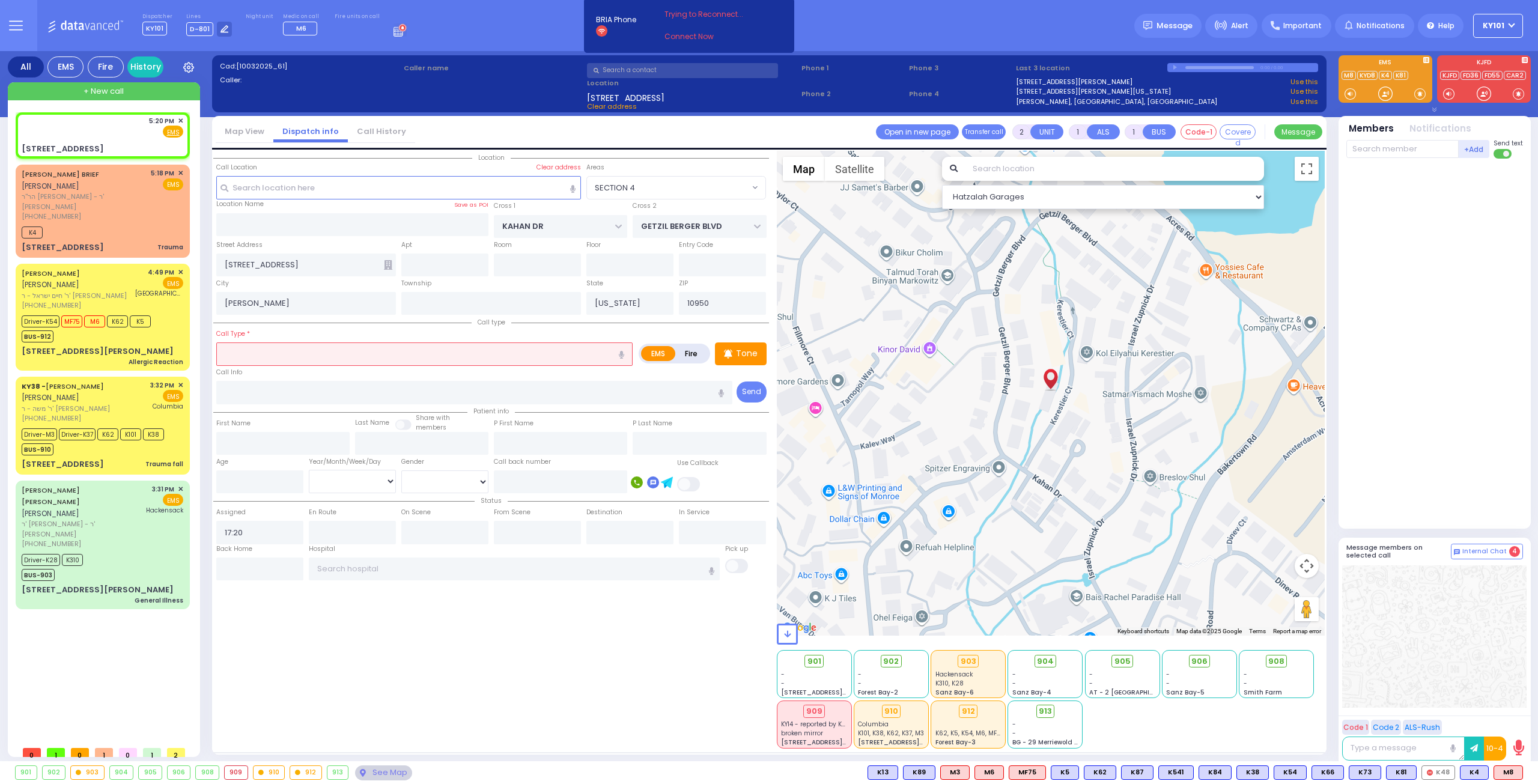
click at [435, 344] on input "text" at bounding box center [424, 354] width 416 height 23
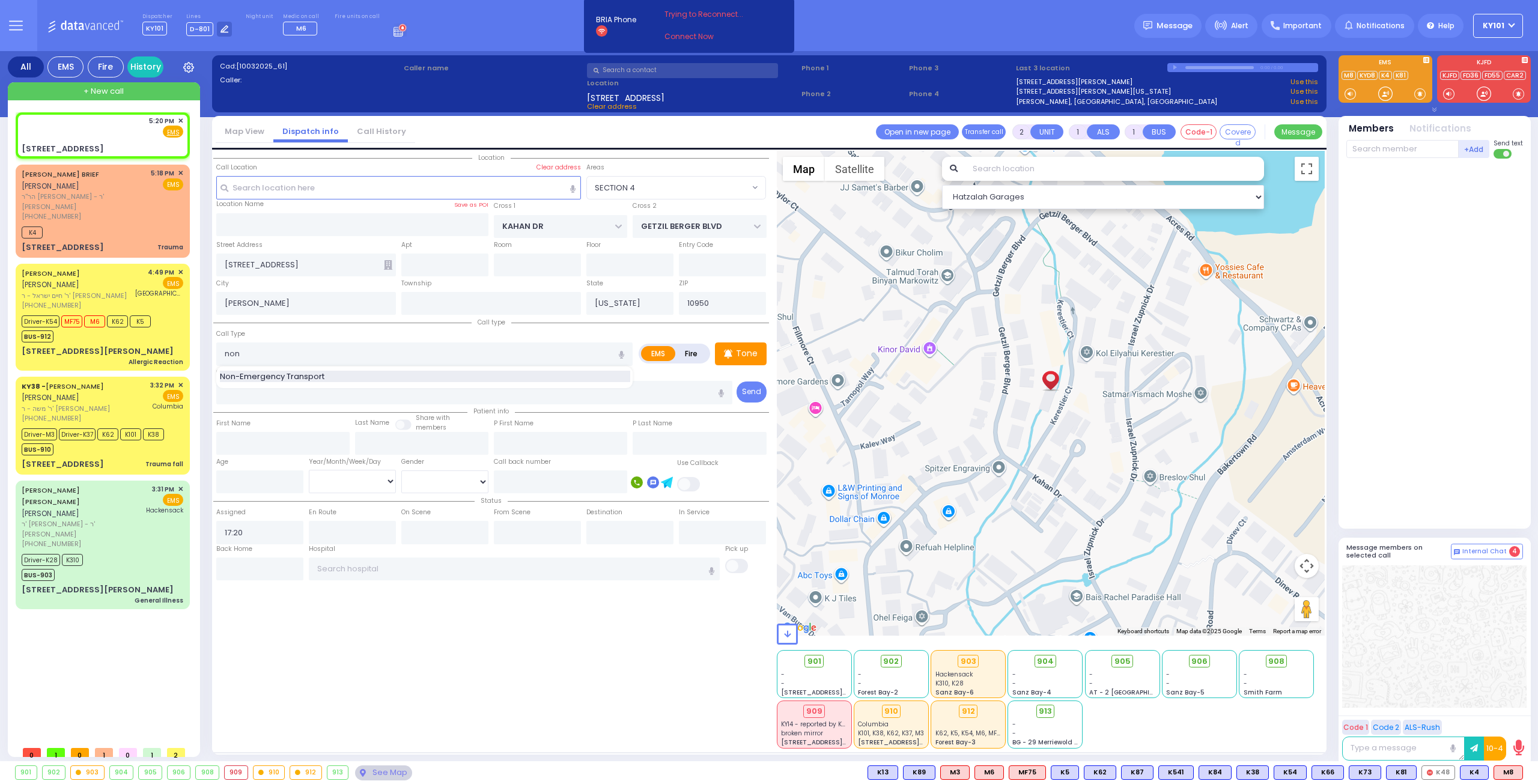
click at [445, 375] on div "Non-Emergency Transport" at bounding box center [425, 377] width 410 height 12
type input "Non-Emergency Transport"
click at [394, 565] on input "text" at bounding box center [514, 569] width 412 height 23
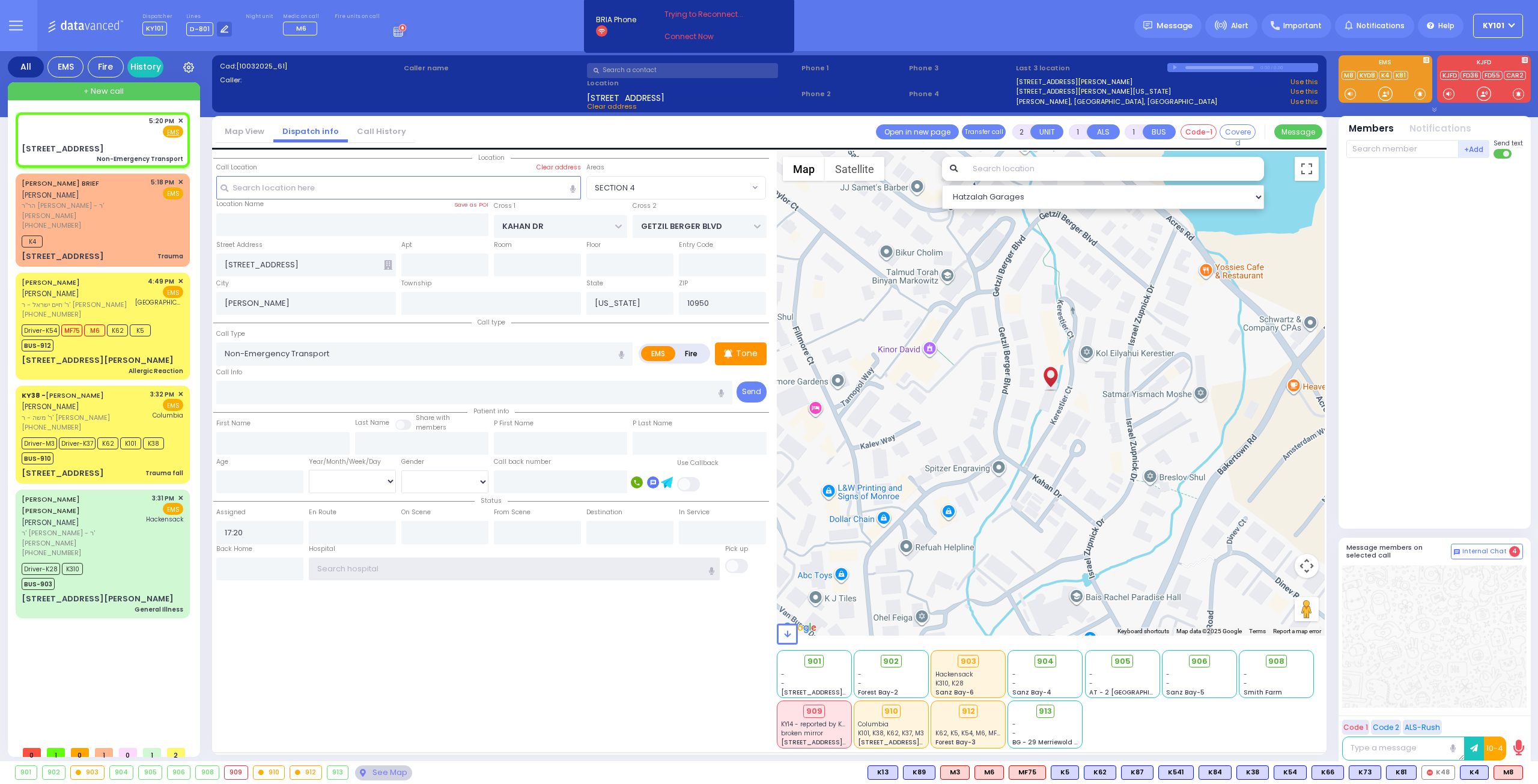
select select
radio input "true"
select select
select select "Hatzalah Garages"
select select "SECTION 4"
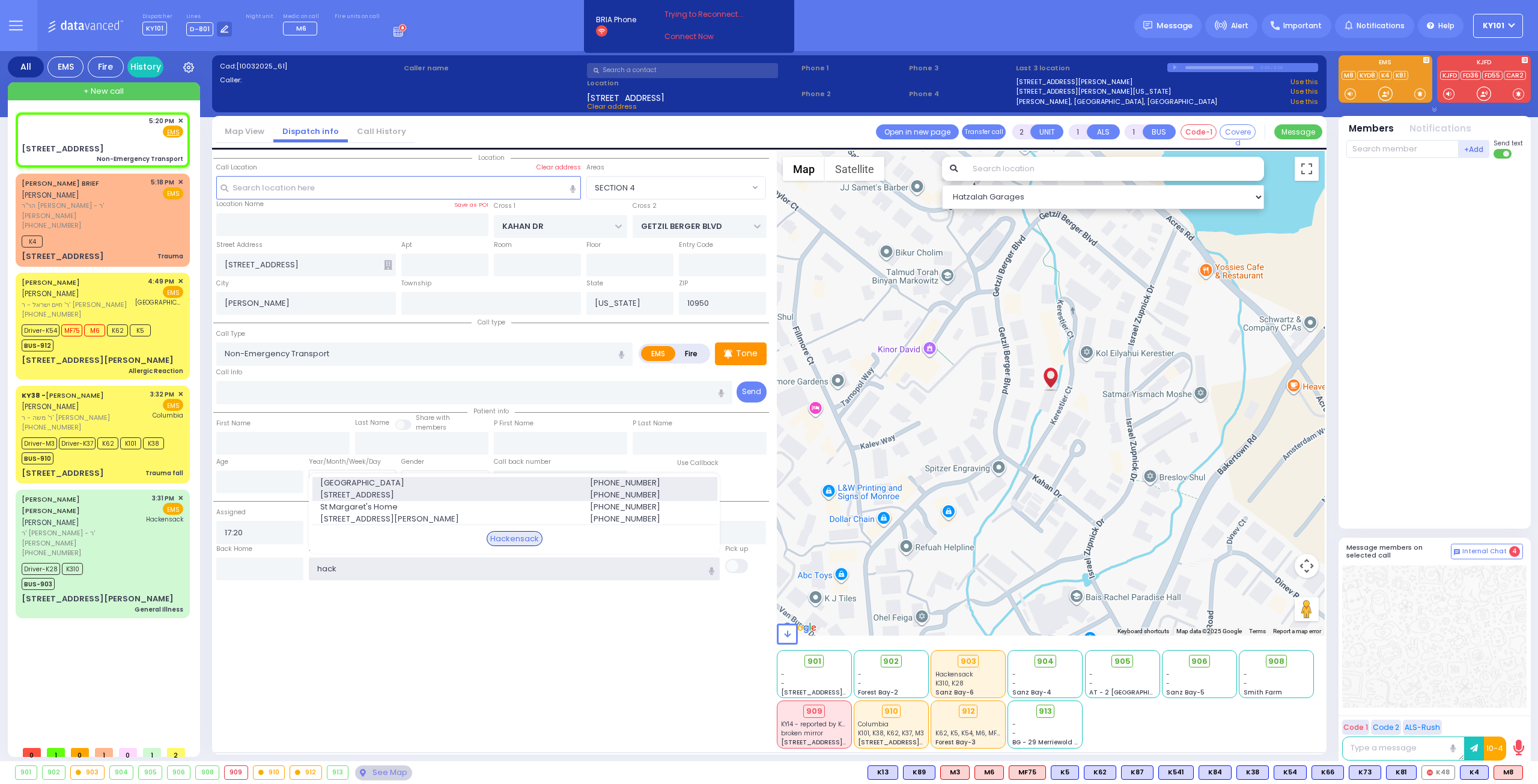
type input "hack"
click at [453, 485] on span "[GEOGRAPHIC_DATA]" at bounding box center [448, 483] width 256 height 12
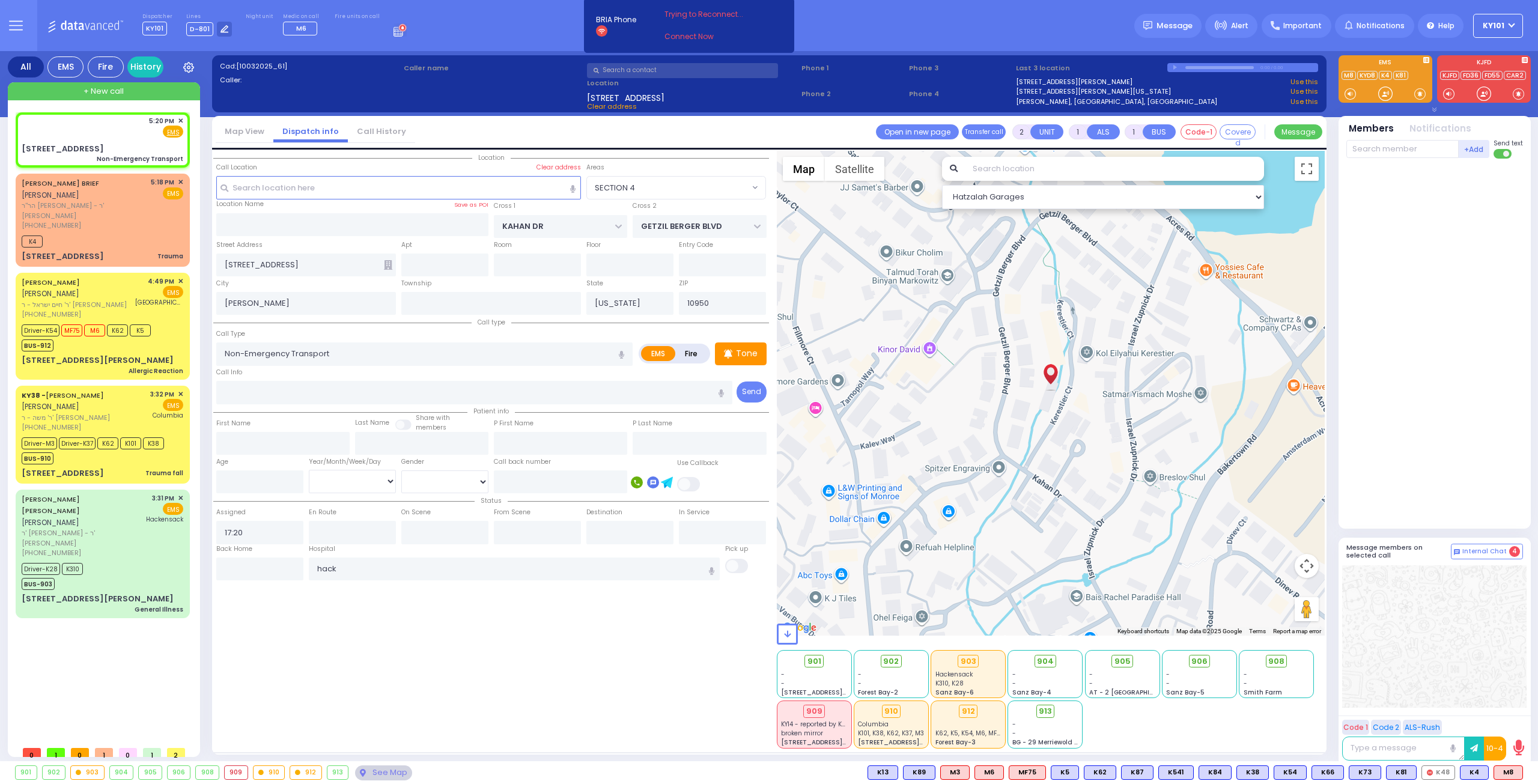
select select
radio input "true"
select select
type input "[GEOGRAPHIC_DATA]"
select select "Hatzalah Garages"
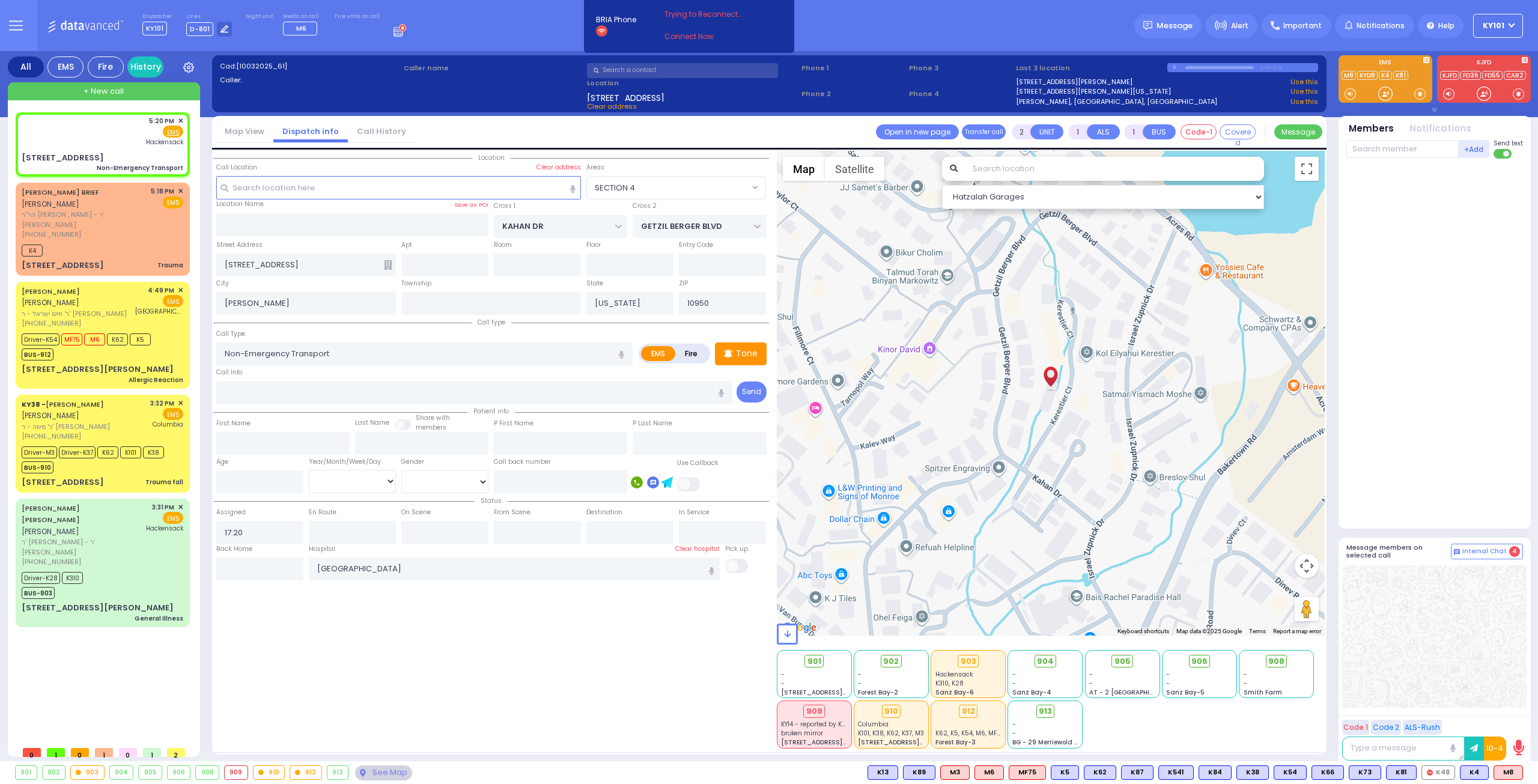
select select "SECTION 4"
click at [737, 559] on span at bounding box center [737, 565] width 24 height 15
click at [125, 557] on input "checkbox" at bounding box center [125, 557] width 0 height 0
select select
radio input "true"
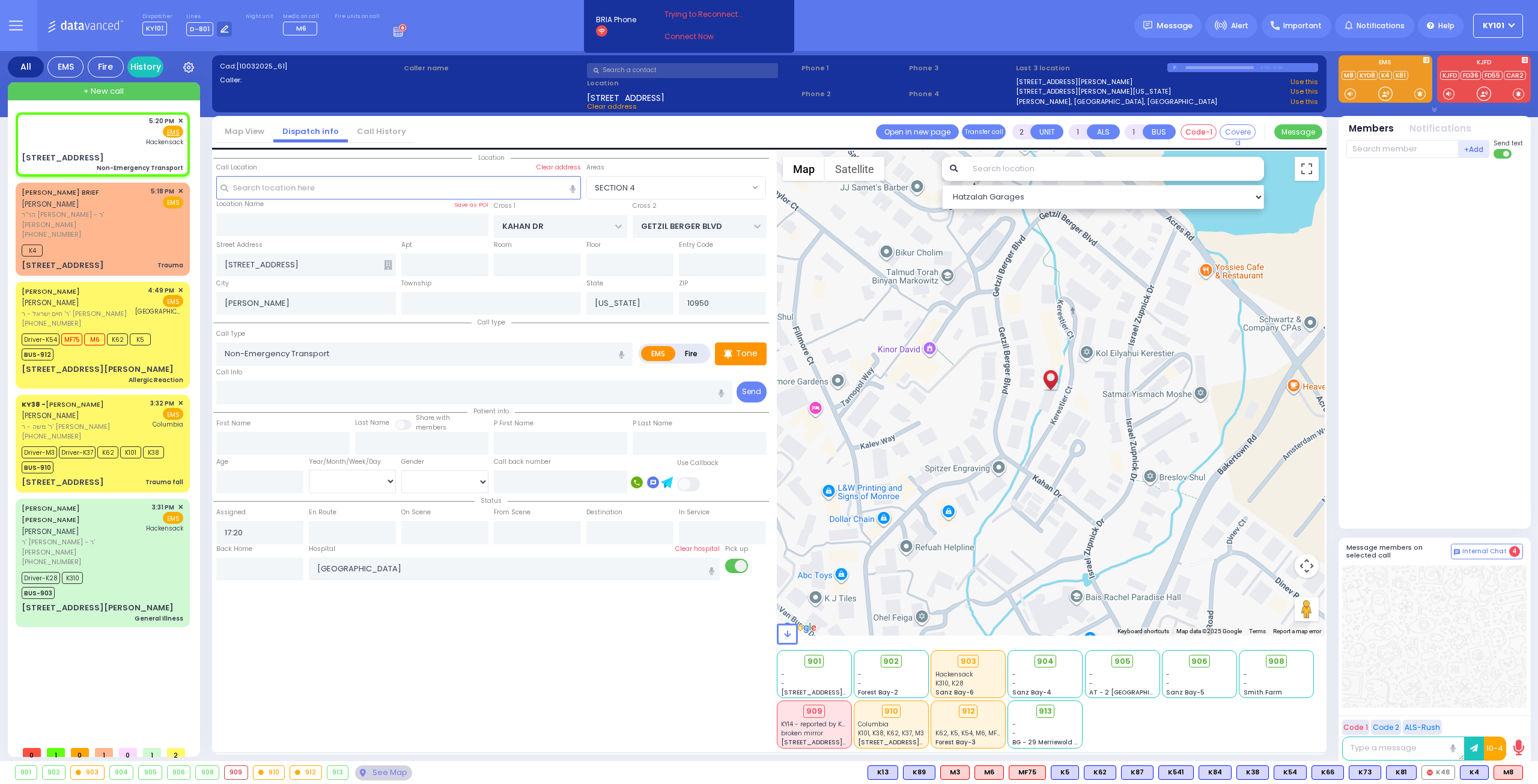
select select
select select "Hatzalah Garages"
click at [1396, 153] on input "text" at bounding box center [1403, 148] width 112 height 18
select select "SECTION 4"
type input "28"
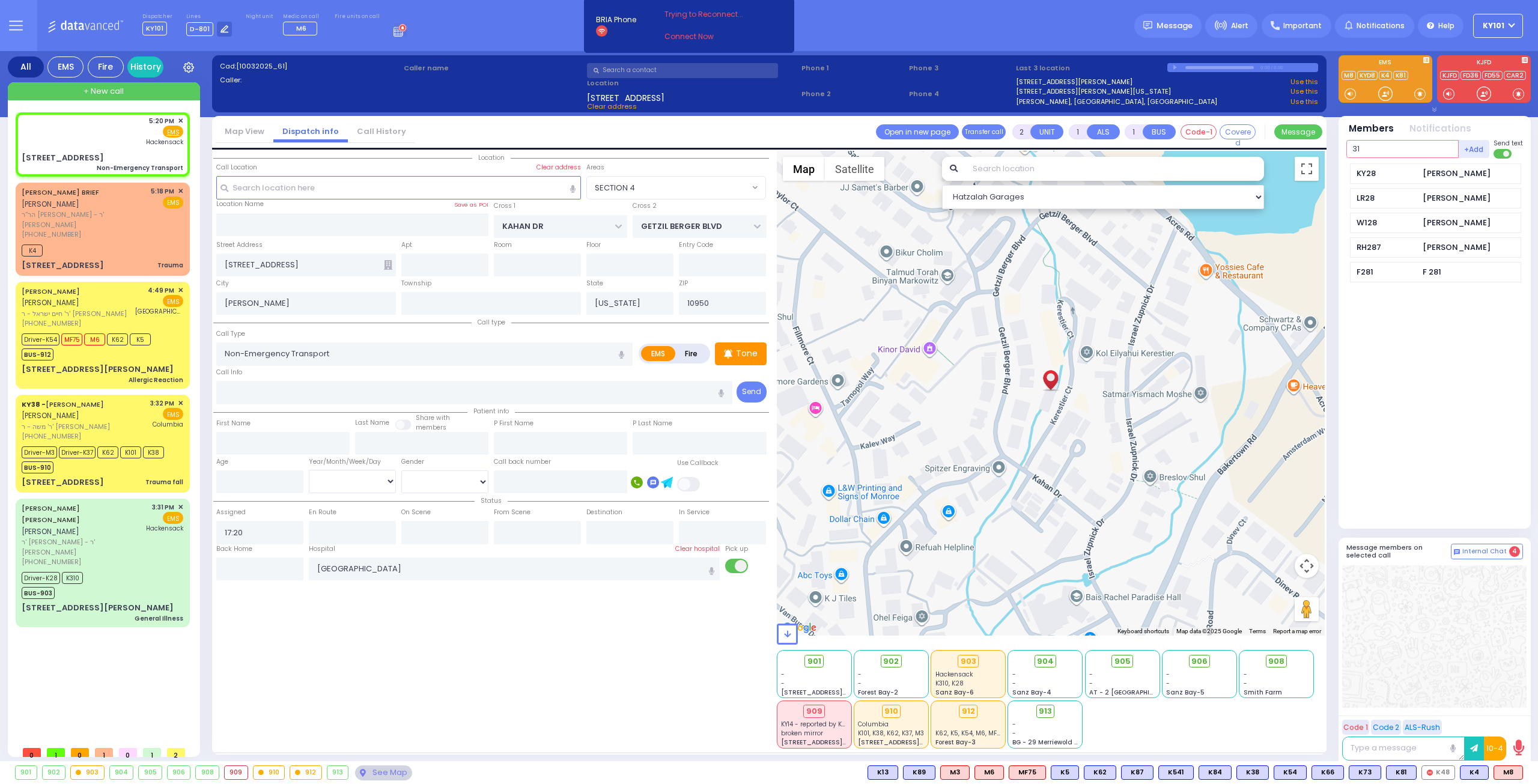
type input "310"
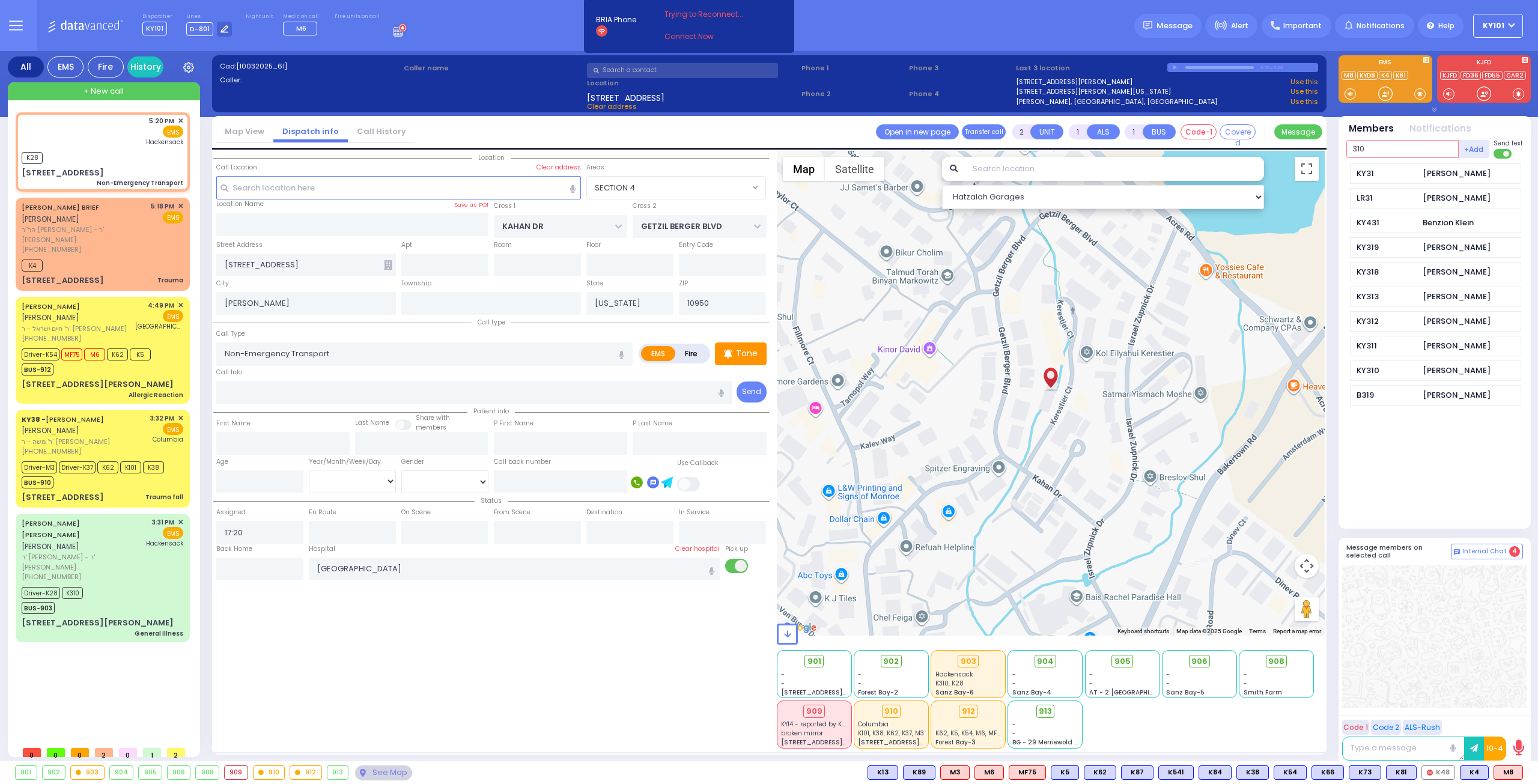
select select
radio input "true"
select select
type input "17:21"
select select "Hatzalah Garages"
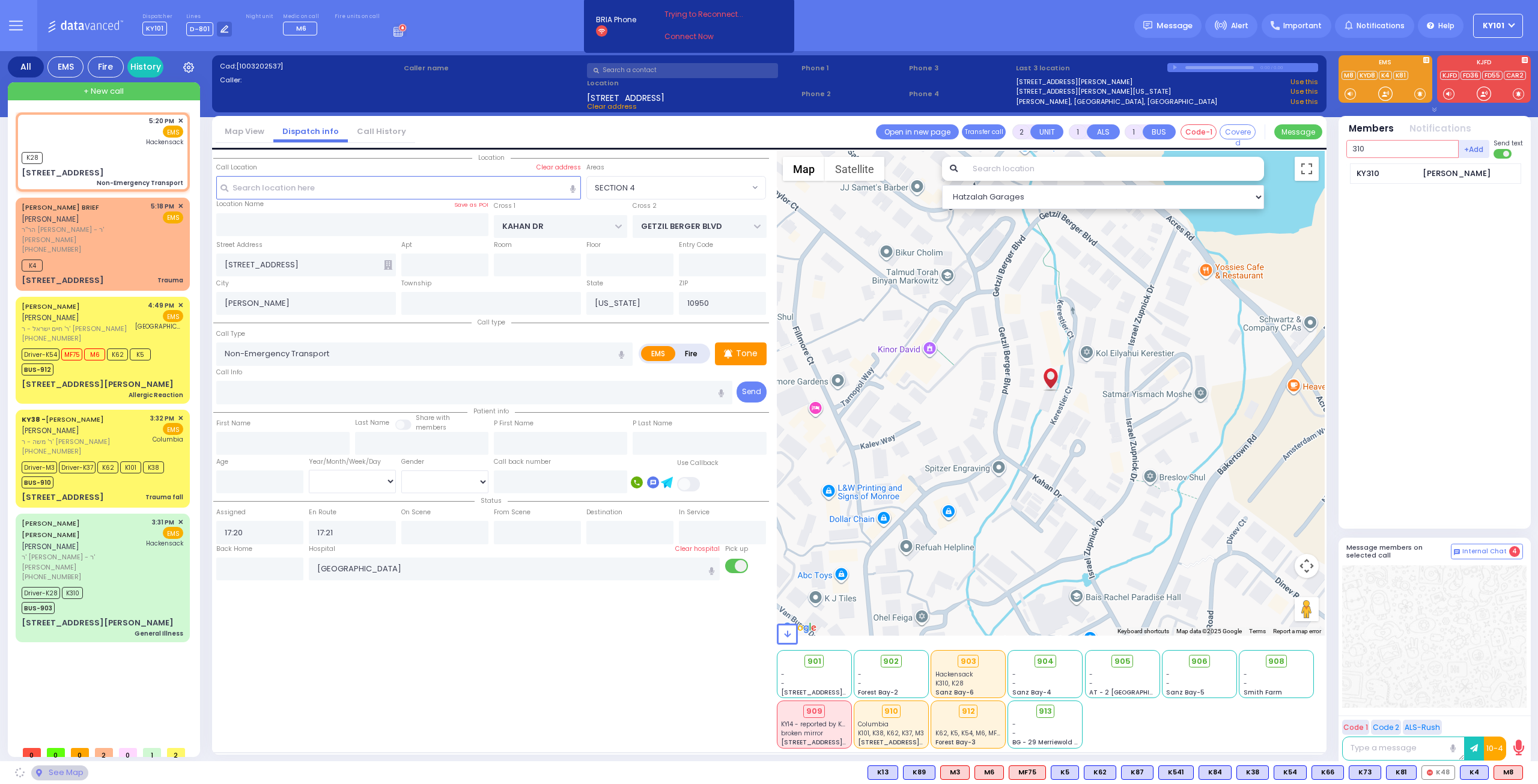
select select "SECTION 4"
type input "310"
select select
radio input "true"
select select
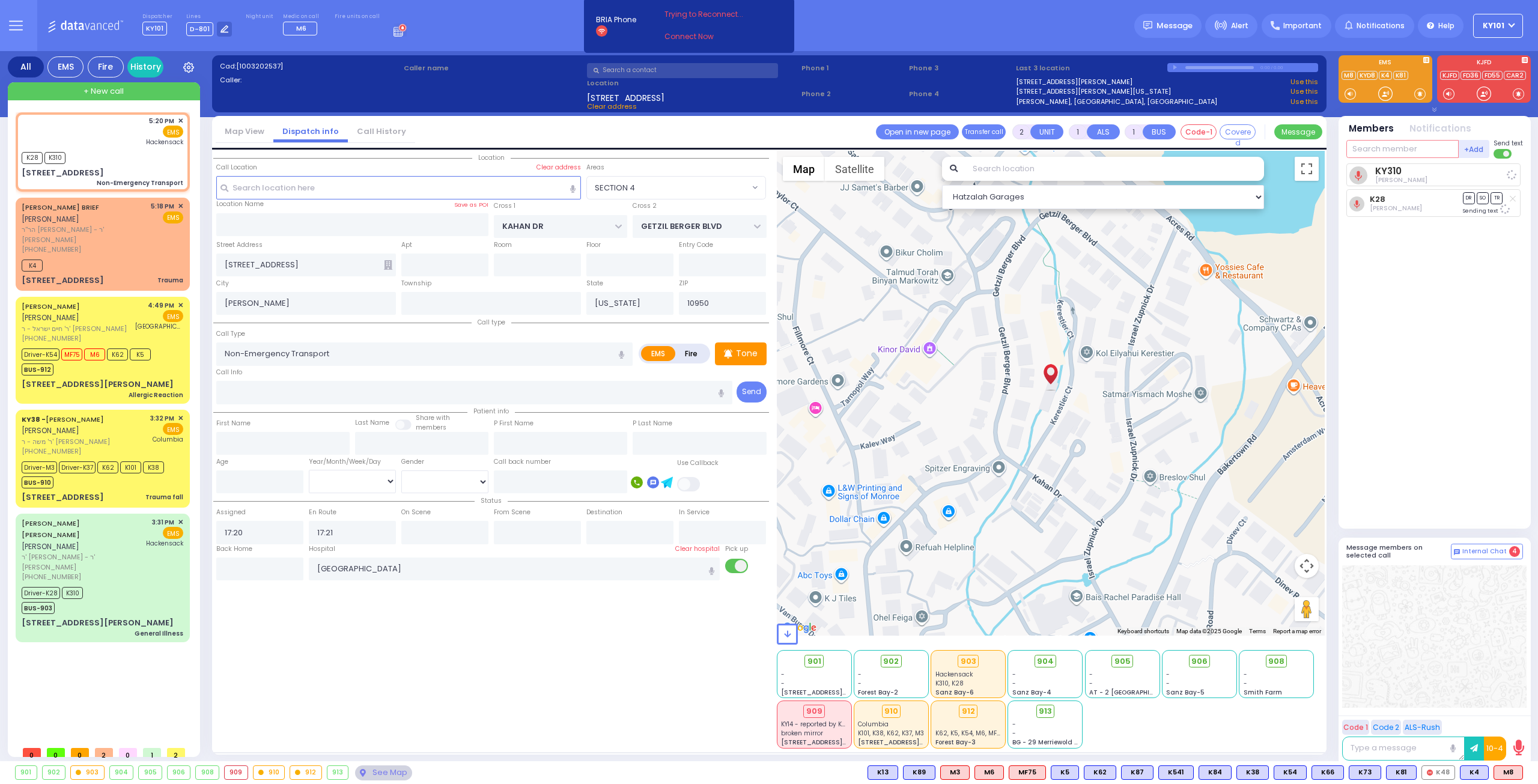
select select "Hatzalah Garages"
select select "SECTION 4"
type input "903"
click at [1400, 205] on div "903 Bus 903" at bounding box center [1436, 198] width 171 height 21
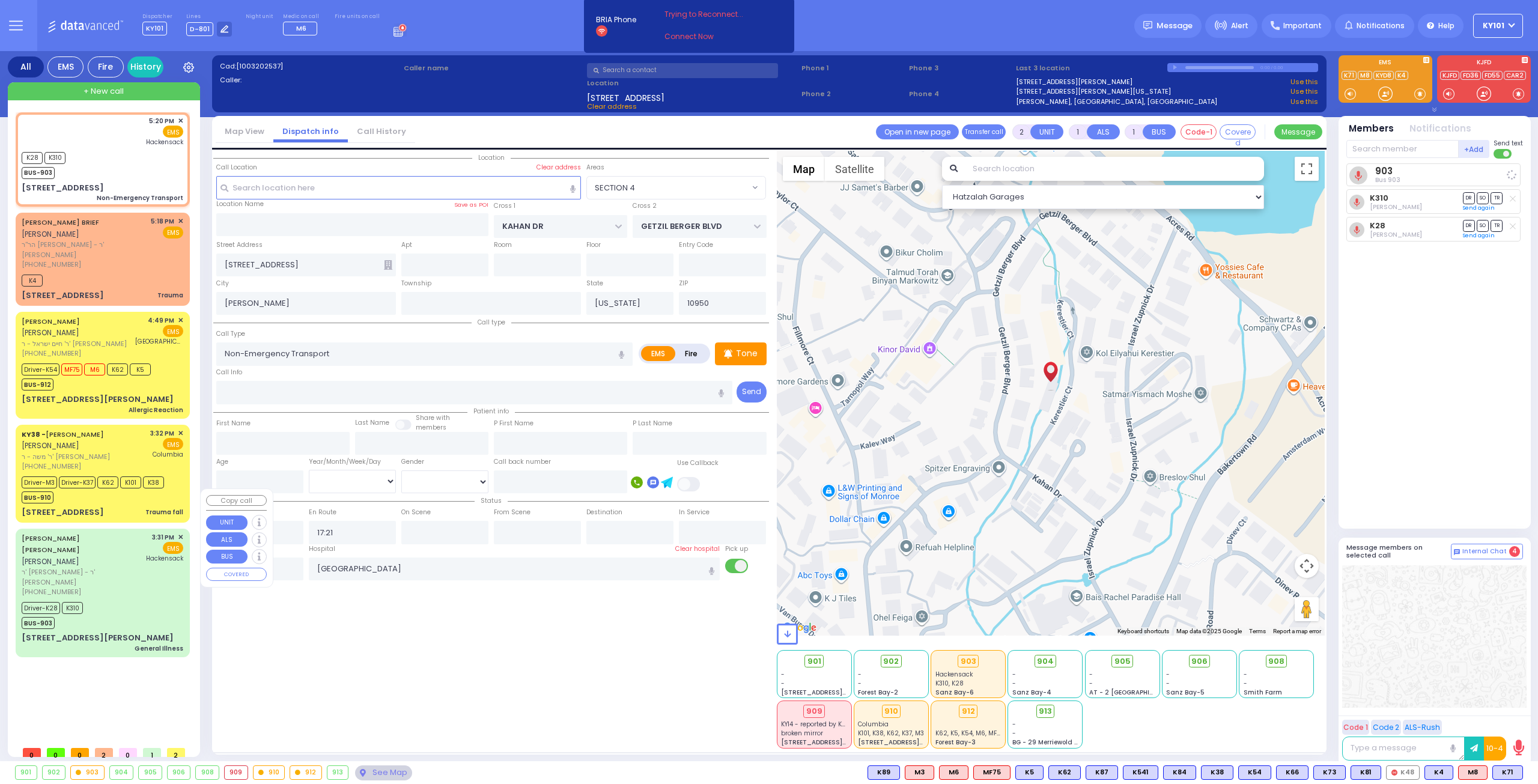
select select
radio input "true"
select select
select select "Hatzalah Garages"
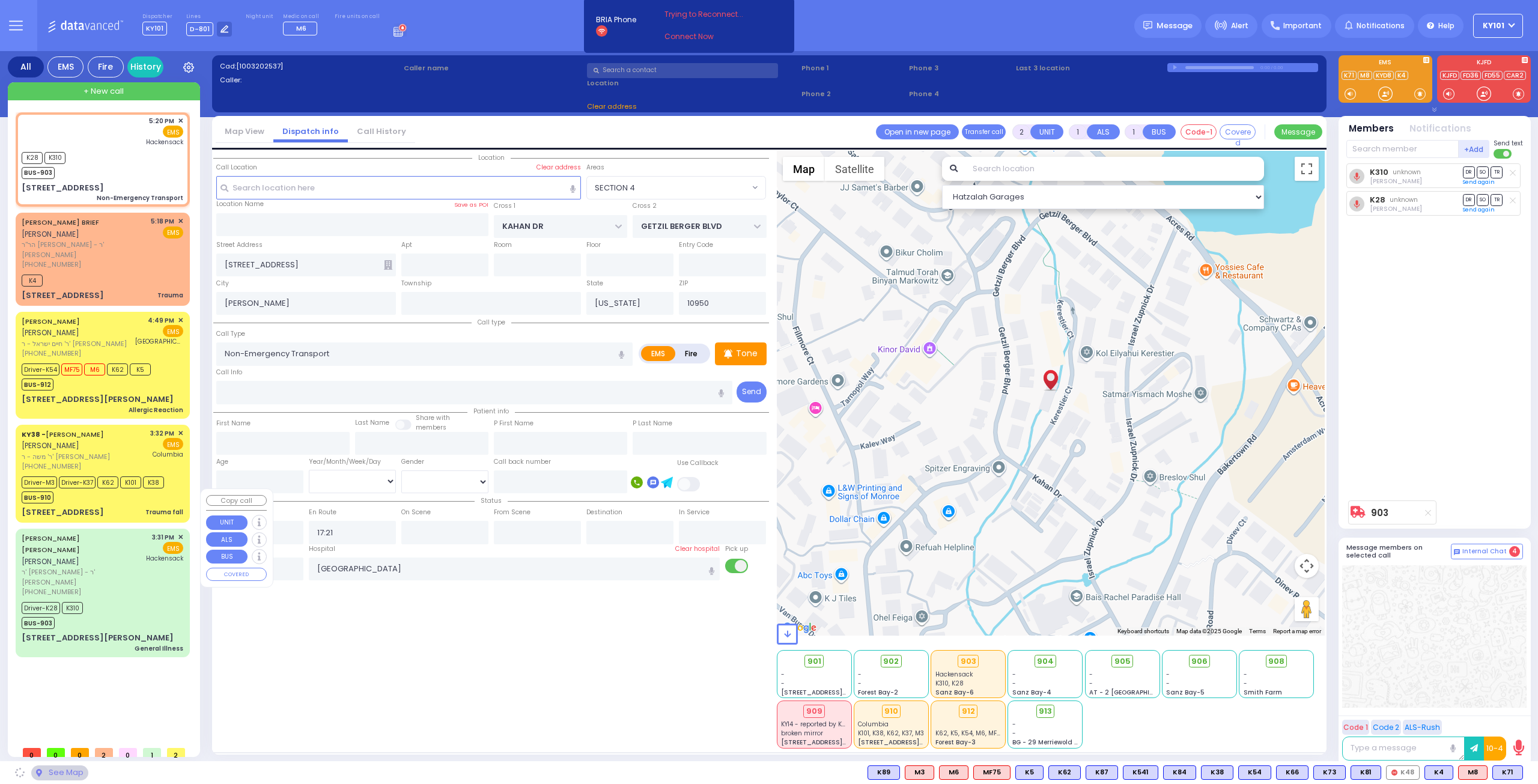
click at [105, 532] on div "CHAIM MENDEL KATINA חיים מענדל קטינא" at bounding box center [82, 550] width 121 height 35
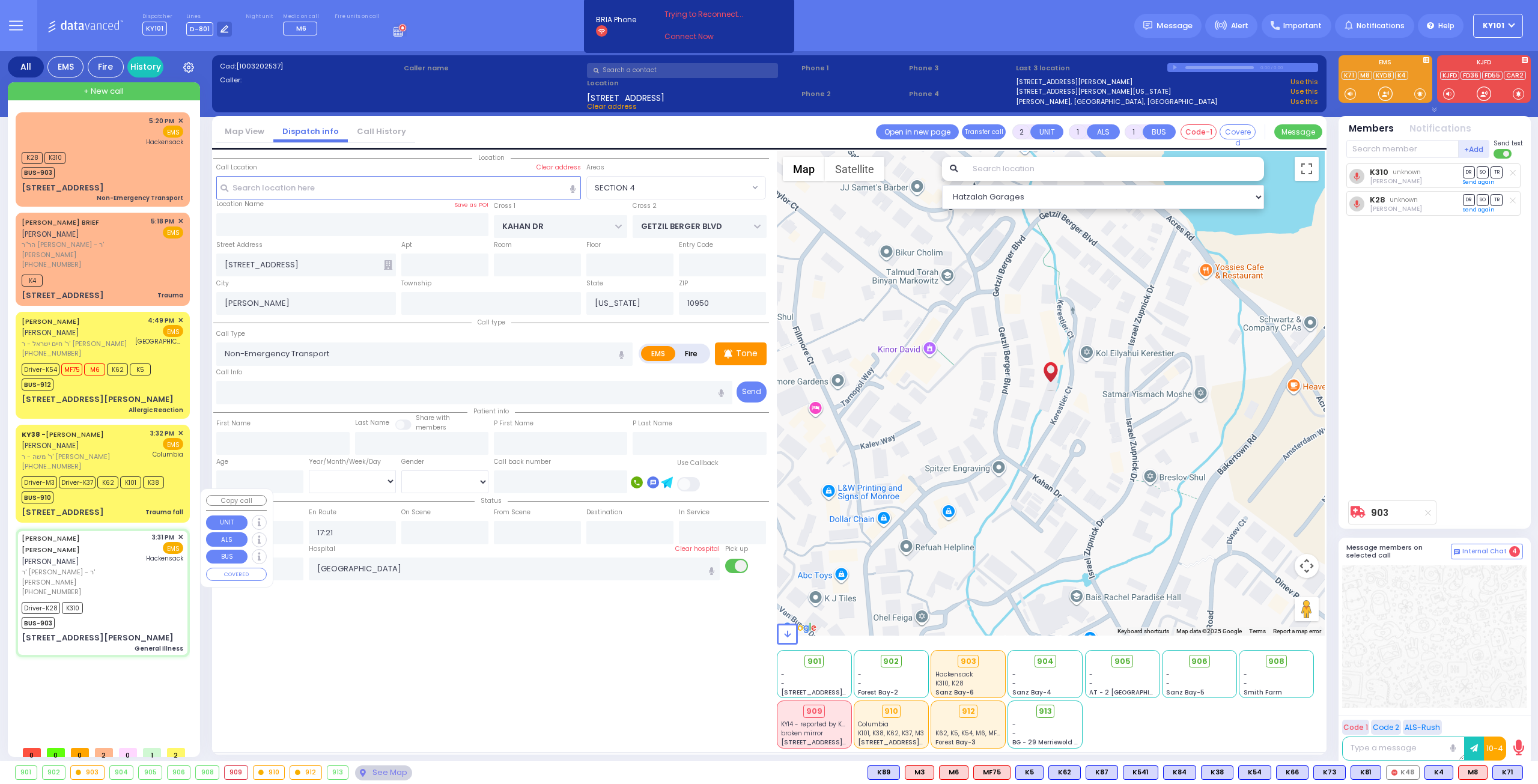
select select "SECTION 4"
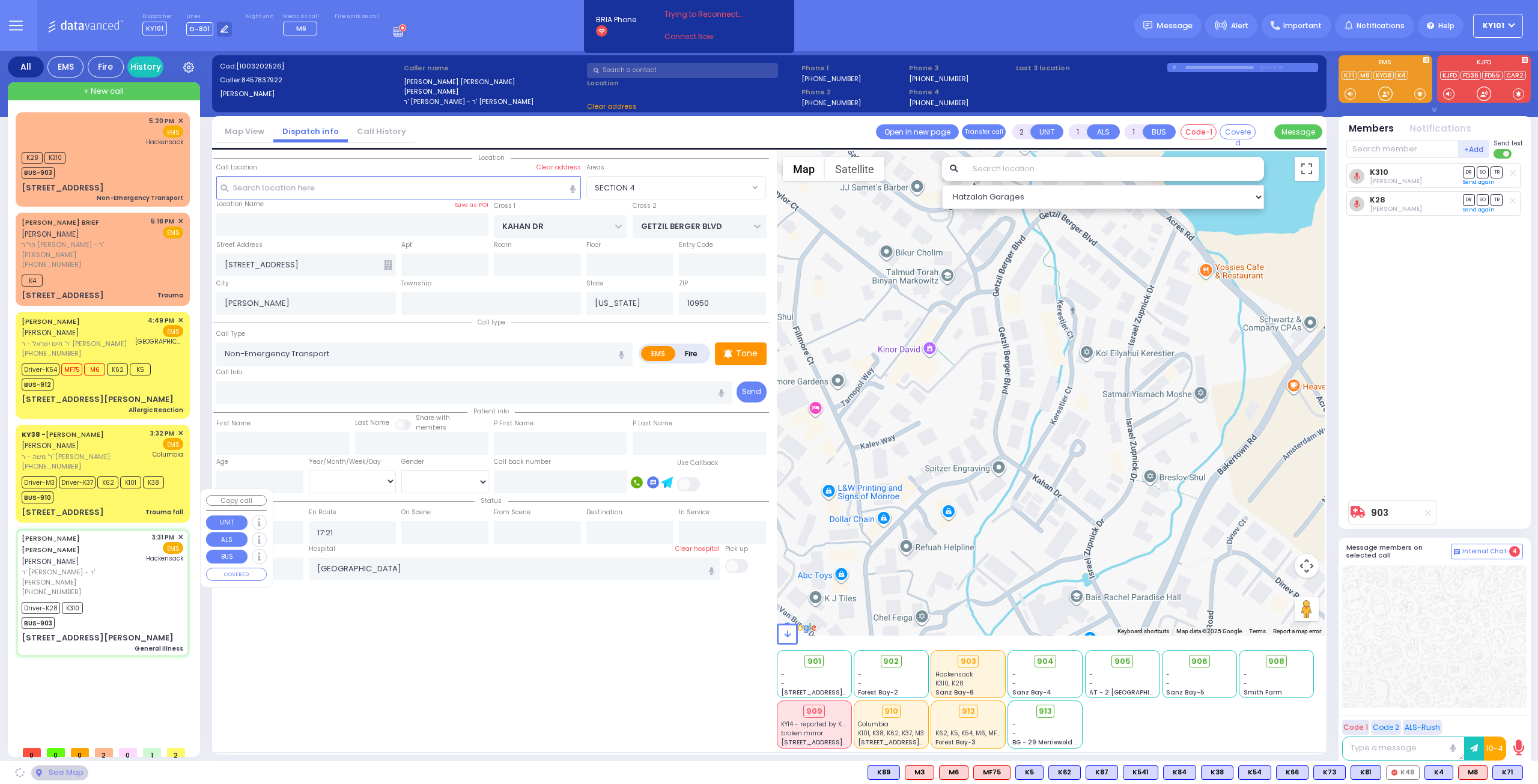
type input "6"
select select
type input "General Illness"
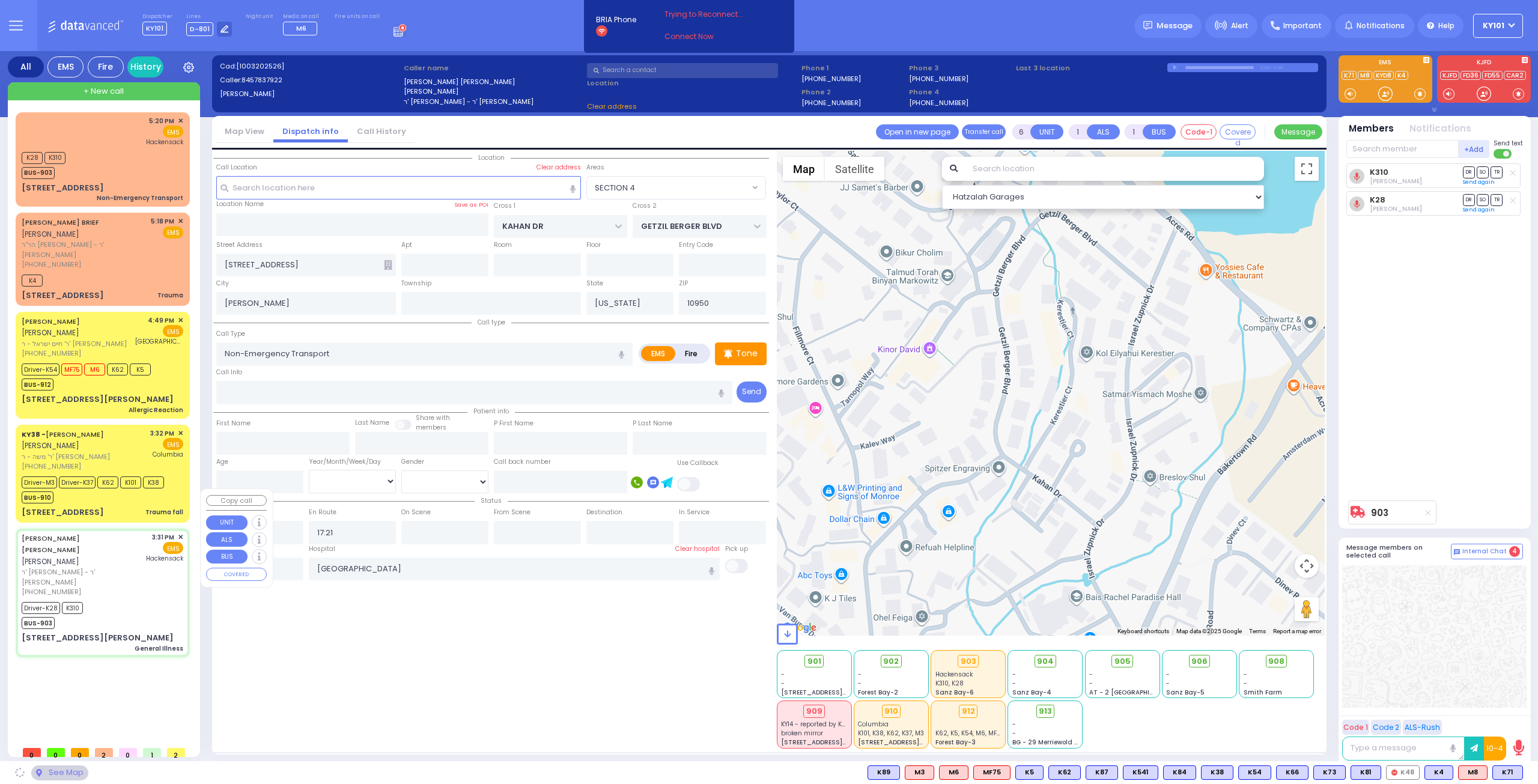
radio input "true"
type input "[PERSON_NAME]"
type input "Fradel"
type input "[PERSON_NAME]"
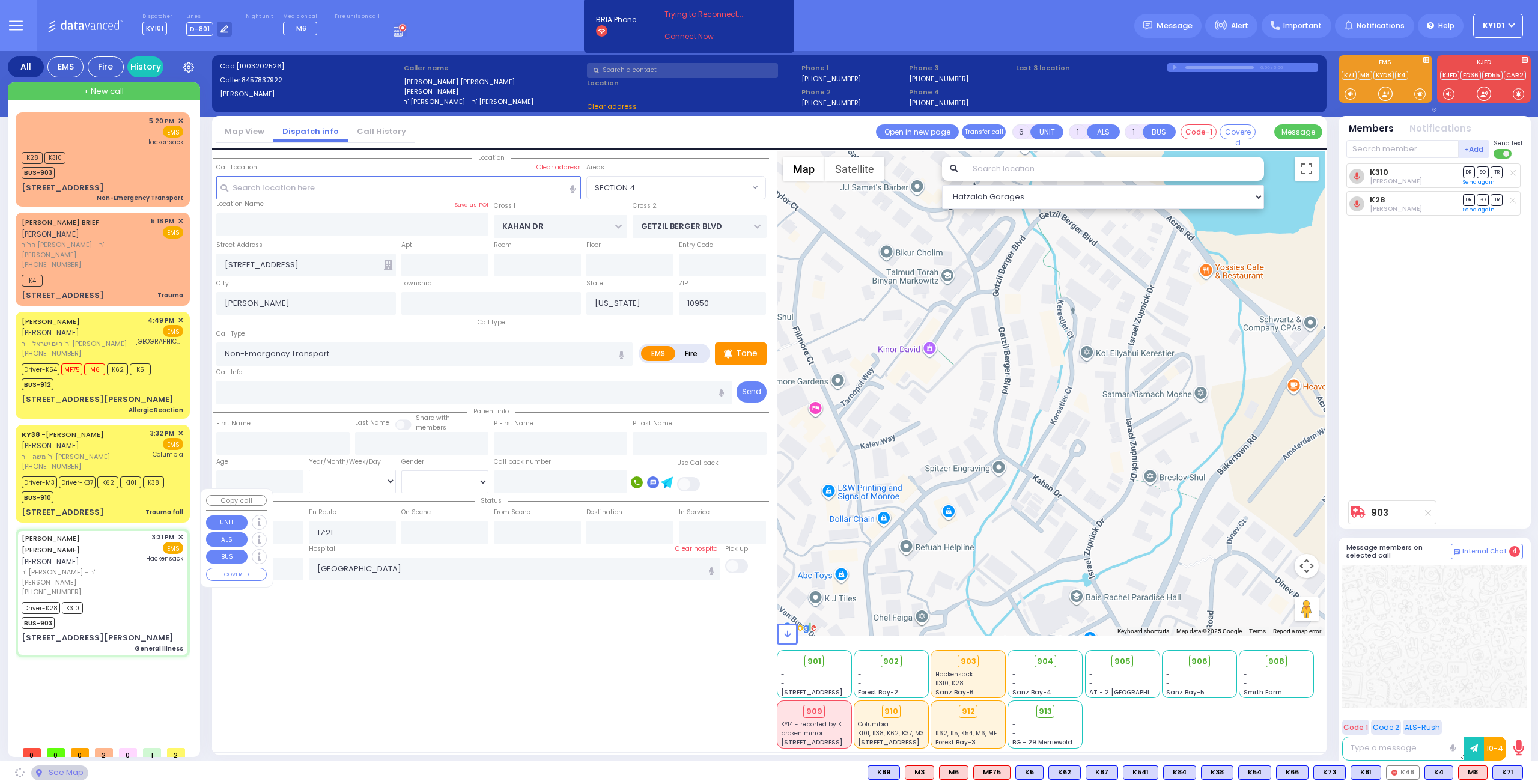
type input "76"
select select "Year"
select select "[DEMOGRAPHIC_DATA]"
type input "15:31"
type input "15:32"
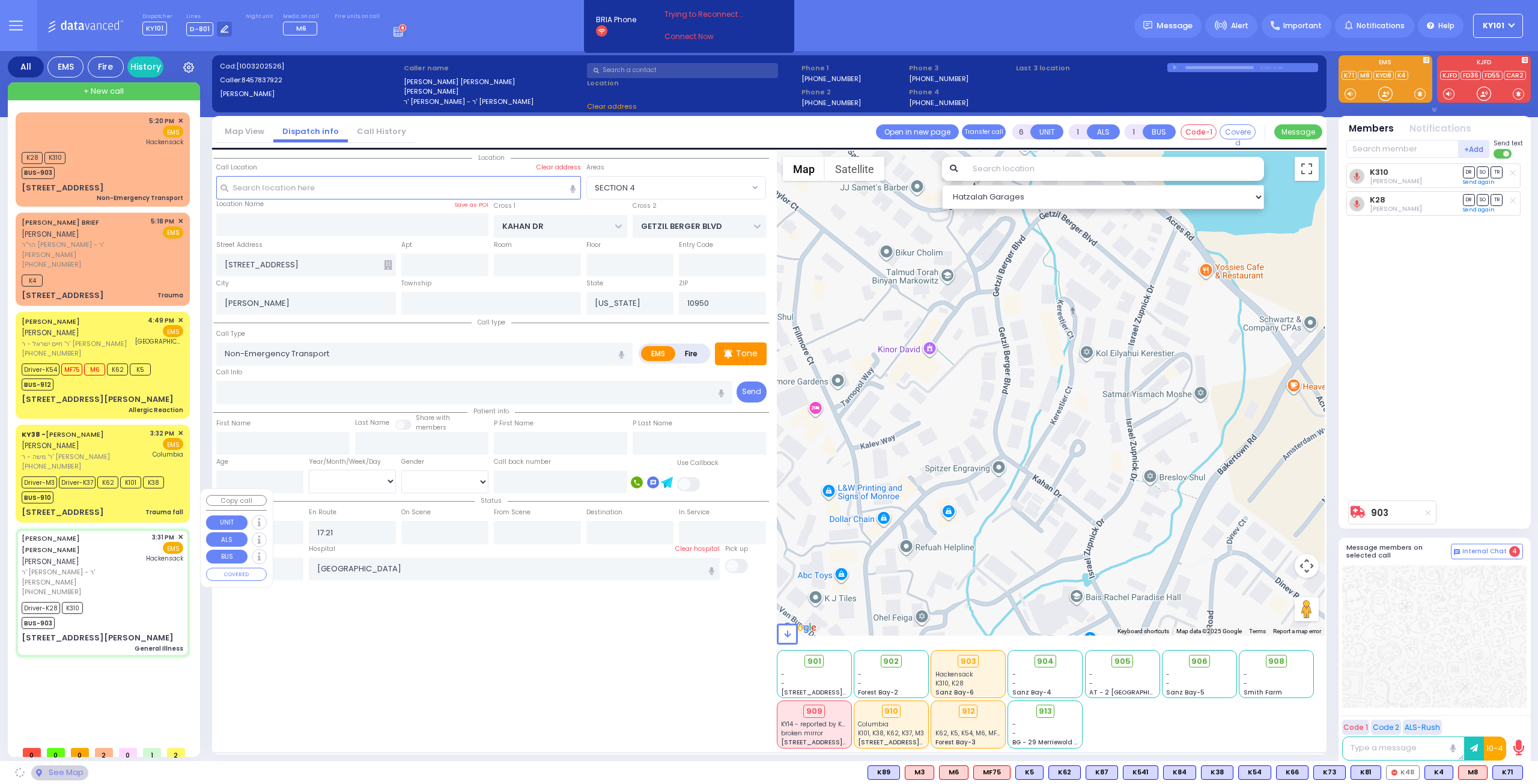
type input "15:35"
type input "15:45"
type input "16:30"
type input "16:57"
select select "Hatzalah Garages"
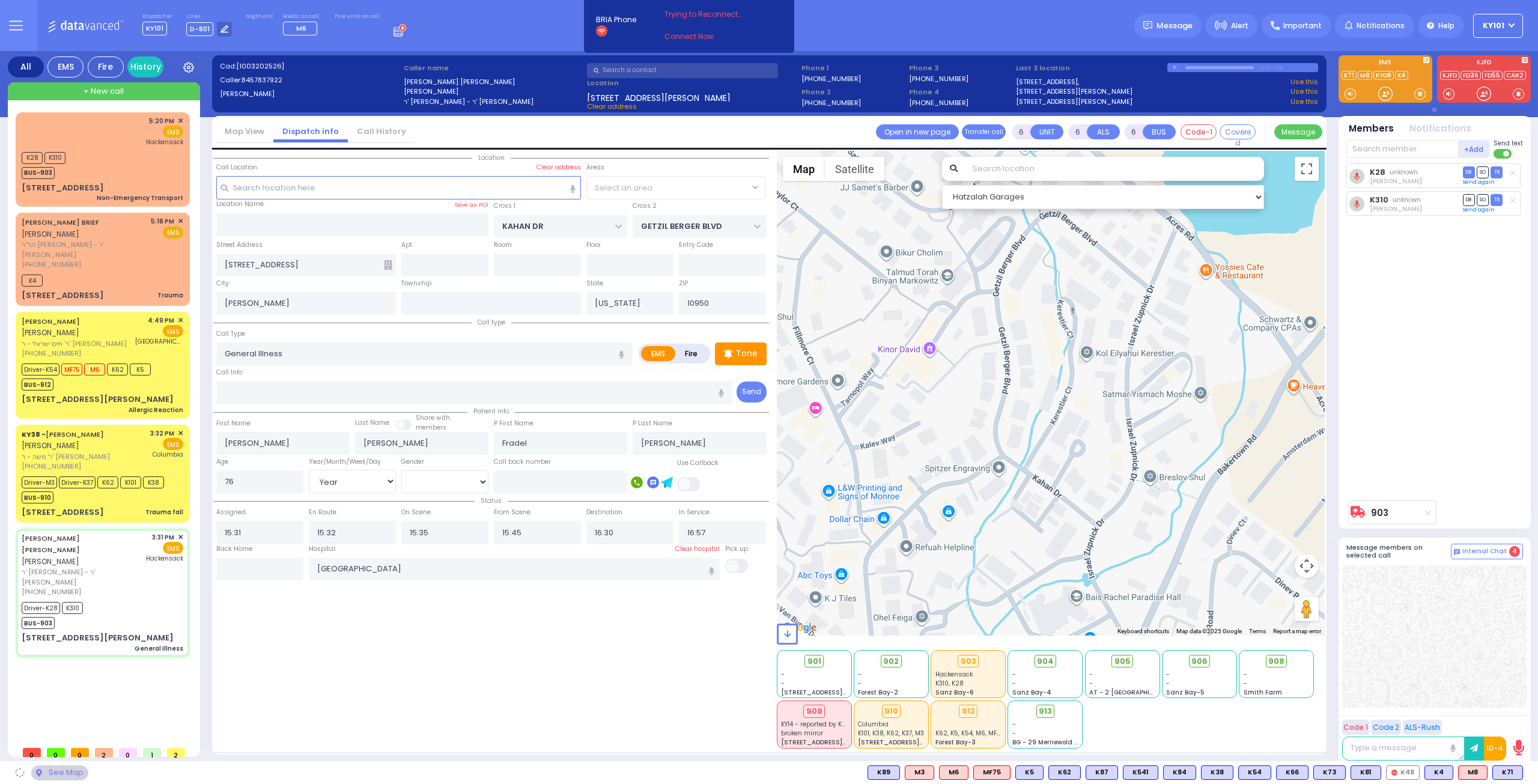
type input "SATMAR DR"
type input "TAYLOR COURT"
type input "19 [PERSON_NAME] CT"
type input "203"
type input "Monroe"
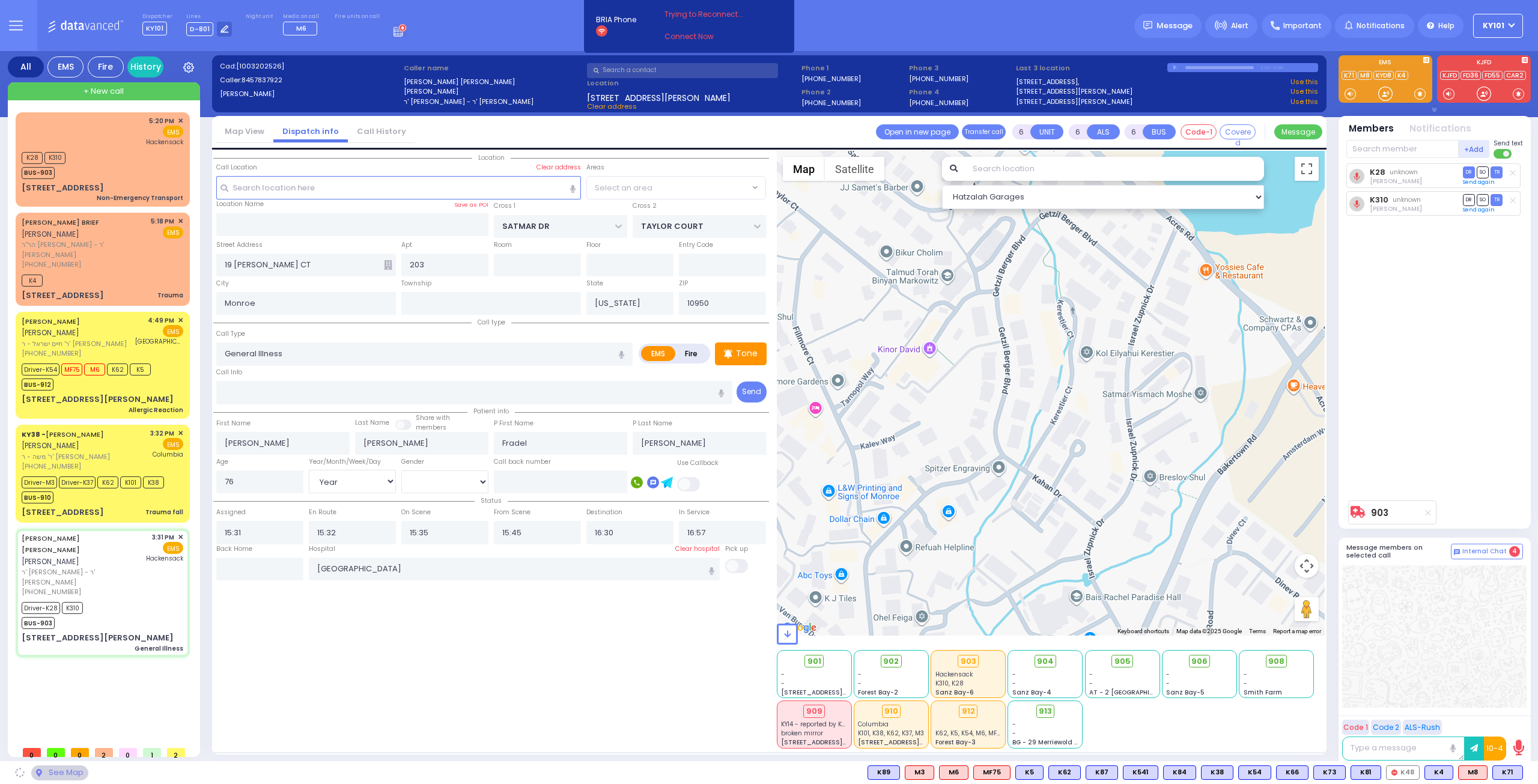
select select "SECTION 3"
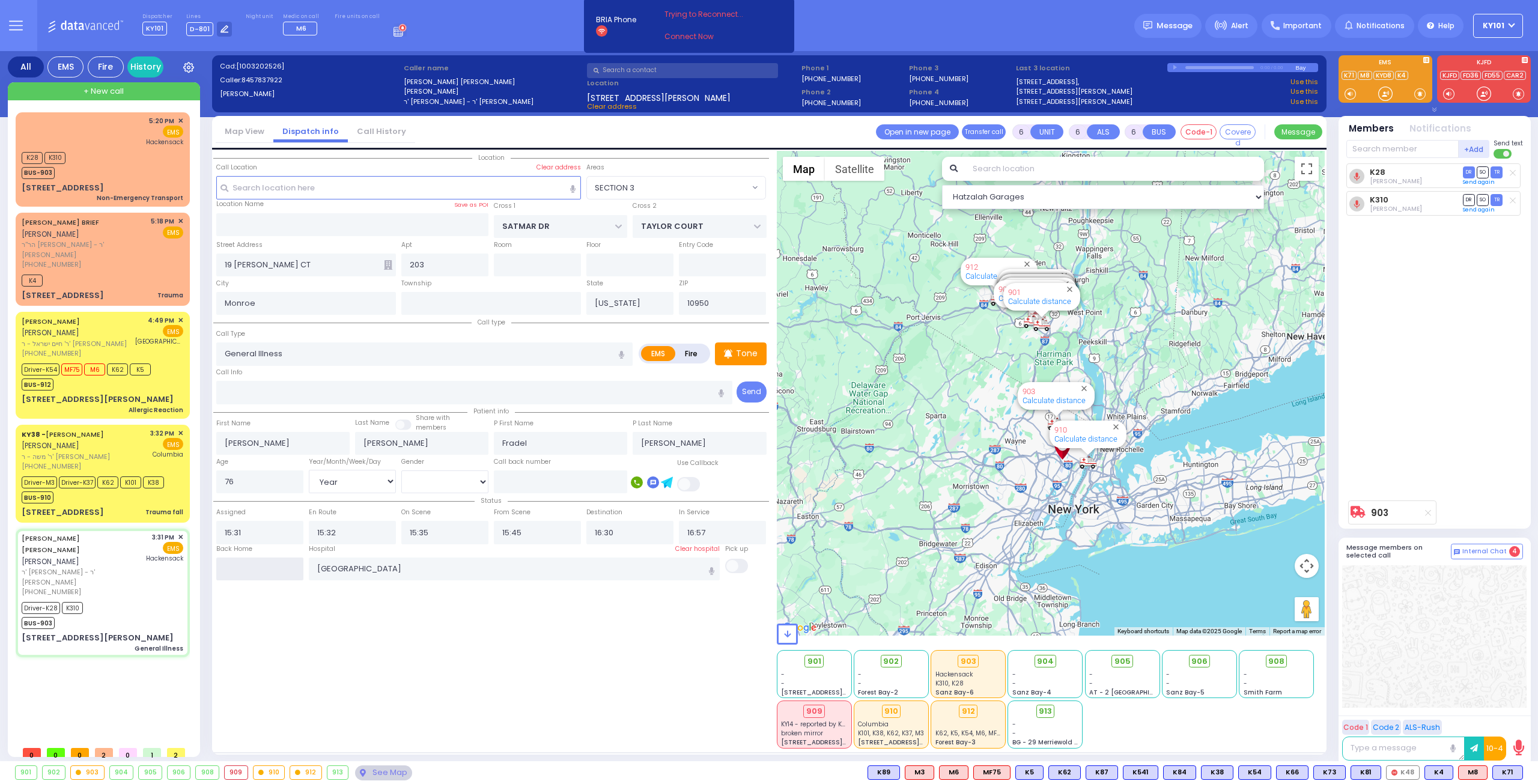
click at [261, 562] on input "text" at bounding box center [259, 569] width 87 height 23
type input "17:21"
select select
radio input "true"
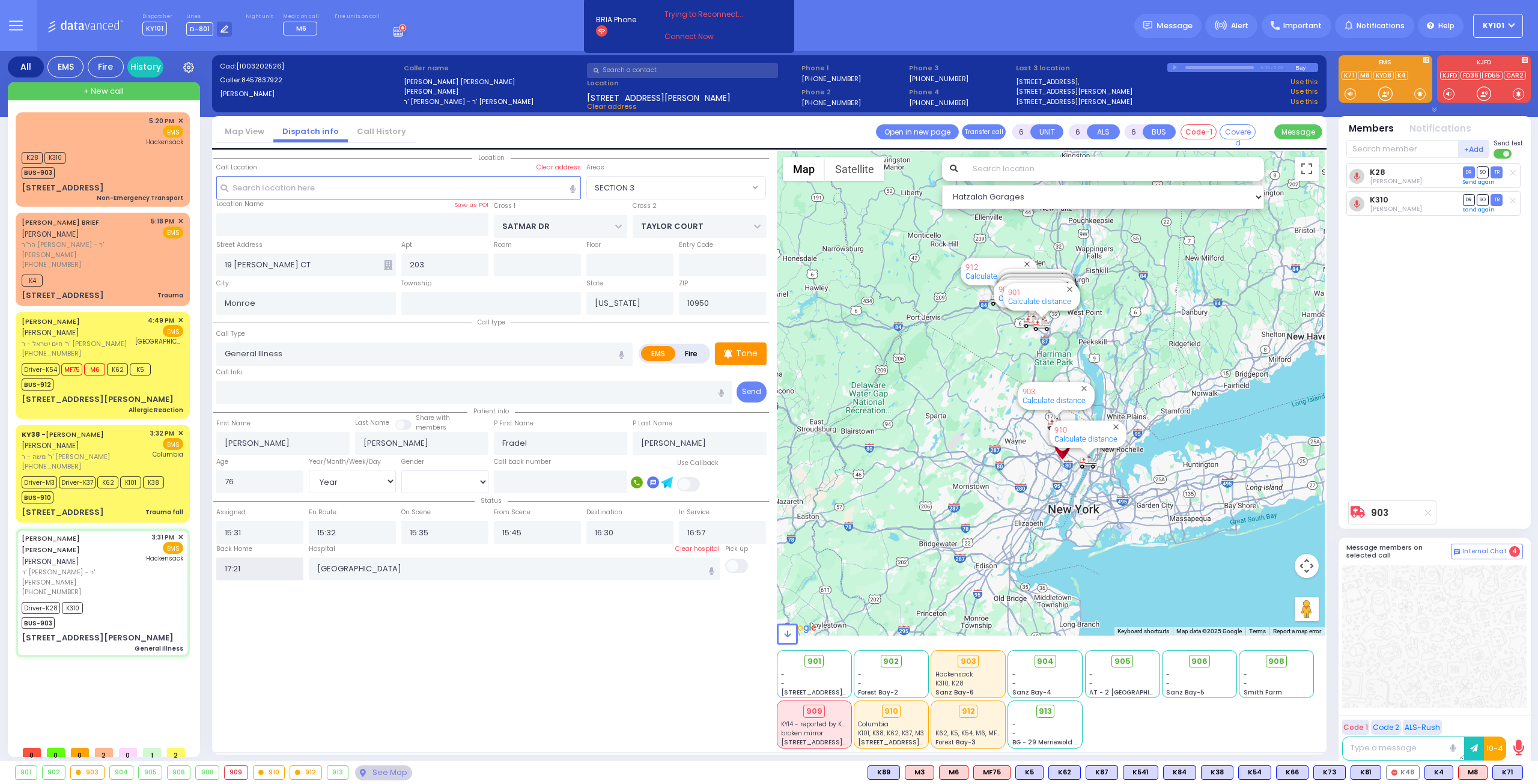
select select
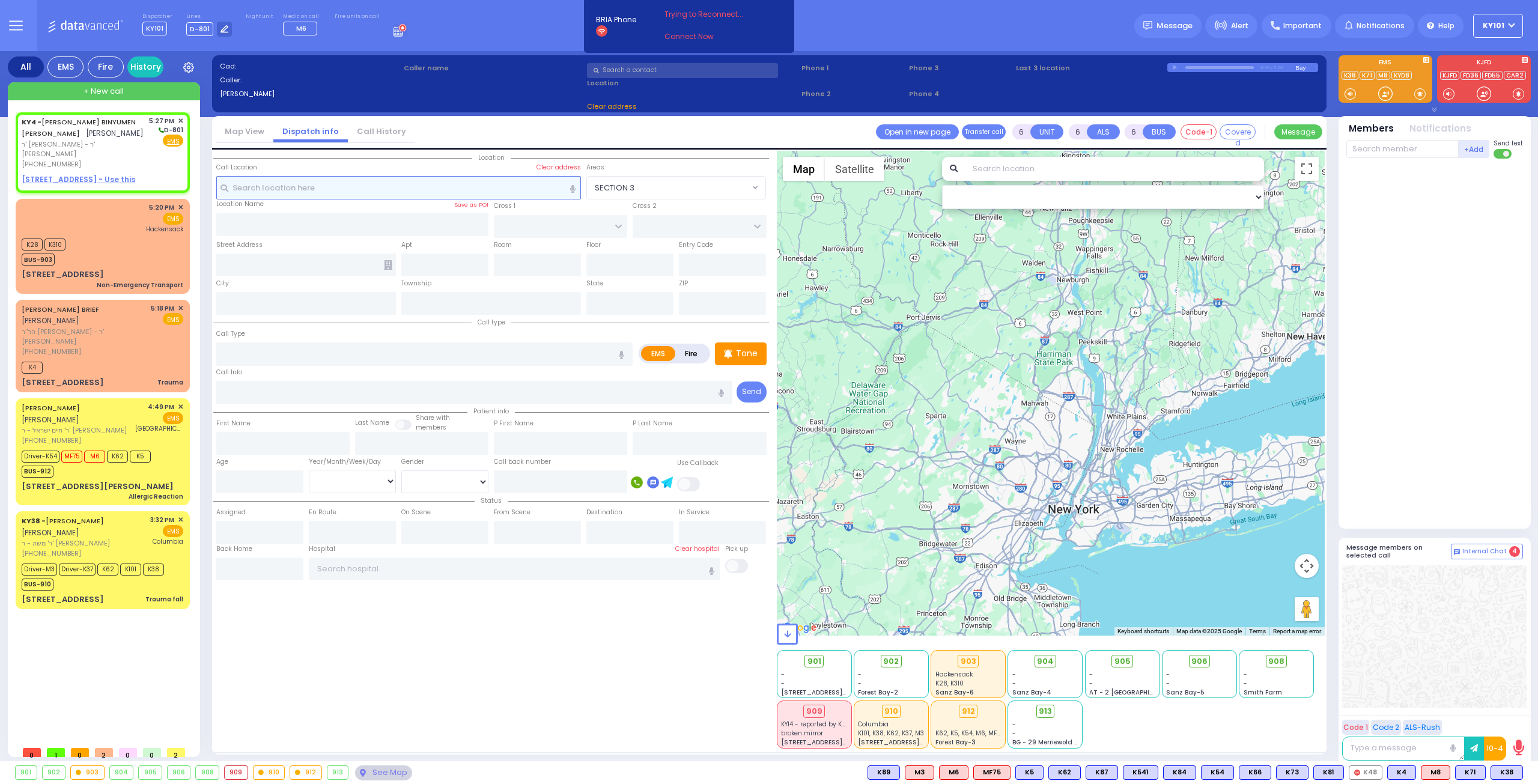
type input "2"
type input "1"
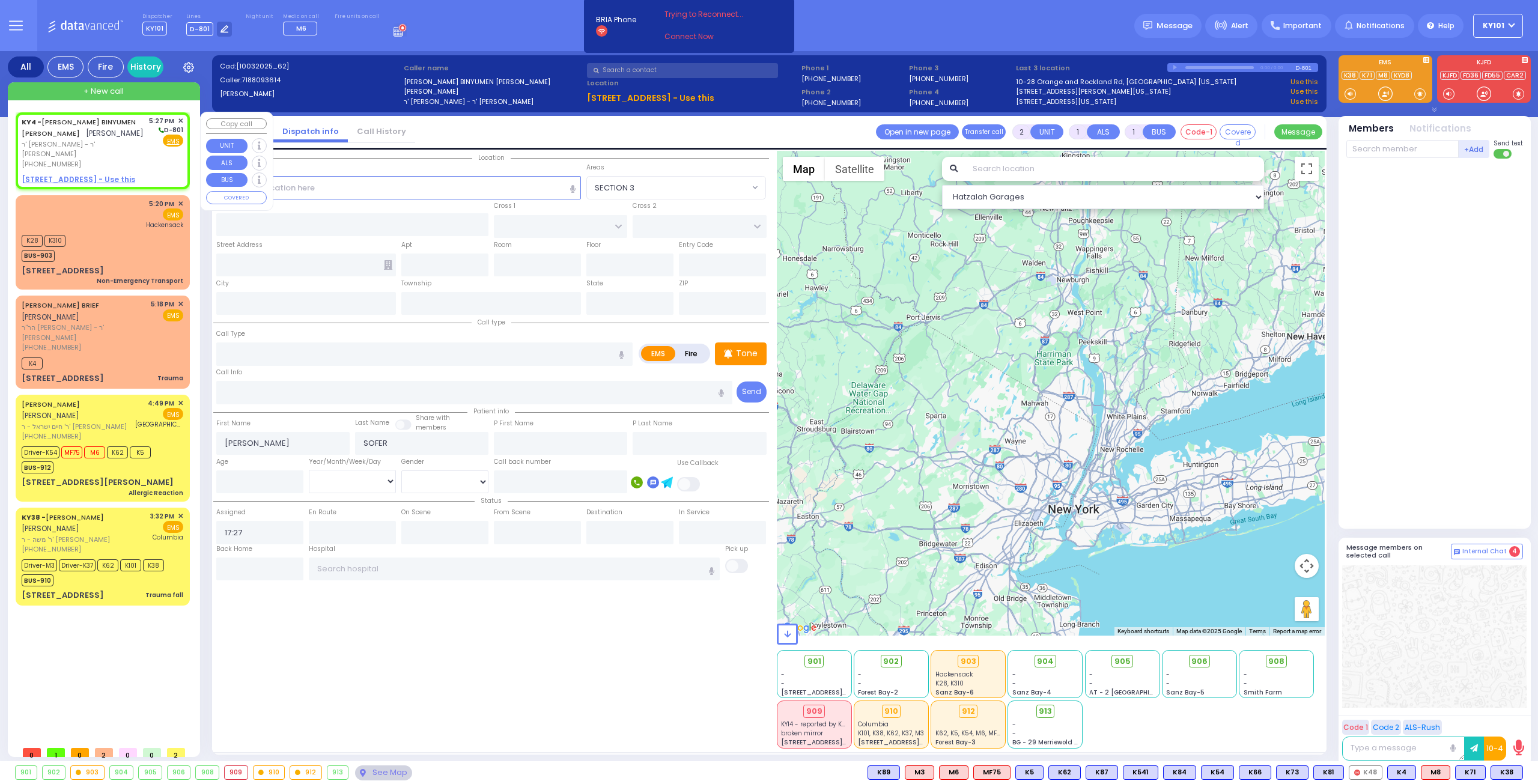
click at [180, 118] on span "✕" at bounding box center [180, 121] width 5 height 10
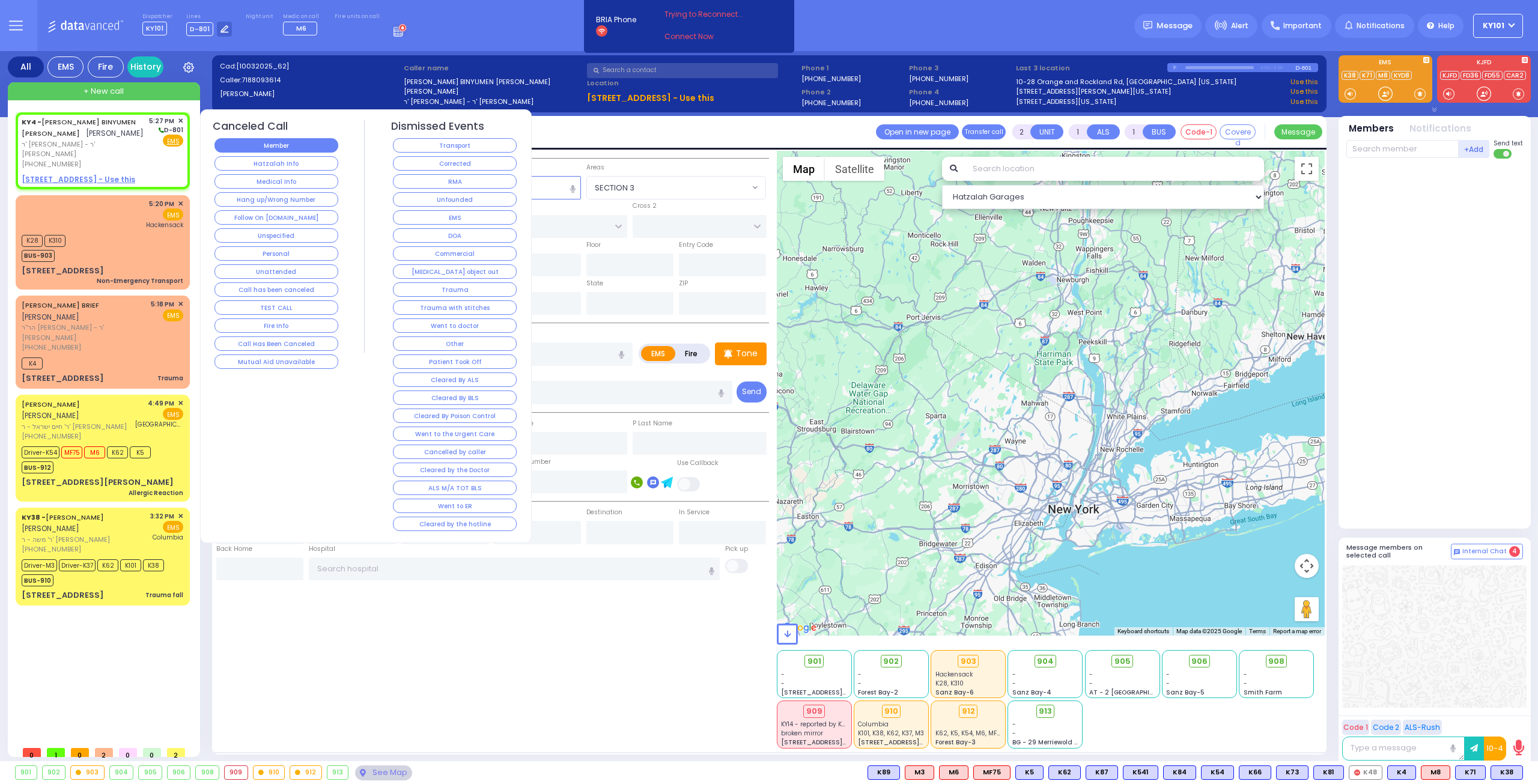
click at [293, 146] on button "Member" at bounding box center [276, 145] width 124 height 15
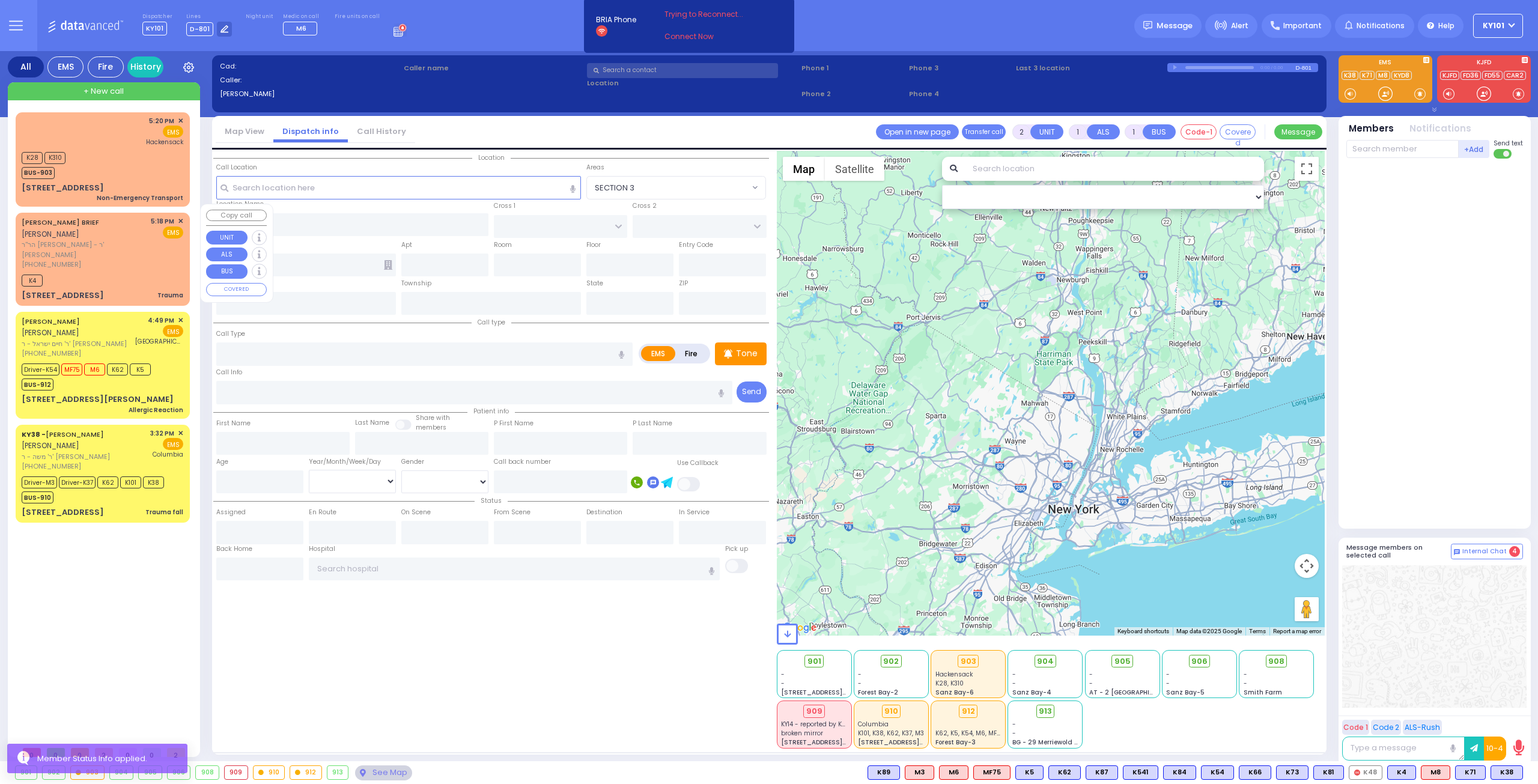
click at [112, 259] on div "(845) 537-6553" at bounding box center [84, 264] width 125 height 10
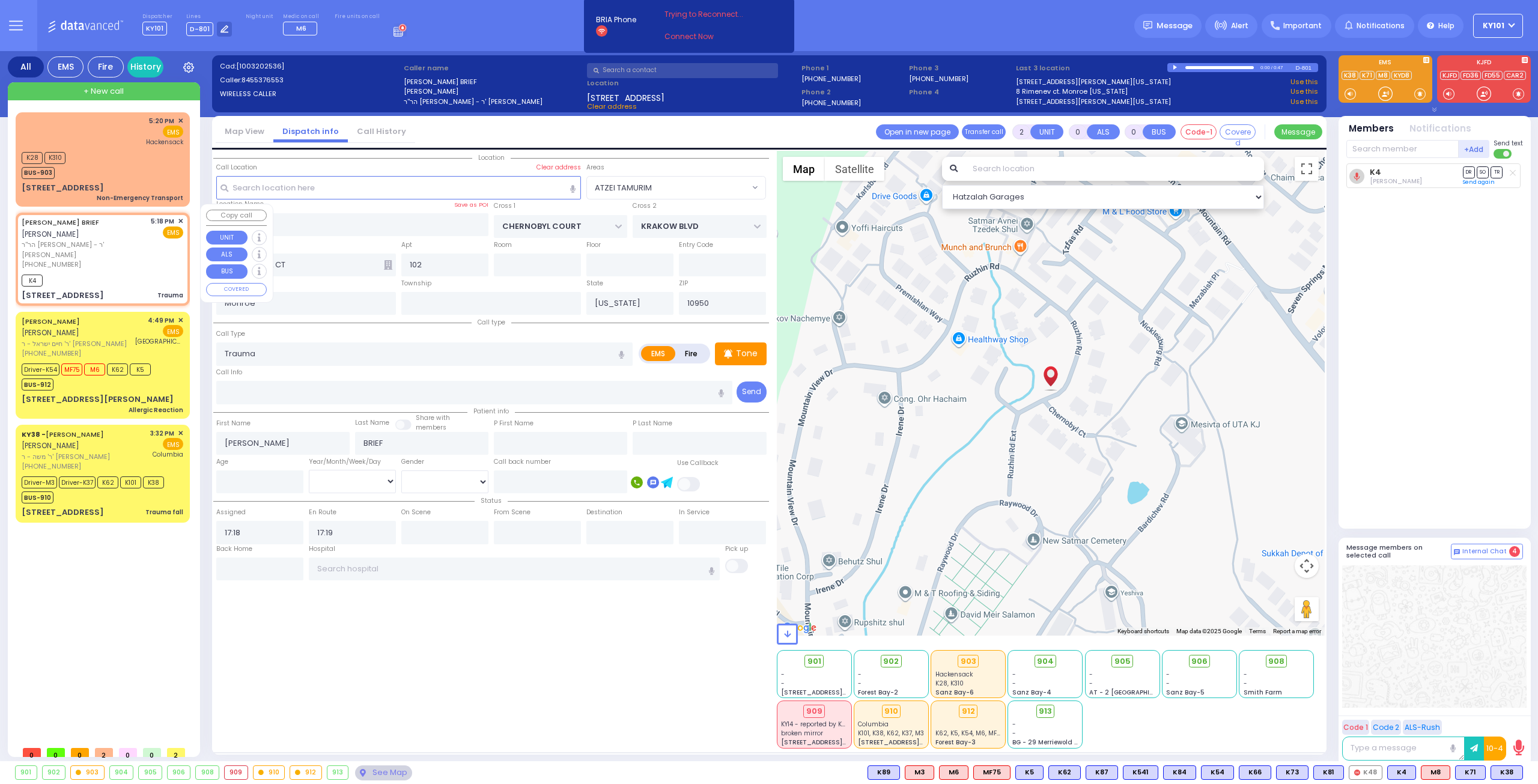
click at [179, 216] on span "✕" at bounding box center [180, 221] width 5 height 10
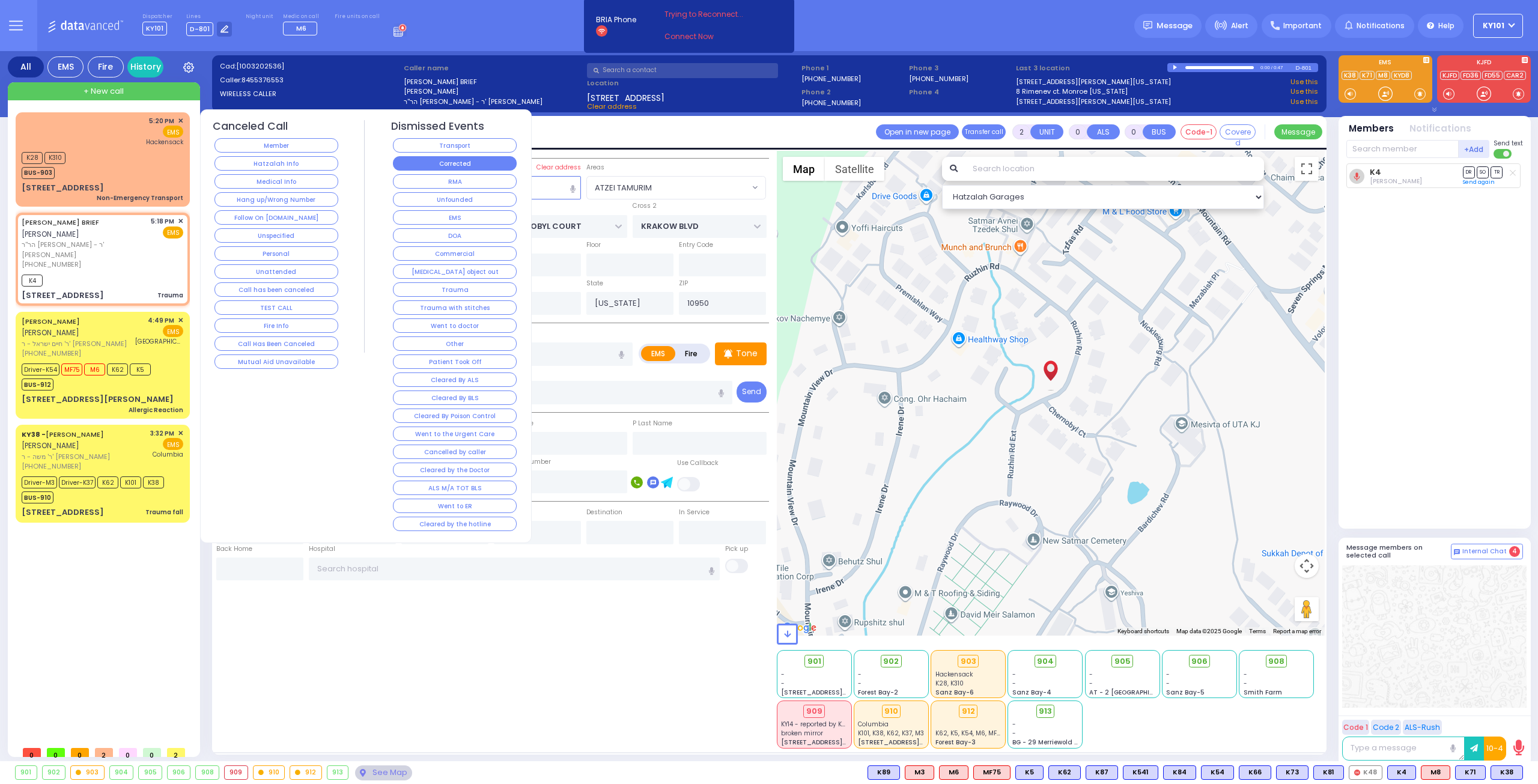
click at [464, 162] on button "Corrected" at bounding box center [454, 163] width 124 height 15
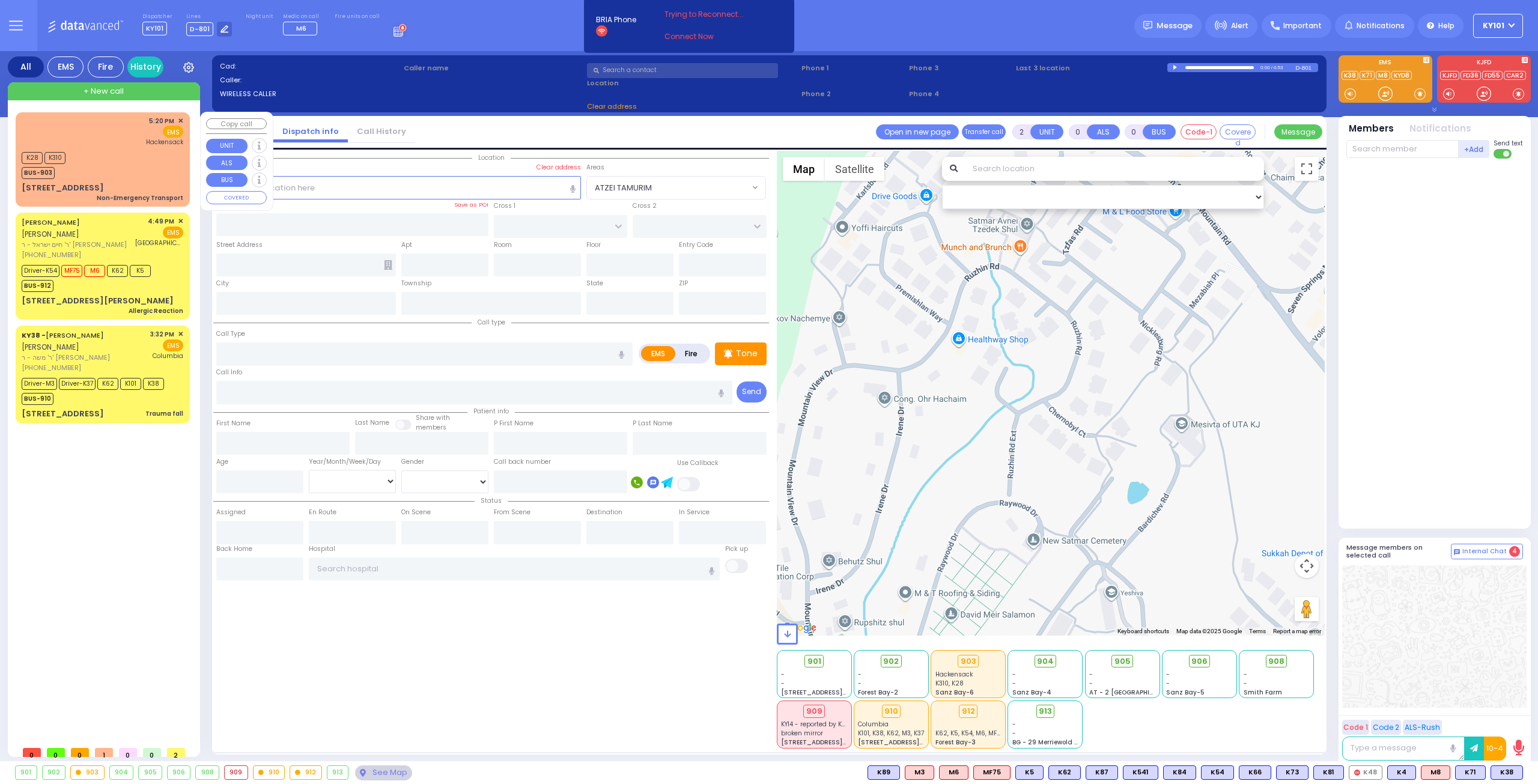
click at [89, 155] on div "K28 K310 BUS-903" at bounding box center [102, 164] width 162 height 30
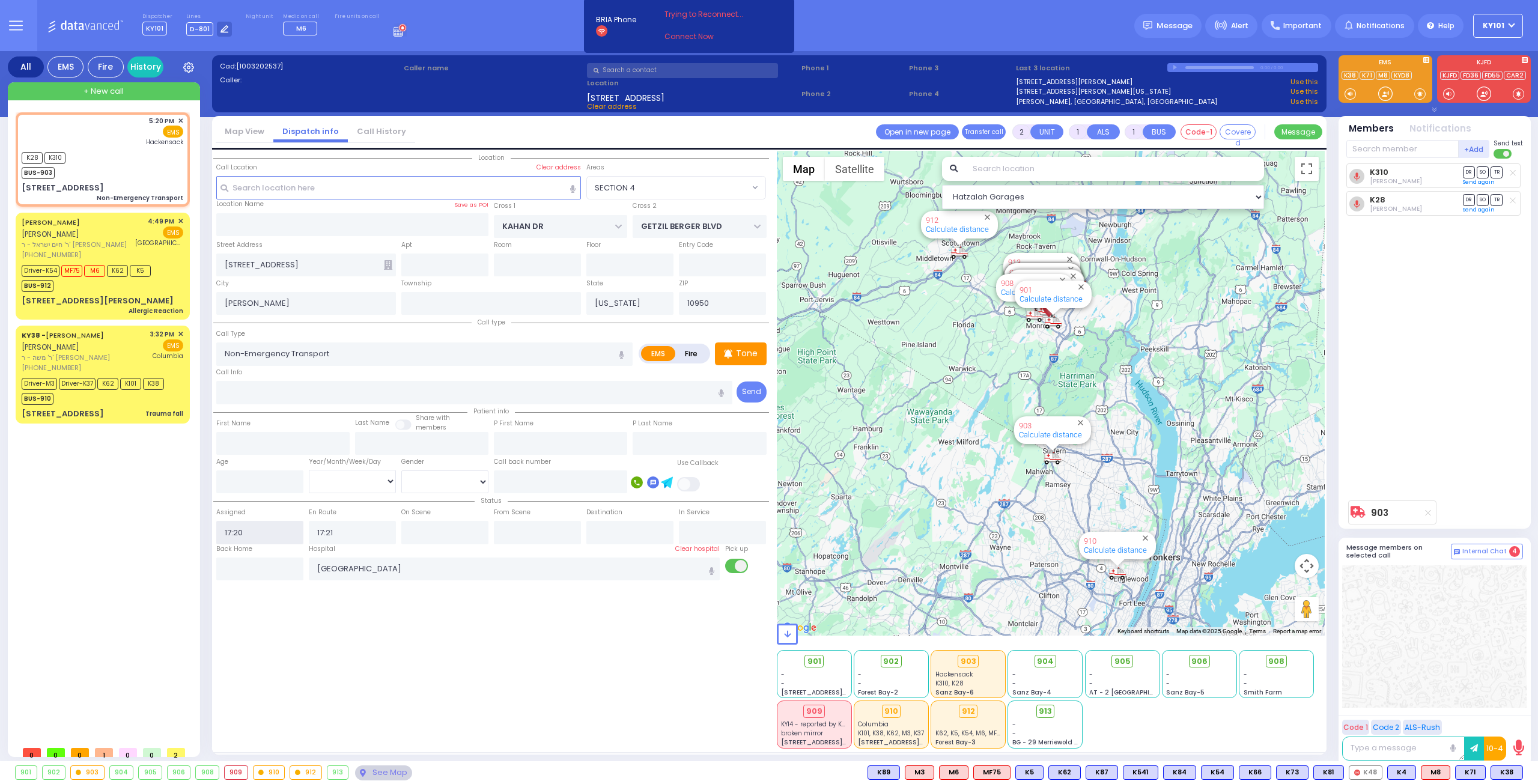
drag, startPoint x: 259, startPoint y: 526, endPoint x: 199, endPoint y: 535, distance: 60.7
click at [199, 535] on div "All EMS Fire History Settings" at bounding box center [769, 408] width 1523 height 715
click at [287, 690] on div "Location ZIP" at bounding box center [491, 449] width 556 height 598
drag, startPoint x: 351, startPoint y: 530, endPoint x: 293, endPoint y: 532, distance: 58.0
click at [293, 532] on div "Status Assigned 16:50 En Route 17:21" at bounding box center [491, 519] width 556 height 51
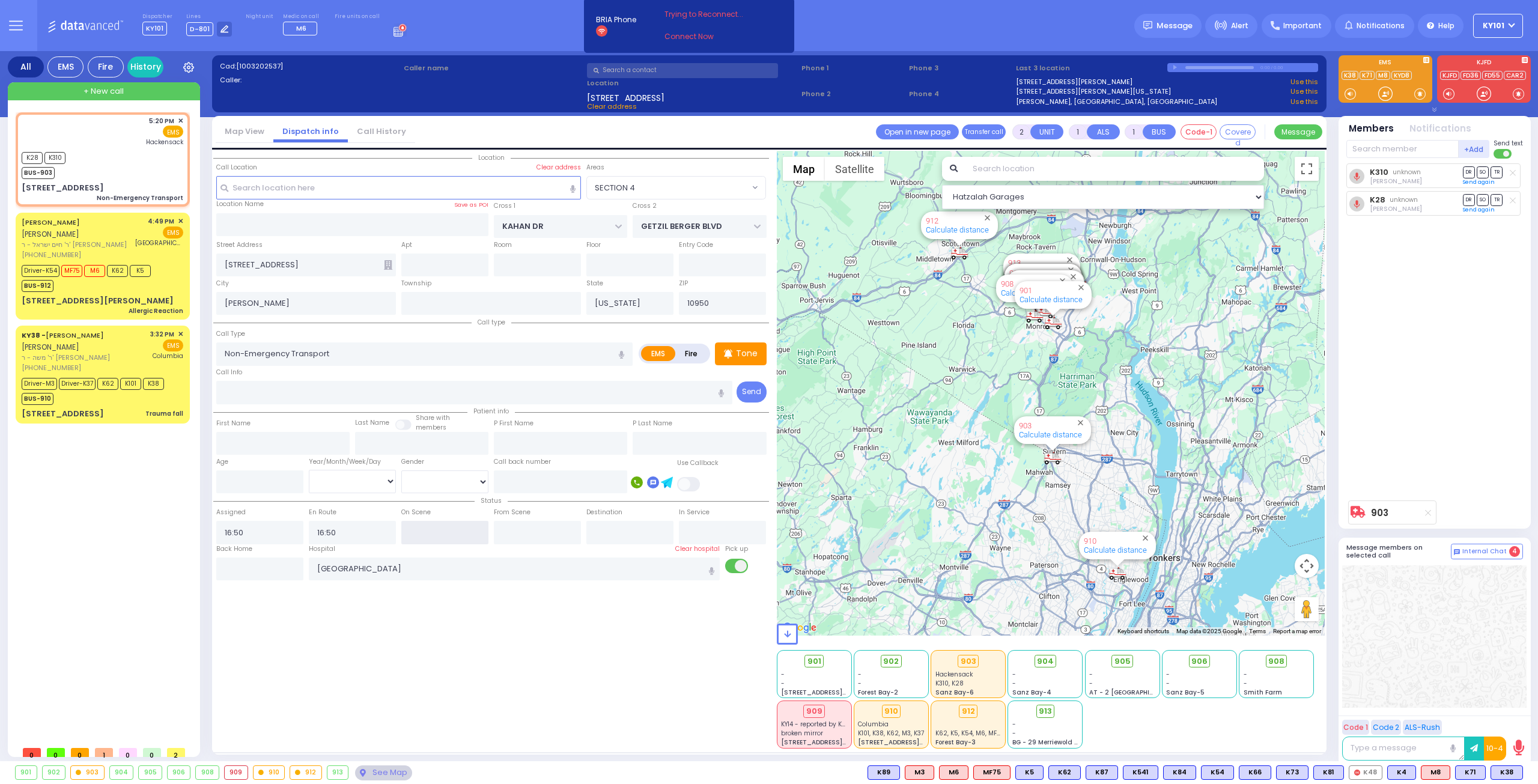
click at [420, 525] on input "text" at bounding box center [444, 532] width 87 height 23
click at [521, 527] on input "text" at bounding box center [537, 532] width 87 height 23
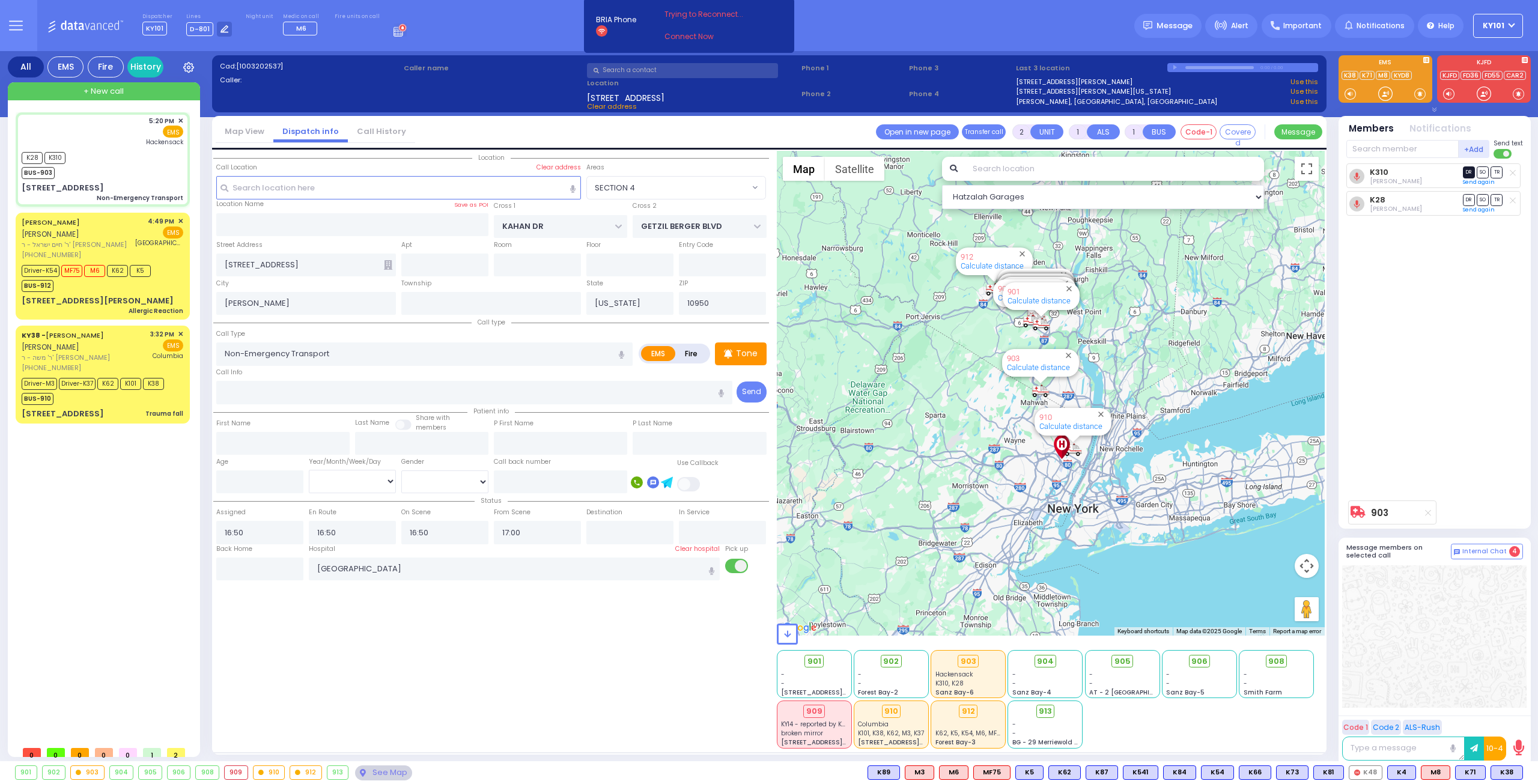
click at [1465, 172] on span "DR" at bounding box center [1469, 172] width 12 height 12
click at [1192, 21] on span "Message" at bounding box center [1175, 26] width 36 height 12
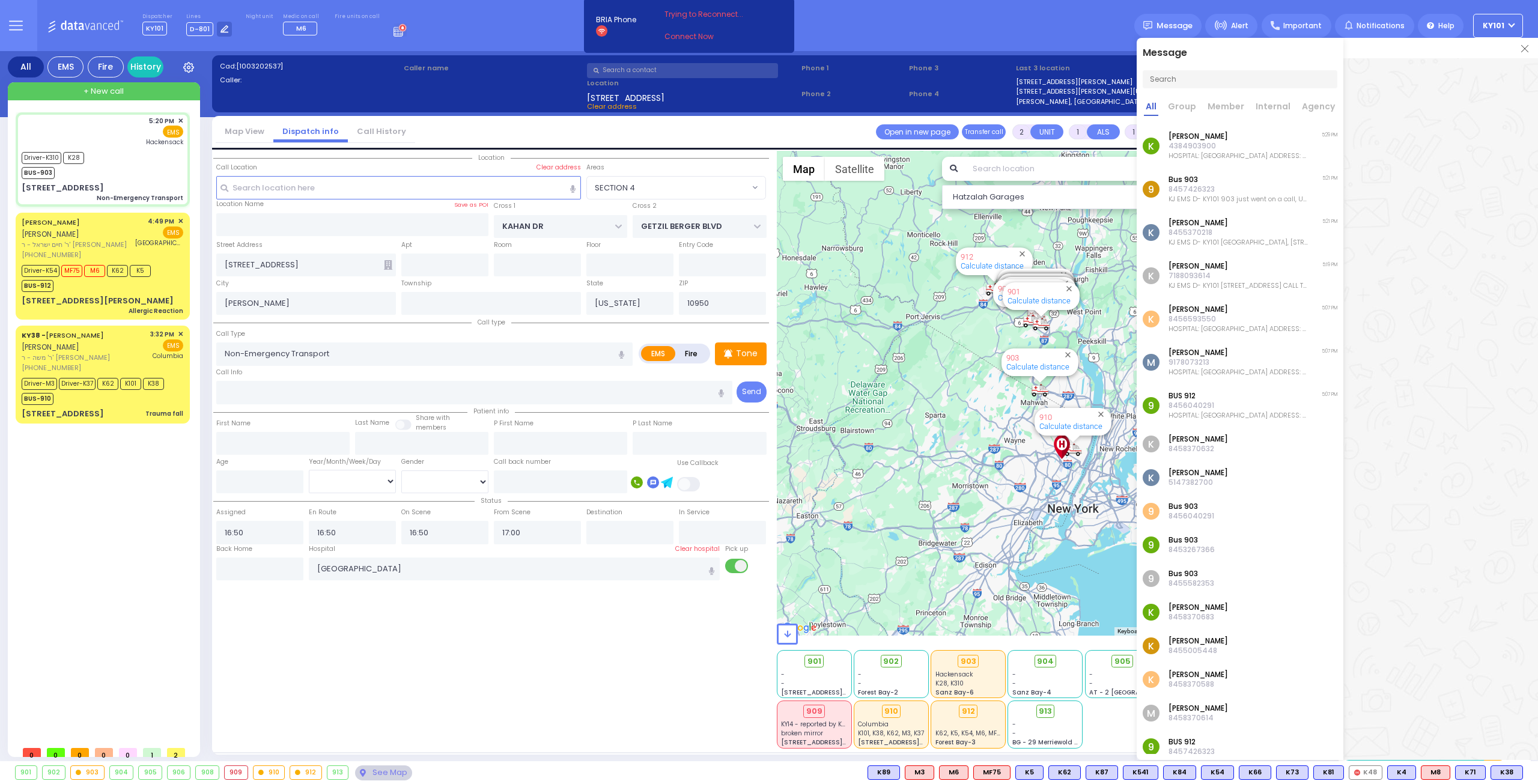
click at [1526, 49] on img at bounding box center [1524, 48] width 7 height 7
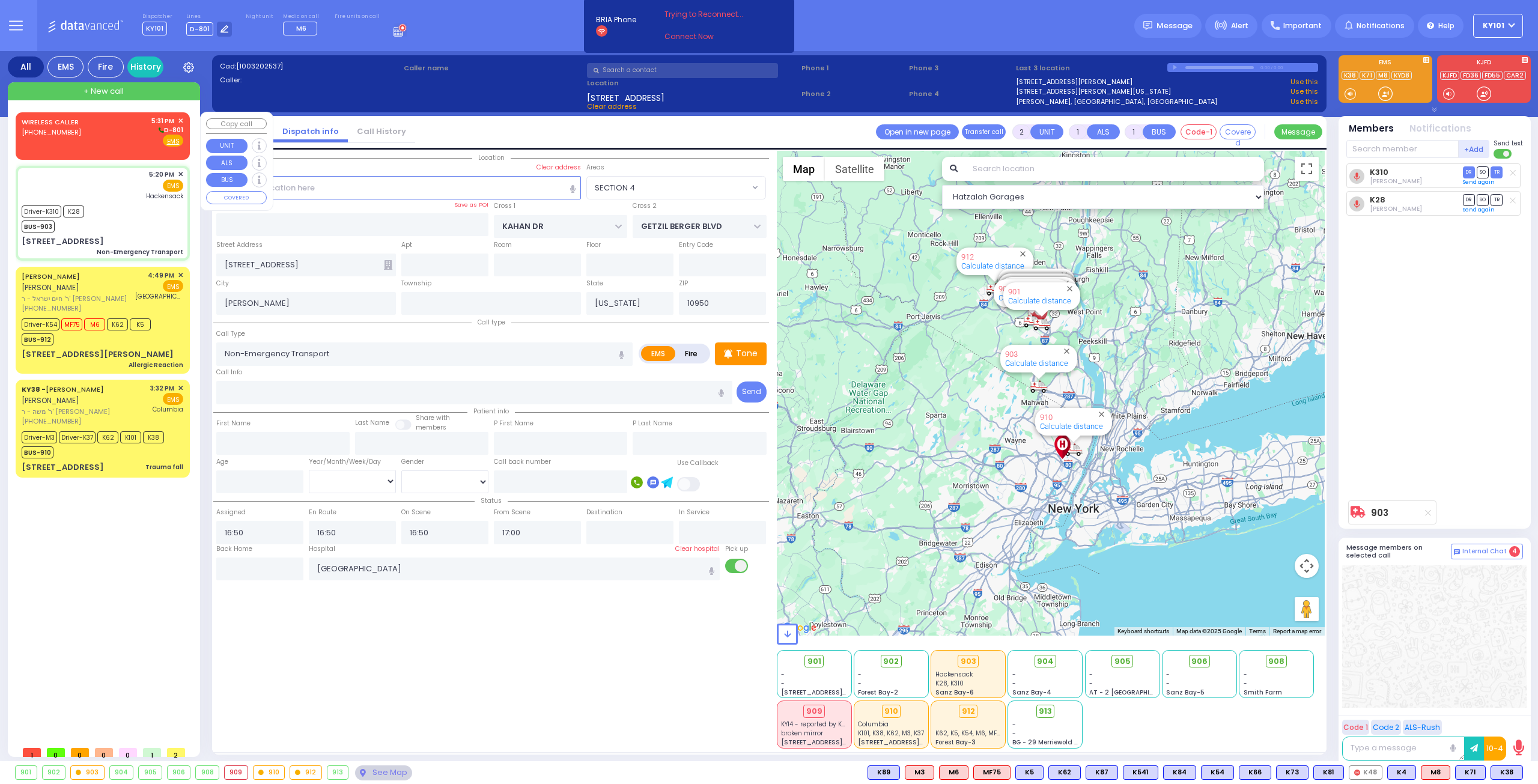
click at [119, 138] on div "WIRELESS CALLER (845) 502-1985 5:31 PM ✕ D-801" at bounding box center [102, 132] width 162 height 32
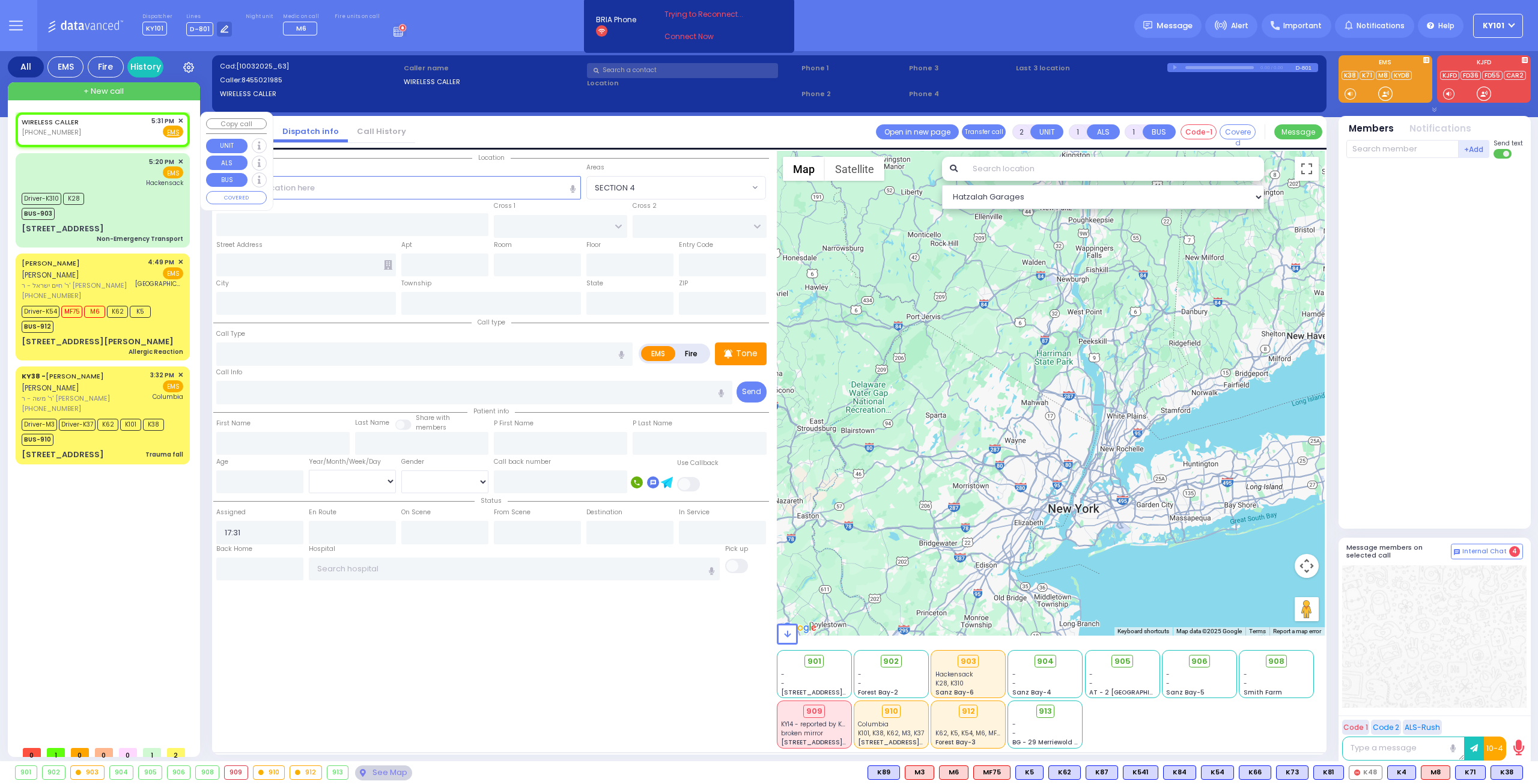
click at [179, 118] on span "✕" at bounding box center [180, 121] width 5 height 10
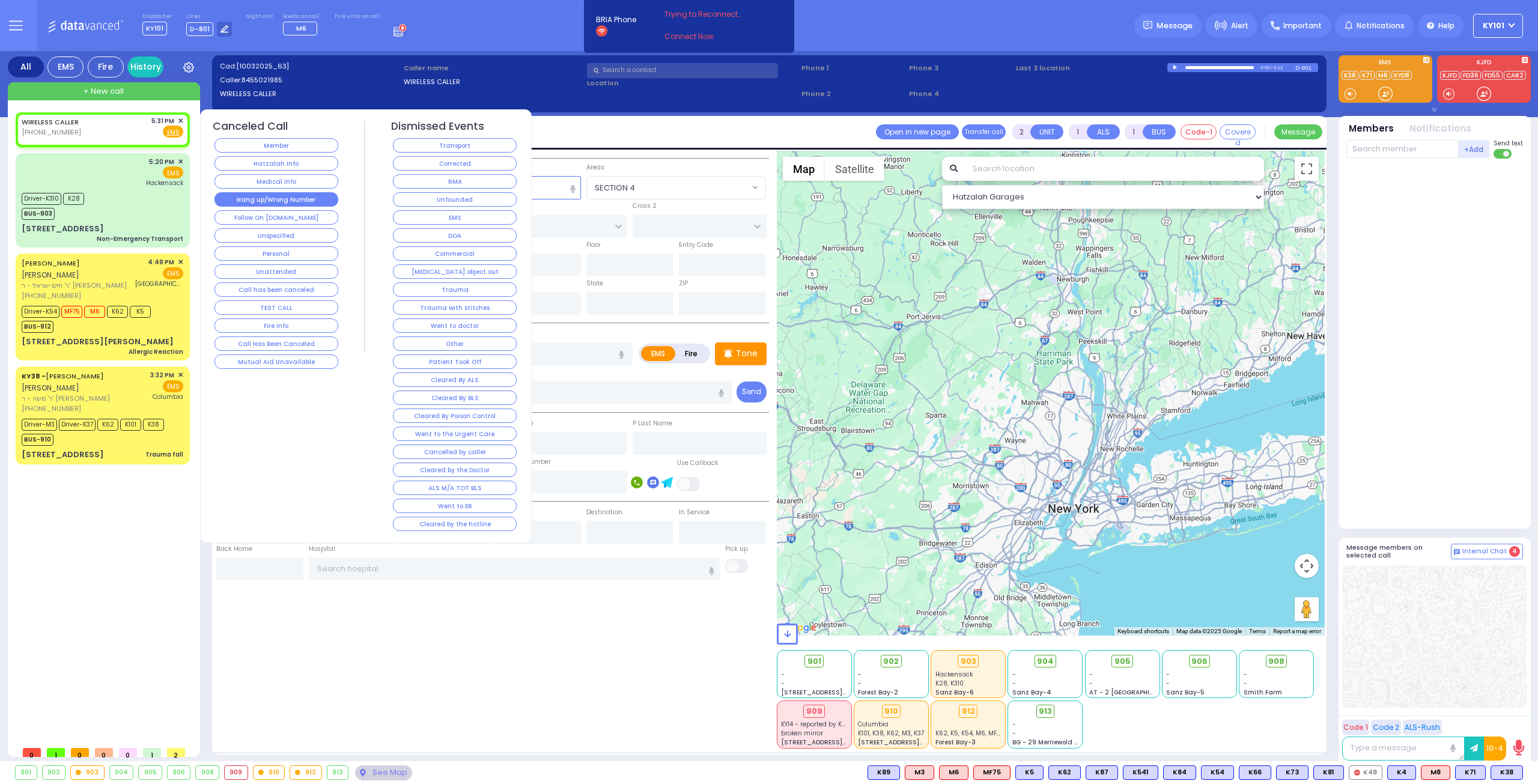
click at [294, 198] on button "Hang up/Wrong Number" at bounding box center [276, 199] width 124 height 15
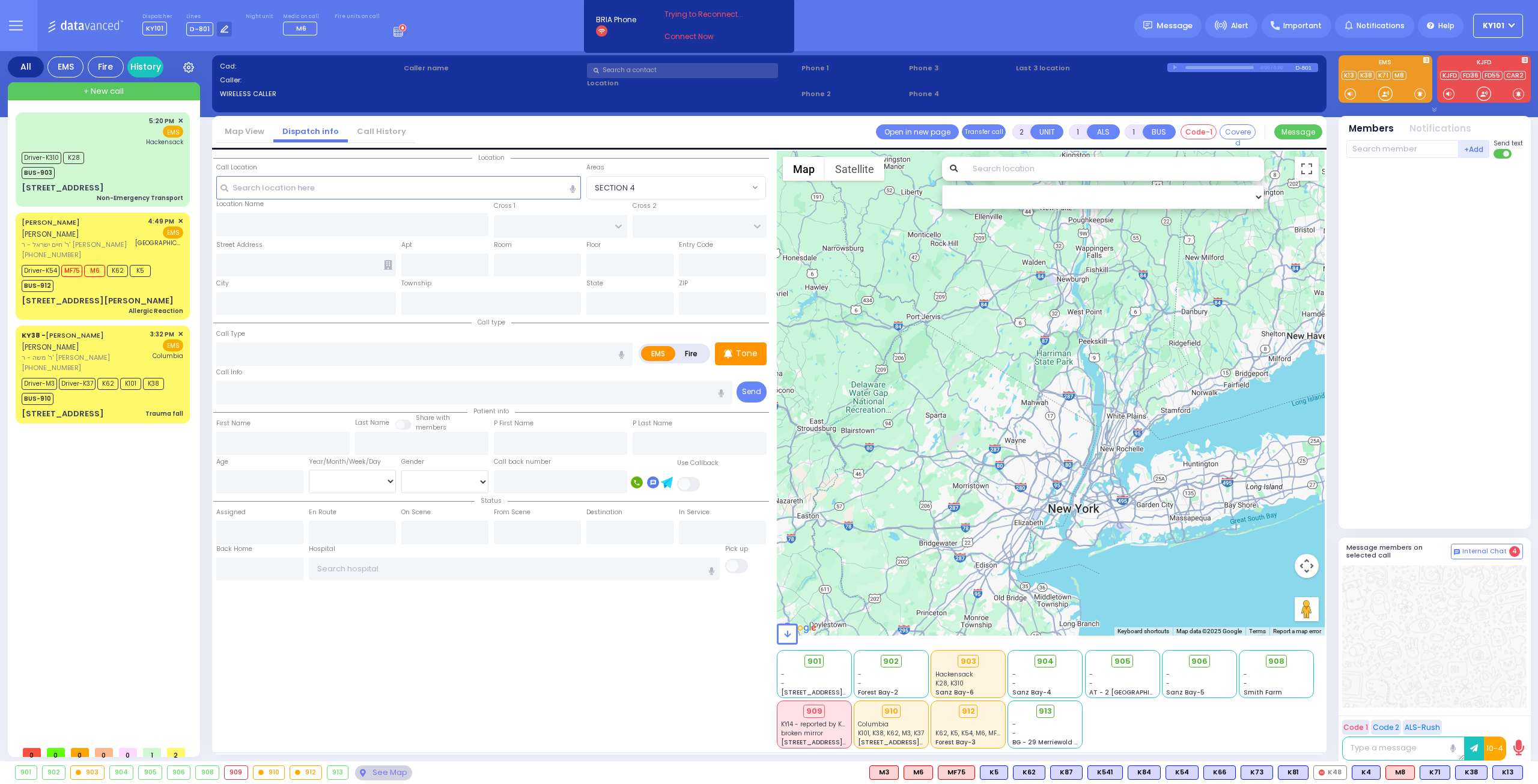
select select
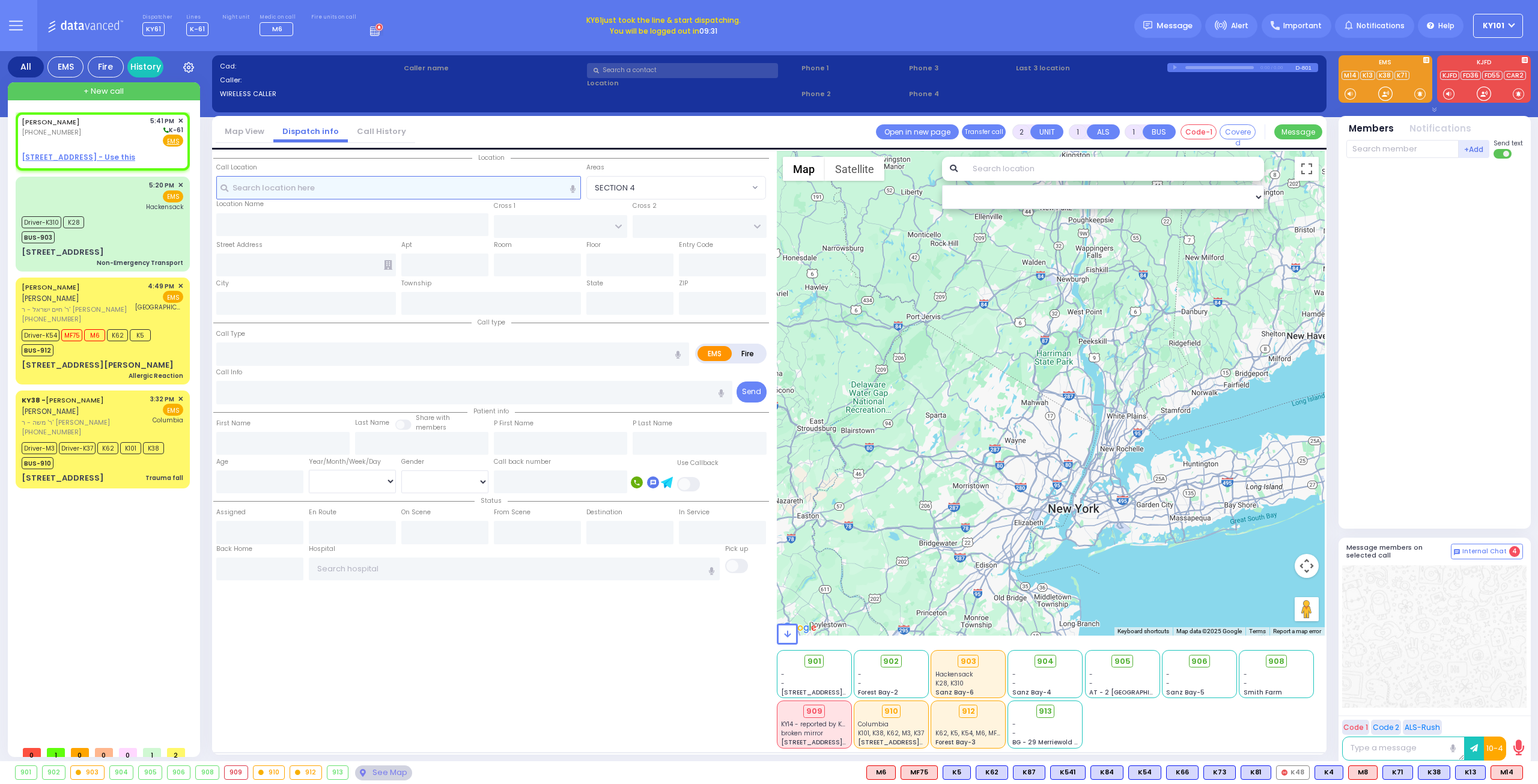
select select
radio input "true"
type input "SHLOME"
type input "GREENFELD"
select select
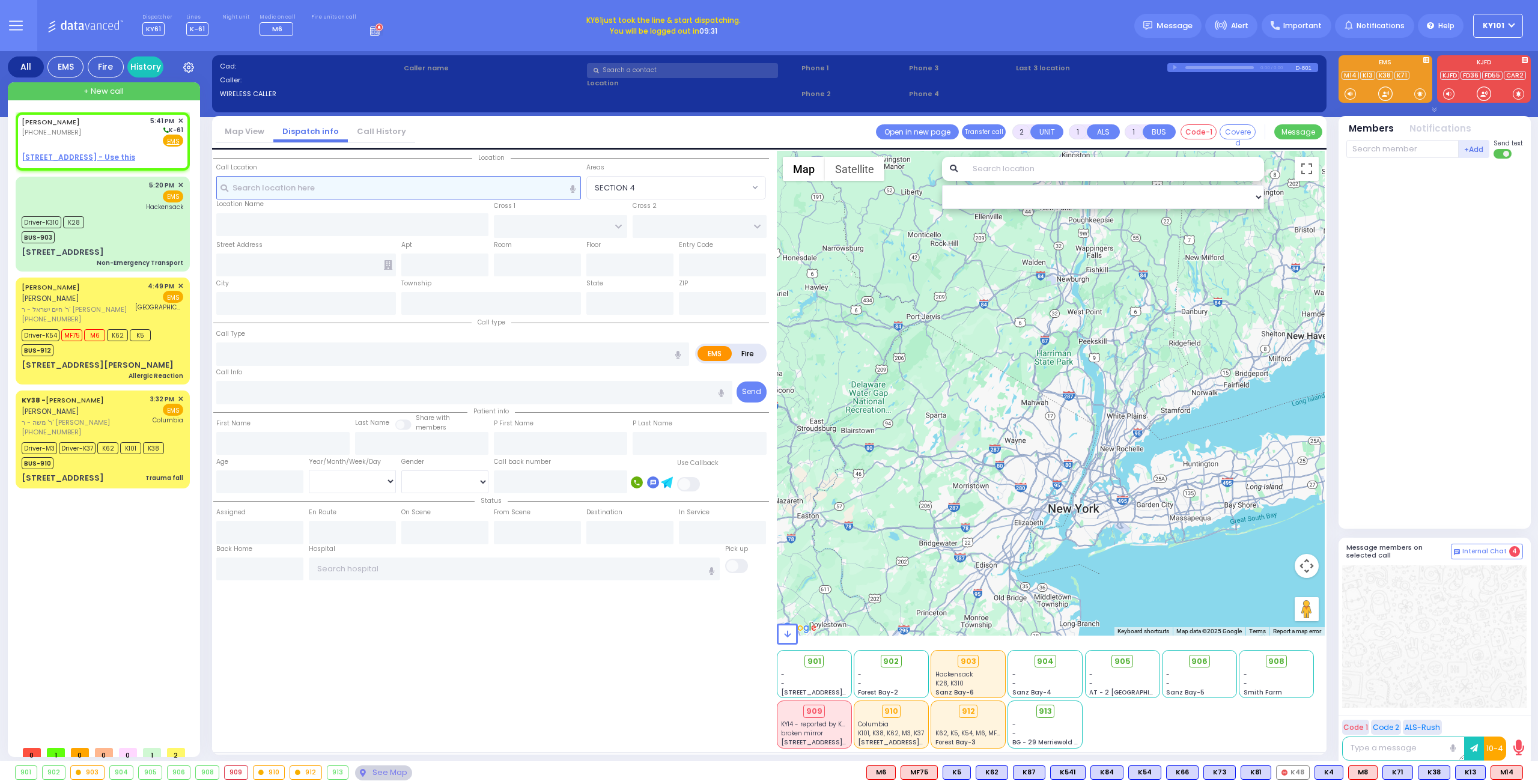
type input "17:41"
select select "Hatzalah Garages"
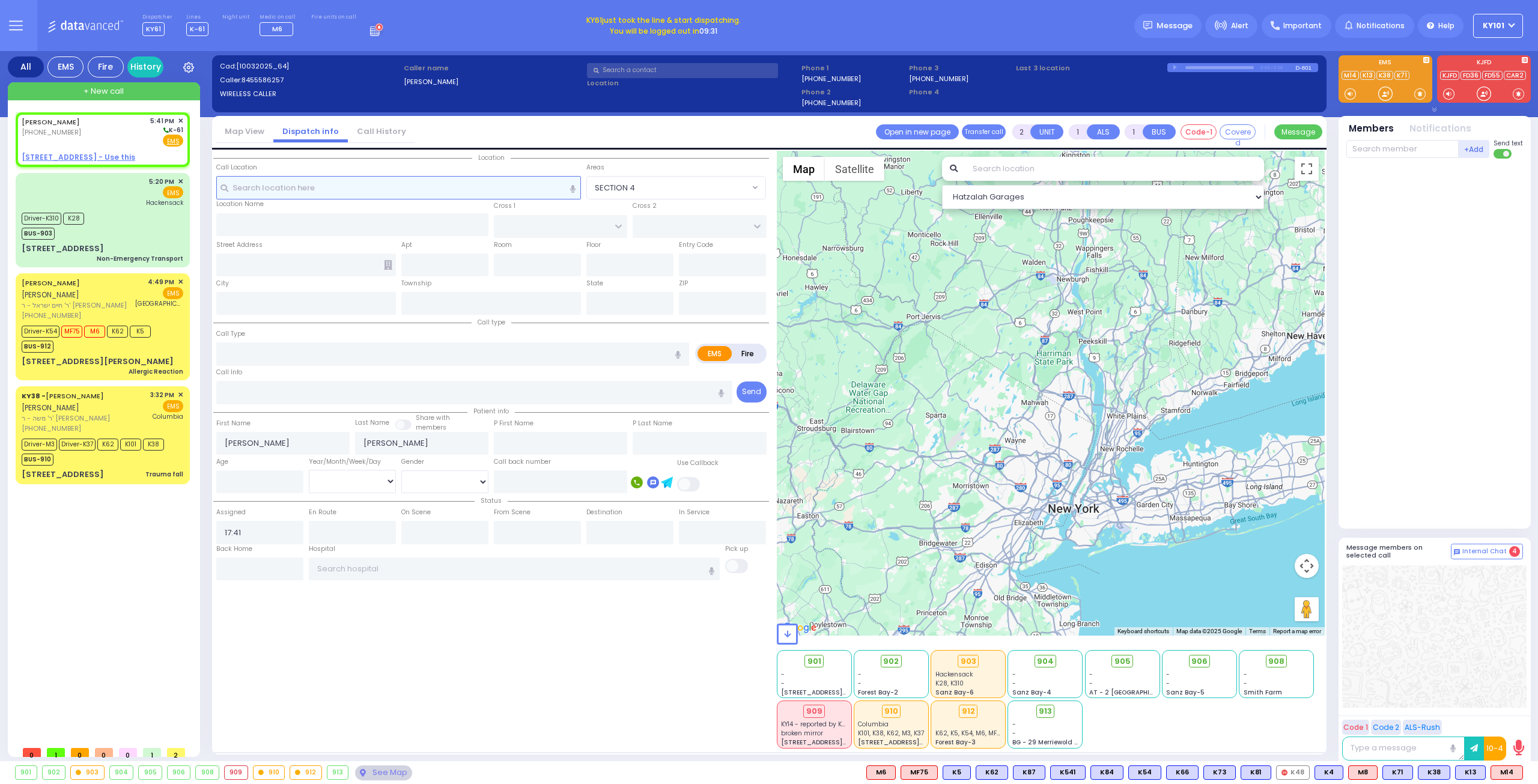
select select
radio input "true"
select select
select select "Hatzalah Garages"
select select
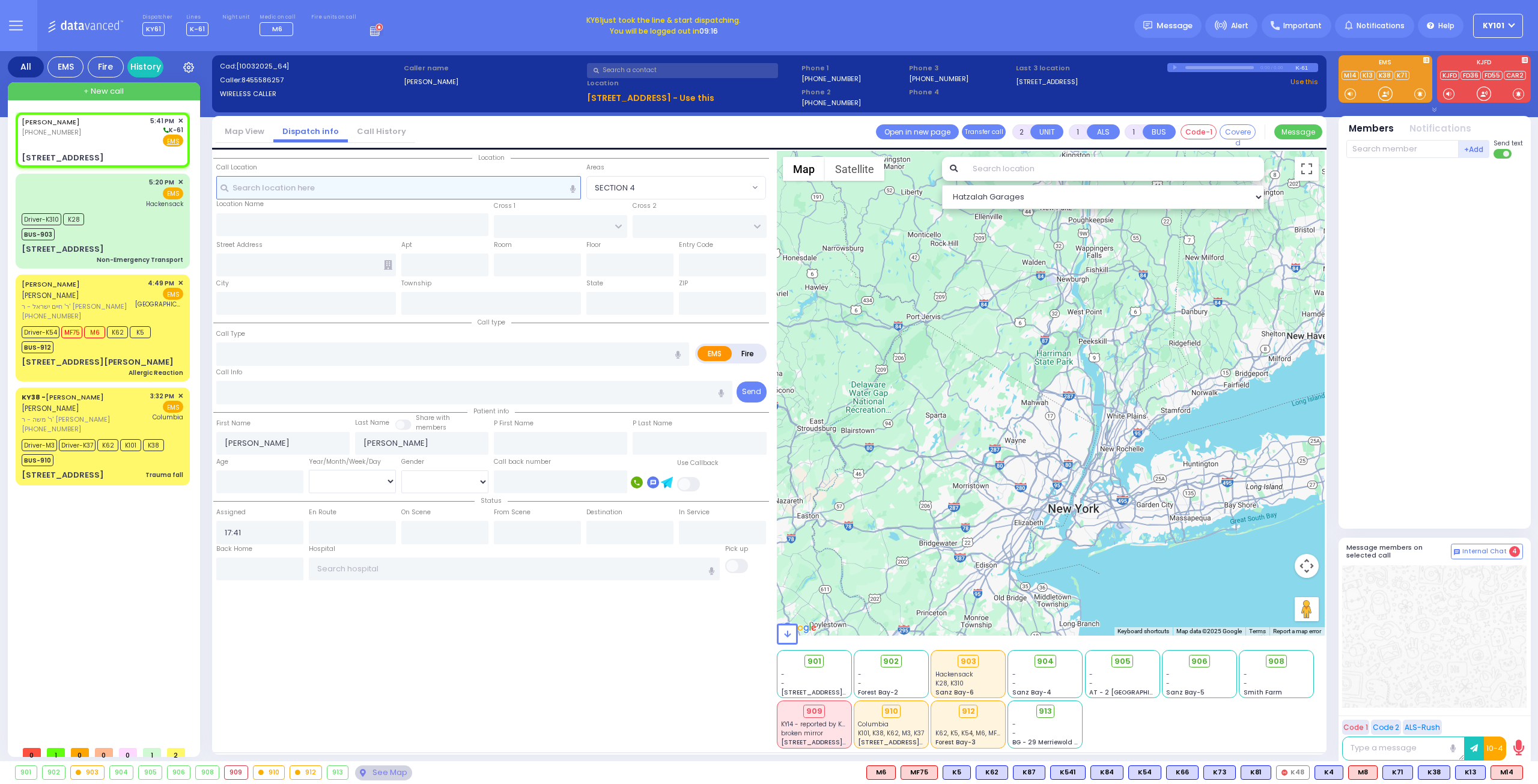
radio input "true"
select select
select select "Hatzalah Garages"
type input "DINEV RD"
type input "[PERSON_NAME] DR"
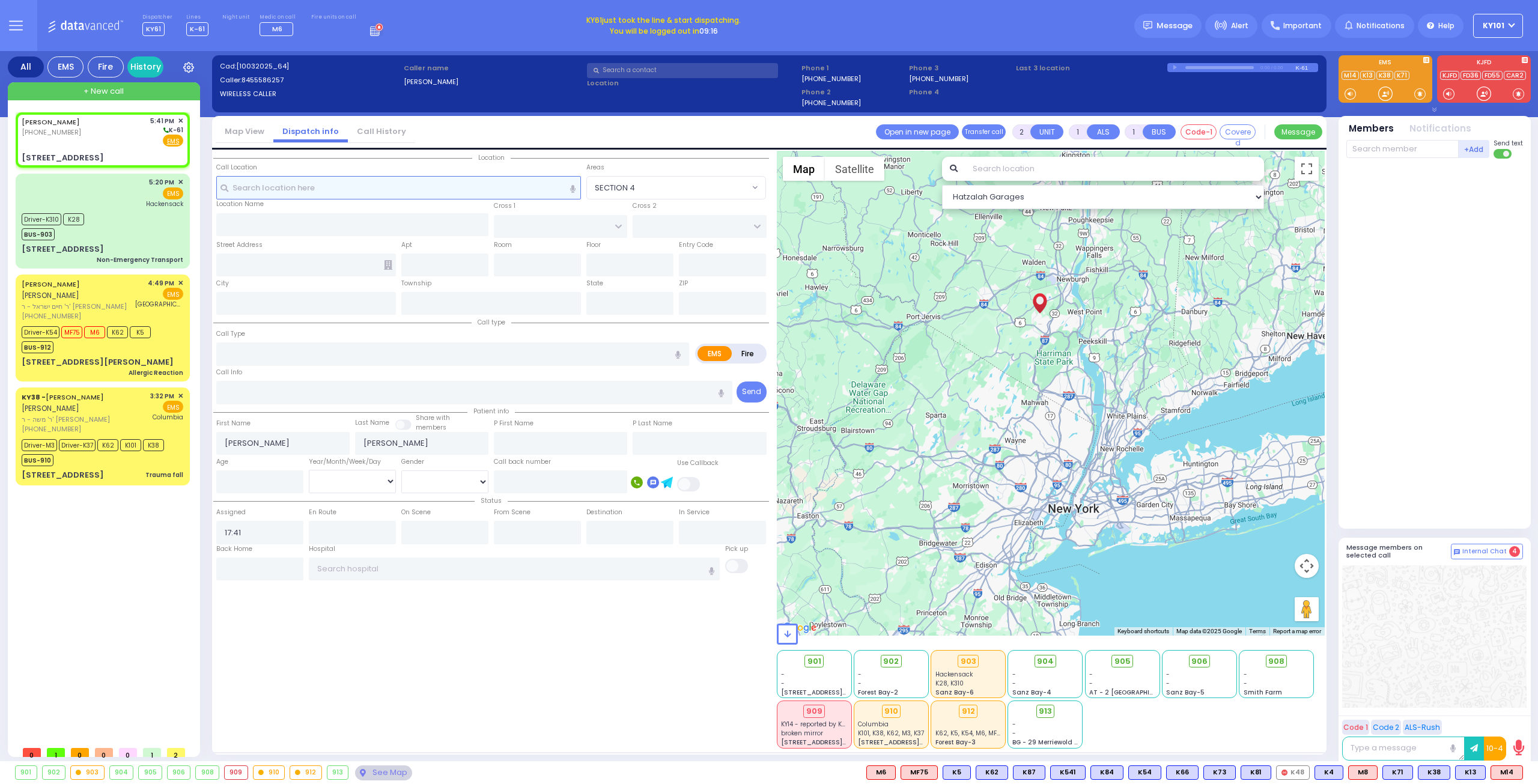
type input "75 BAKERTOWN RD"
type input "012"
type input "Kiryas Joel"
type input "[US_STATE]"
type input "10950"
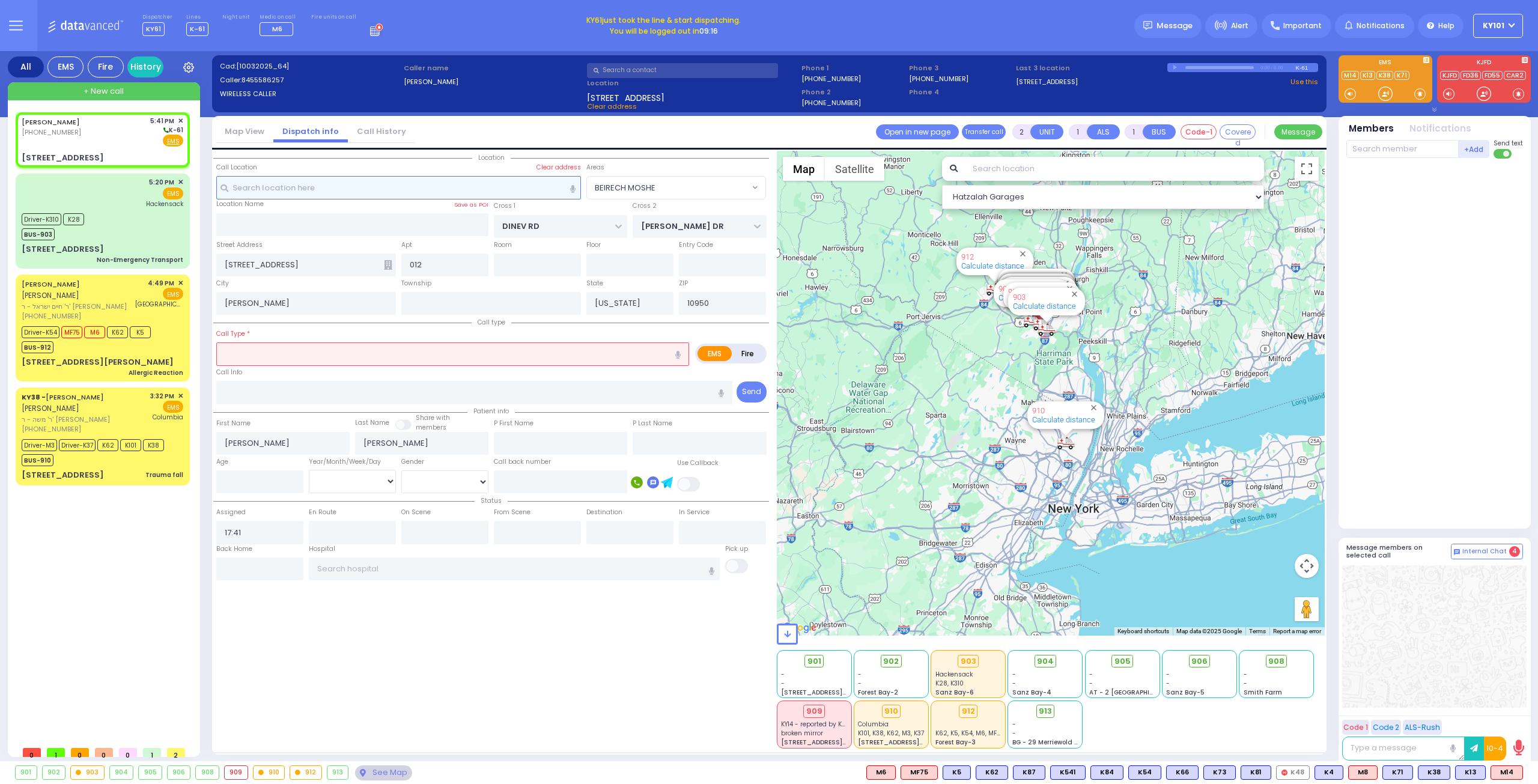
select select "BEIRECH MOSHE"
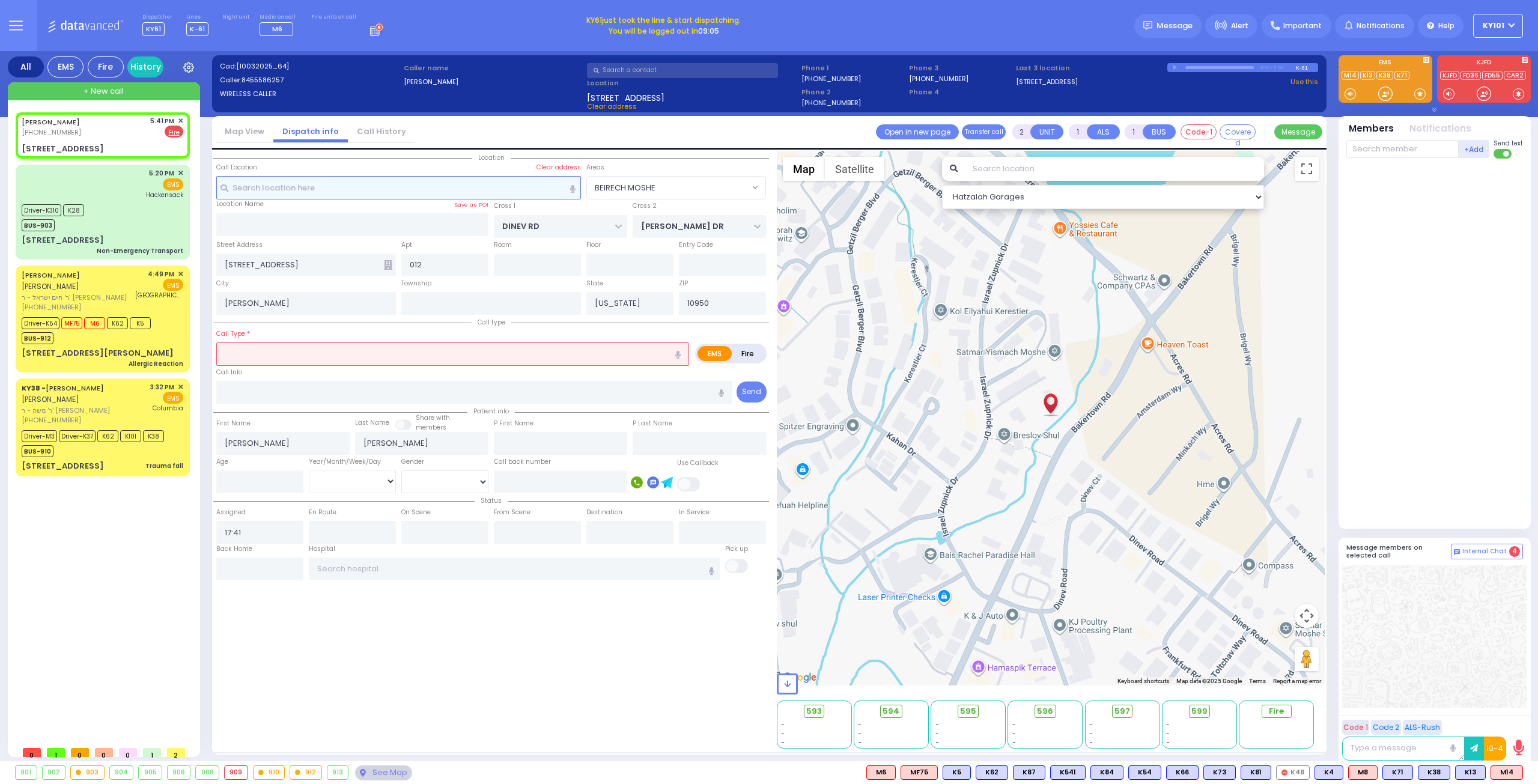
select select
radio input "false"
radio input "true"
select select
select select "Hatzalah Garages"
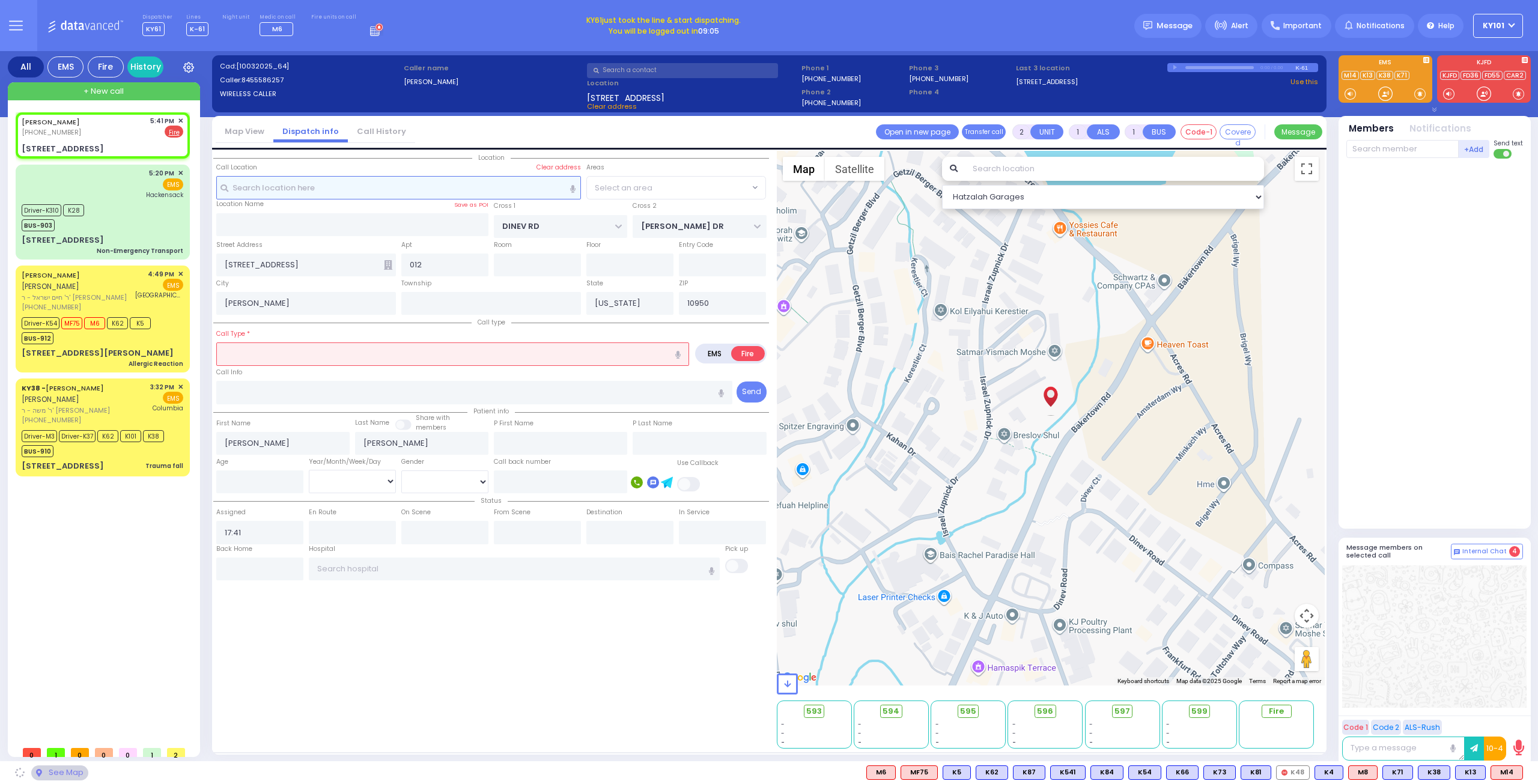
select select "BEIRECH MOSHE"
select select
type input "f"
radio input "true"
select select
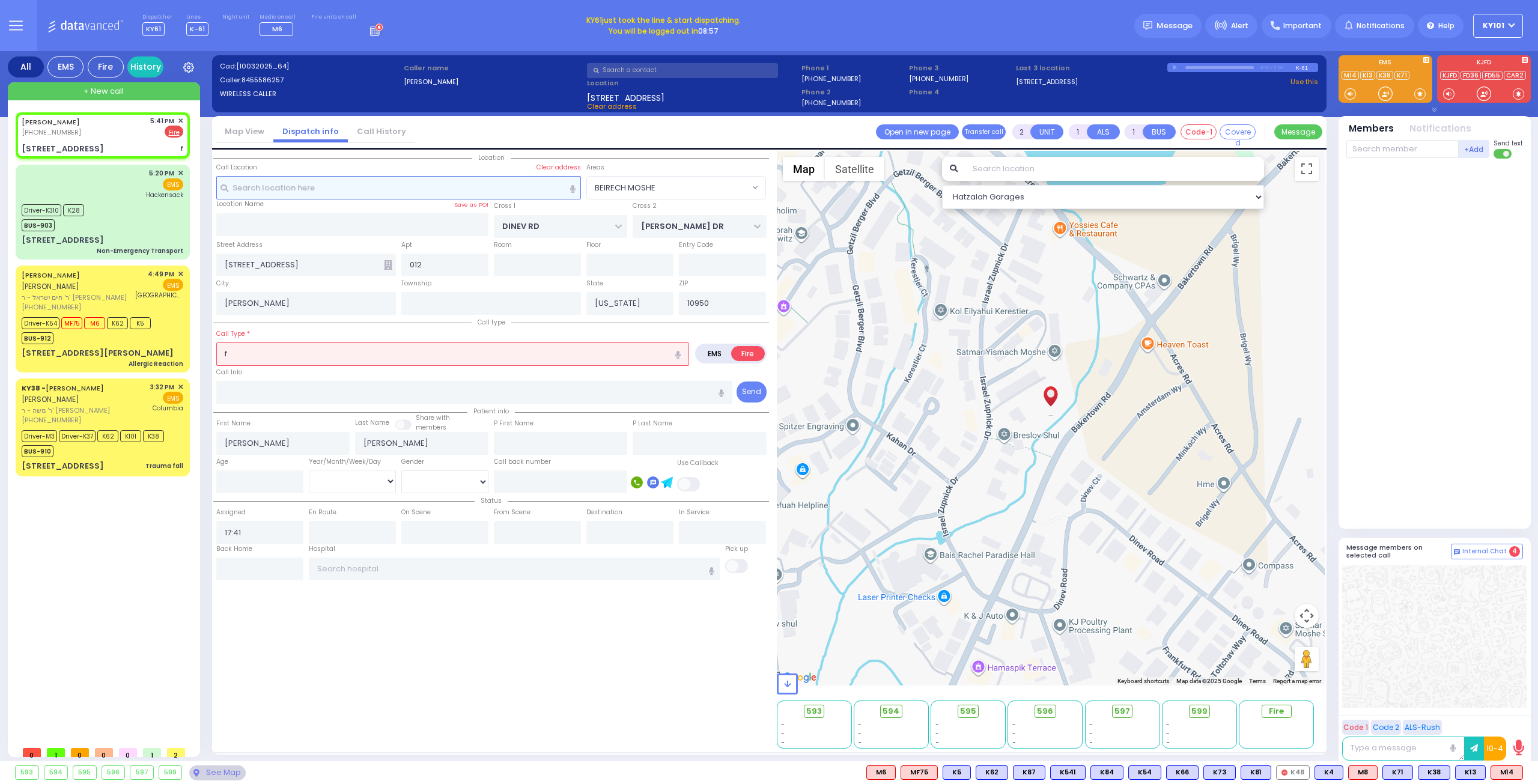
select select "Hatzalah Garages"
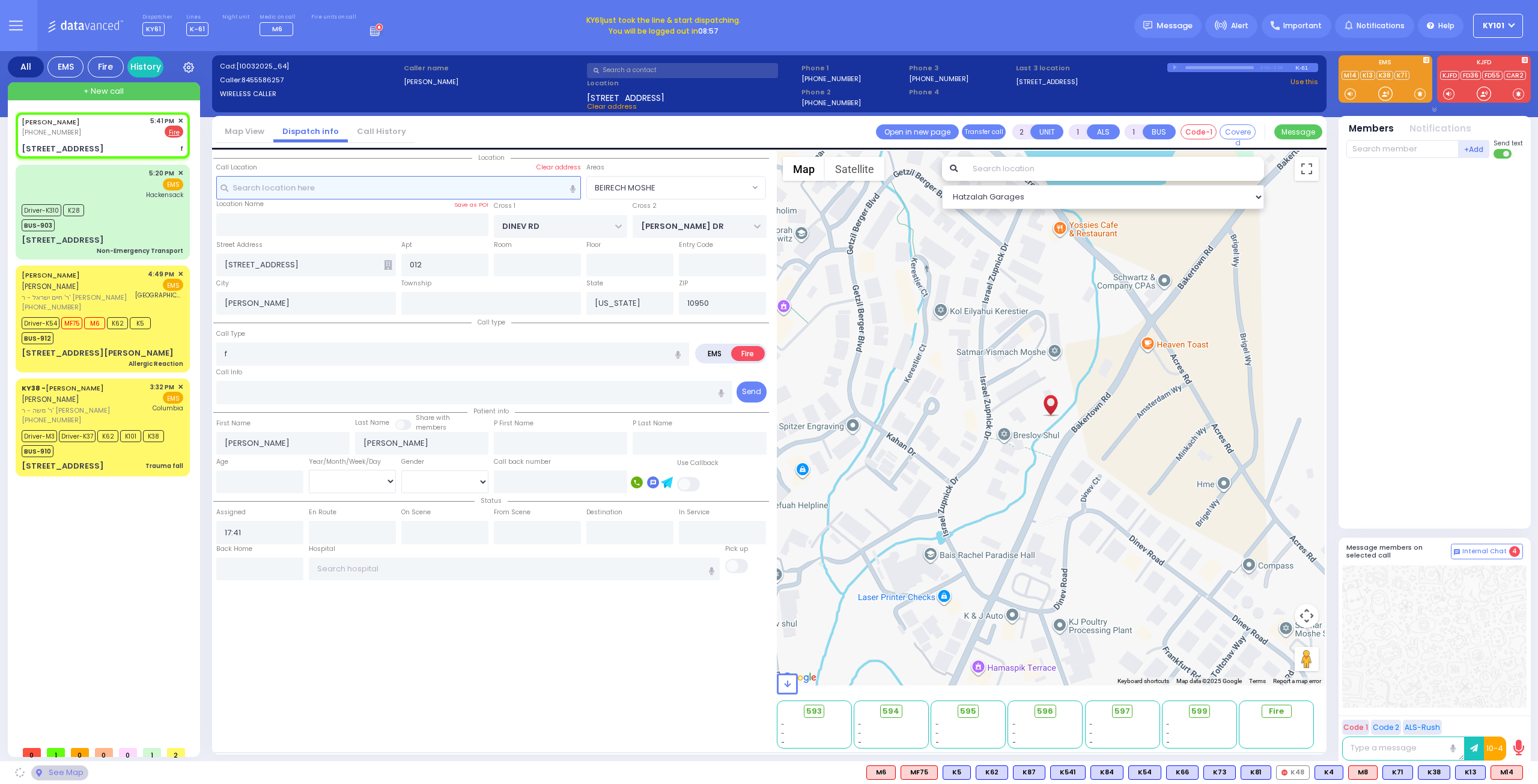
select select "BEIRECH MOSHE"
select select
type input "FOOD ON STOVE"
radio input "true"
select select
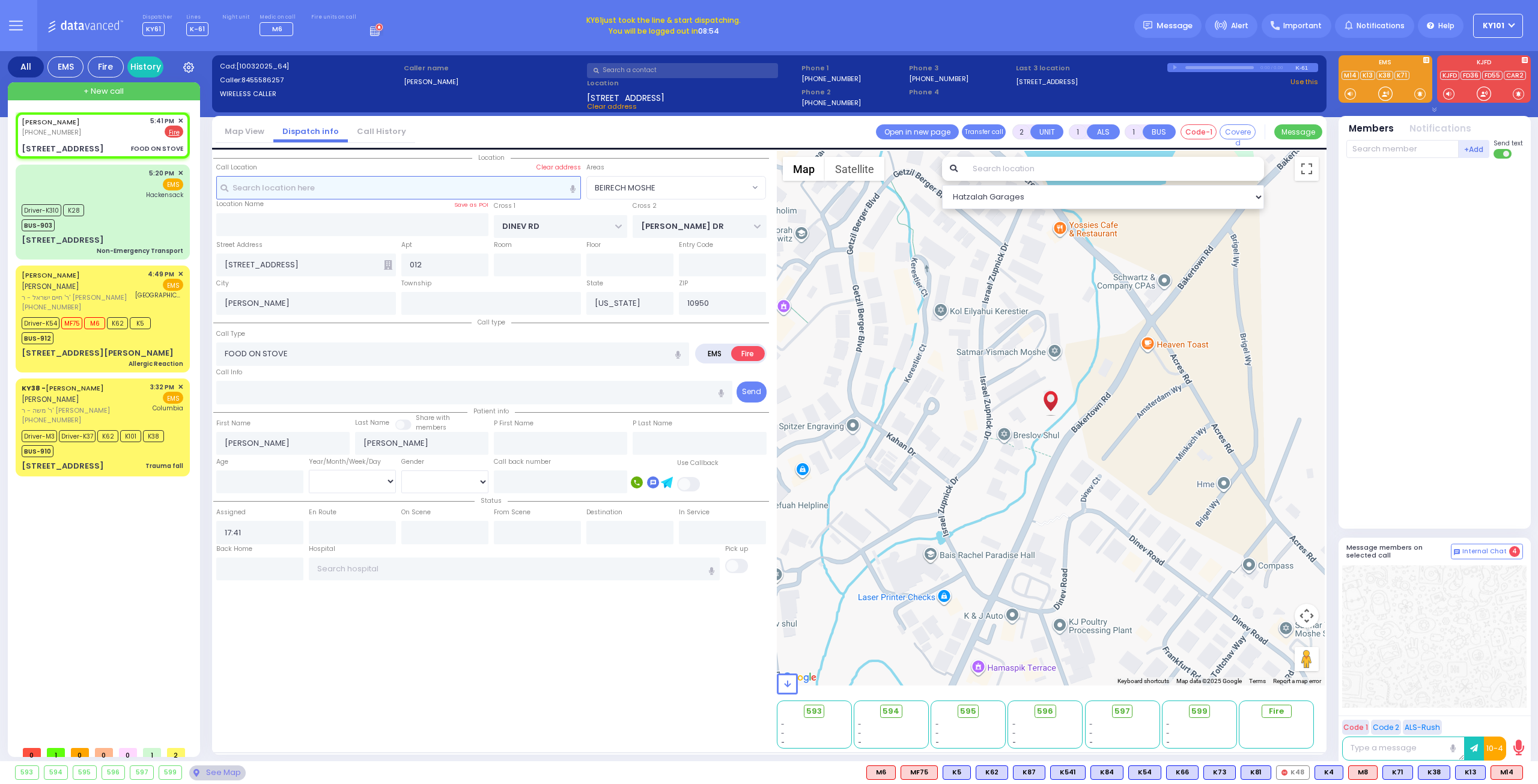
select select "Hatzalah Garages"
select select "BEIRECH MOSHE"
